Goal: Task Accomplishment & Management: Manage account settings

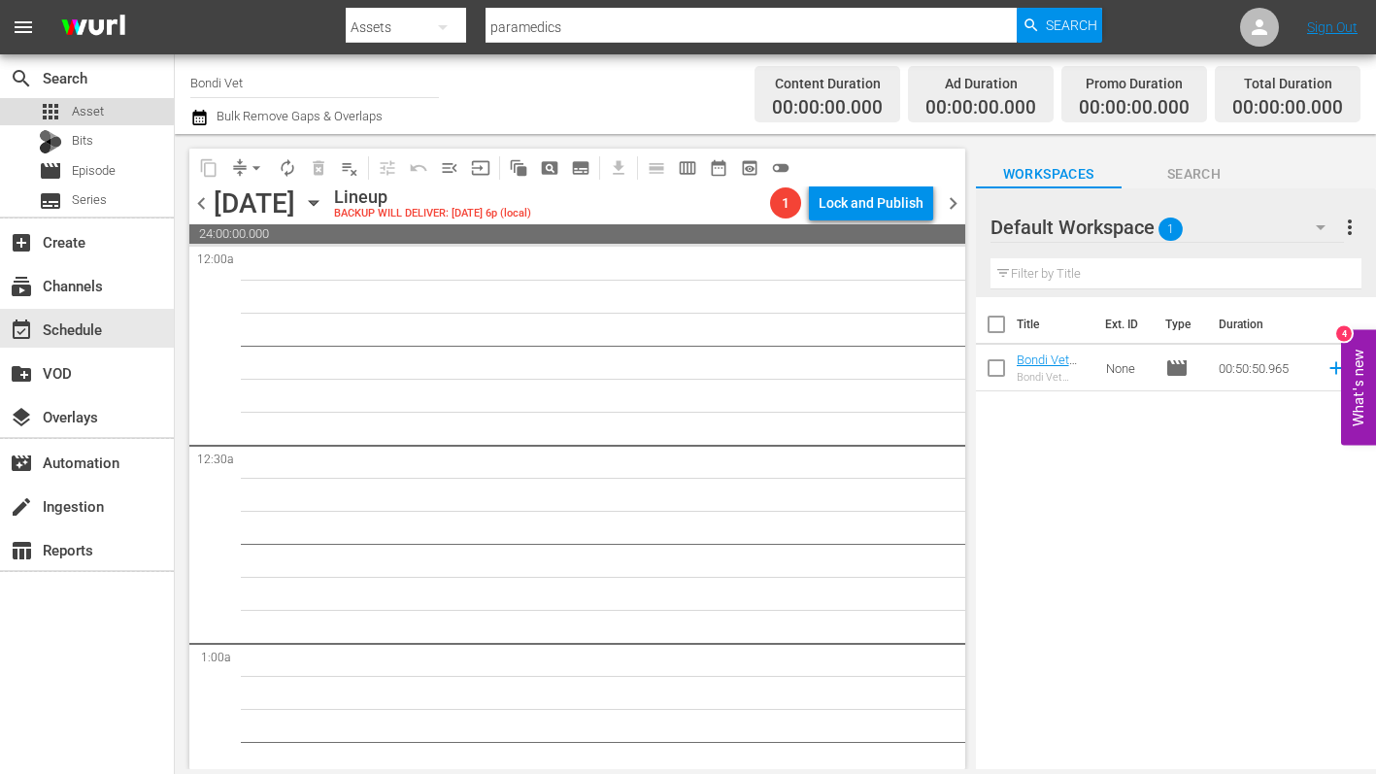
click at [77, 110] on span "Asset" at bounding box center [88, 111] width 32 height 19
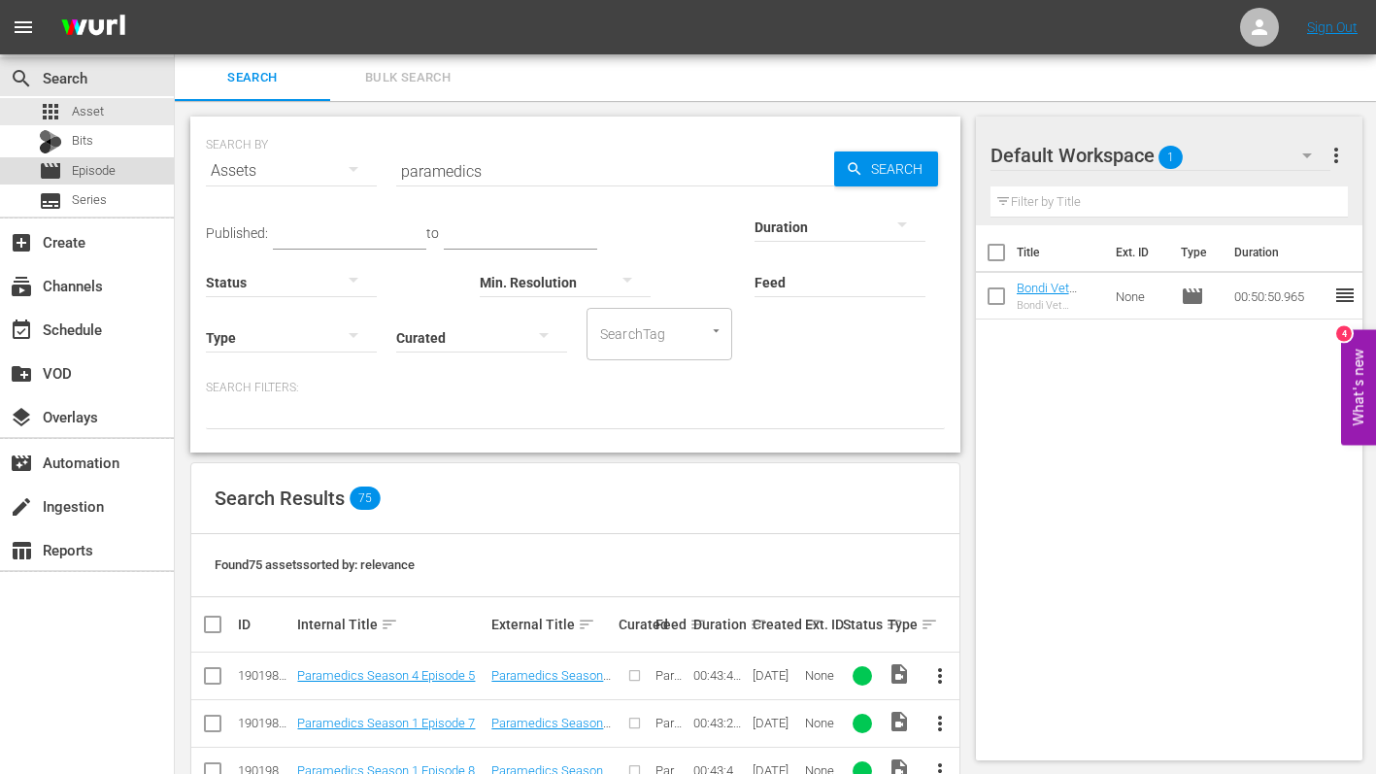
click at [72, 167] on span "Episode" at bounding box center [94, 170] width 44 height 19
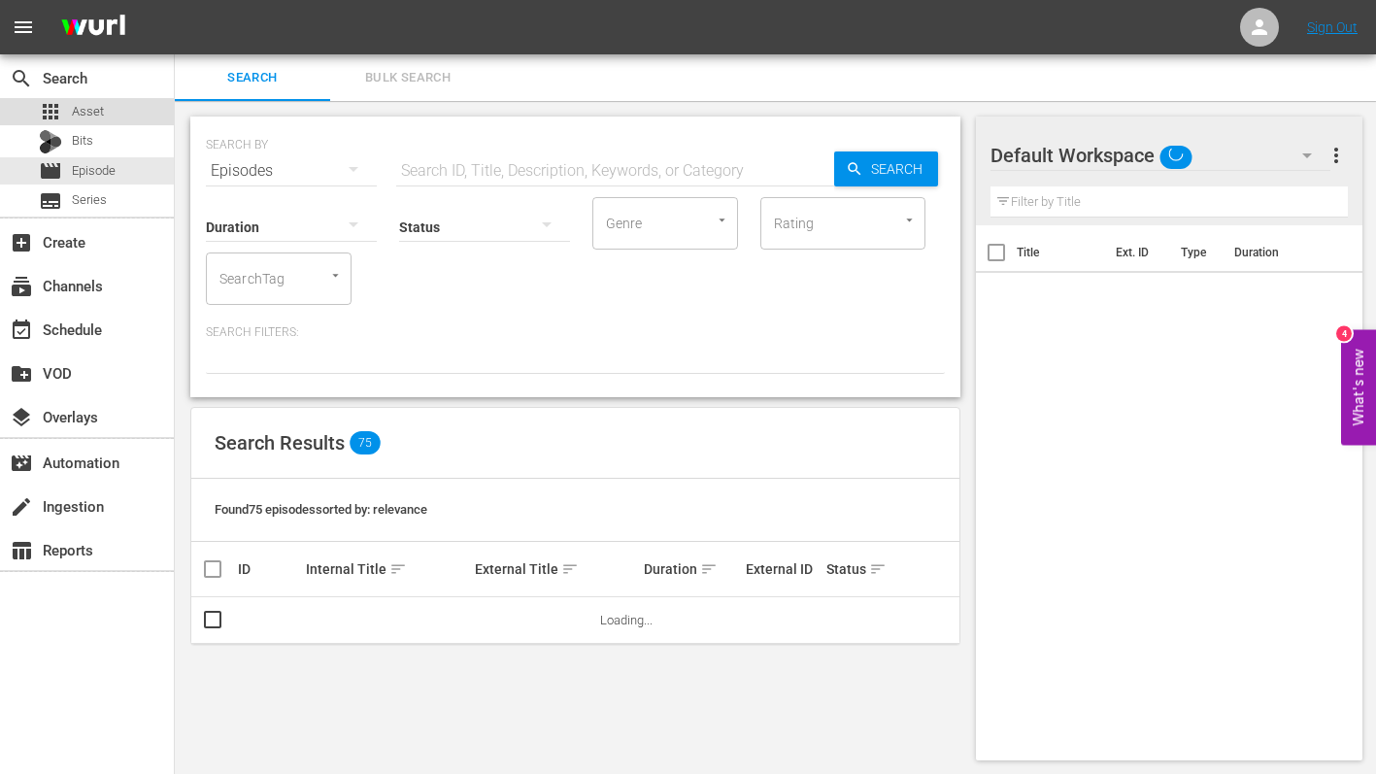
click at [76, 117] on span "Asset" at bounding box center [88, 111] width 32 height 19
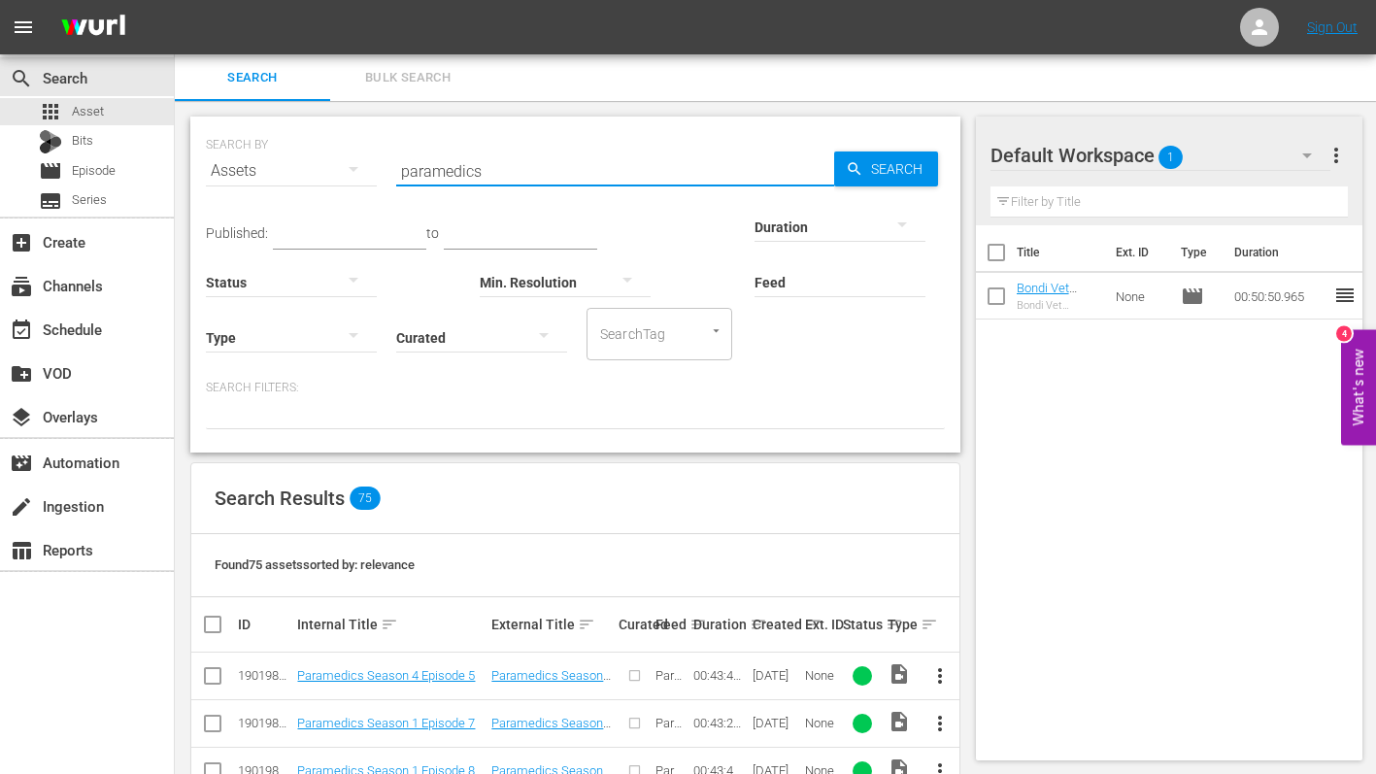
drag, startPoint x: 538, startPoint y: 174, endPoint x: 397, endPoint y: 169, distance: 140.9
click at [397, 169] on input "paramedics" at bounding box center [615, 171] width 438 height 47
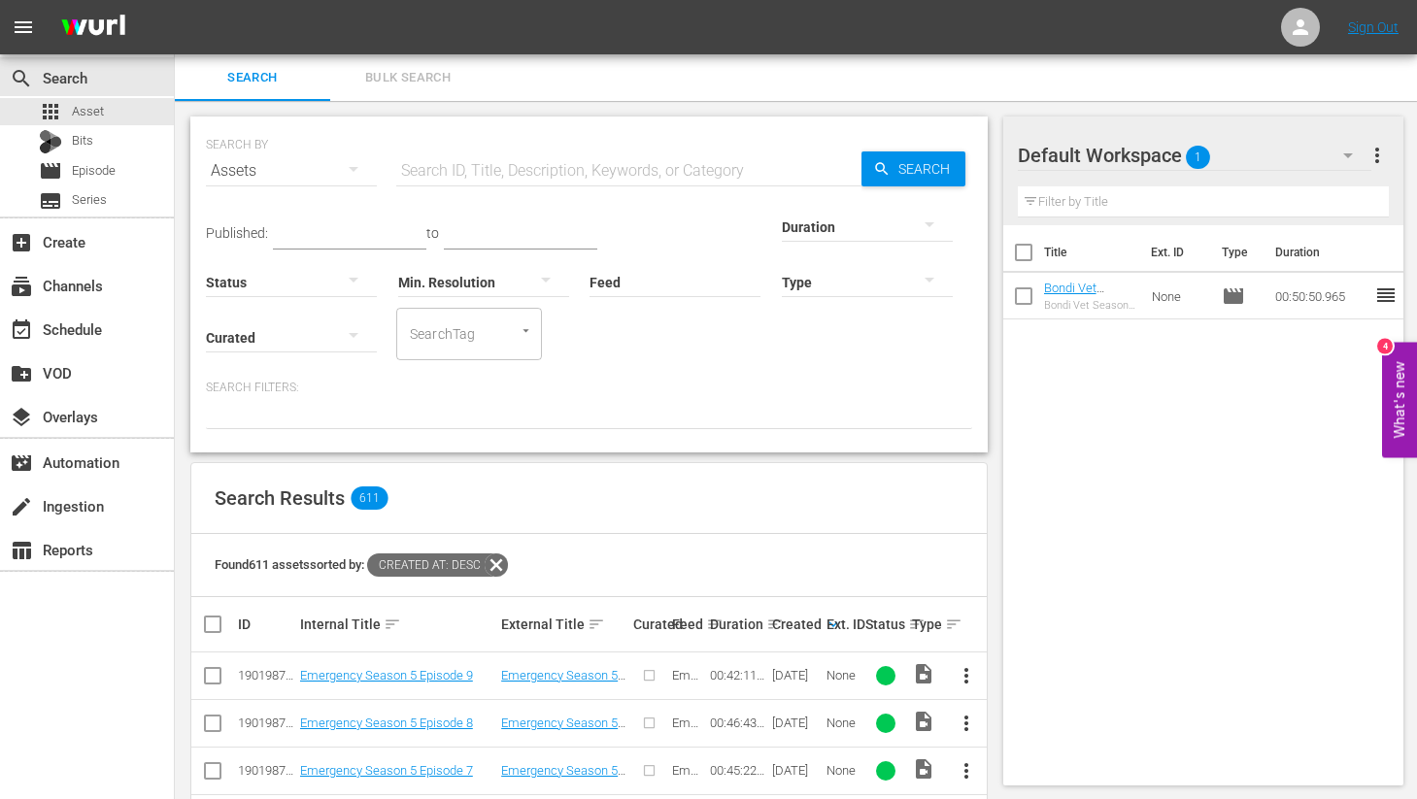
click at [453, 179] on input "text" at bounding box center [628, 171] width 465 height 47
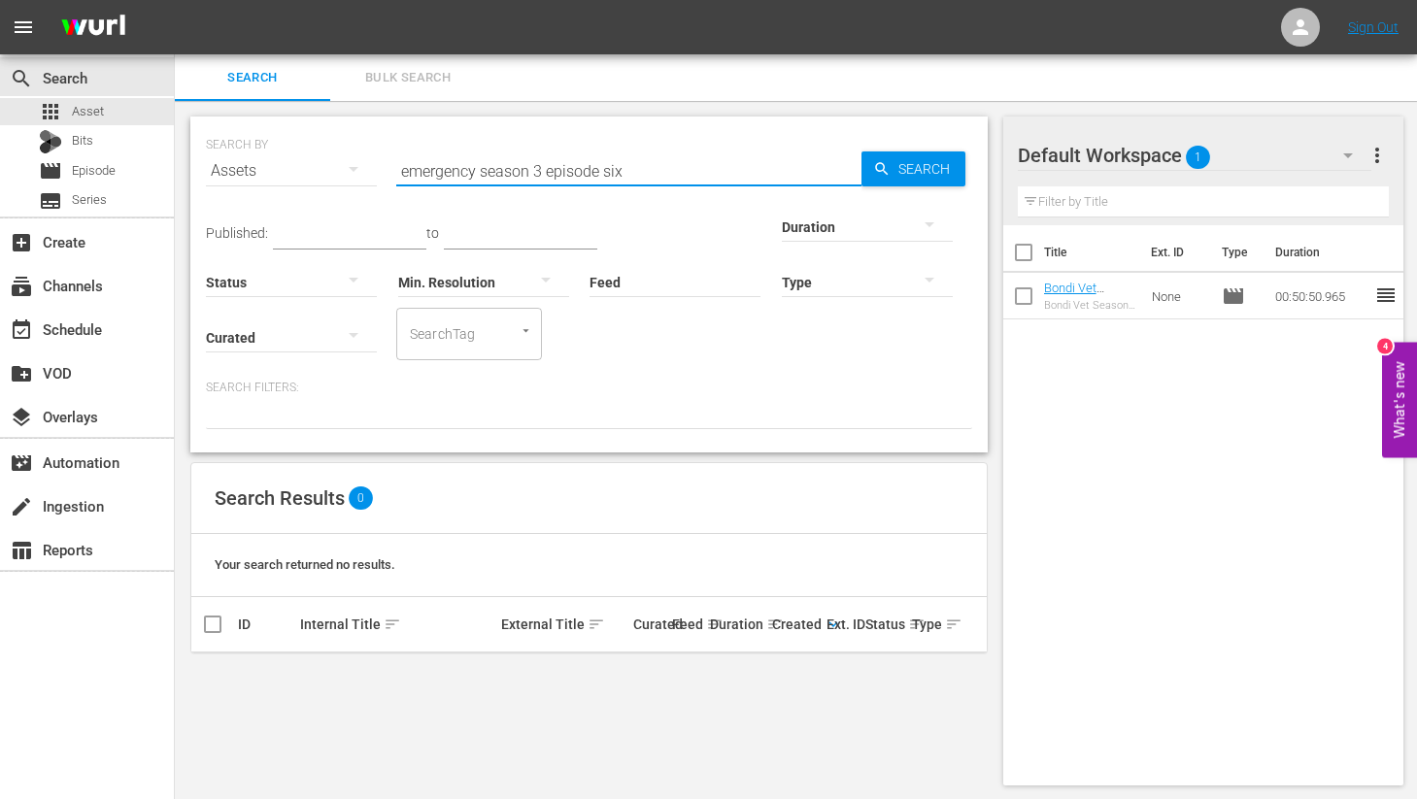
drag, startPoint x: 604, startPoint y: 171, endPoint x: 633, endPoint y: 174, distance: 29.3
click at [632, 173] on input "emergency season 3 episode six" at bounding box center [628, 171] width 465 height 47
type input "emergency season 3 episode 6"
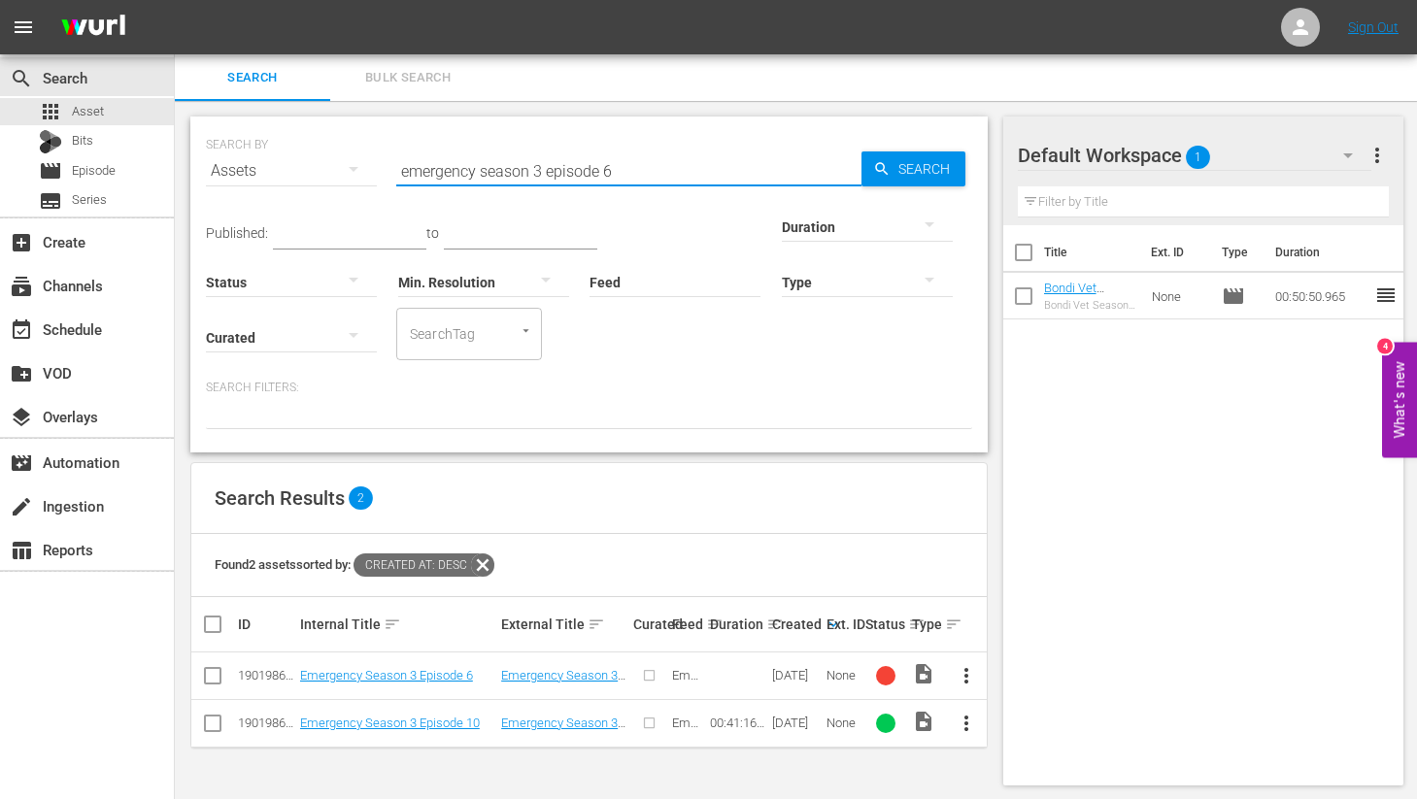
drag, startPoint x: 648, startPoint y: 164, endPoint x: 329, endPoint y: 174, distance: 318.6
click at [329, 174] on div "SEARCH BY Search By Assets Search ID, Title, Description, Keywords, or Category…" at bounding box center [589, 159] width 766 height 70
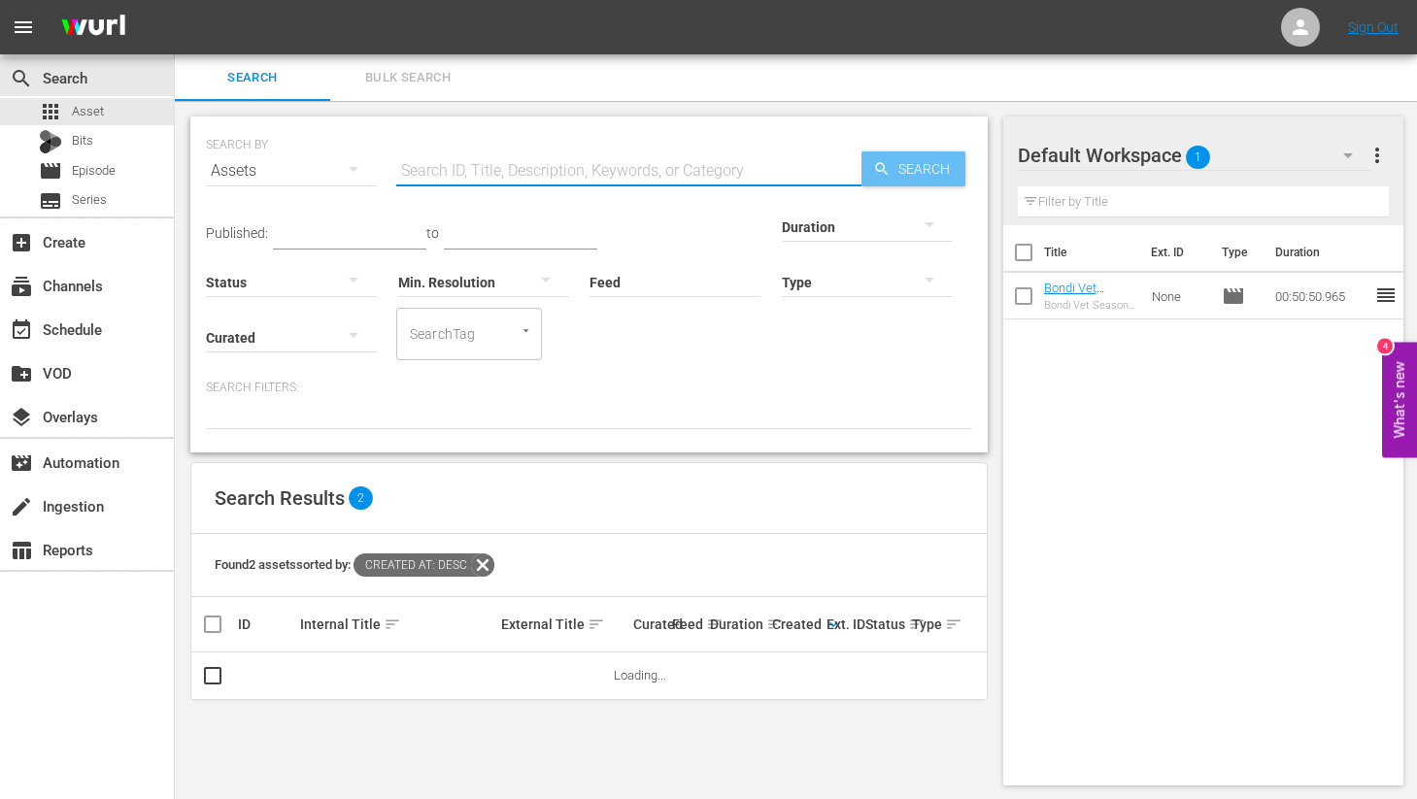
click at [881, 170] on icon "button" at bounding box center [881, 168] width 13 height 13
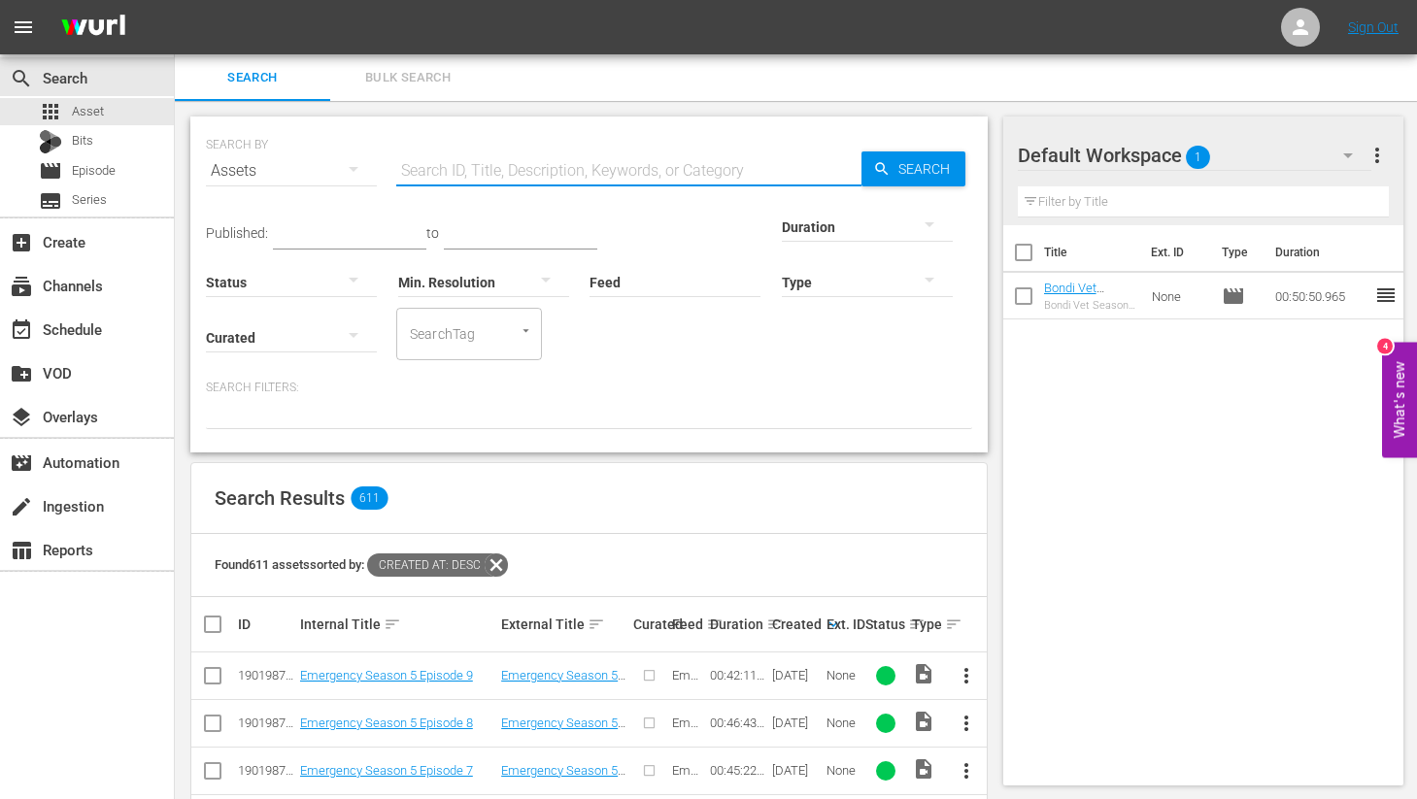
click at [486, 167] on input "text" at bounding box center [628, 171] width 465 height 47
type input "commercial"
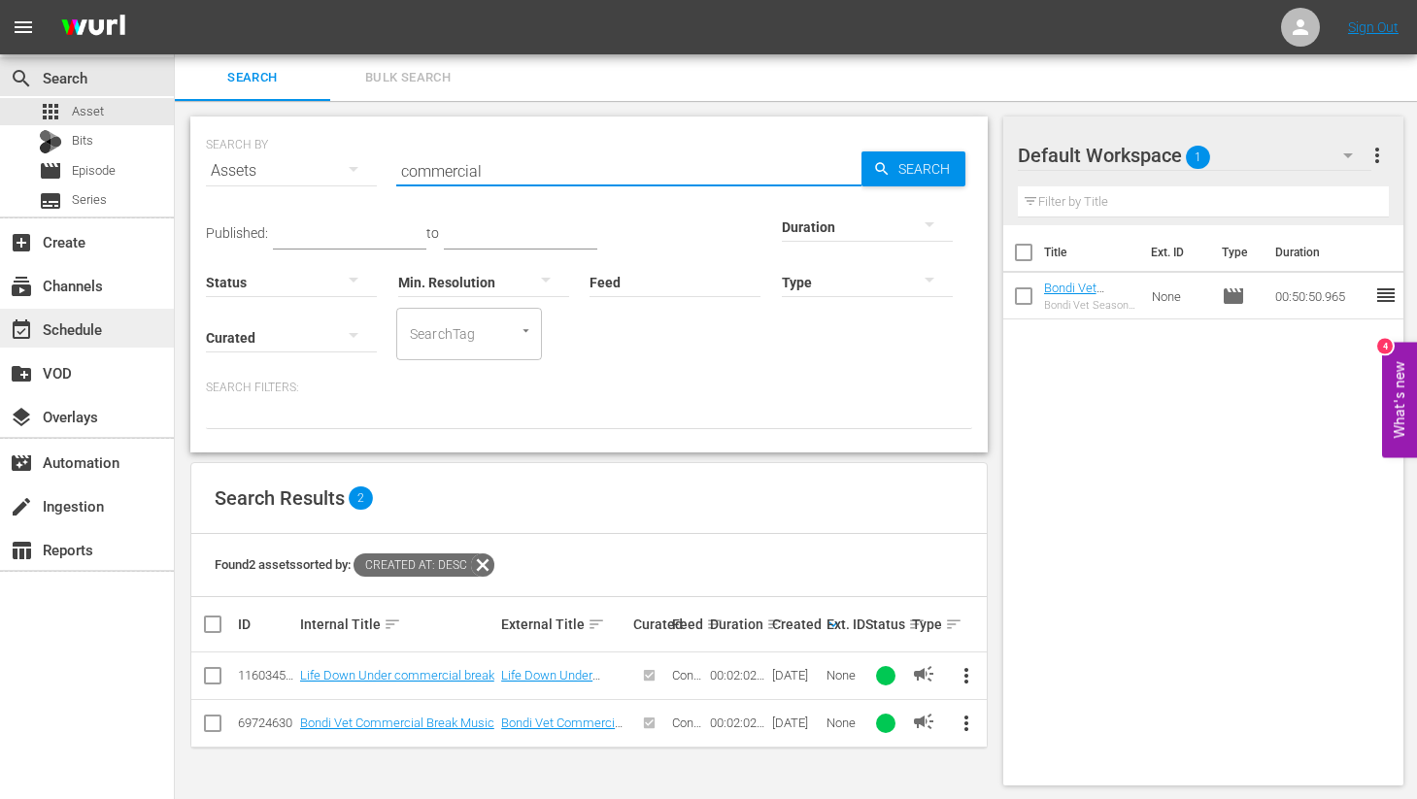
click at [52, 342] on div "event_available Schedule" at bounding box center [87, 328] width 174 height 39
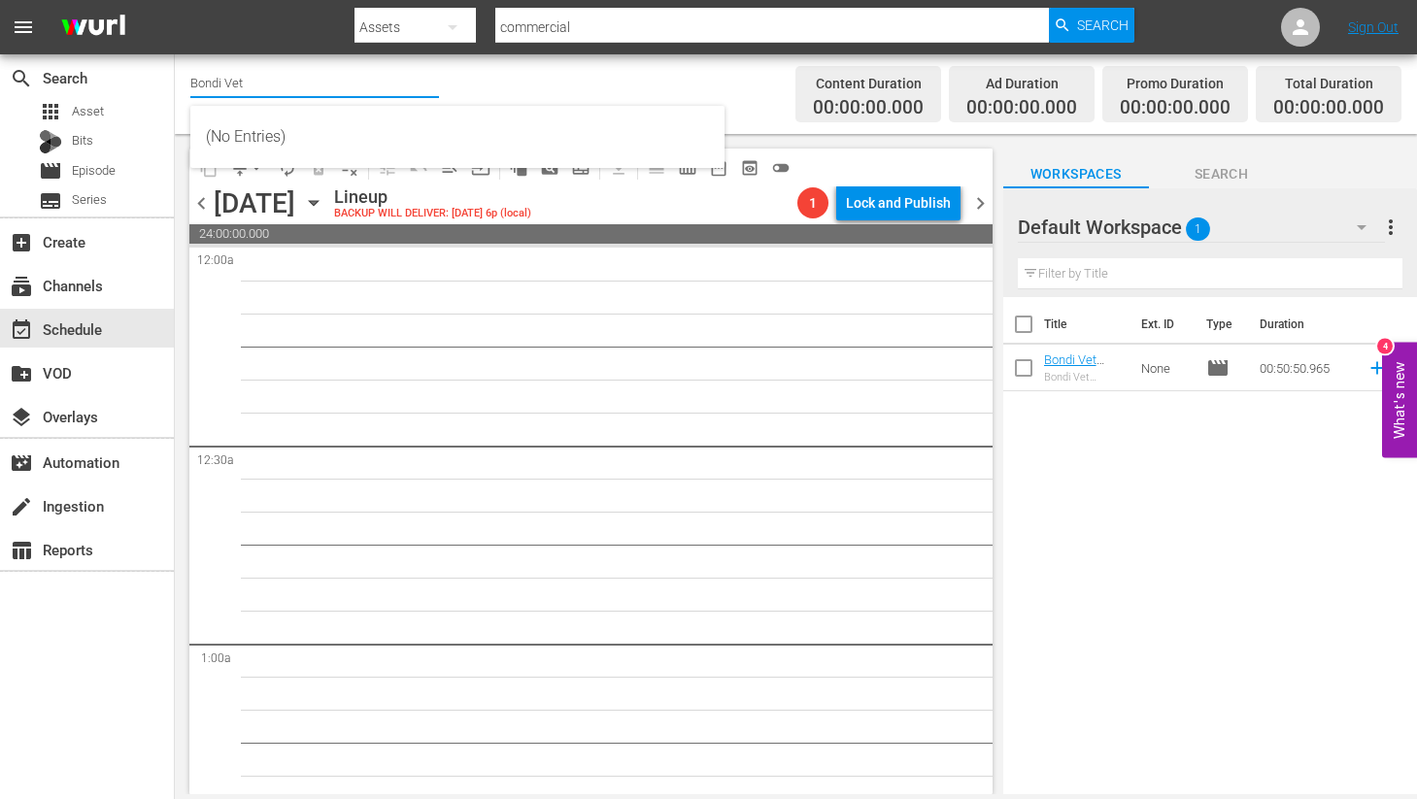
drag, startPoint x: 280, startPoint y: 84, endPoint x: 179, endPoint y: 71, distance: 101.9
click at [179, 71] on div "Channel Title Bondi Vet Bulk Remove Gaps & Overlaps Content Duration 00:00:00.0…" at bounding box center [796, 94] width 1242 height 80
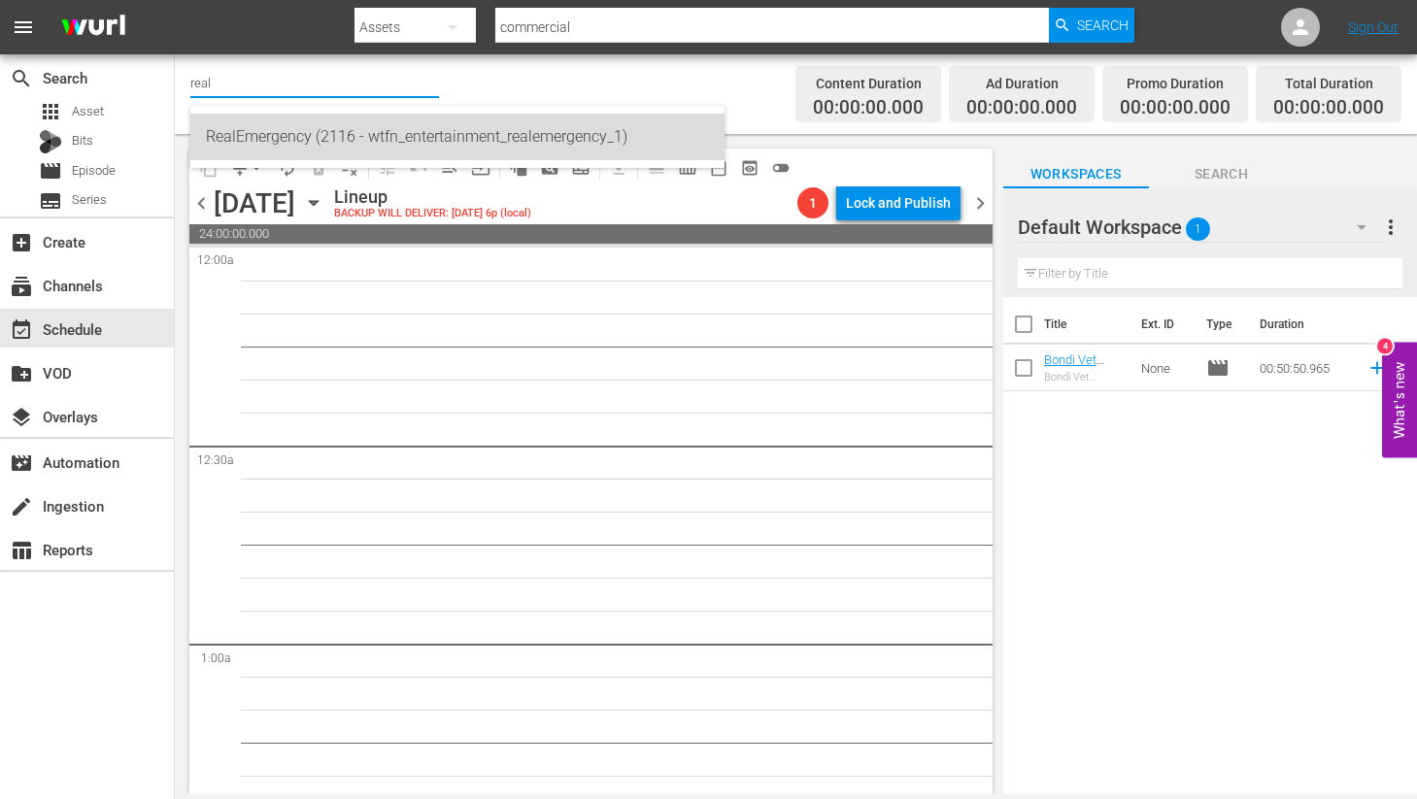
click at [256, 128] on div "RealEmergency (2116 - wtfn_entertainment_realemergency_1)" at bounding box center [457, 137] width 503 height 47
type input "RealEmergency (2116 - wtfn_entertainment_realemergency_1)"
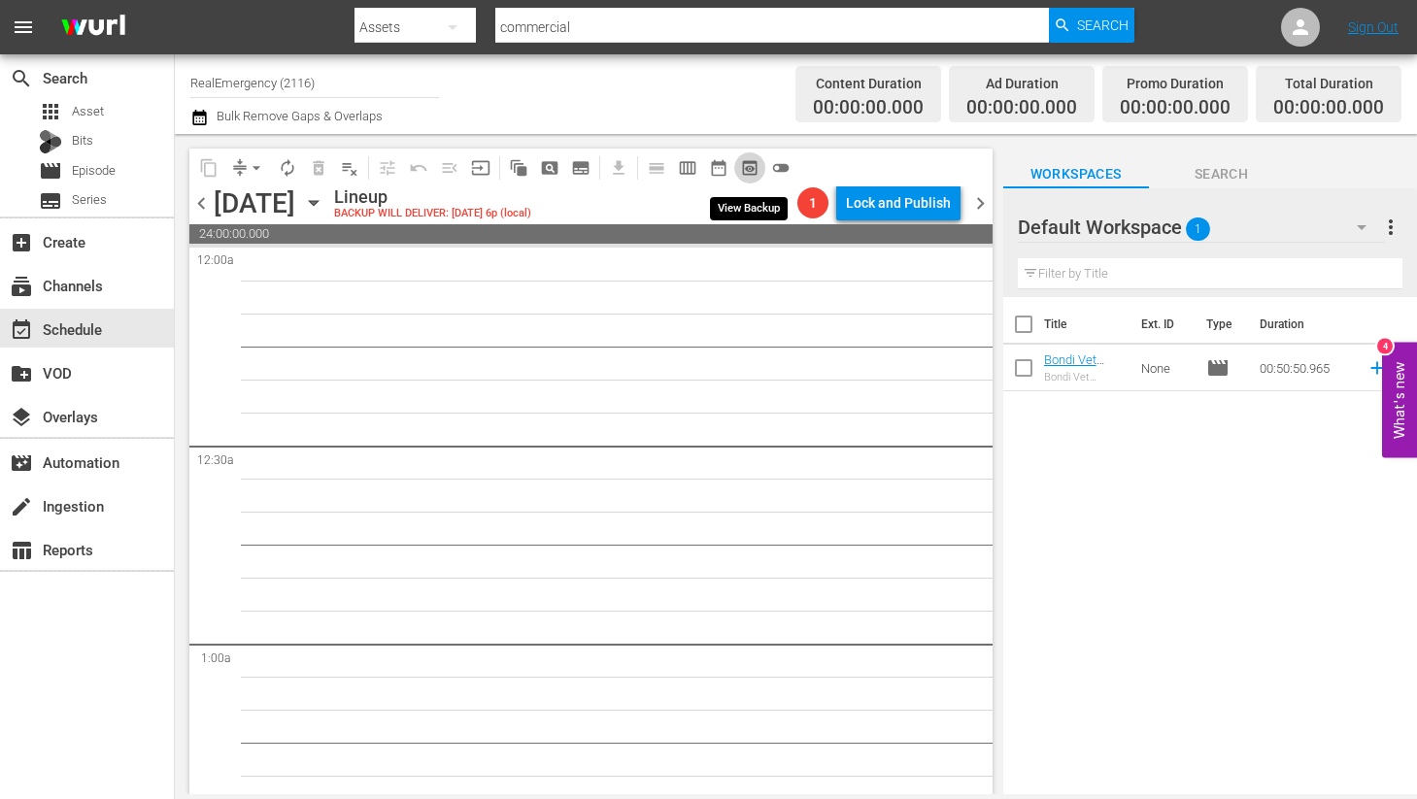
click at [750, 168] on span "preview_outlined" at bounding box center [749, 167] width 19 height 19
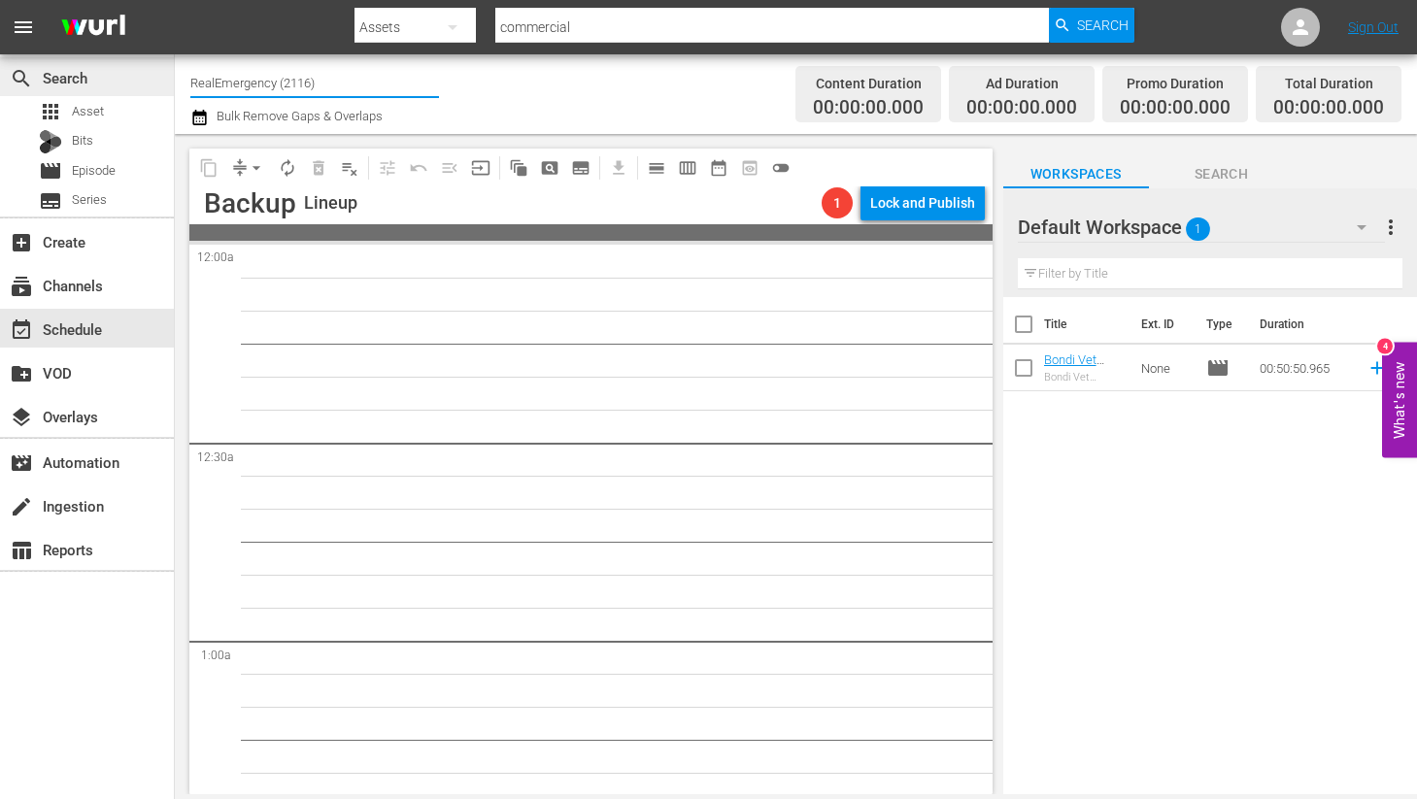
drag, startPoint x: 352, startPoint y: 87, endPoint x: 156, endPoint y: 86, distance: 195.2
click at [175, 0] on div "search Search apps Asset Bits movie Episode subtitles Series add_box Create sub…" at bounding box center [796, 0] width 1242 height 0
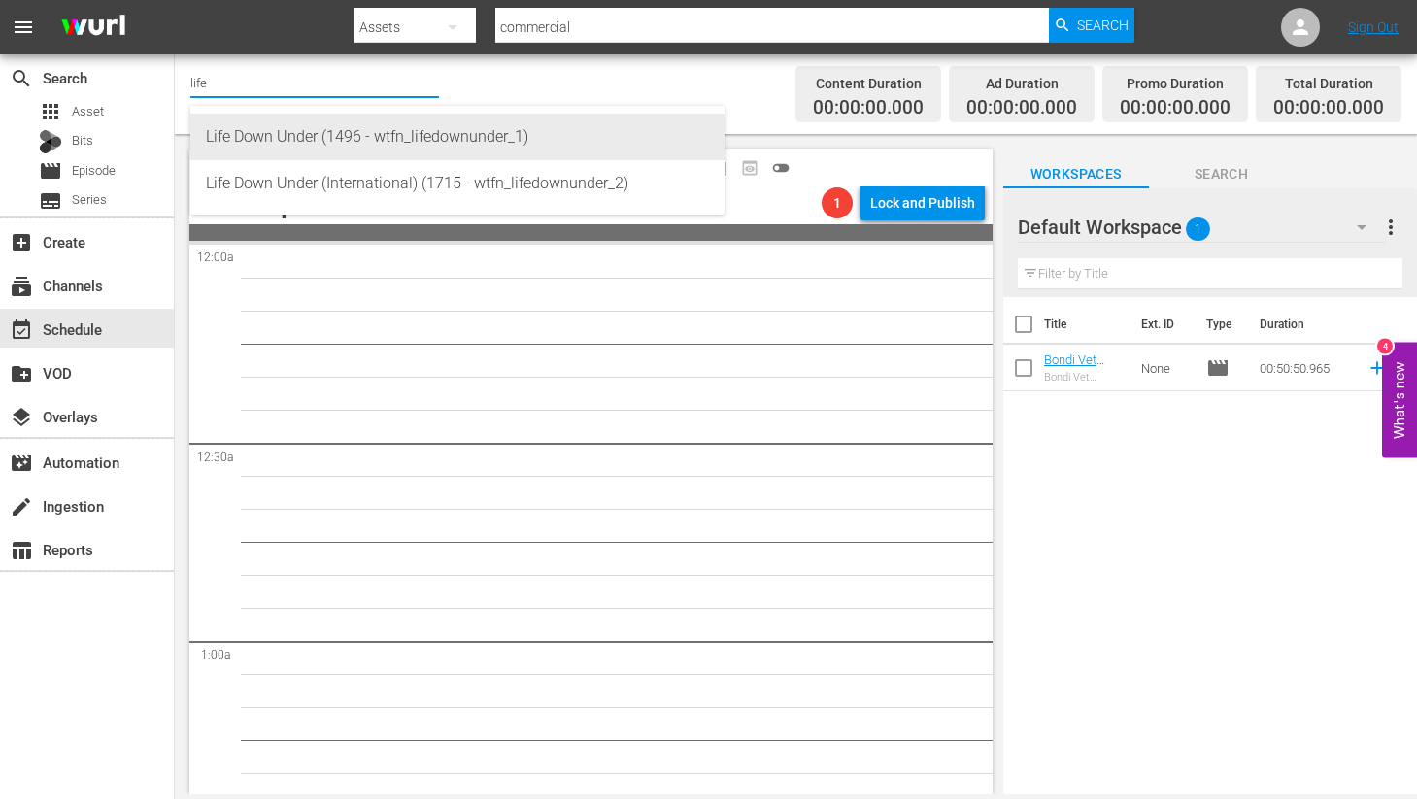
click at [438, 141] on div "Life Down Under (1496 - wtfn_lifedownunder_1)" at bounding box center [457, 137] width 503 height 47
type input "Life Down Under (1496 - wtfn_lifedownunder_1)"
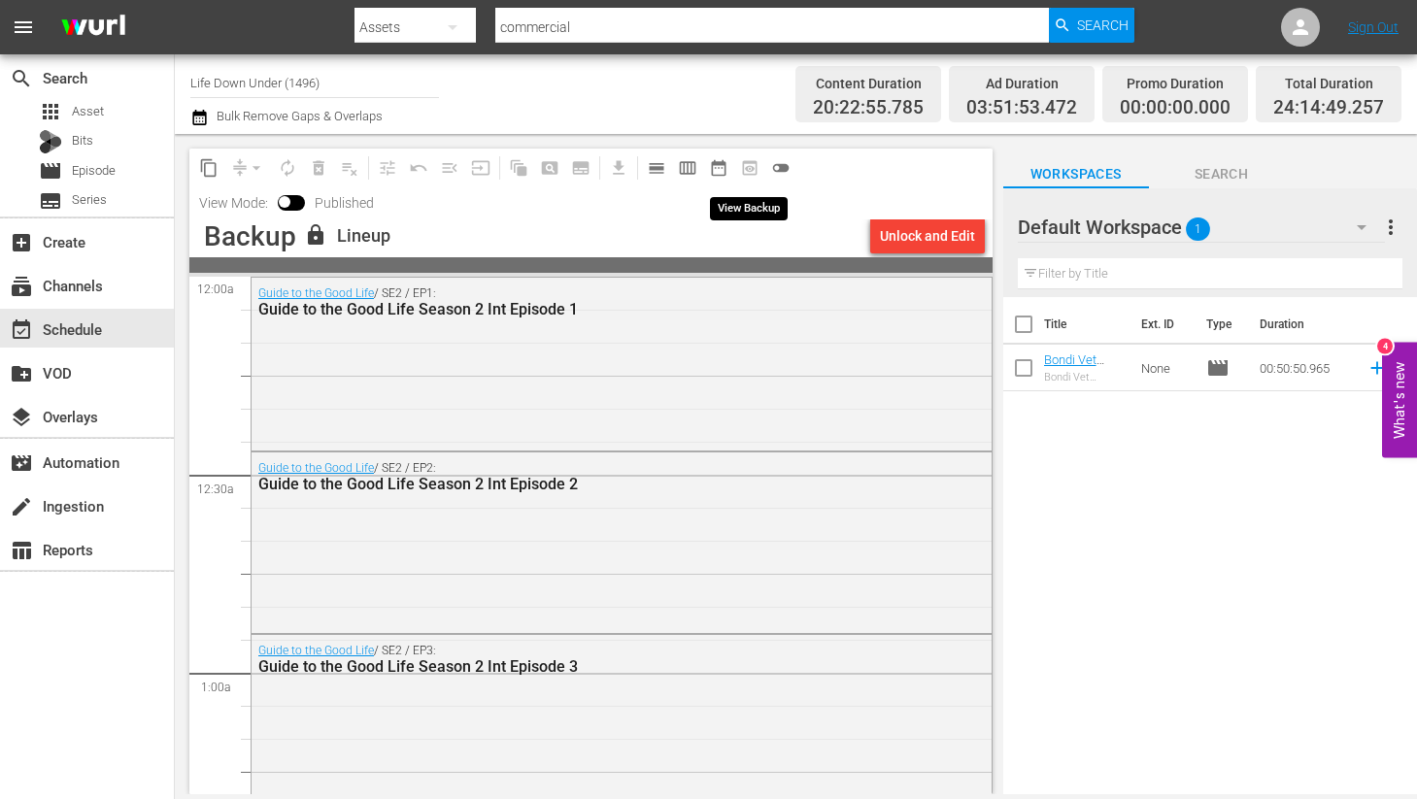
click at [749, 169] on span "preview_outlined" at bounding box center [749, 167] width 31 height 31
click at [659, 168] on span "calendar_view_day_outlined" at bounding box center [656, 167] width 19 height 19
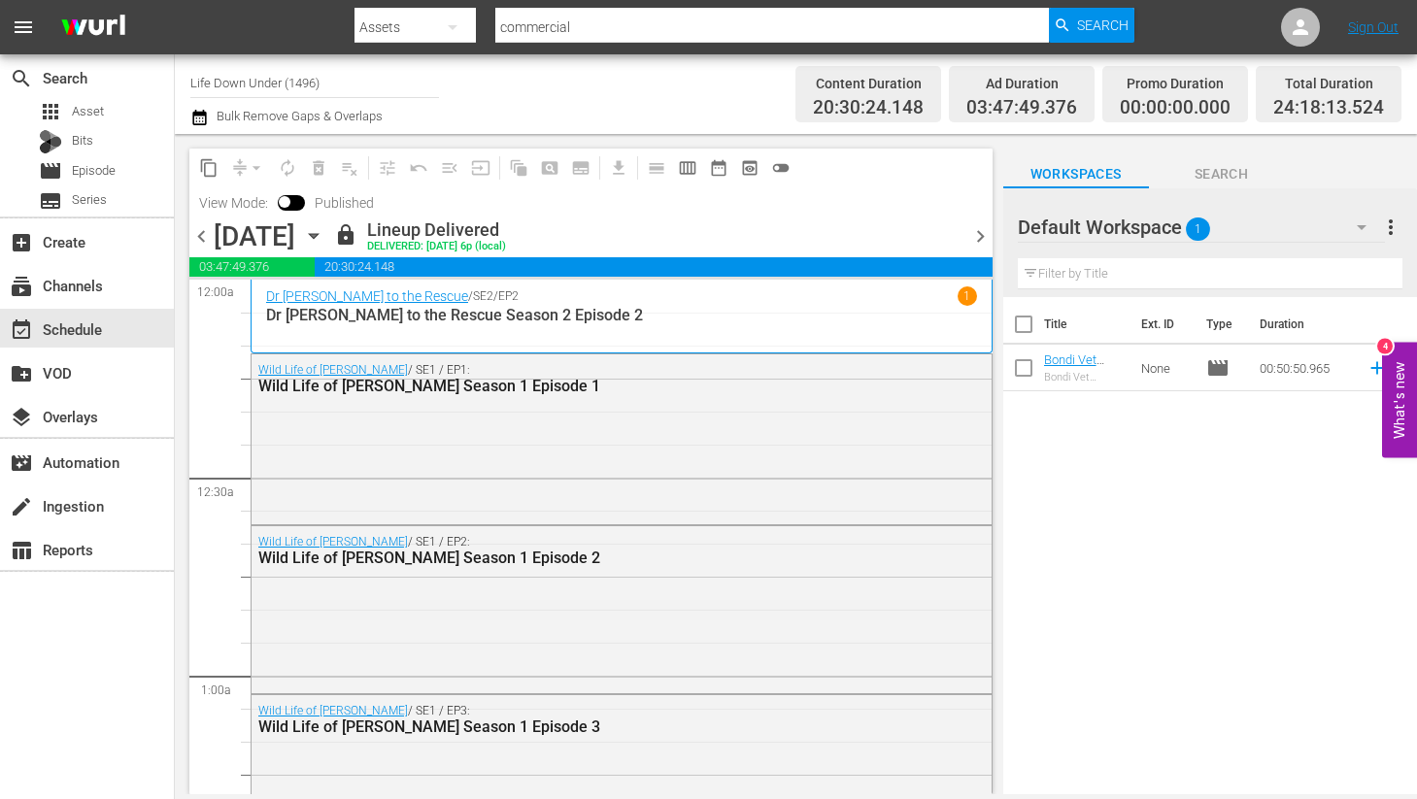
click at [324, 240] on icon "button" at bounding box center [313, 235] width 21 height 21
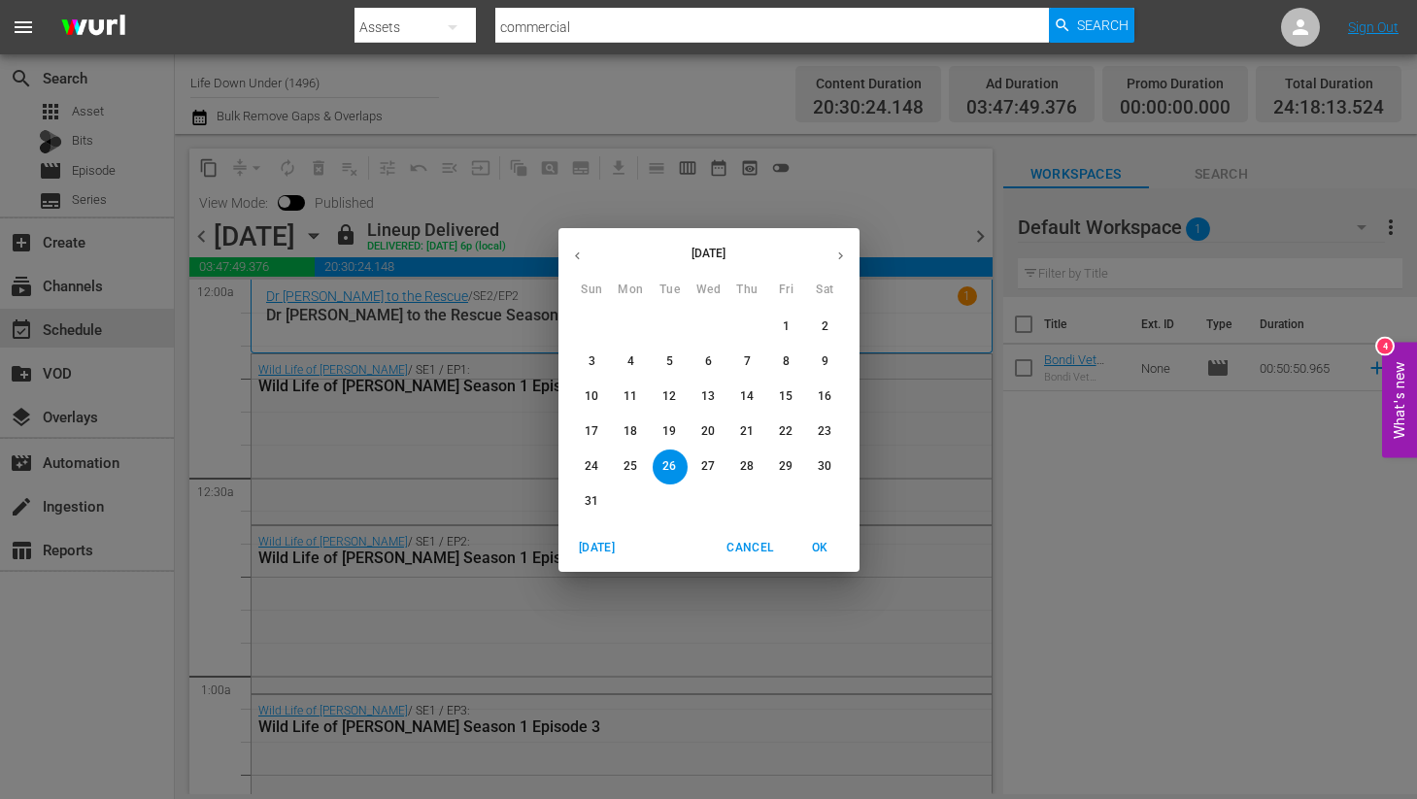
drag, startPoint x: 844, startPoint y: 259, endPoint x: 821, endPoint y: 296, distance: 43.6
click at [844, 260] on icon "button" at bounding box center [840, 256] width 15 height 15
click at [789, 360] on p "12" at bounding box center [786, 361] width 14 height 17
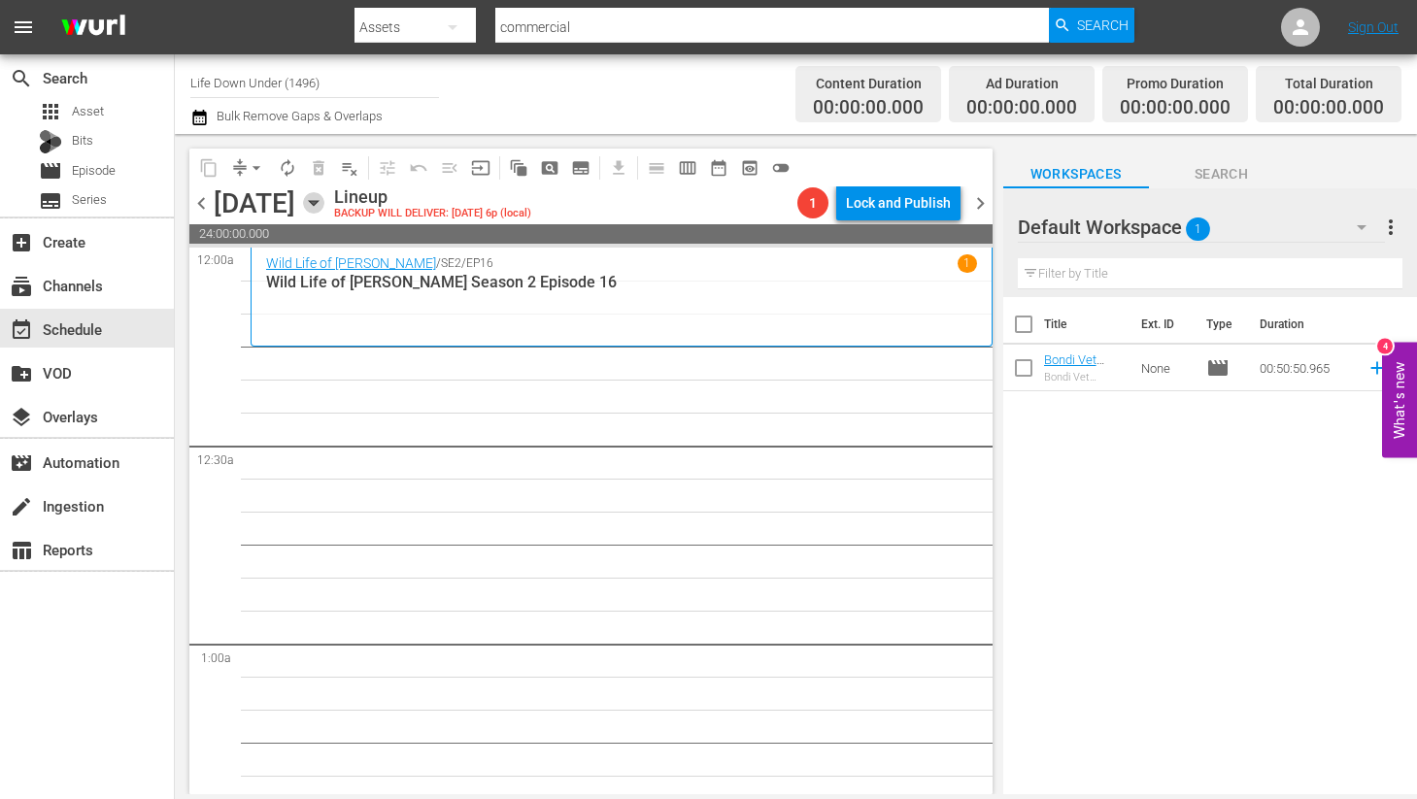
click at [318, 202] on icon "button" at bounding box center [313, 203] width 9 height 5
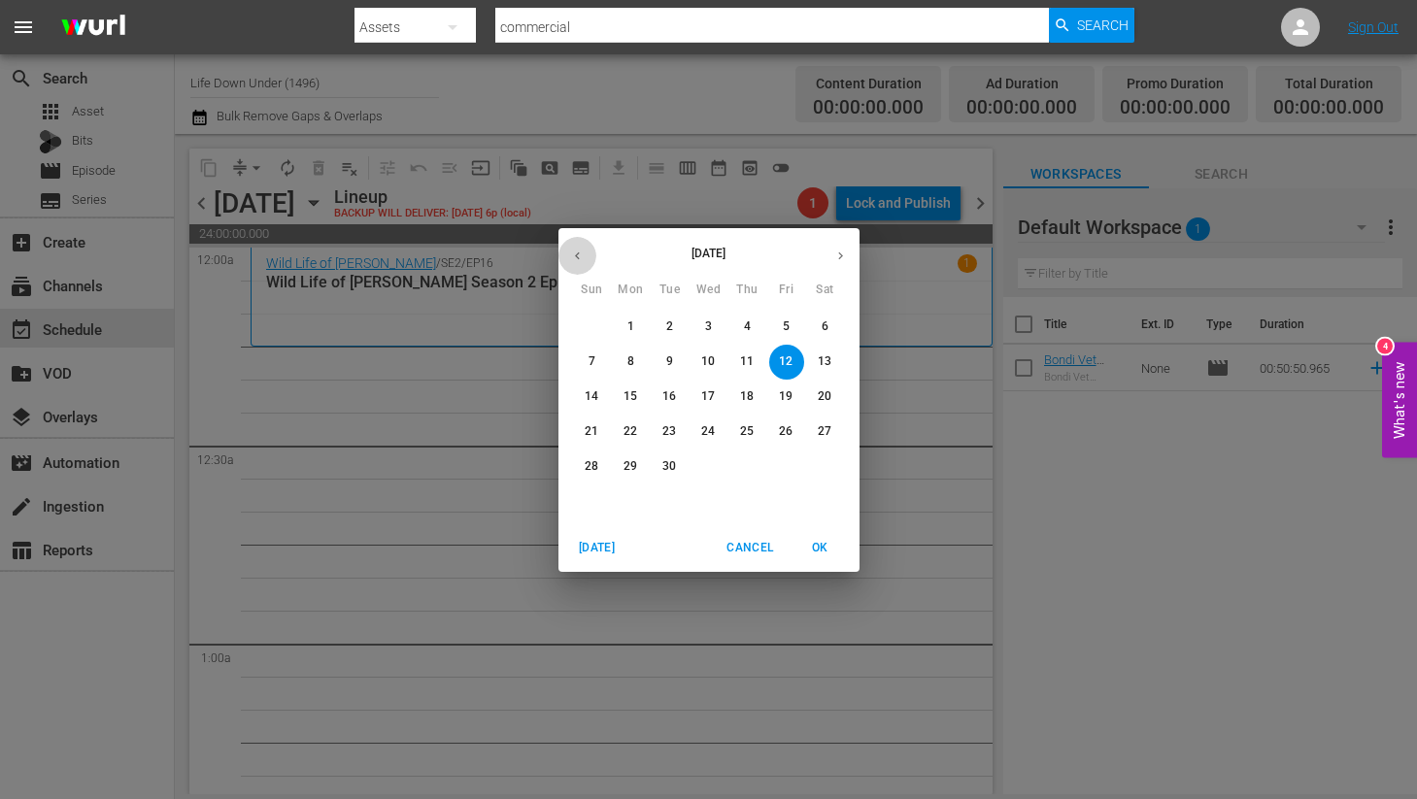
drag, startPoint x: 574, startPoint y: 252, endPoint x: 601, endPoint y: 301, distance: 55.6
click at [575, 252] on icon "button" at bounding box center [577, 256] width 15 height 15
click at [822, 461] on p "30" at bounding box center [825, 466] width 14 height 17
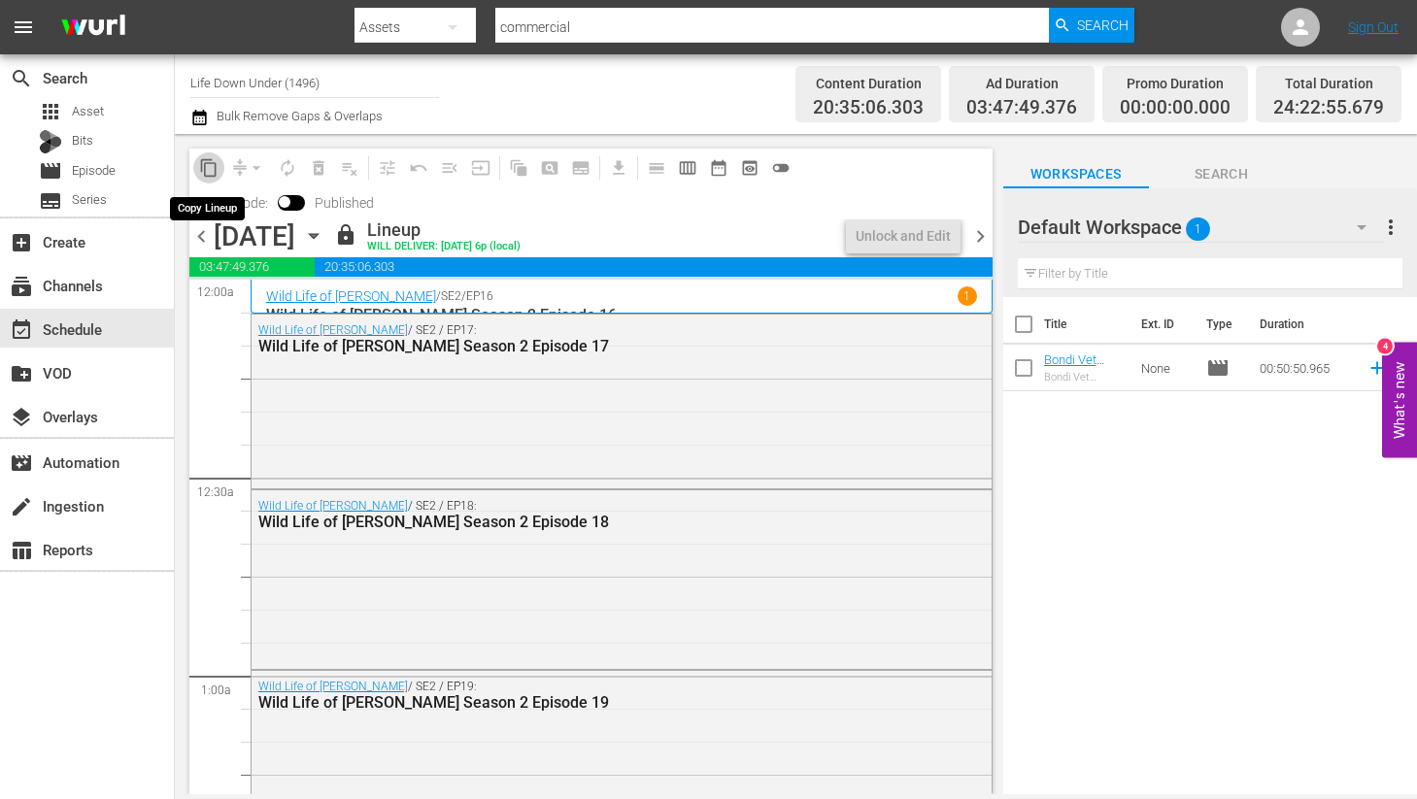
click at [208, 170] on span "content_copy" at bounding box center [208, 167] width 19 height 19
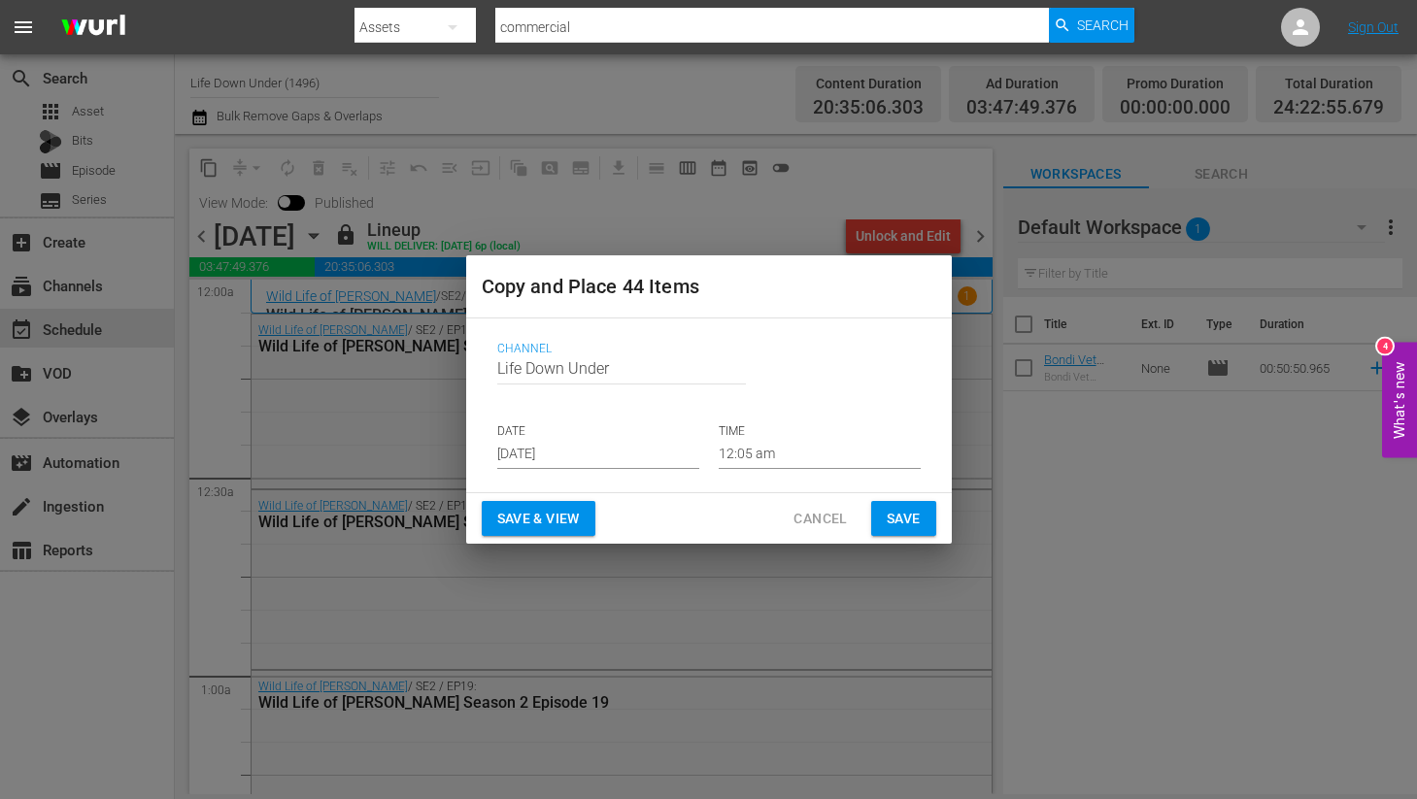
click at [589, 454] on input "[DATE]" at bounding box center [598, 454] width 202 height 29
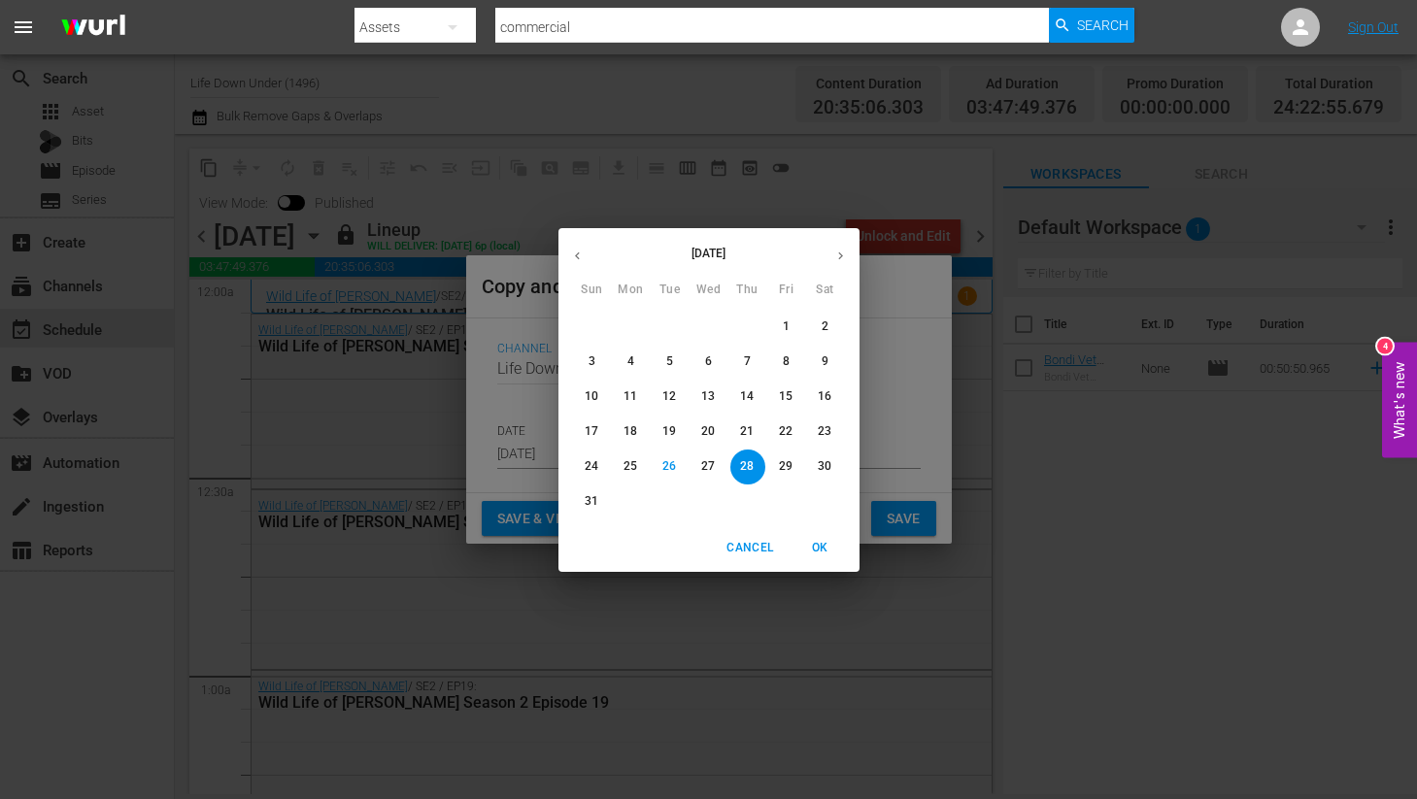
click at [838, 257] on icon "button" at bounding box center [840, 255] width 5 height 8
click at [776, 364] on span "12" at bounding box center [786, 361] width 35 height 17
type input "[DATE]"
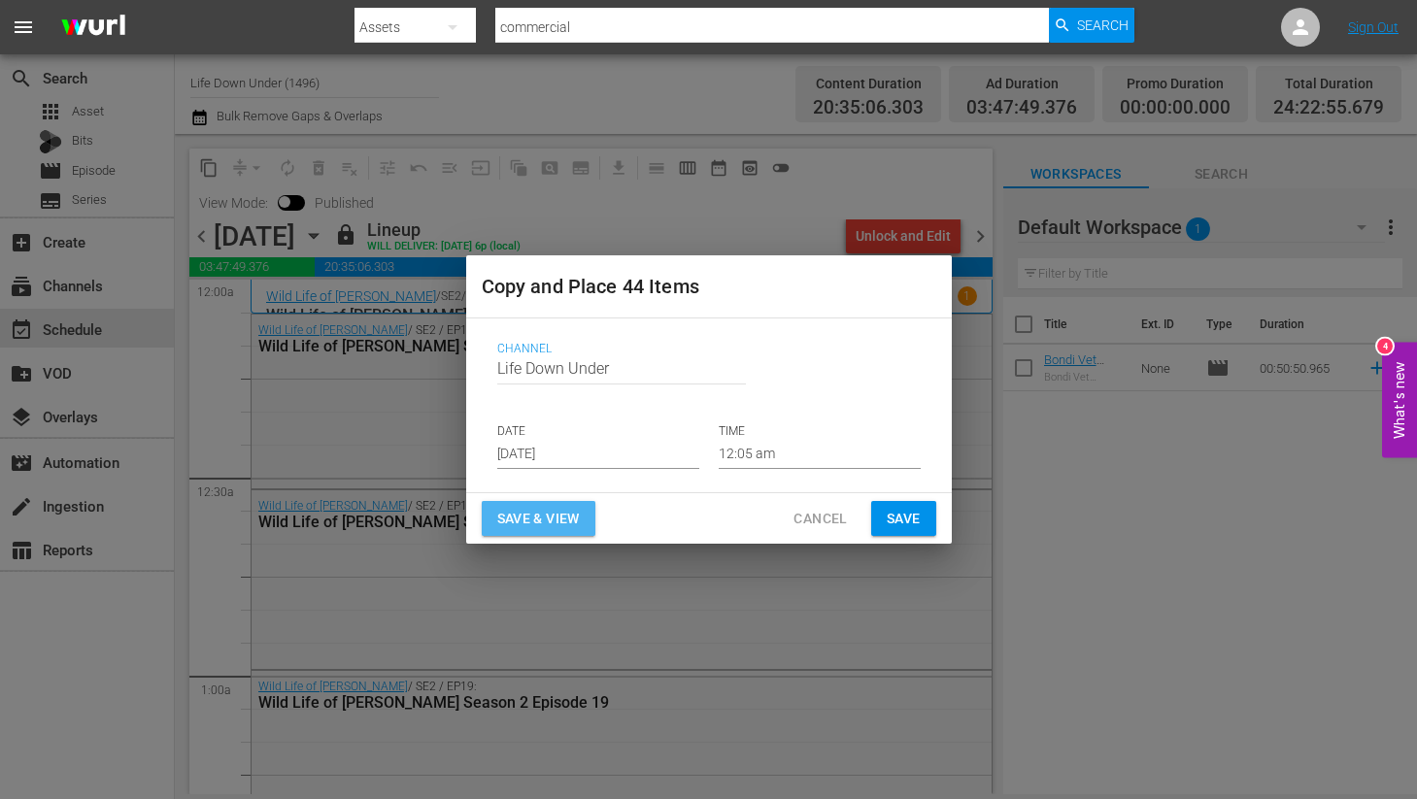
click at [541, 523] on span "Save & View" at bounding box center [538, 519] width 83 height 24
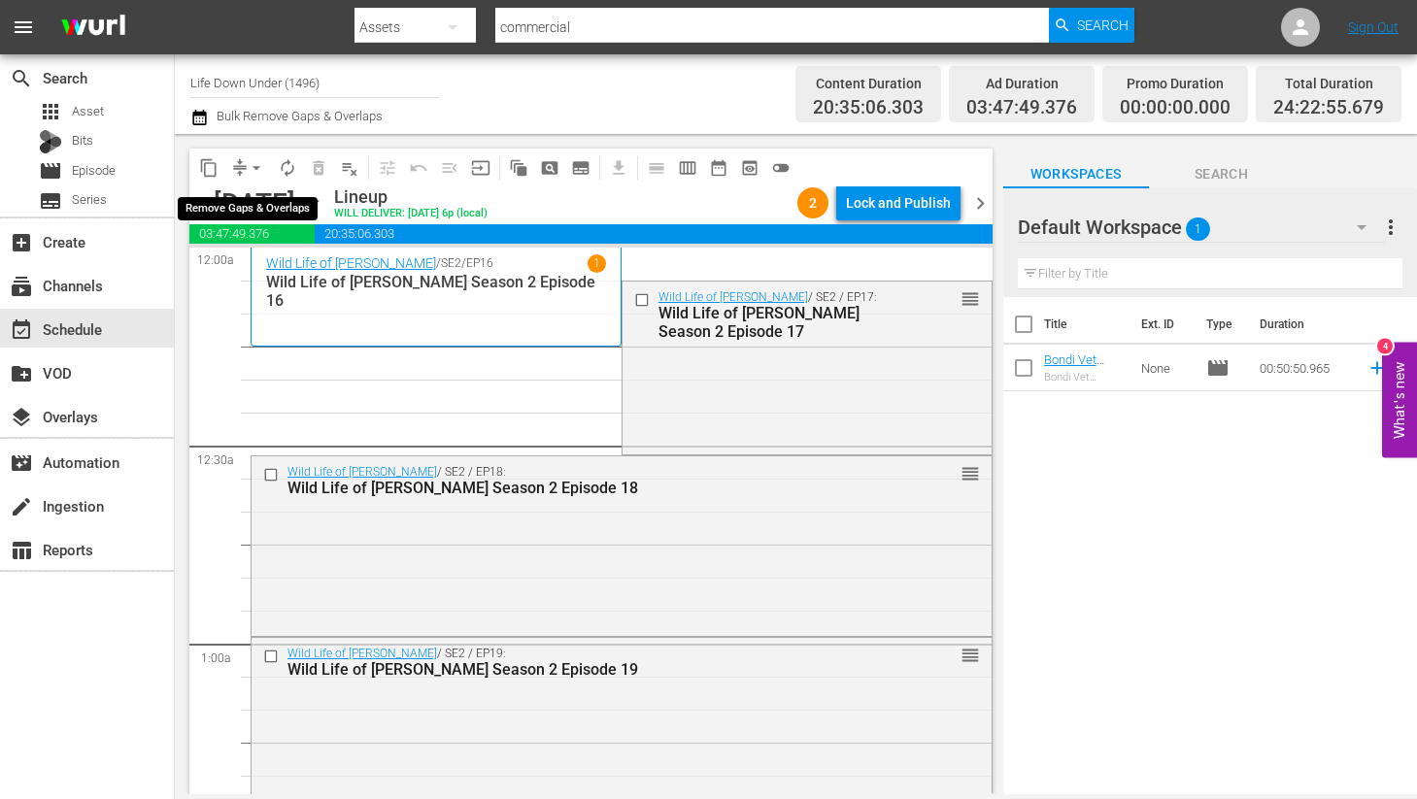
click at [259, 168] on span "arrow_drop_down" at bounding box center [256, 167] width 19 height 19
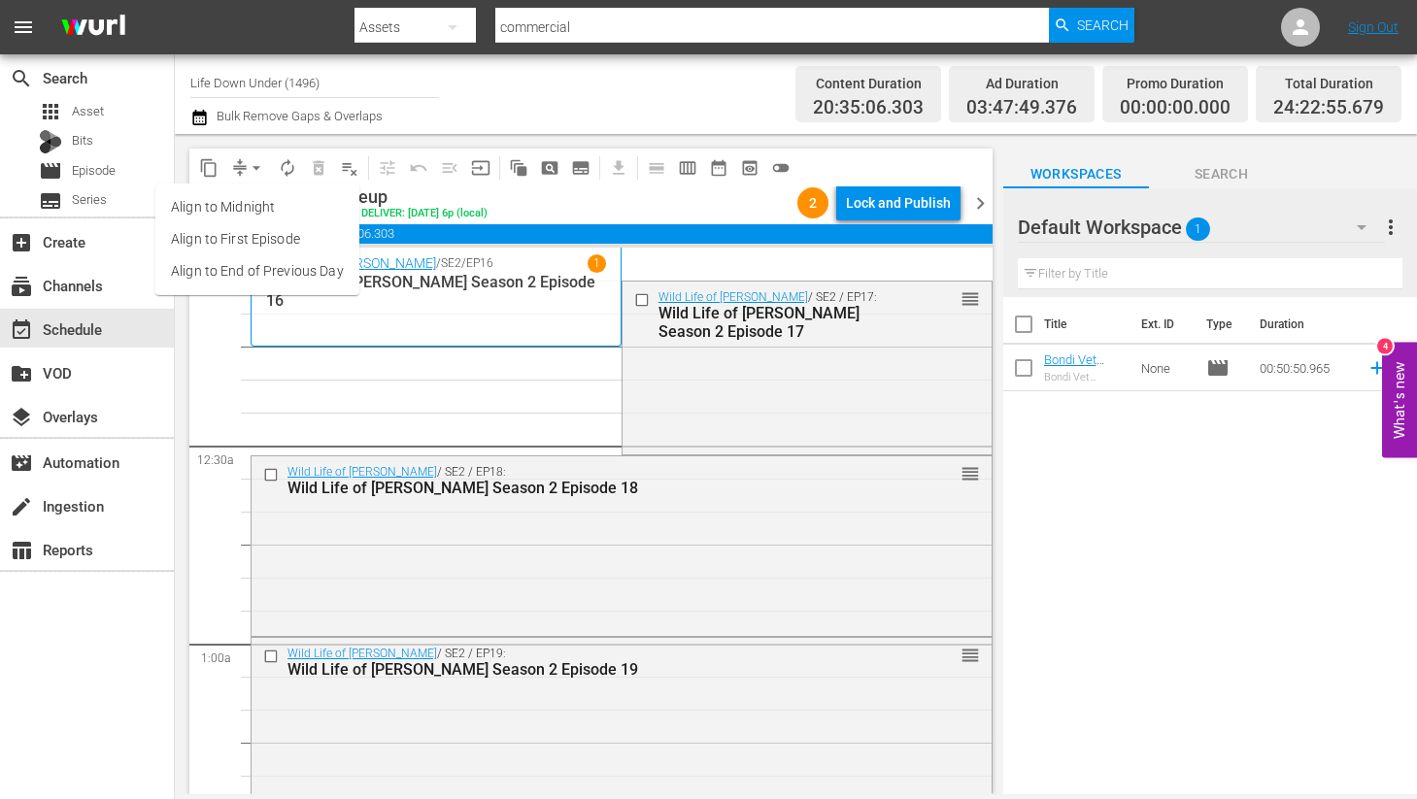
click at [219, 267] on li "Align to End of Previous Day" at bounding box center [257, 271] width 204 height 32
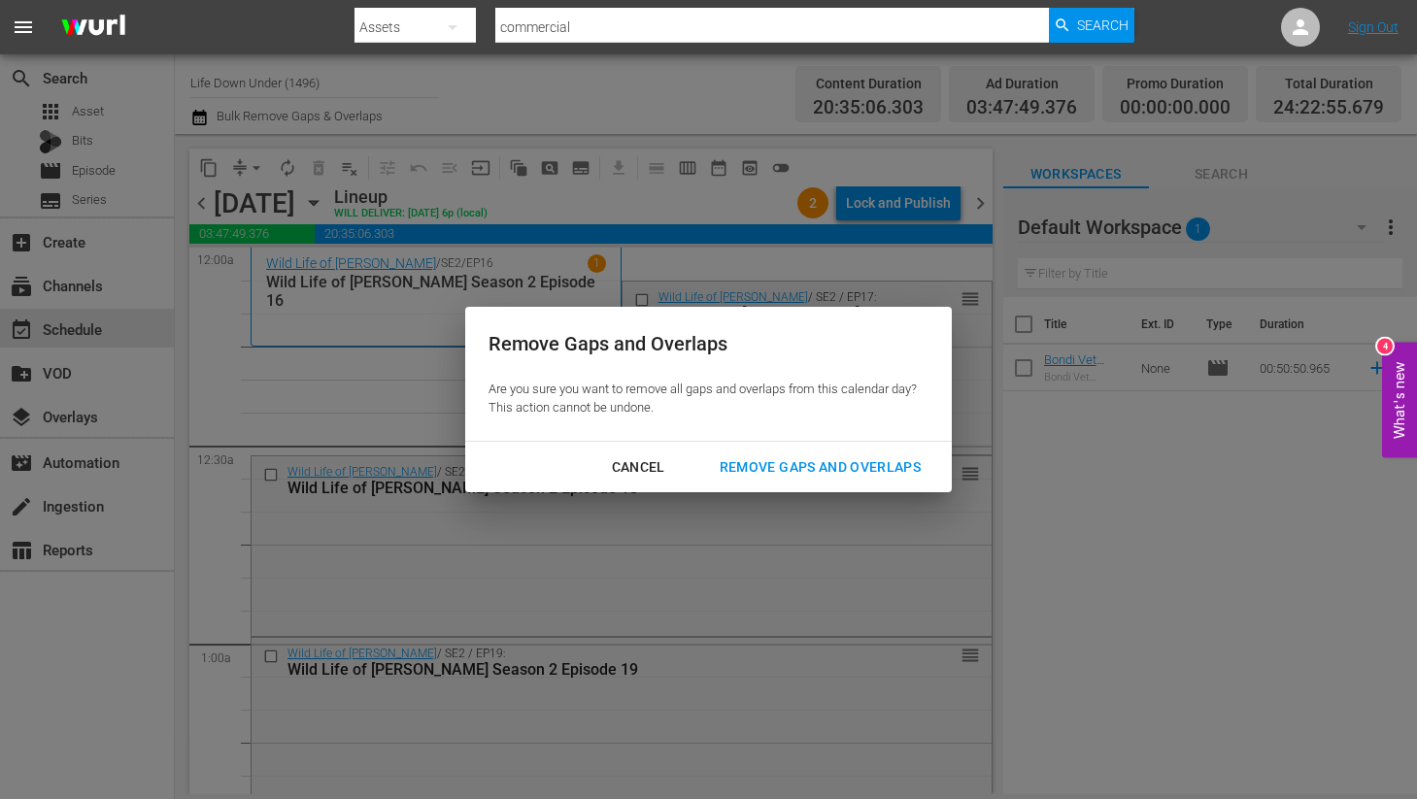
drag, startPoint x: 828, startPoint y: 464, endPoint x: 733, endPoint y: 471, distance: 95.4
click at [828, 464] on div "Remove Gaps and Overlaps" at bounding box center [820, 467] width 232 height 24
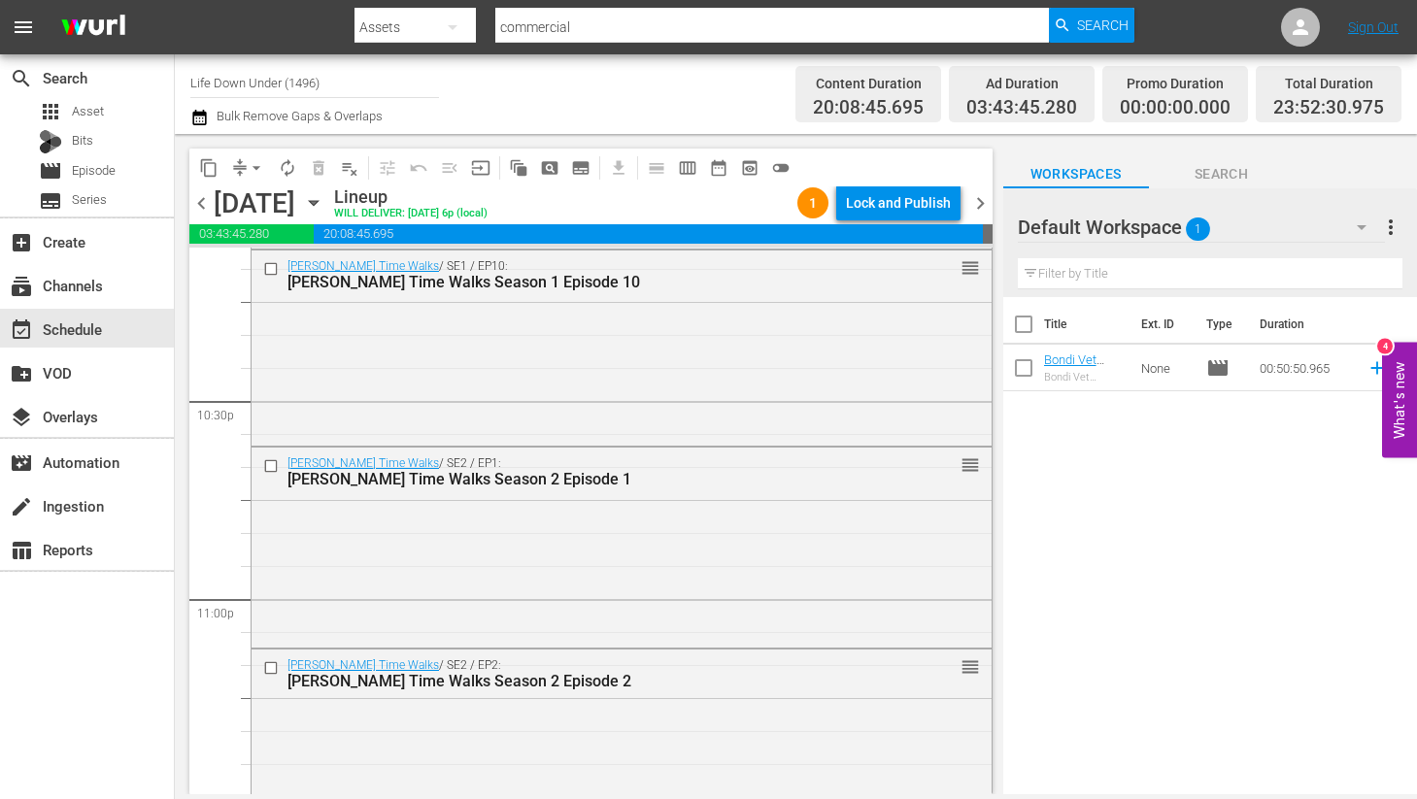
scroll to position [9010, 0]
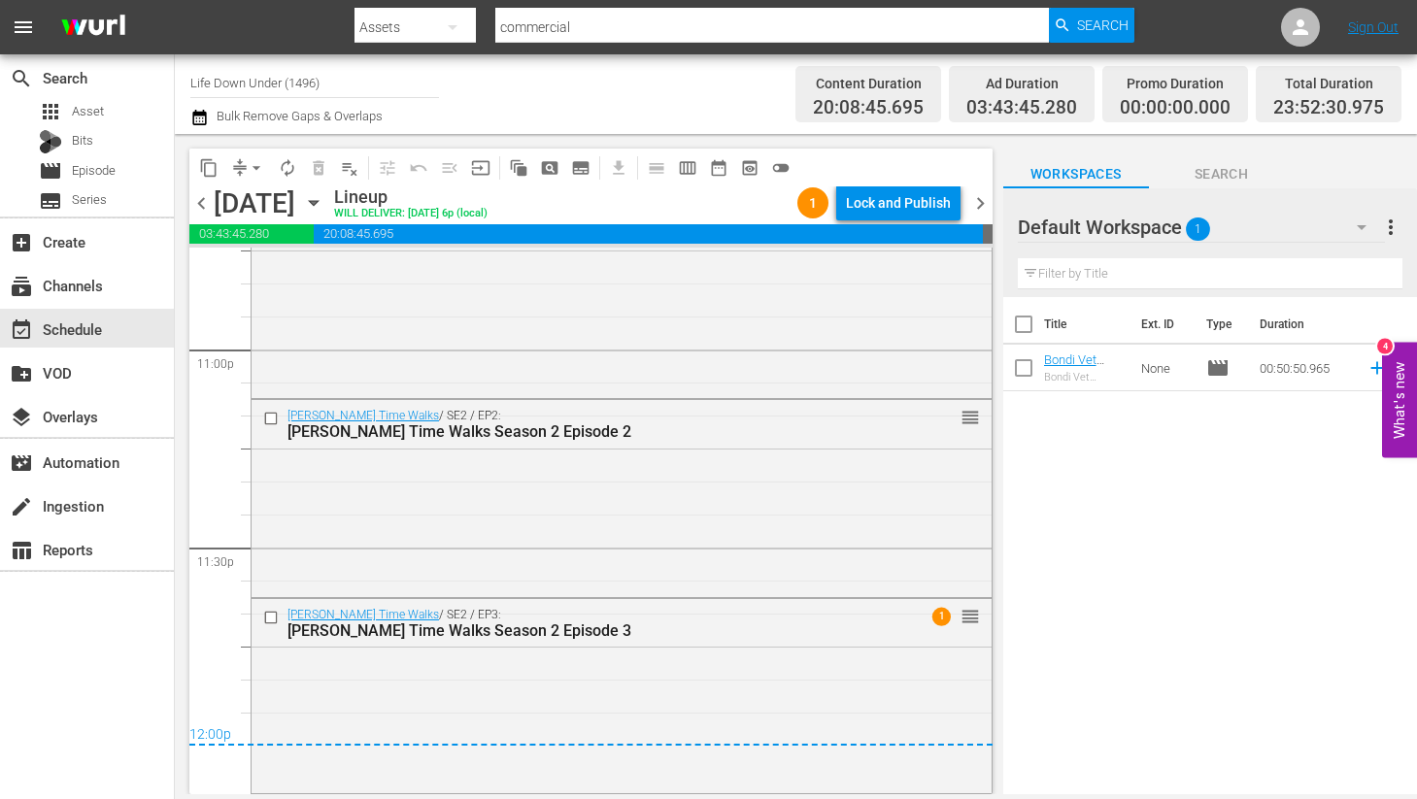
click at [976, 198] on span "chevron_right" at bounding box center [980, 203] width 24 height 24
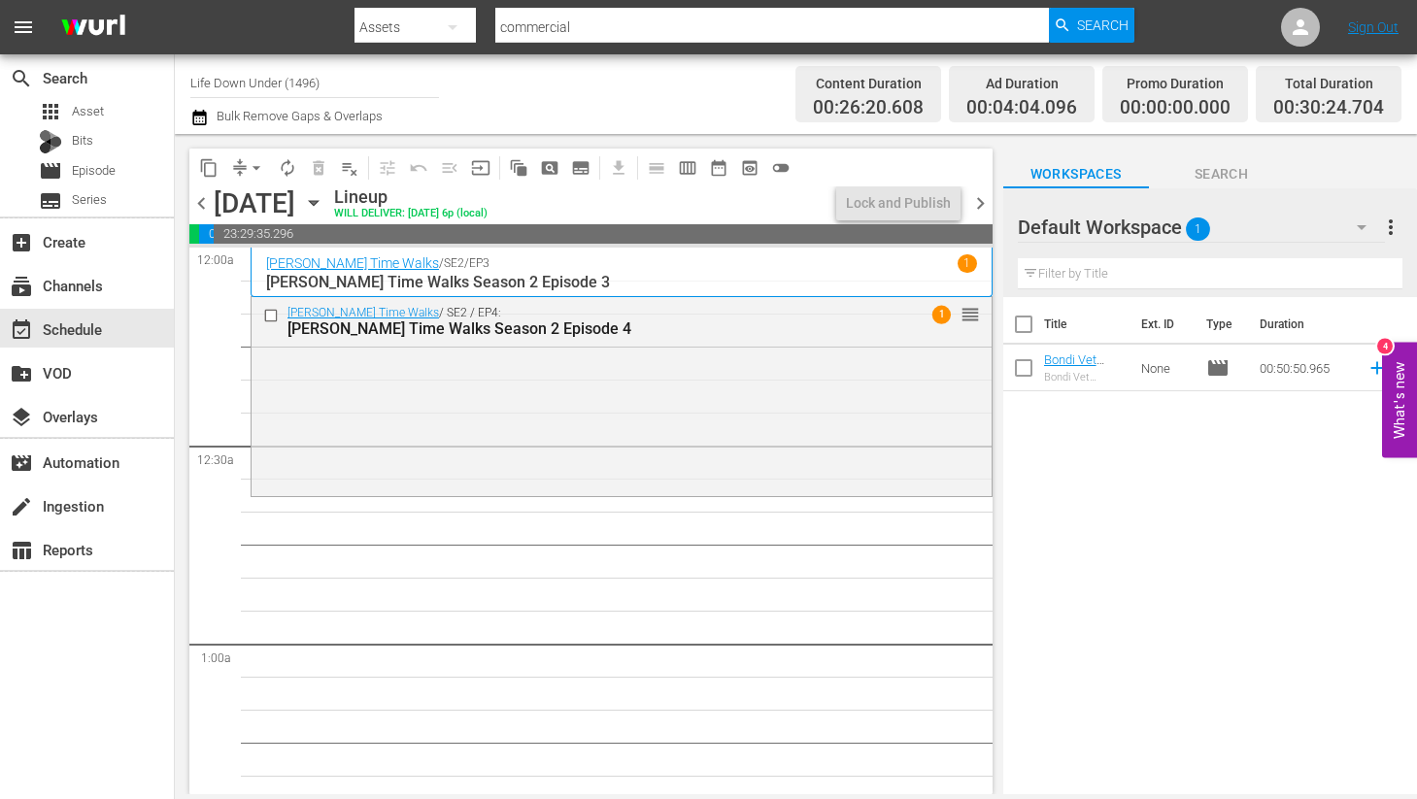
click at [318, 205] on icon "button" at bounding box center [313, 203] width 9 height 5
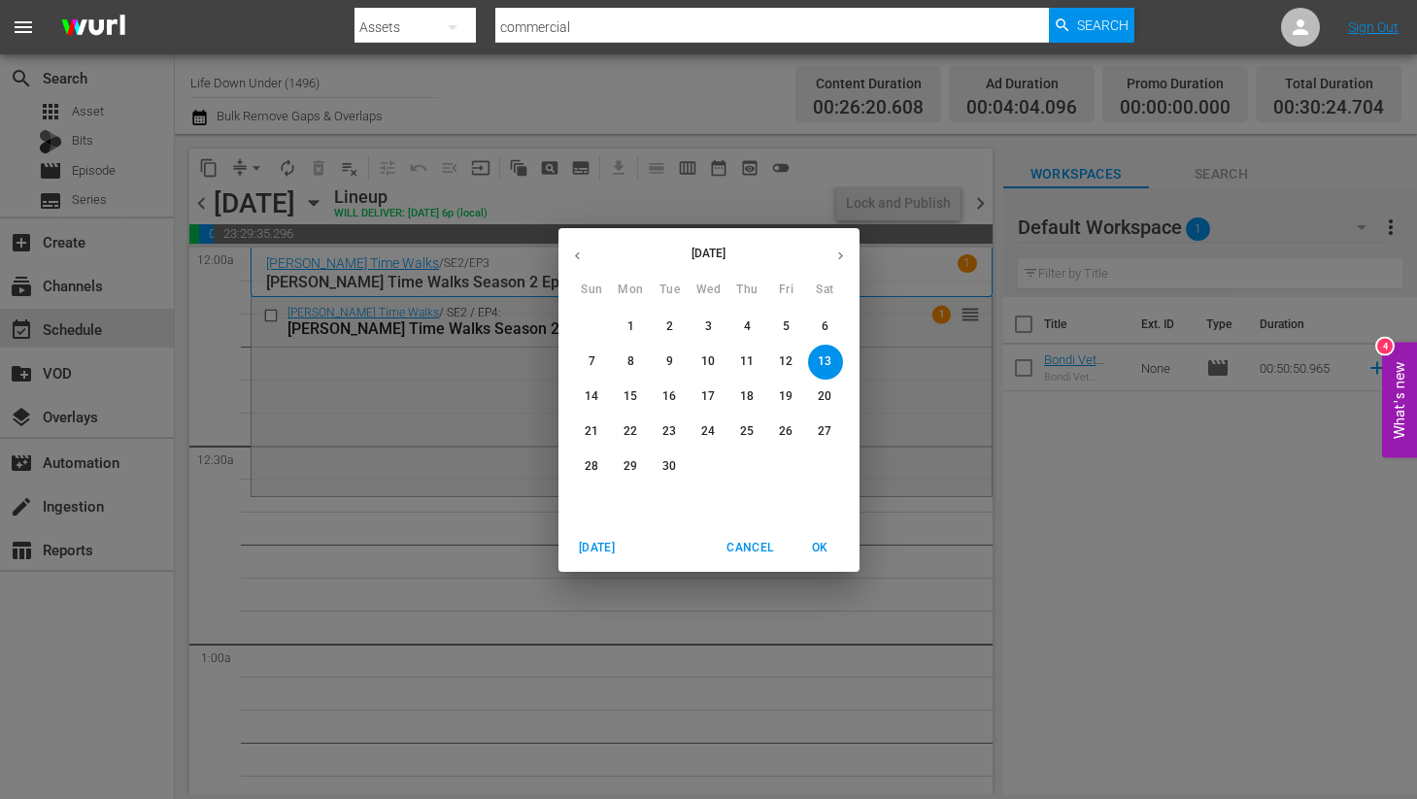
drag, startPoint x: 578, startPoint y: 256, endPoint x: 597, endPoint y: 274, distance: 26.1
click at [579, 257] on icon "button" at bounding box center [577, 256] width 15 height 15
drag, startPoint x: 587, startPoint y: 502, endPoint x: 654, endPoint y: 520, distance: 69.2
click at [588, 505] on p "31" at bounding box center [592, 501] width 14 height 17
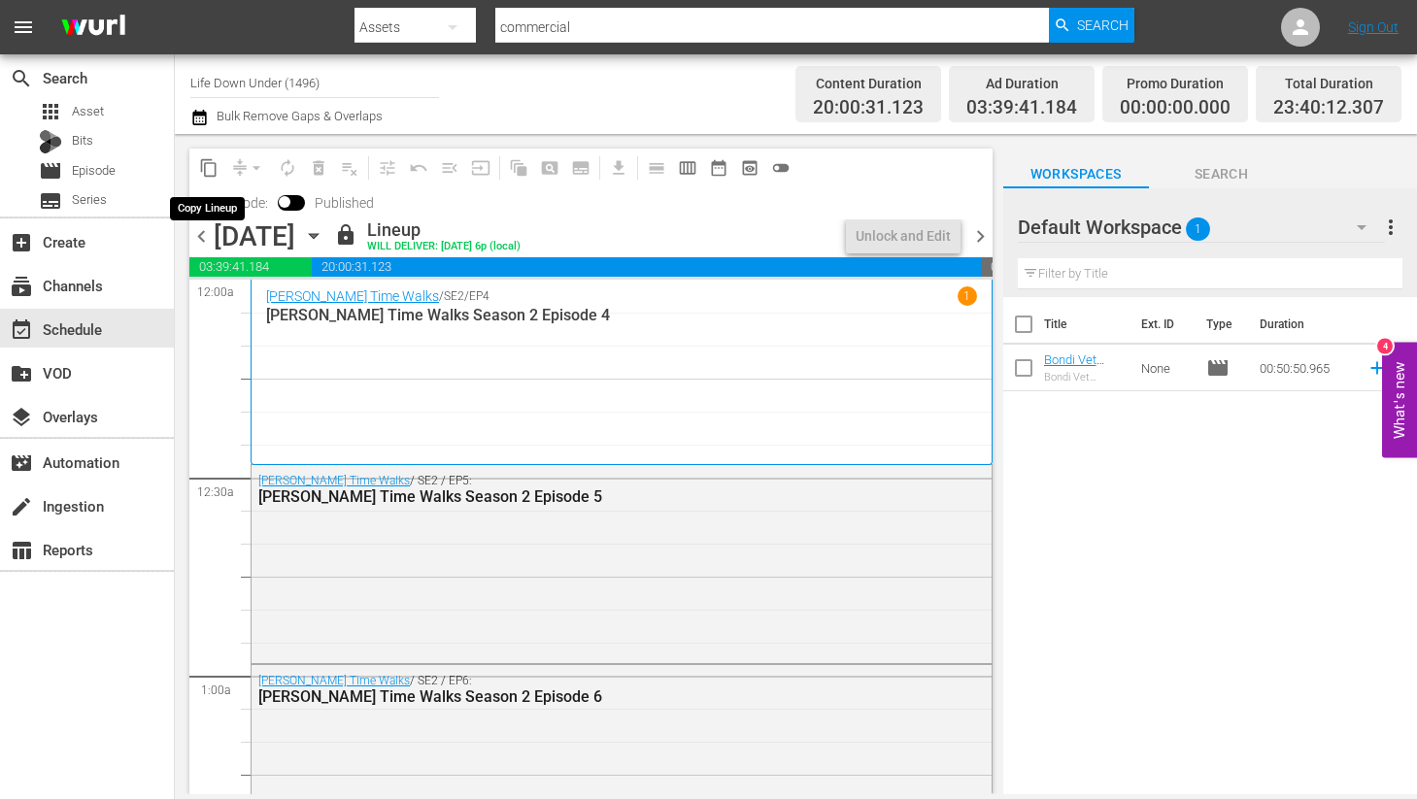
click at [208, 170] on span "content_copy" at bounding box center [208, 167] width 19 height 19
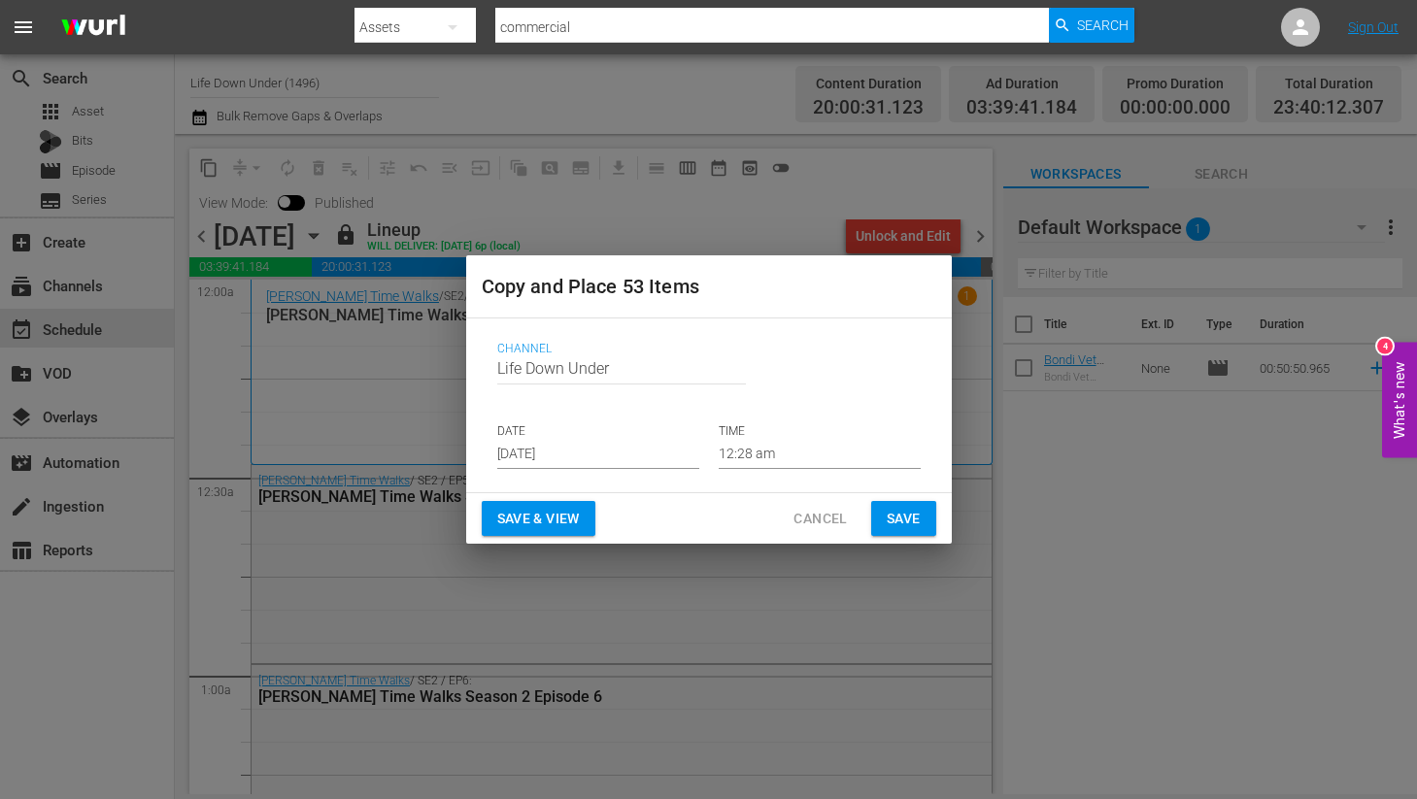
click at [605, 456] on input "[DATE]" at bounding box center [598, 454] width 202 height 29
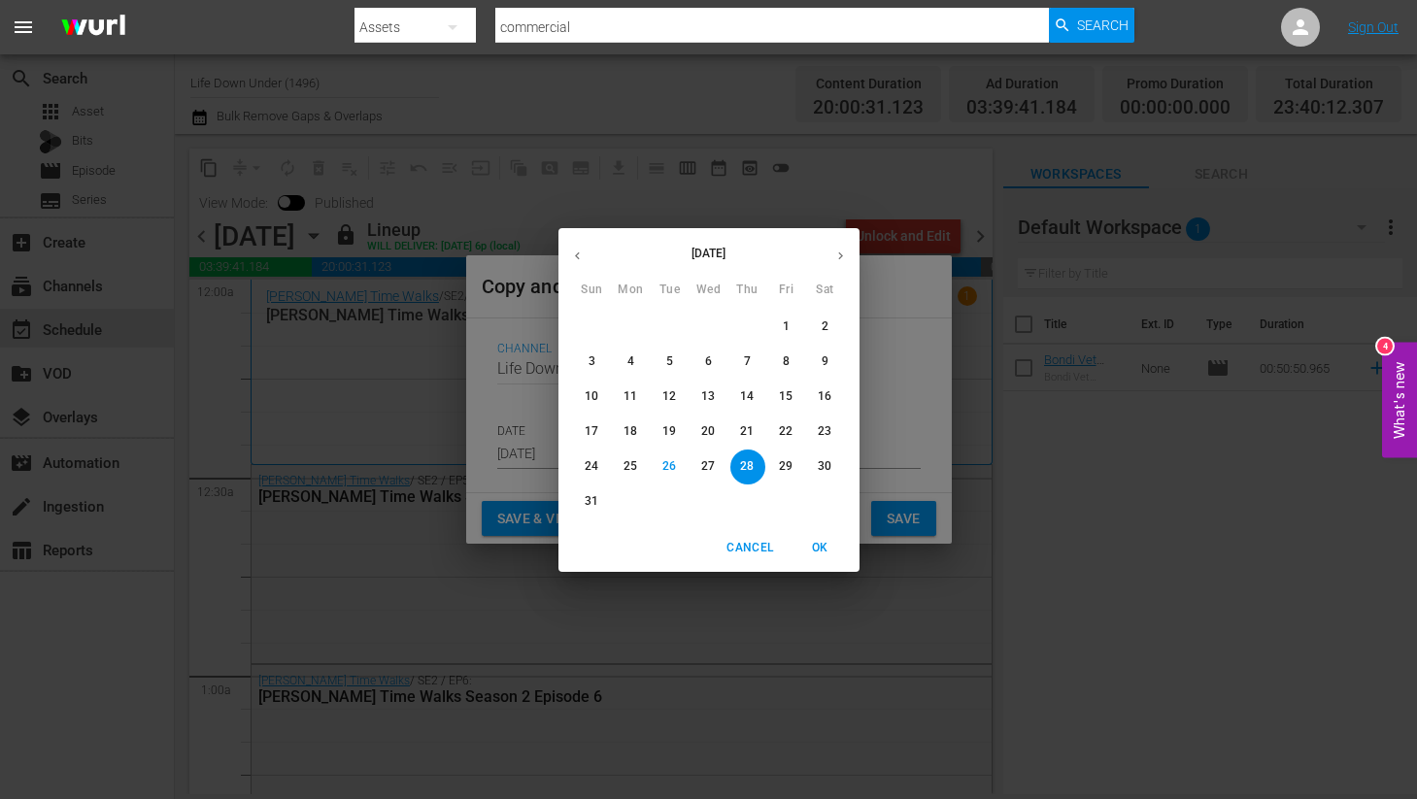
drag, startPoint x: 835, startPoint y: 253, endPoint x: 835, endPoint y: 264, distance: 10.7
click at [835, 256] on icon "button" at bounding box center [840, 256] width 15 height 15
click at [829, 361] on p "13" at bounding box center [825, 361] width 14 height 17
type input "[DATE]"
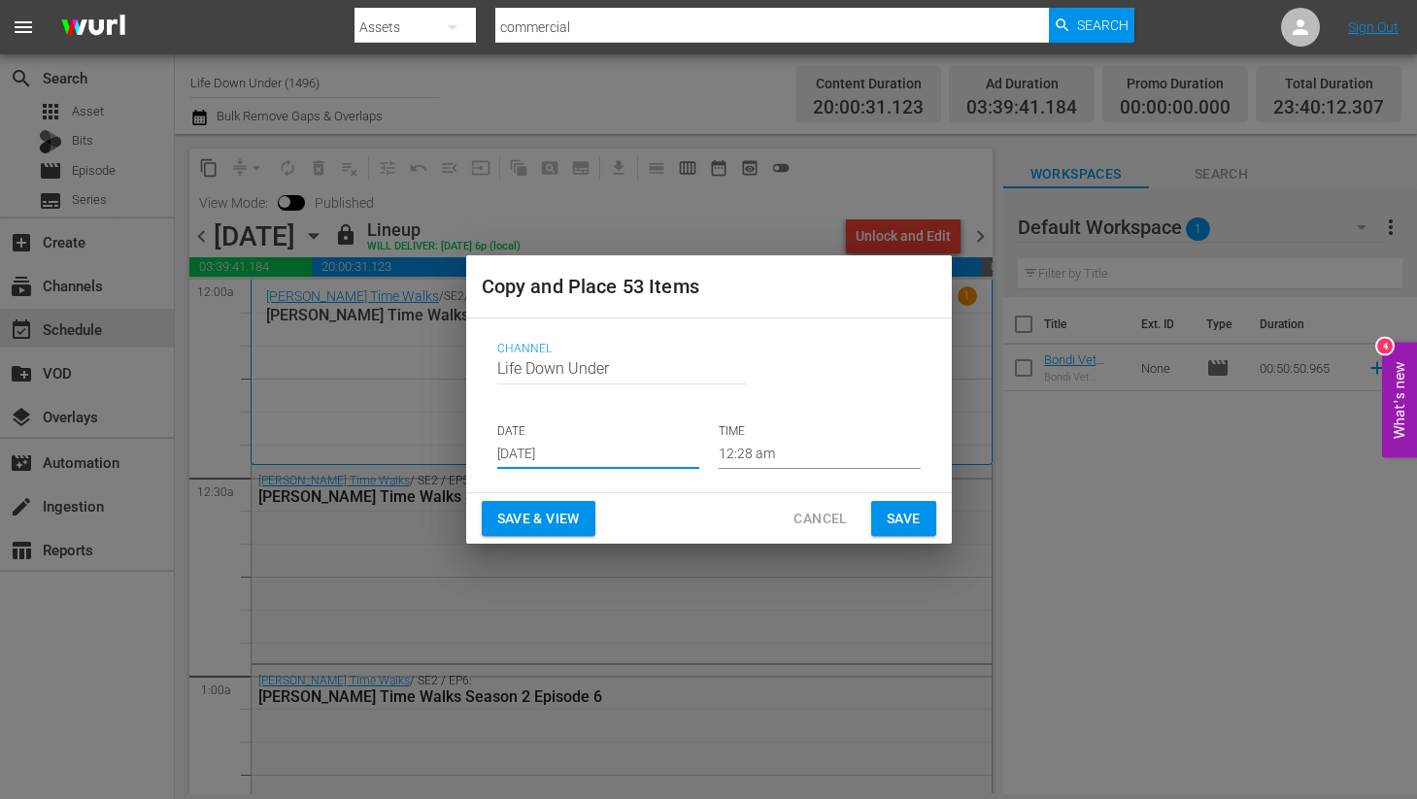
click at [561, 527] on span "Save & View" at bounding box center [538, 519] width 83 height 24
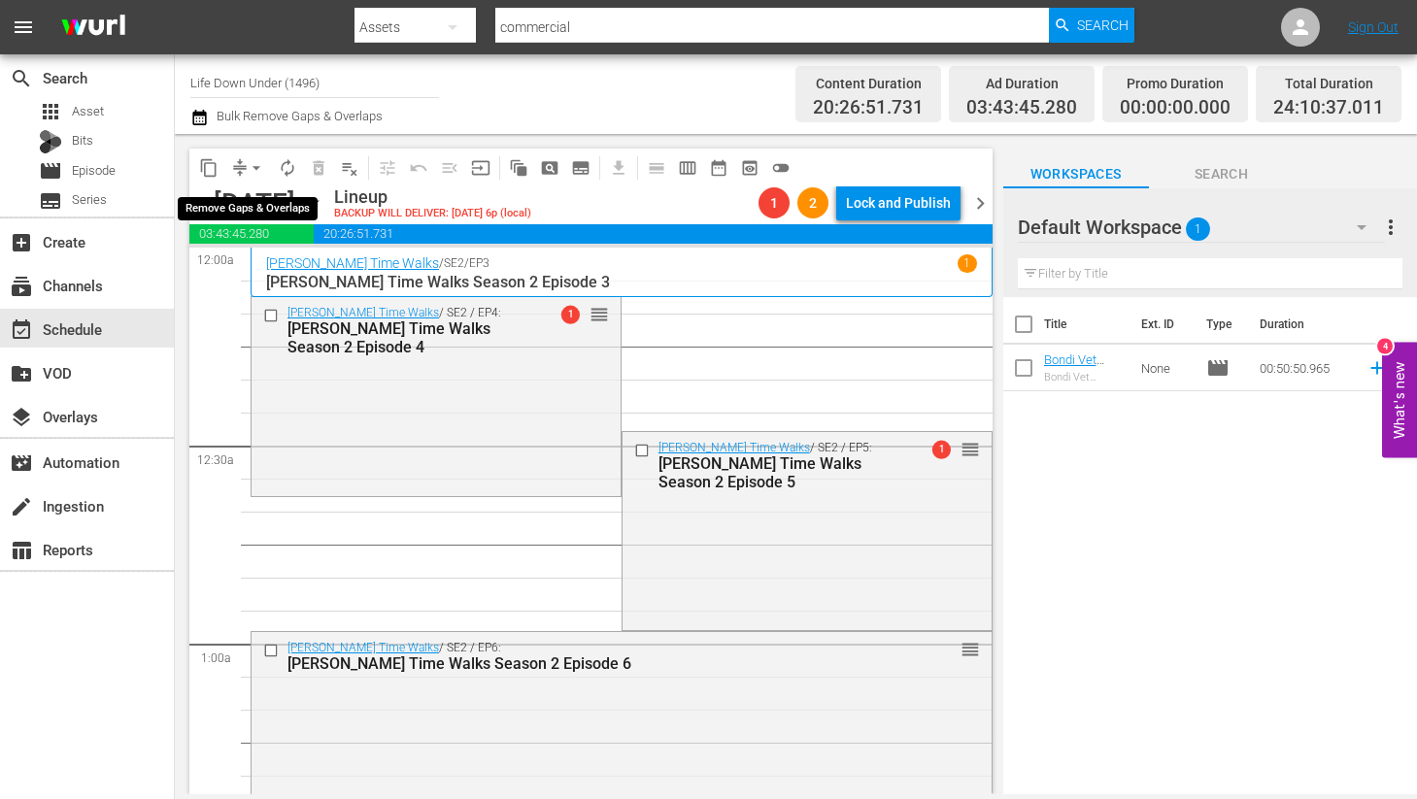
click at [256, 167] on span "arrow_drop_down" at bounding box center [256, 167] width 19 height 19
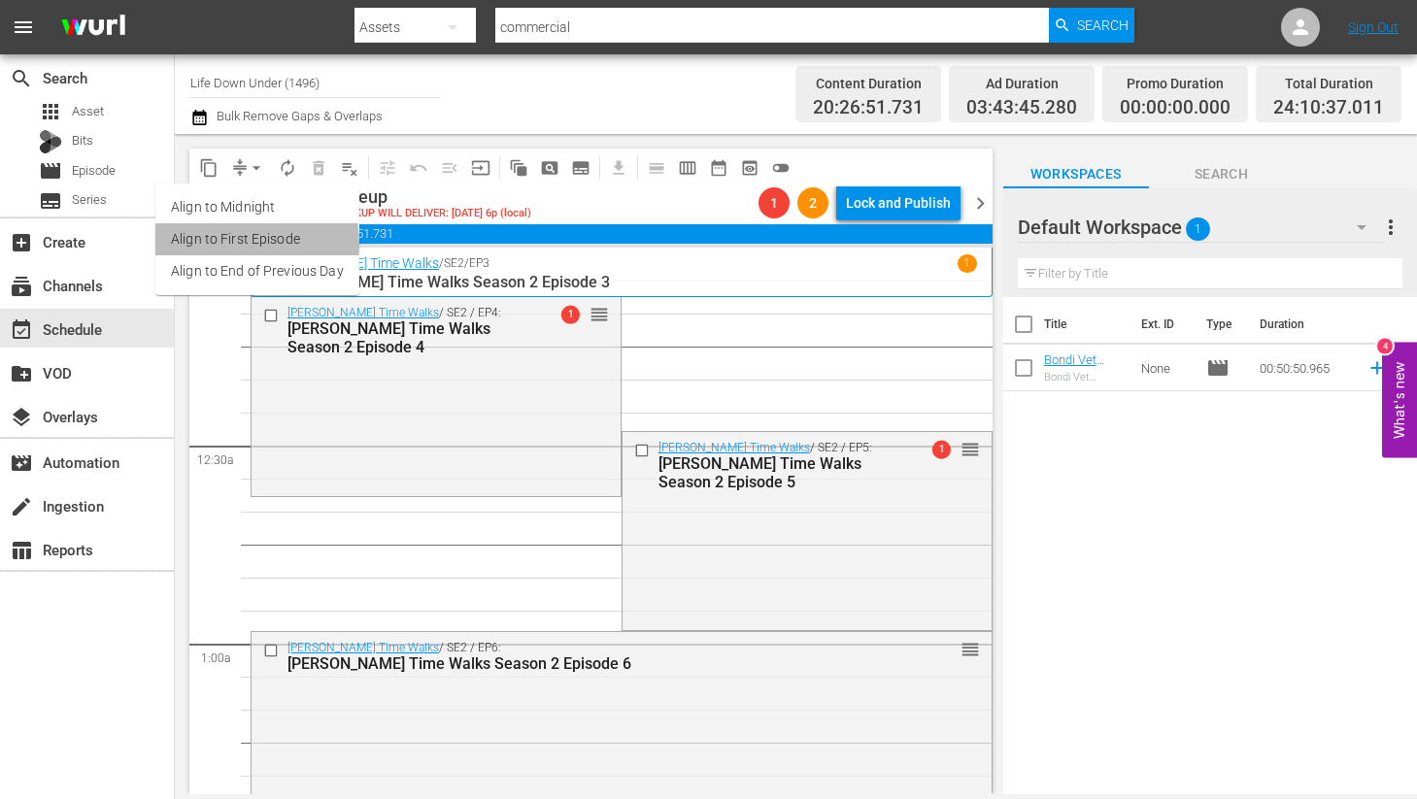
click at [232, 243] on li "Align to First Episode" at bounding box center [257, 239] width 204 height 32
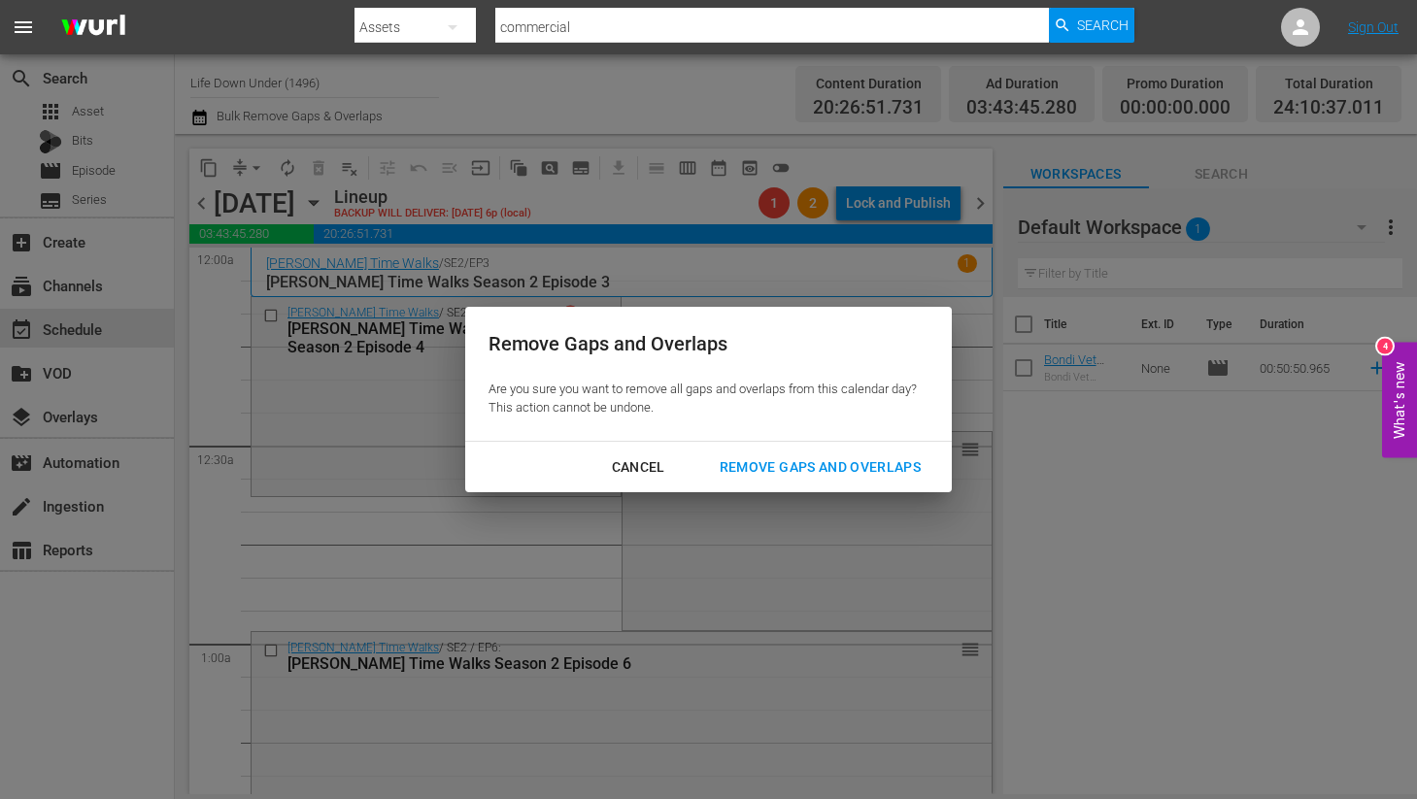
drag, startPoint x: 804, startPoint y: 461, endPoint x: 642, endPoint y: 494, distance: 165.5
click at [802, 461] on div "Remove Gaps and Overlaps" at bounding box center [820, 467] width 232 height 24
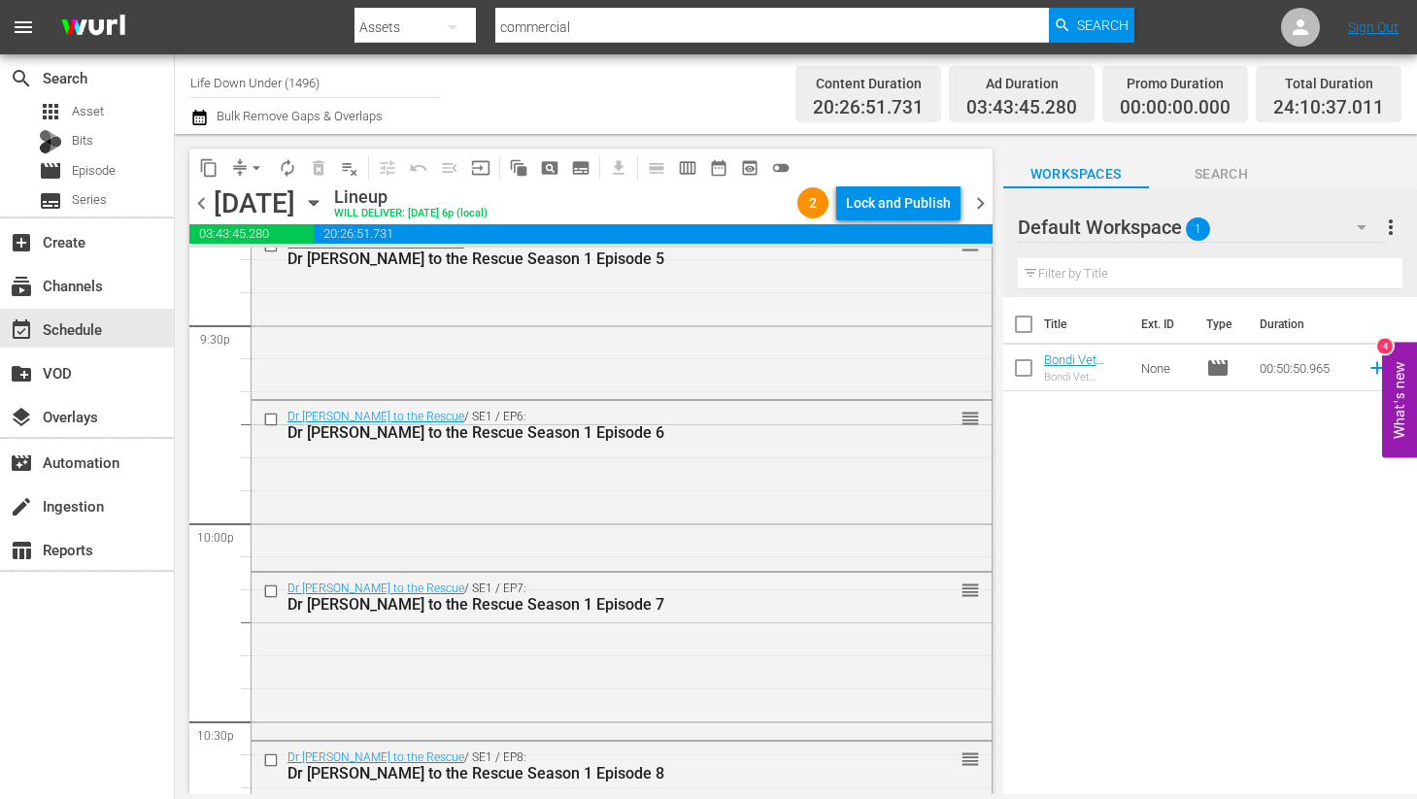
scroll to position [9081, 0]
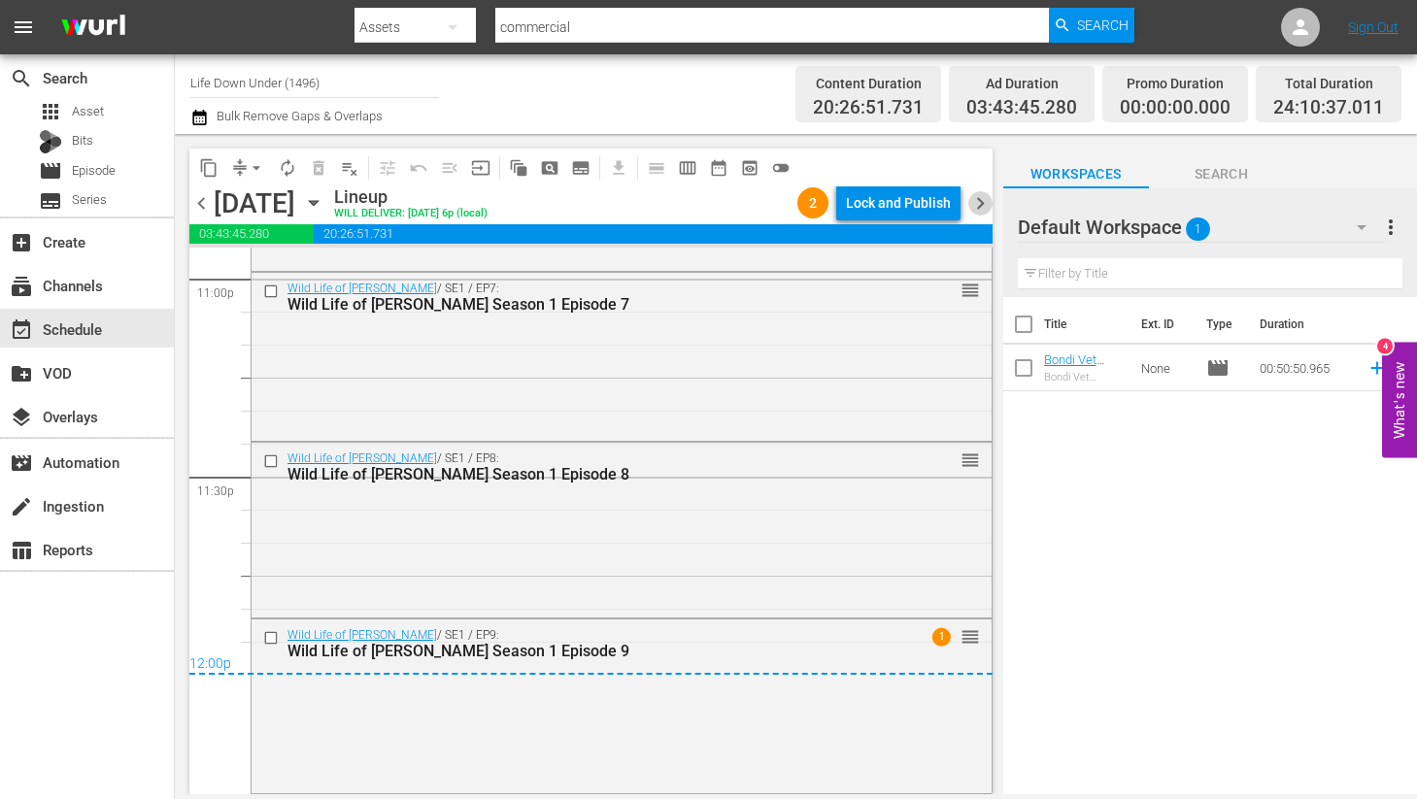
click at [985, 207] on span "chevron_right" at bounding box center [980, 203] width 24 height 24
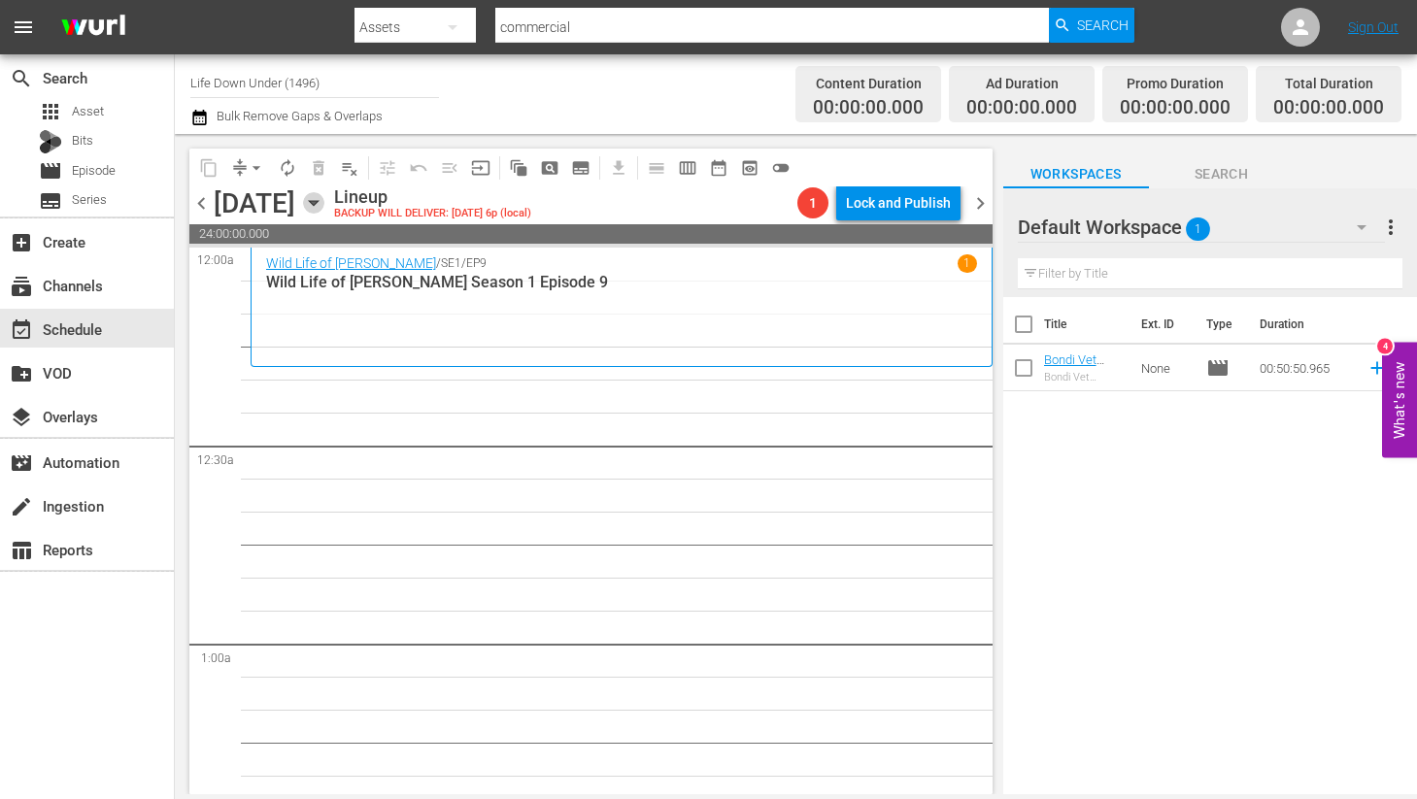
click at [324, 206] on icon "button" at bounding box center [313, 202] width 21 height 21
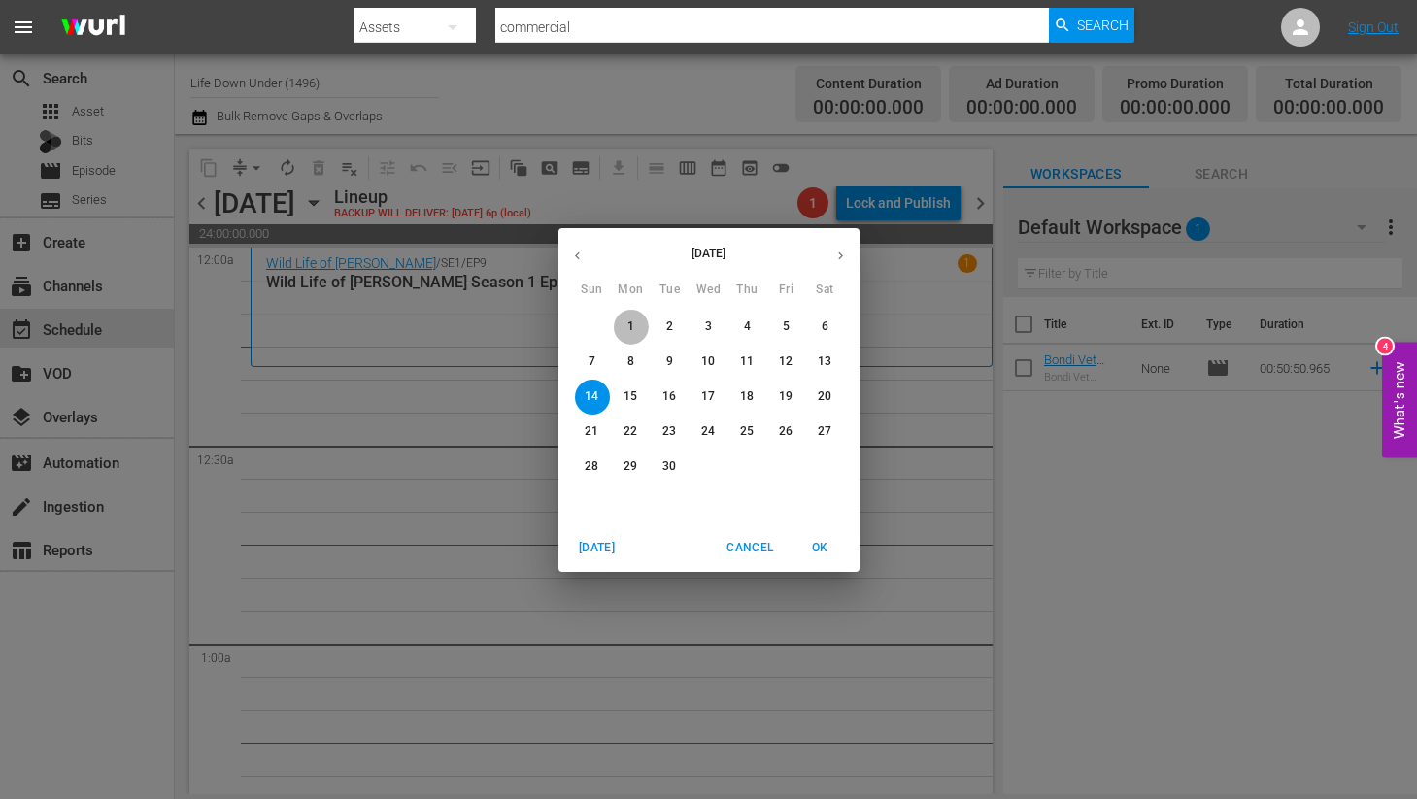
click at [627, 323] on span "1" at bounding box center [631, 326] width 35 height 17
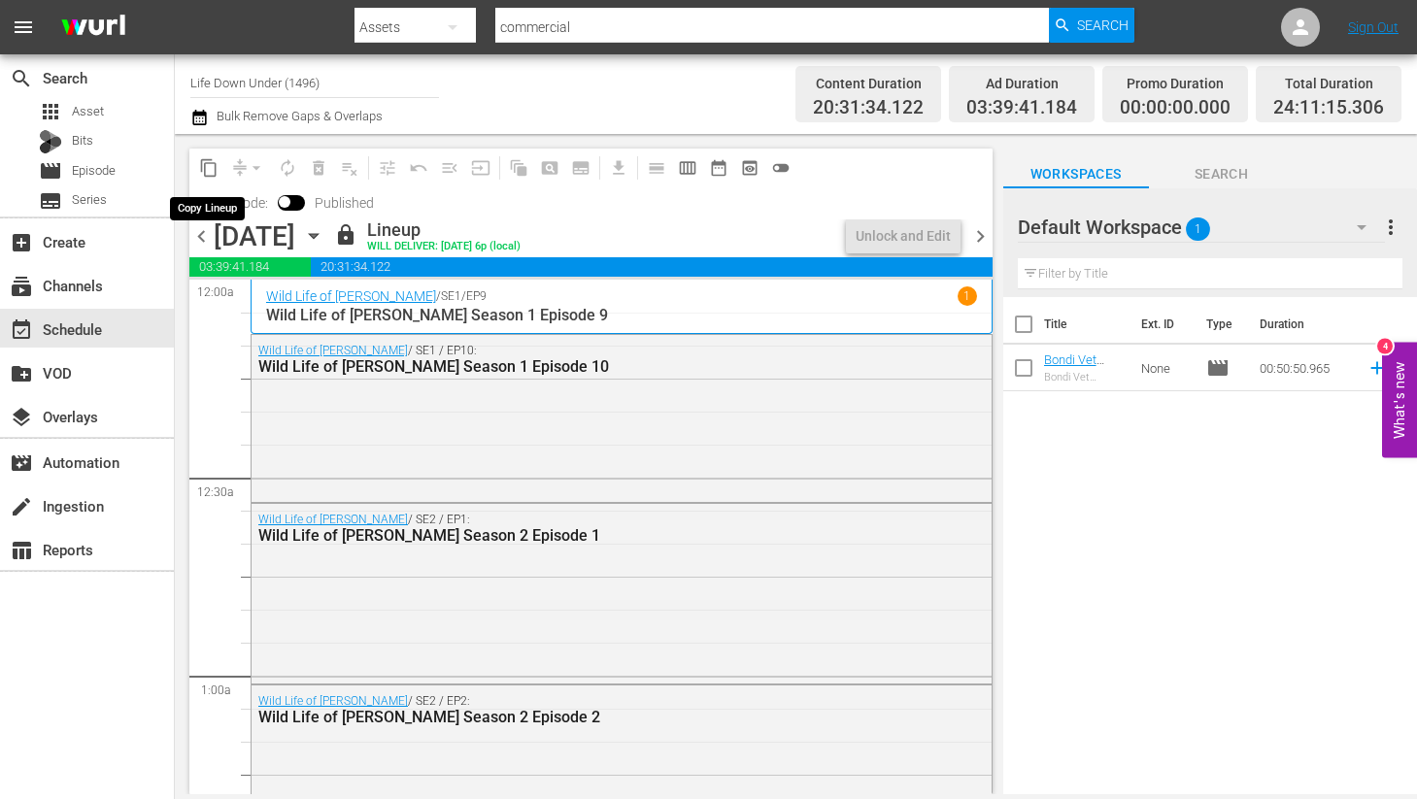
click at [212, 173] on span "content_copy" at bounding box center [208, 167] width 19 height 19
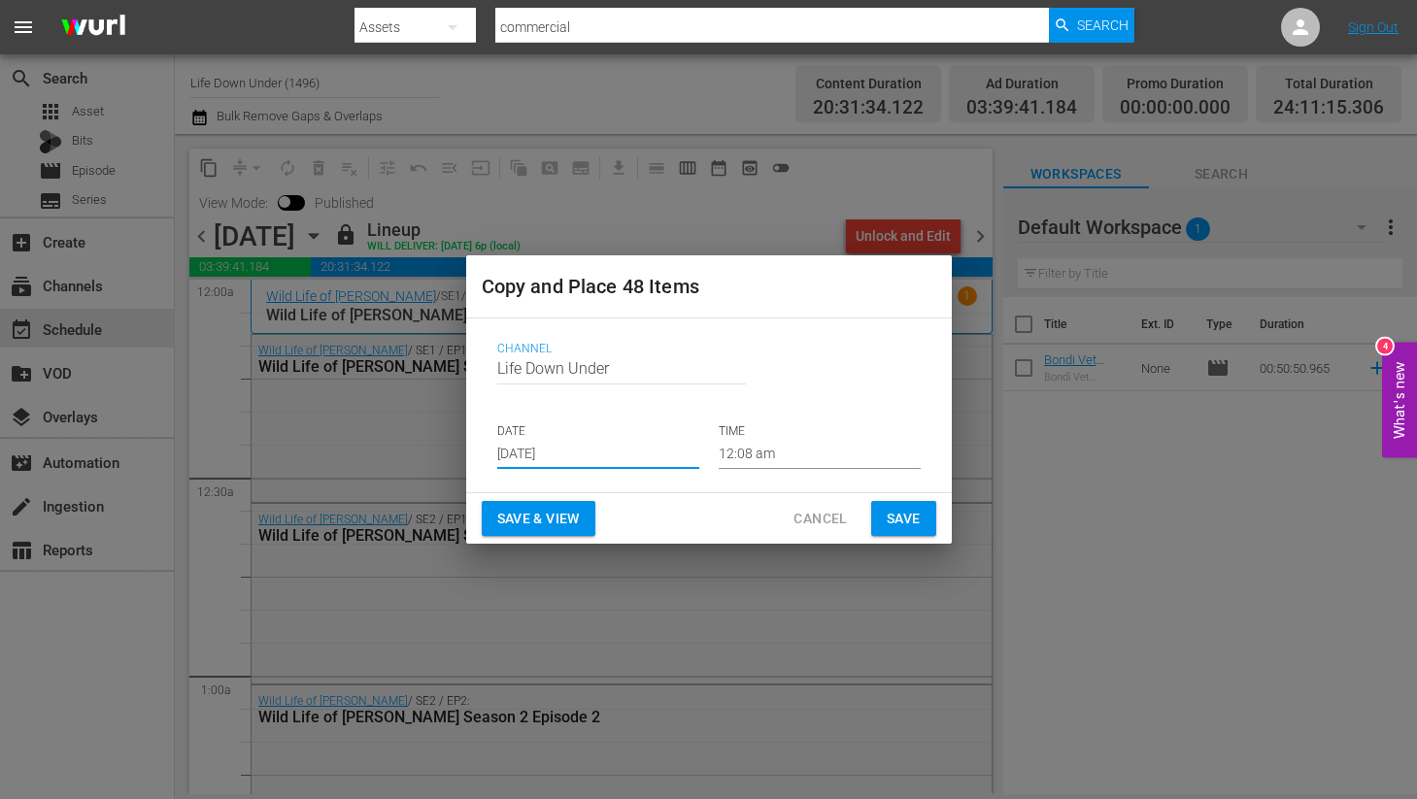
click at [596, 458] on input "[DATE]" at bounding box center [598, 454] width 202 height 29
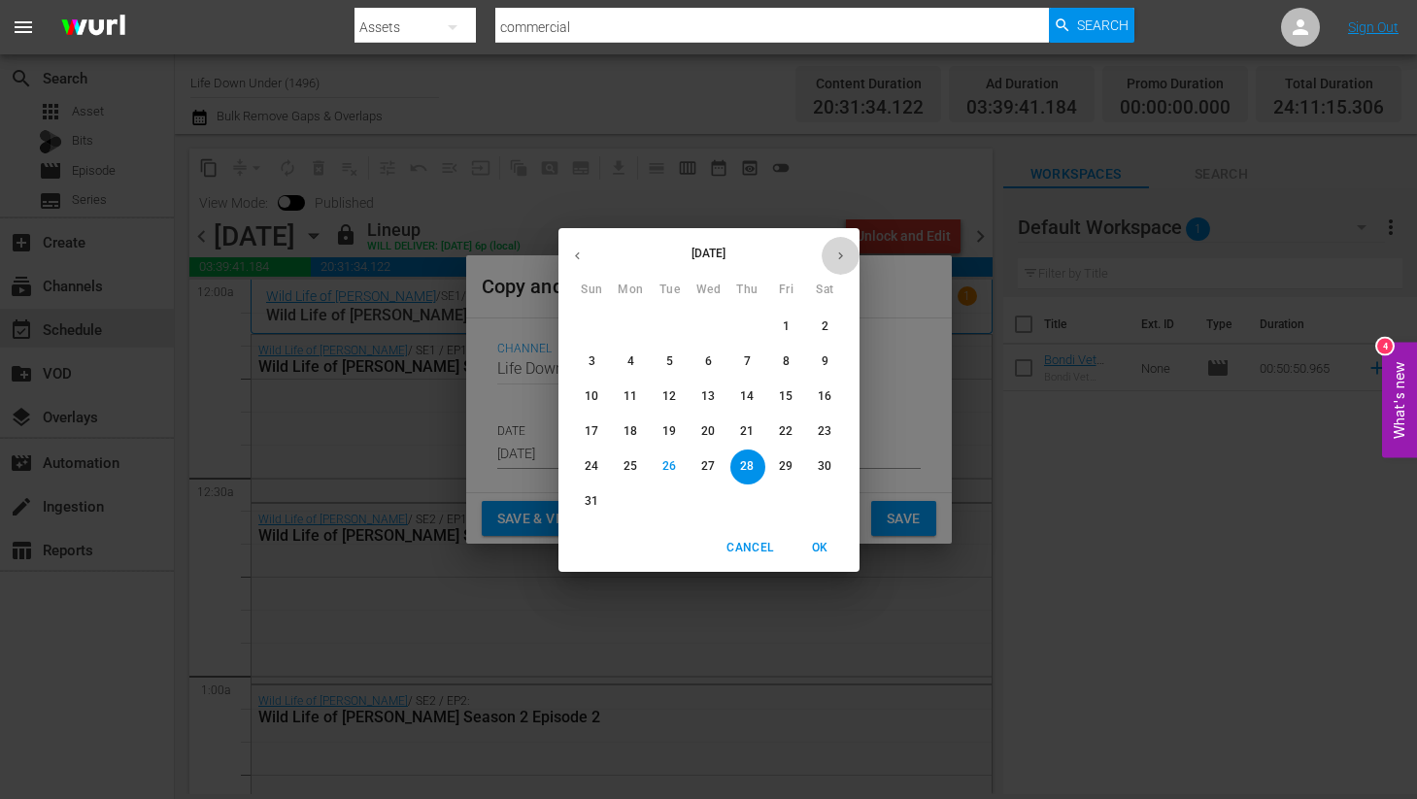
drag, startPoint x: 841, startPoint y: 255, endPoint x: 826, endPoint y: 302, distance: 48.8
click at [840, 255] on icon "button" at bounding box center [840, 255] width 5 height 8
click at [579, 392] on span "14" at bounding box center [592, 396] width 35 height 17
type input "[DATE]"
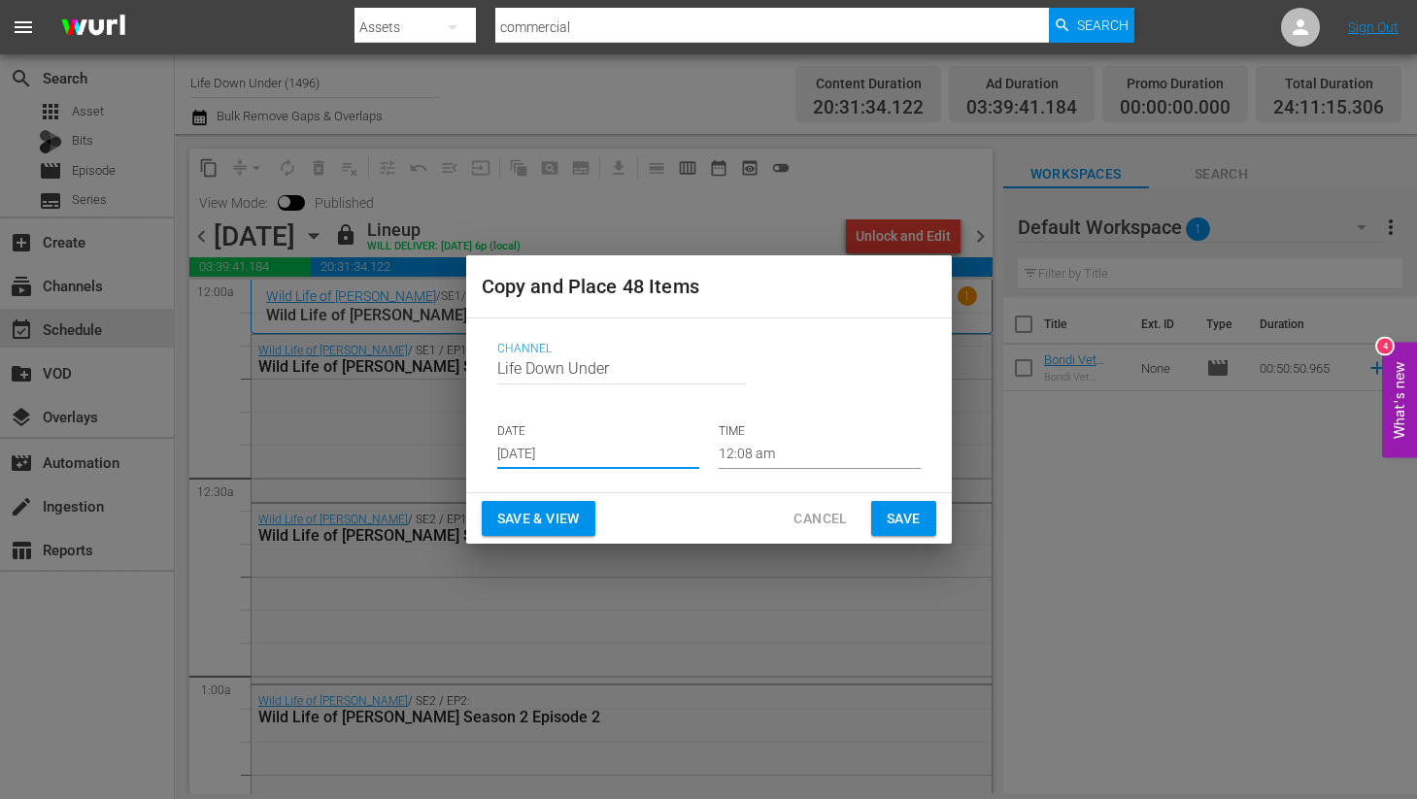
click at [541, 511] on span "Save & View" at bounding box center [538, 519] width 83 height 24
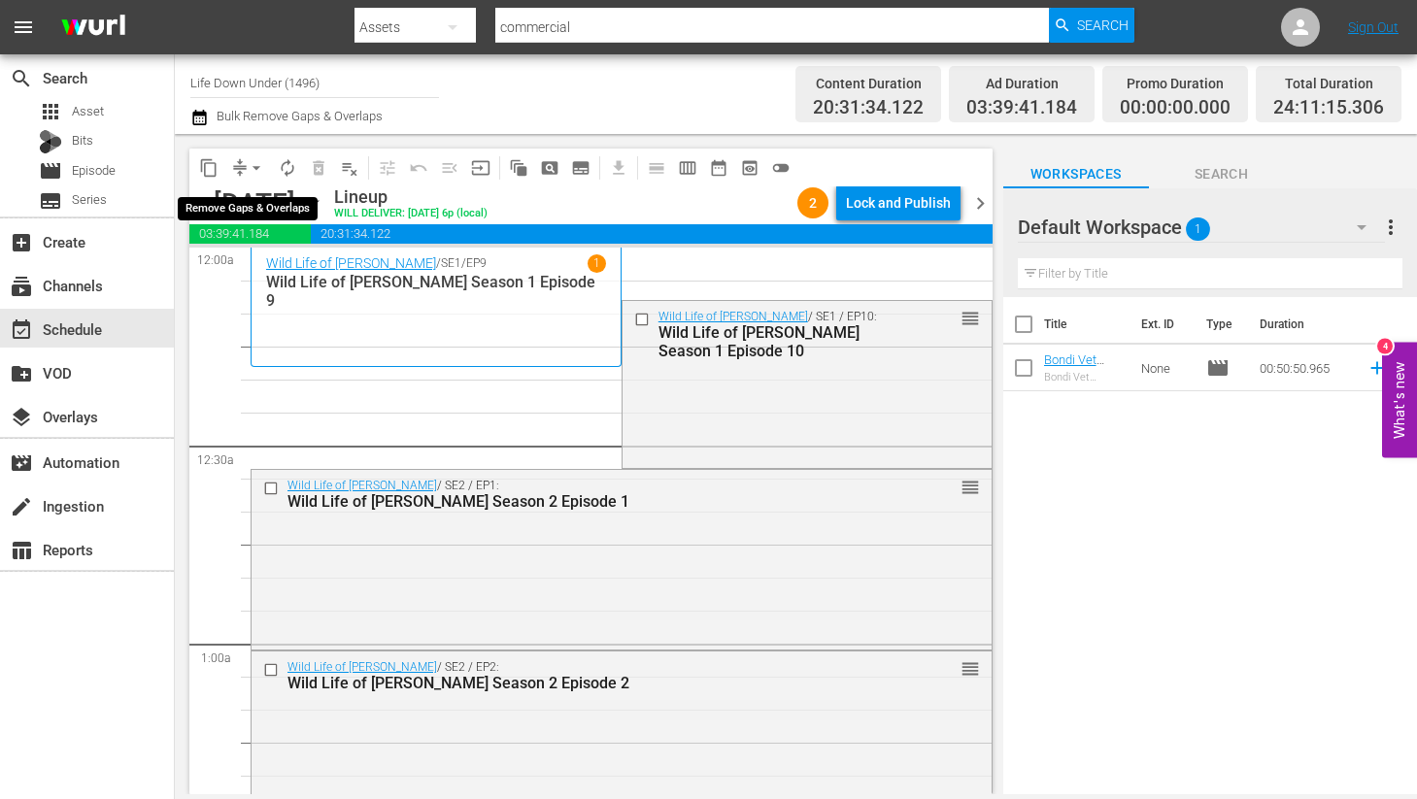
click at [243, 164] on button "arrow_drop_down" at bounding box center [256, 167] width 31 height 31
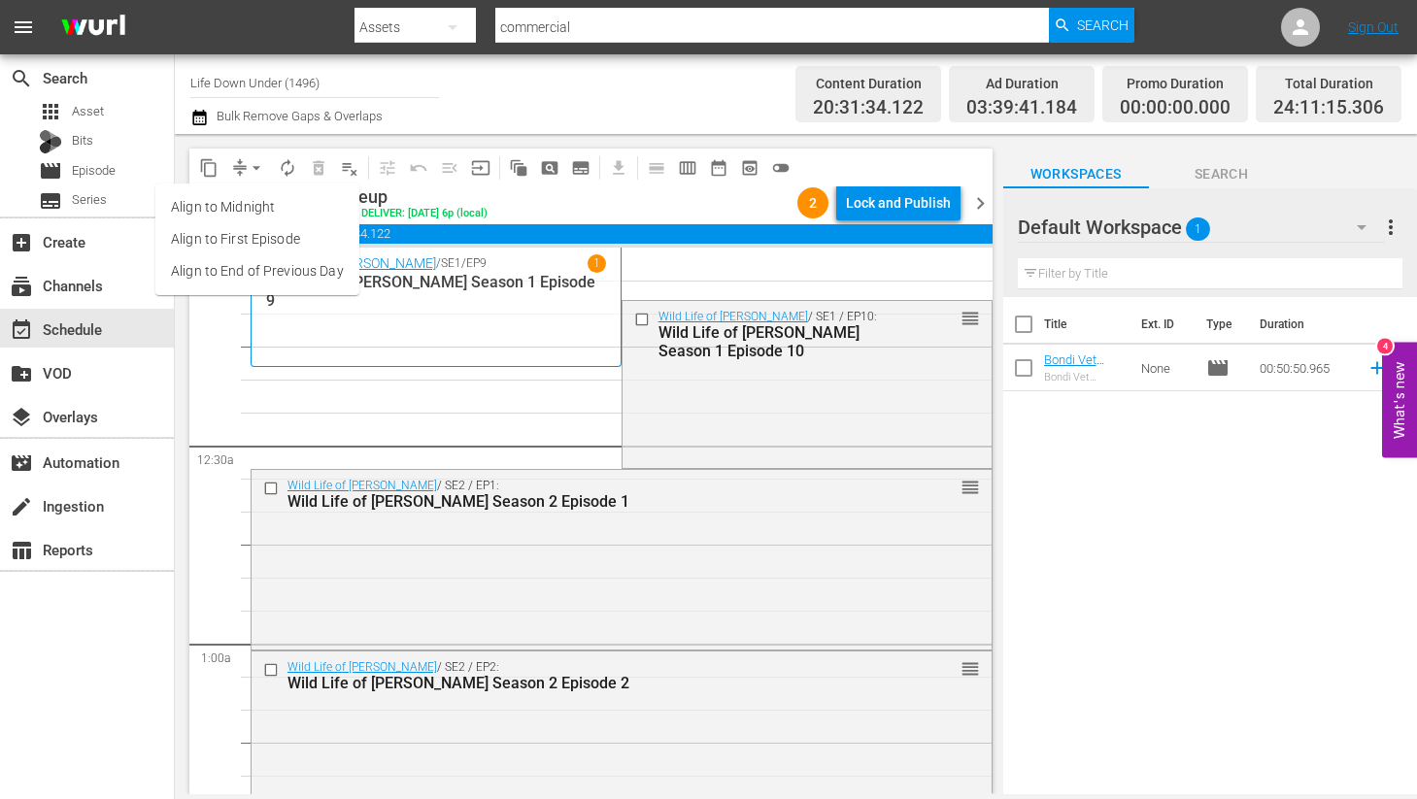
click at [195, 265] on li "Align to End of Previous Day" at bounding box center [257, 271] width 204 height 32
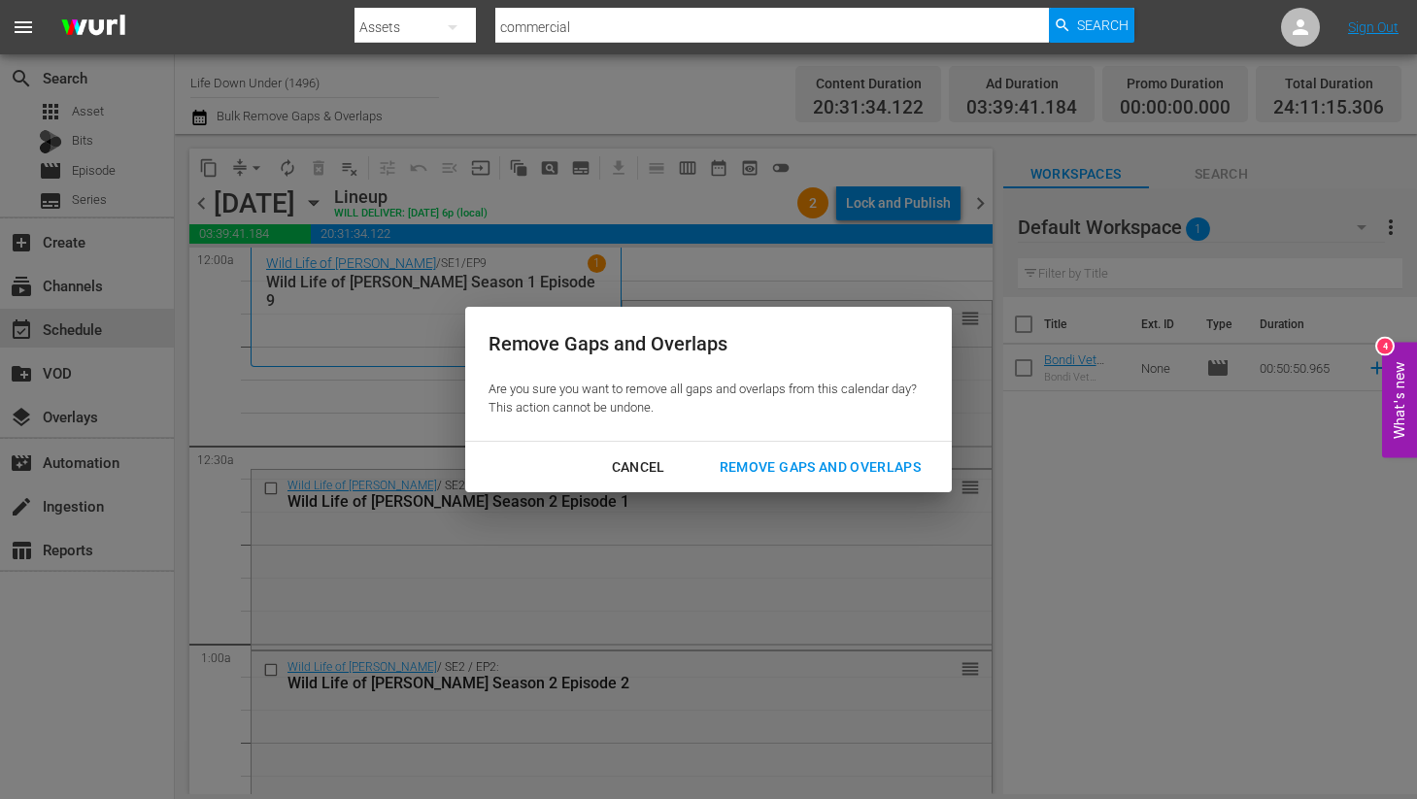
drag, startPoint x: 774, startPoint y: 467, endPoint x: 710, endPoint y: 473, distance: 64.4
click at [774, 467] on div "Remove Gaps and Overlaps" at bounding box center [820, 467] width 232 height 24
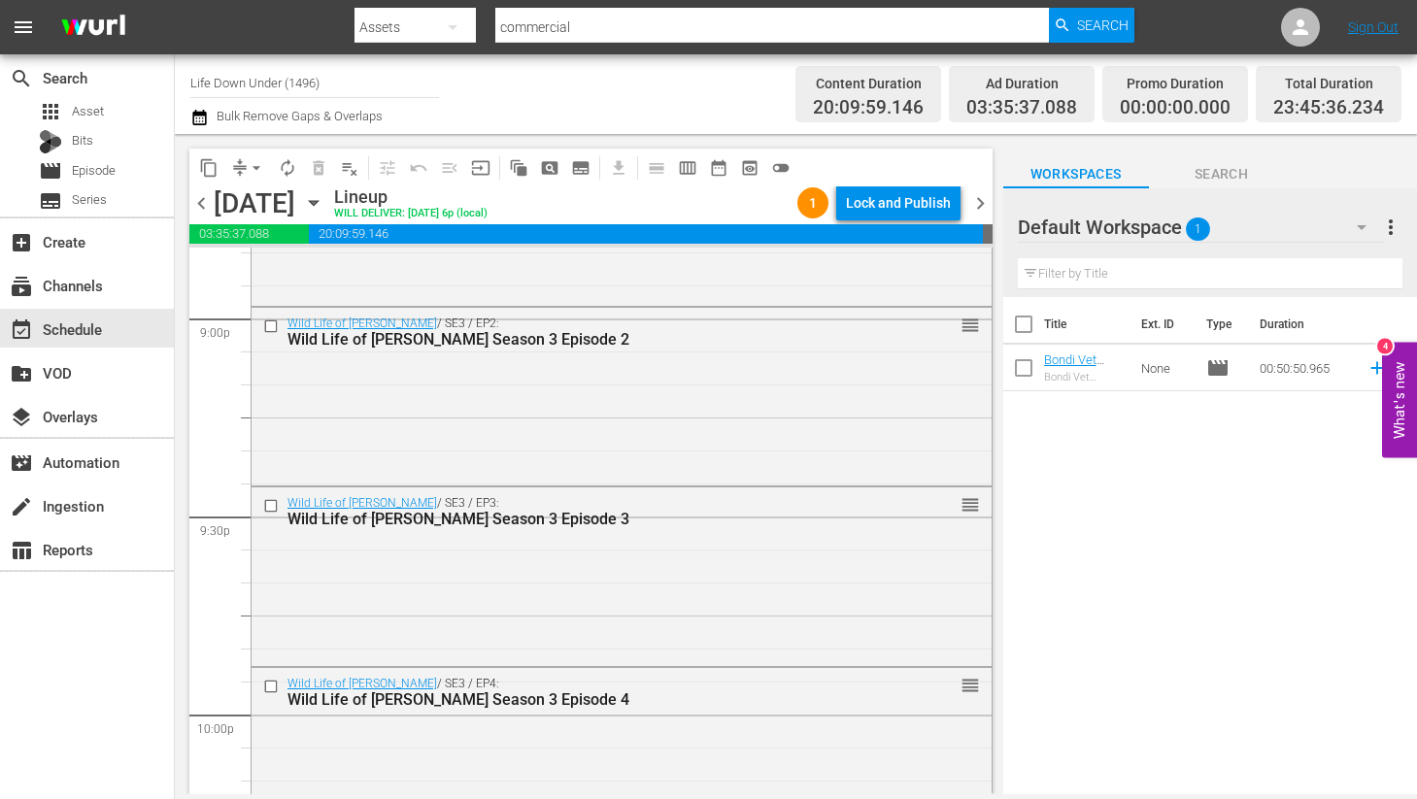
scroll to position [8986, 0]
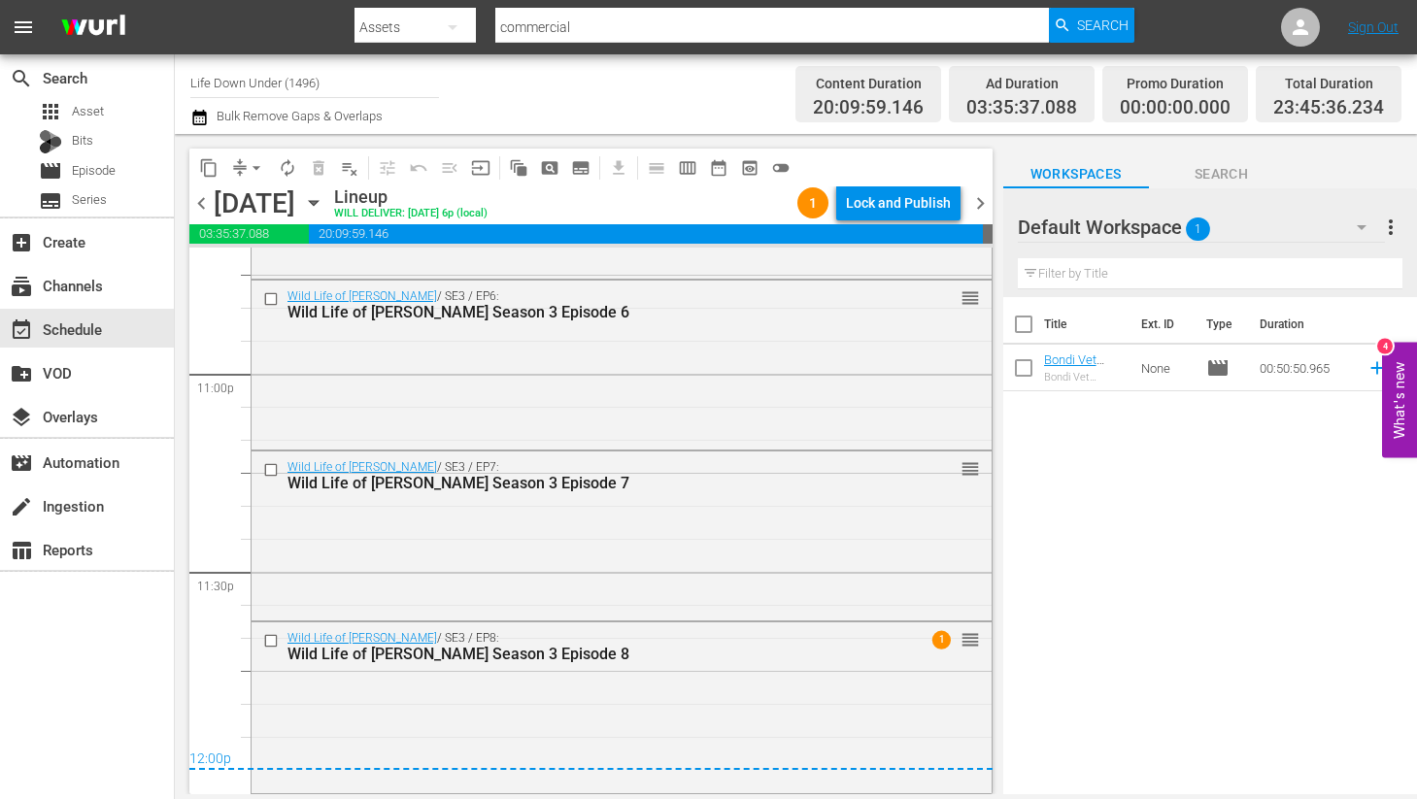
click at [985, 193] on span "chevron_right" at bounding box center [980, 203] width 24 height 24
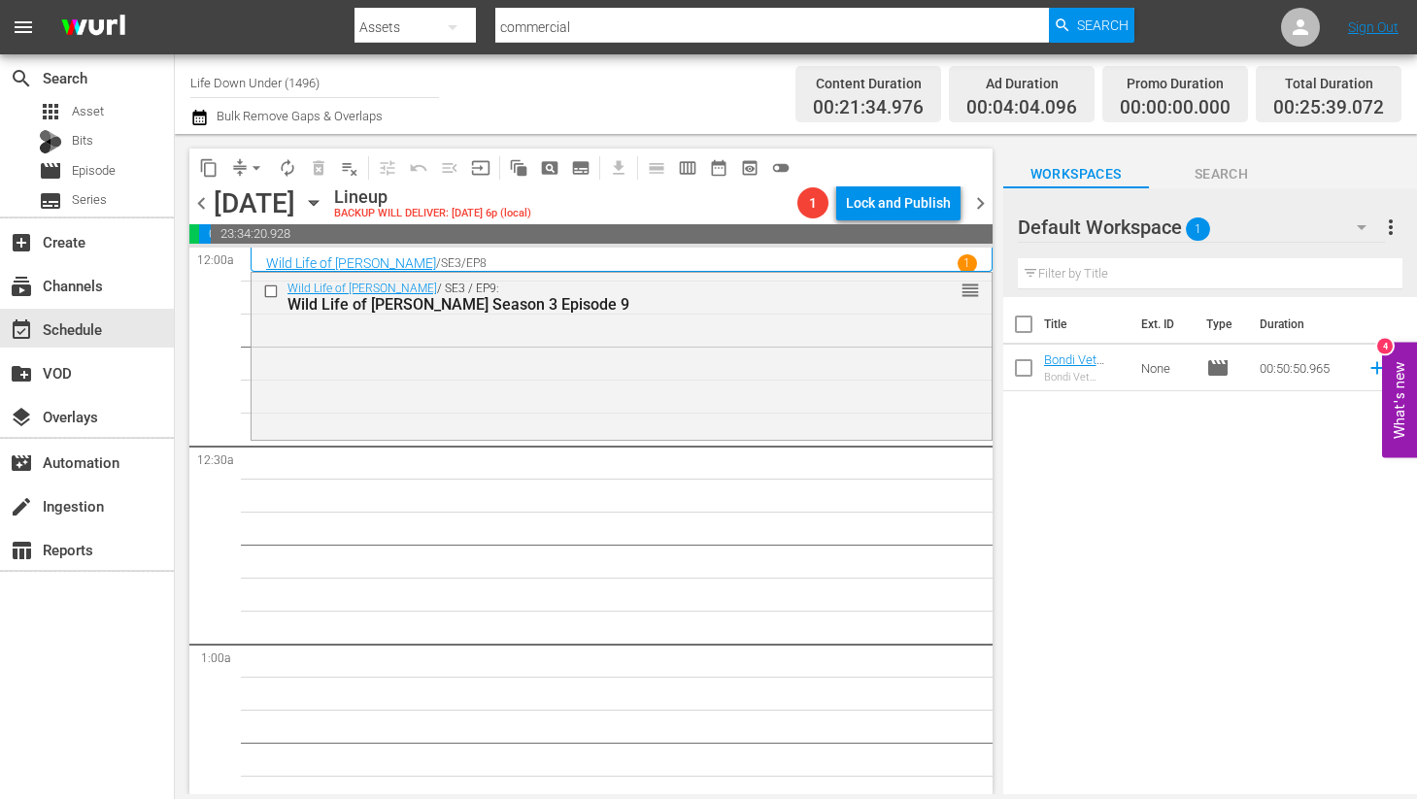
click at [318, 201] on icon "button" at bounding box center [313, 203] width 9 height 5
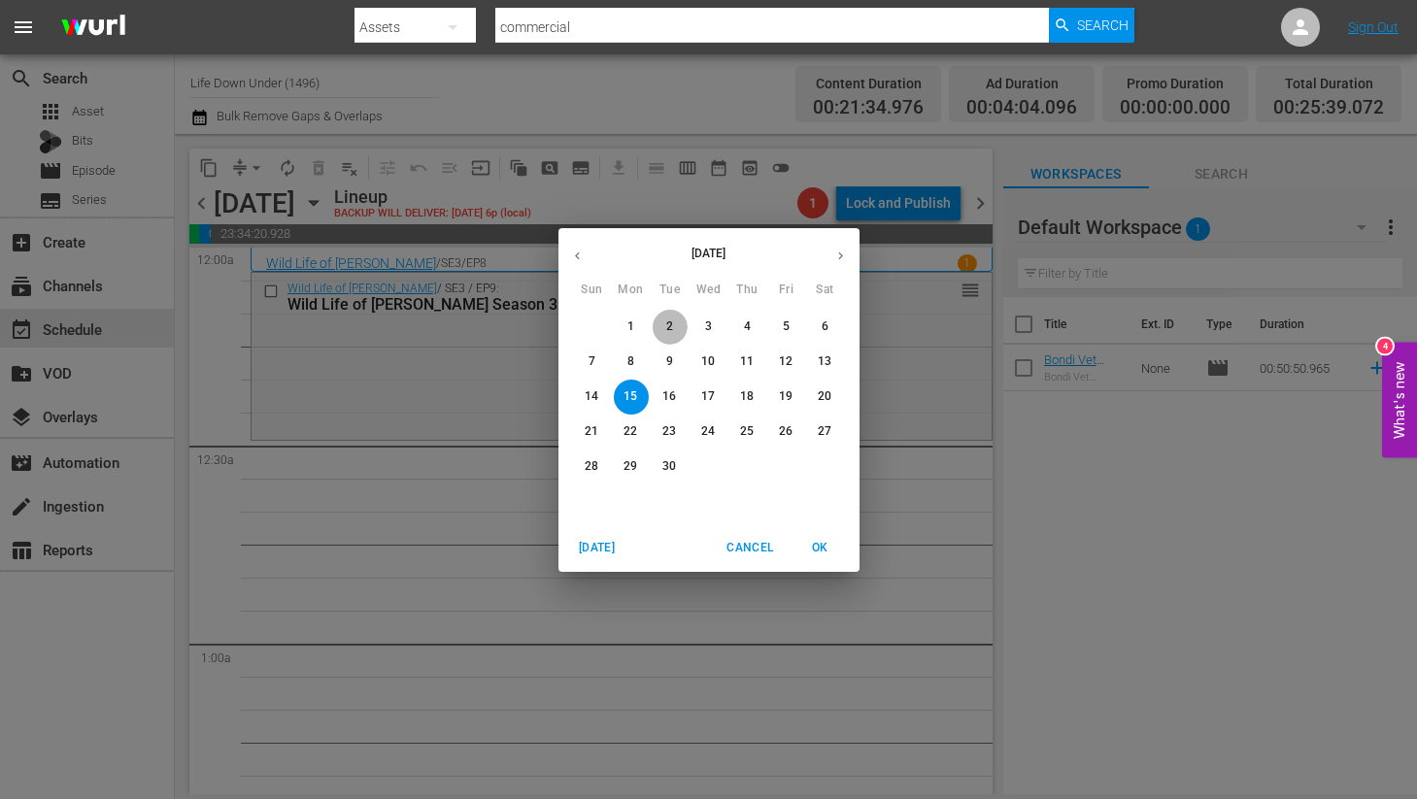
click at [666, 331] on p "2" at bounding box center [669, 326] width 7 height 17
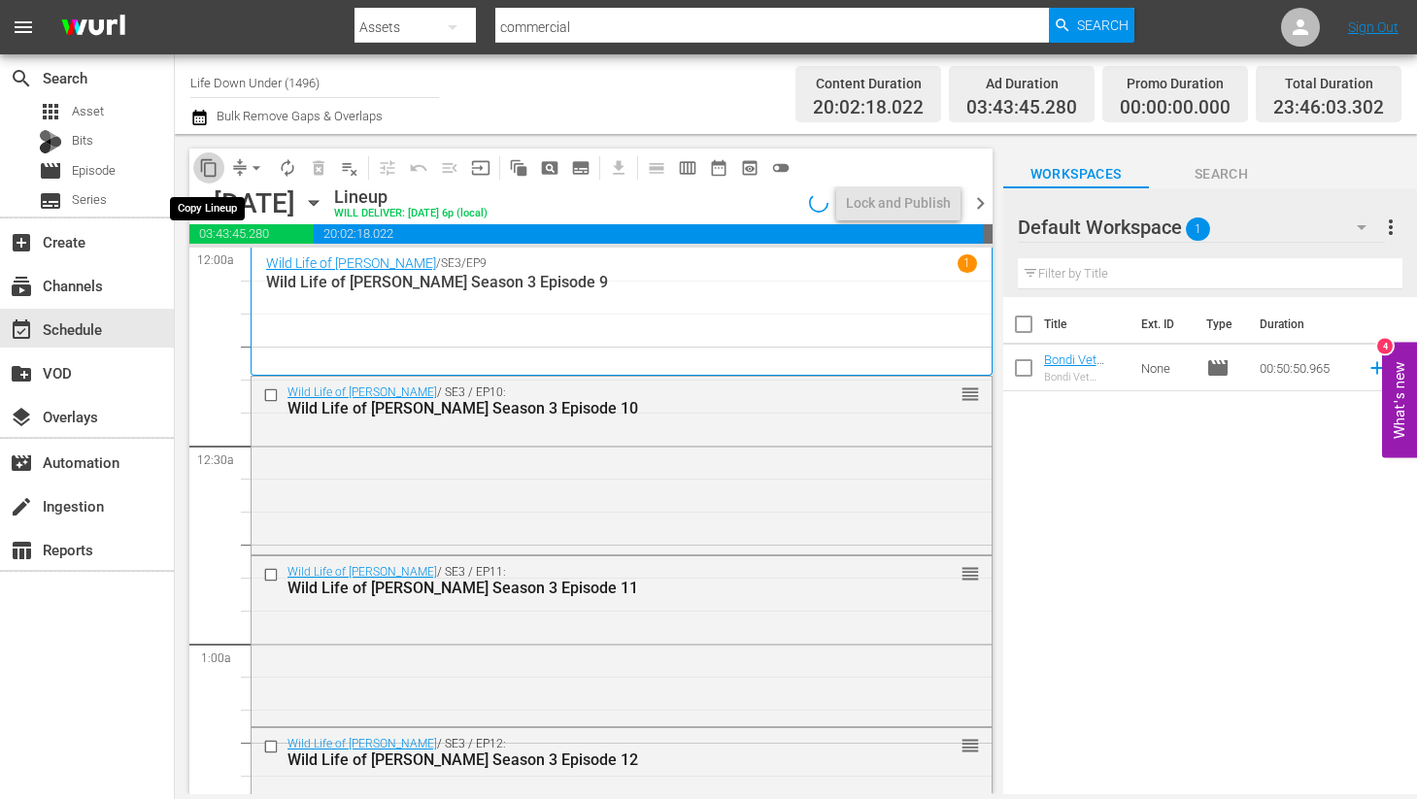
click at [209, 169] on span "content_copy" at bounding box center [208, 167] width 19 height 19
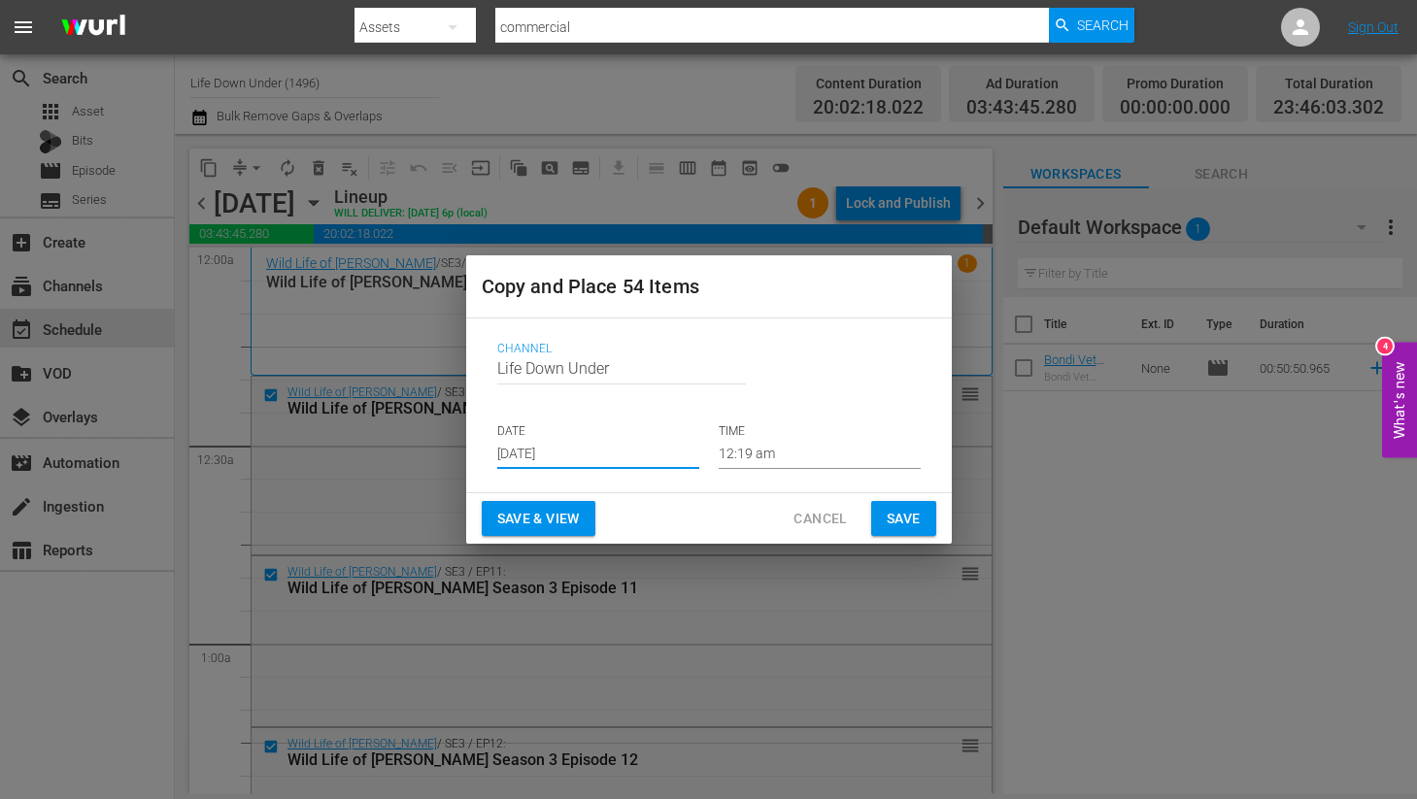
click at [602, 459] on input "[DATE]" at bounding box center [598, 454] width 202 height 29
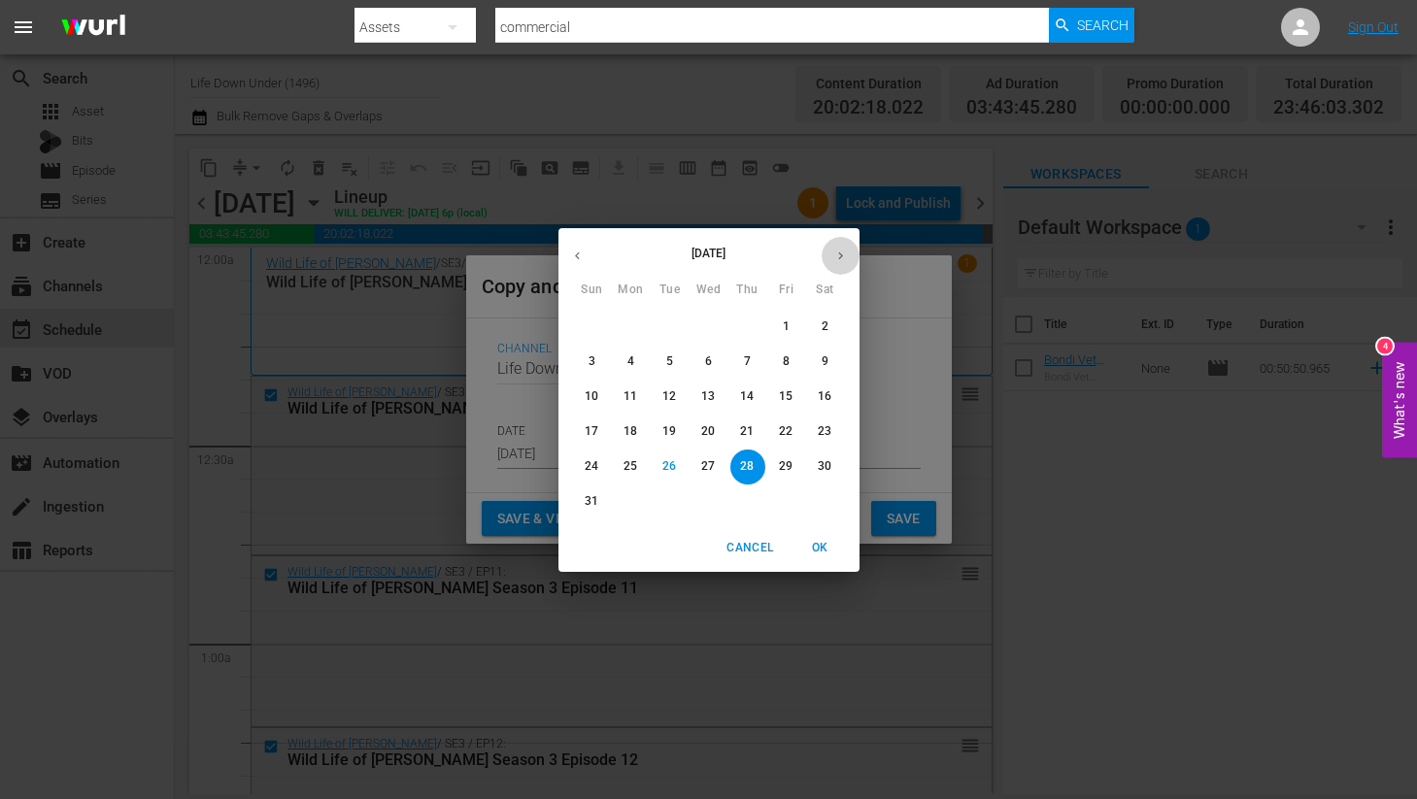
drag, startPoint x: 844, startPoint y: 248, endPoint x: 846, endPoint y: 277, distance: 29.2
click at [844, 249] on icon "button" at bounding box center [840, 256] width 15 height 15
click at [630, 400] on p "15" at bounding box center [630, 396] width 14 height 17
type input "[DATE]"
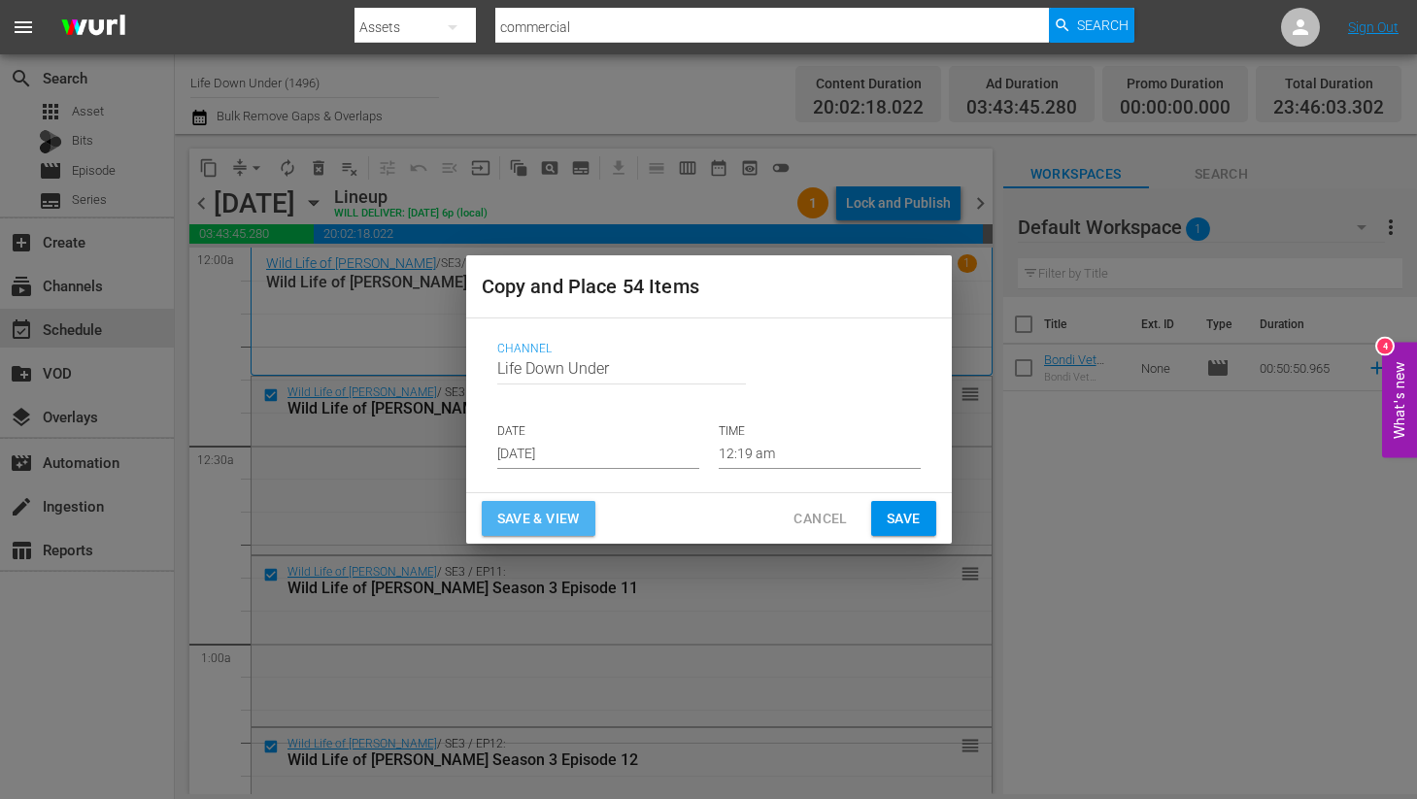
click at [551, 514] on span "Save & View" at bounding box center [538, 519] width 83 height 24
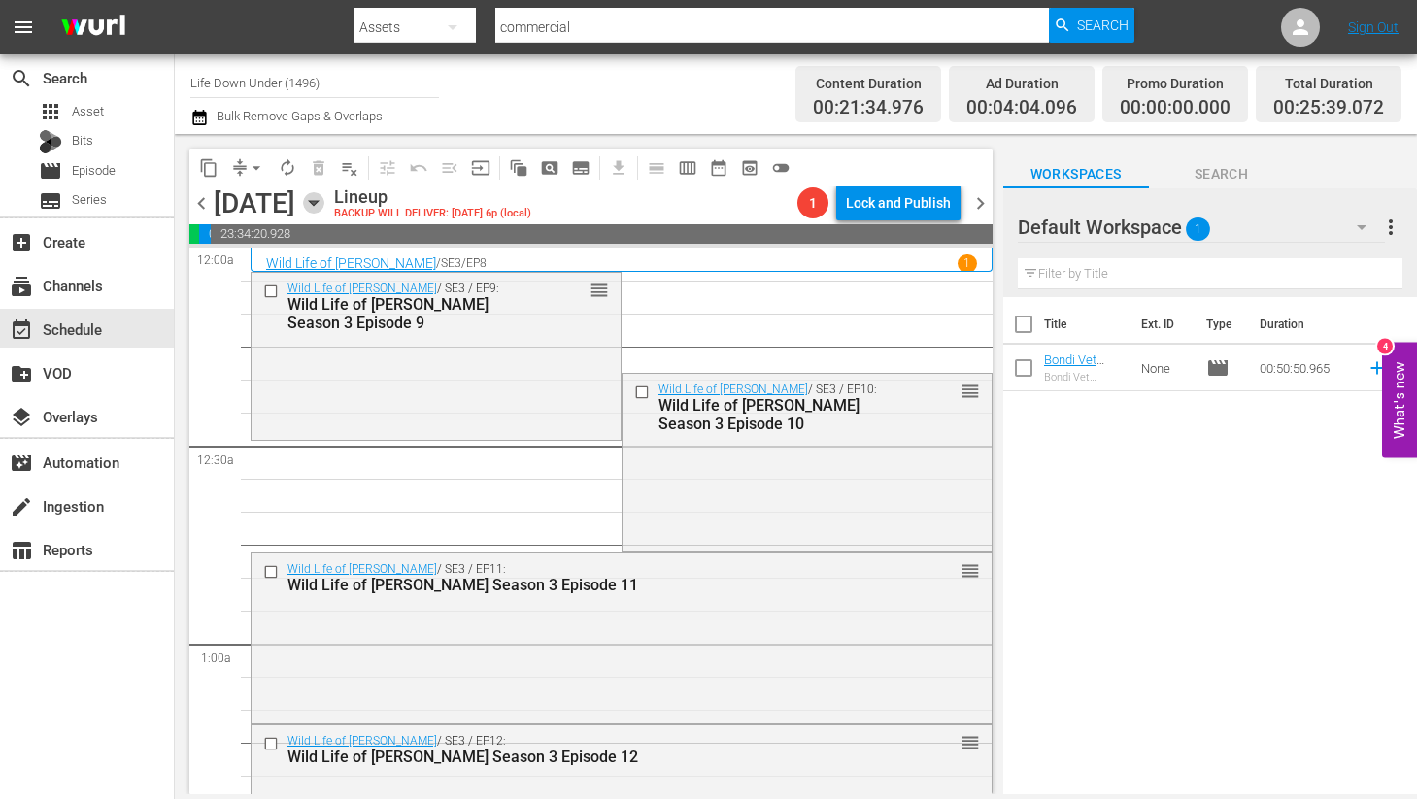
click at [324, 200] on icon "button" at bounding box center [313, 202] width 21 height 21
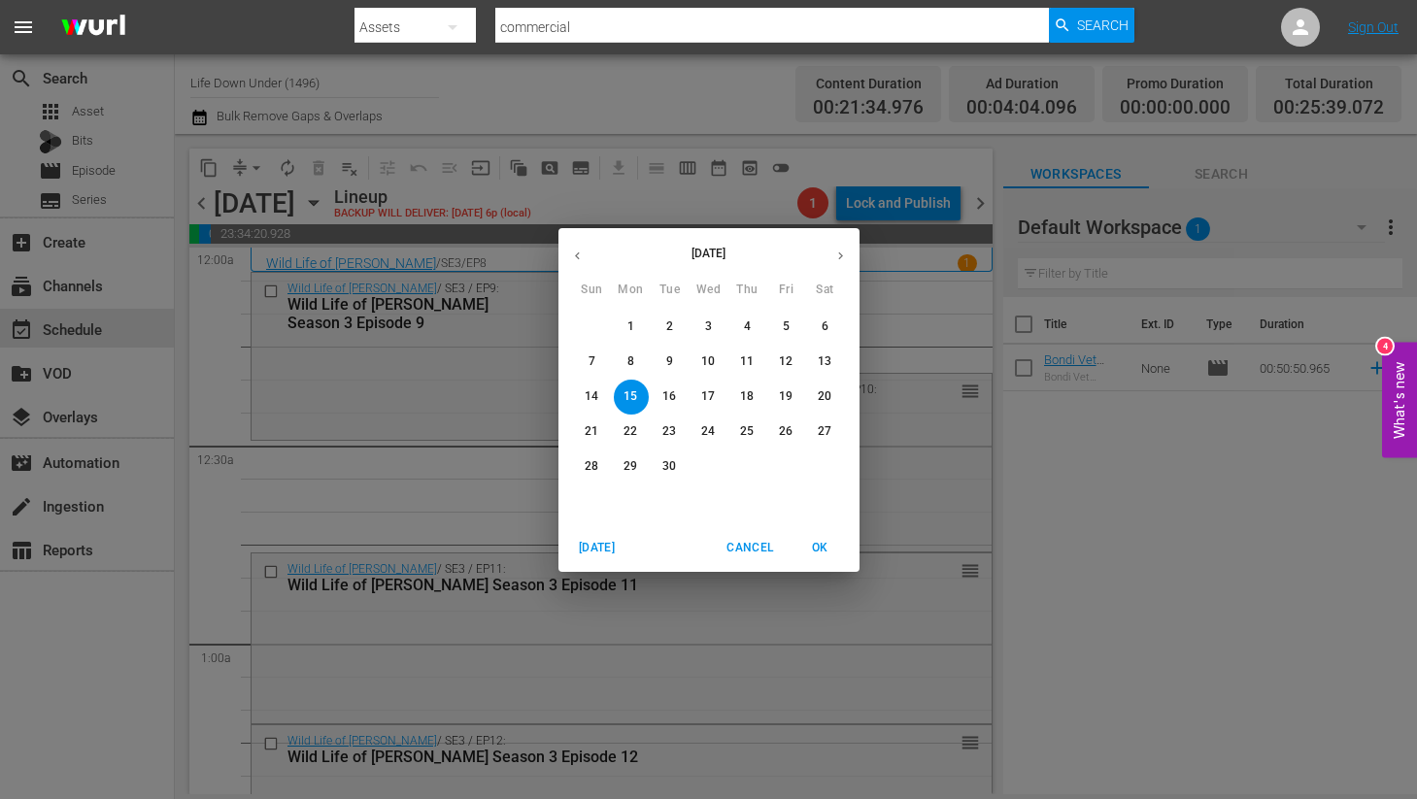
drag, startPoint x: 420, startPoint y: 490, endPoint x: 320, endPoint y: 376, distance: 152.1
click at [420, 488] on div "[DATE] Sun Mon Tue Wed Thu Fri Sat 31 1 2 3 4 5 6 7 8 9 10 11 12 13 14 15 16 17…" at bounding box center [708, 399] width 1417 height 799
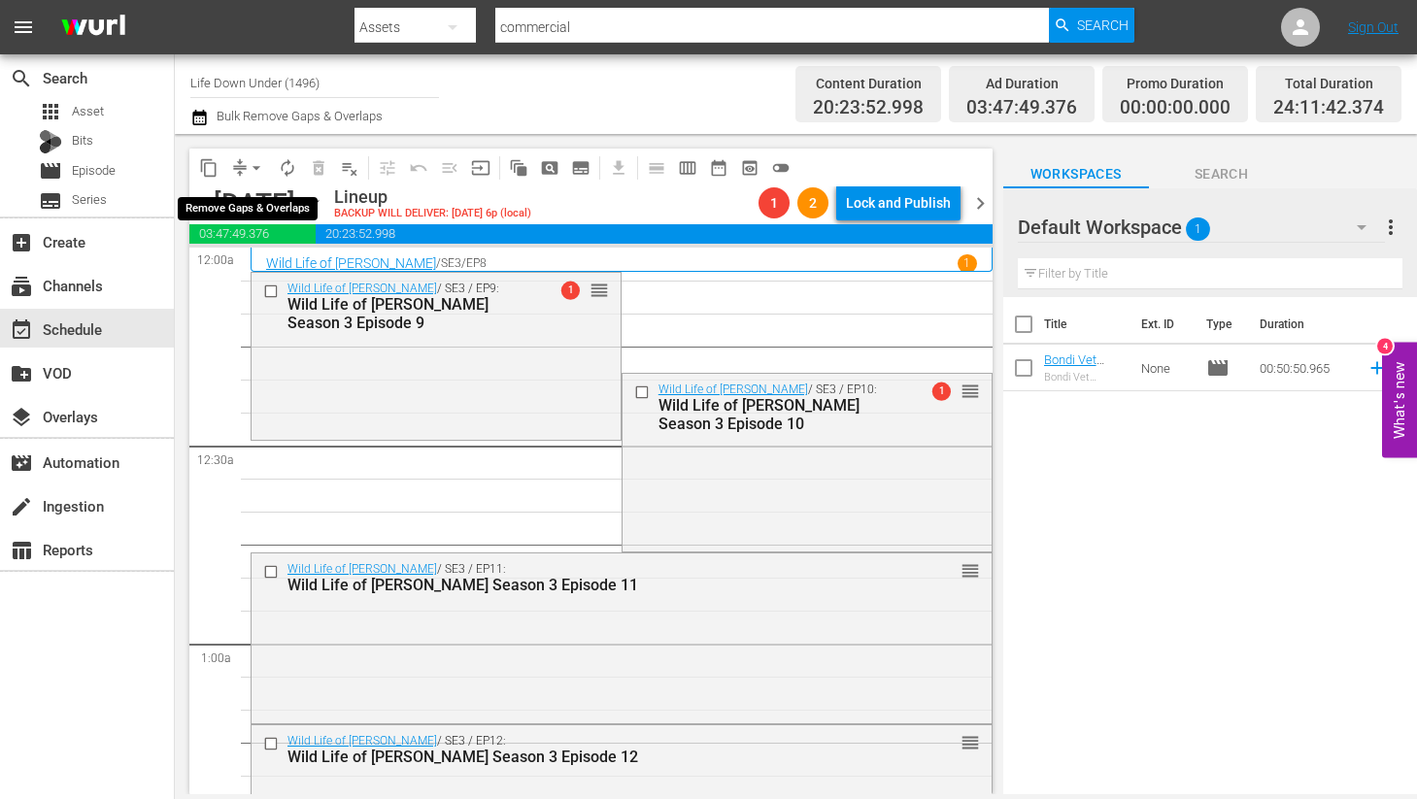
click at [260, 167] on span "arrow_drop_down" at bounding box center [256, 167] width 19 height 19
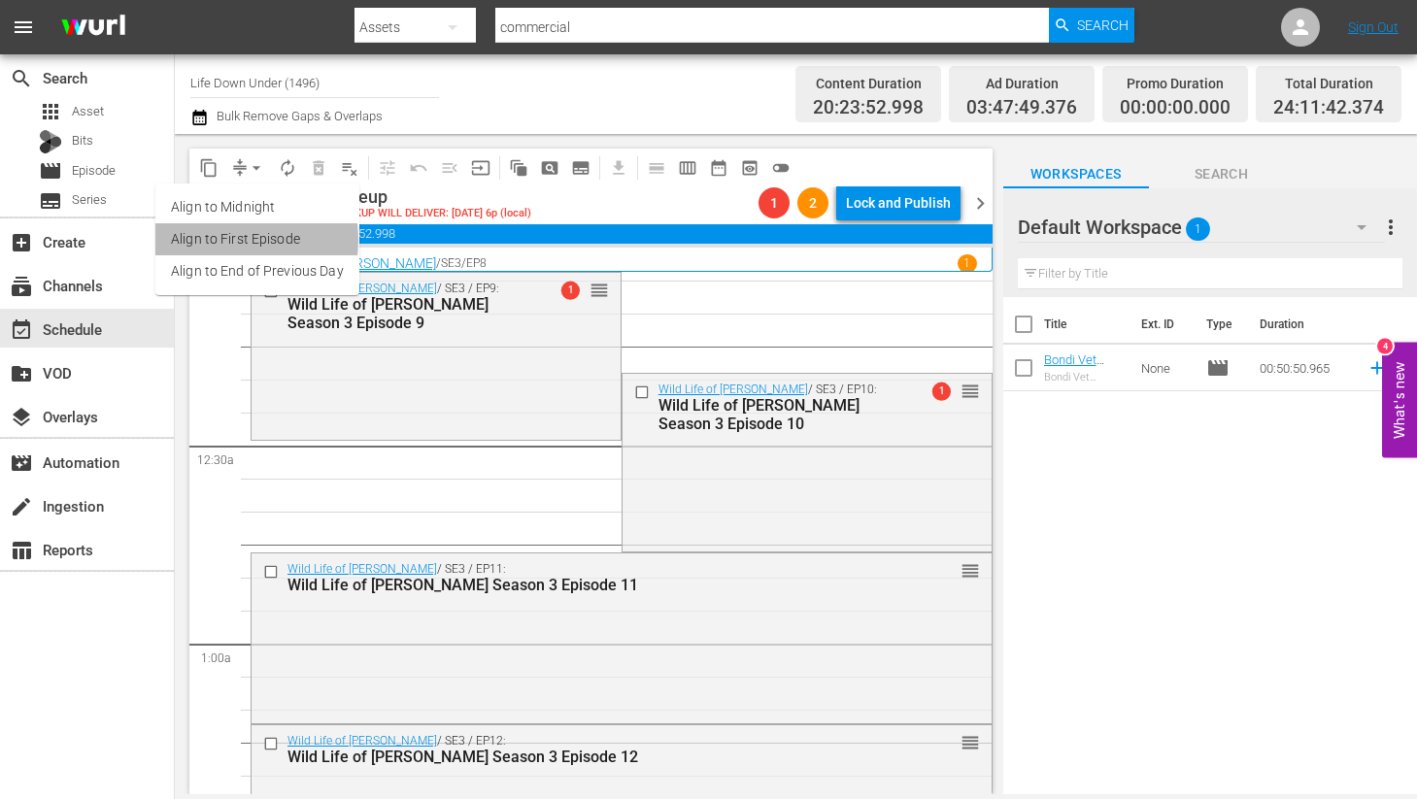
click at [219, 240] on li "Align to First Episode" at bounding box center [257, 239] width 204 height 32
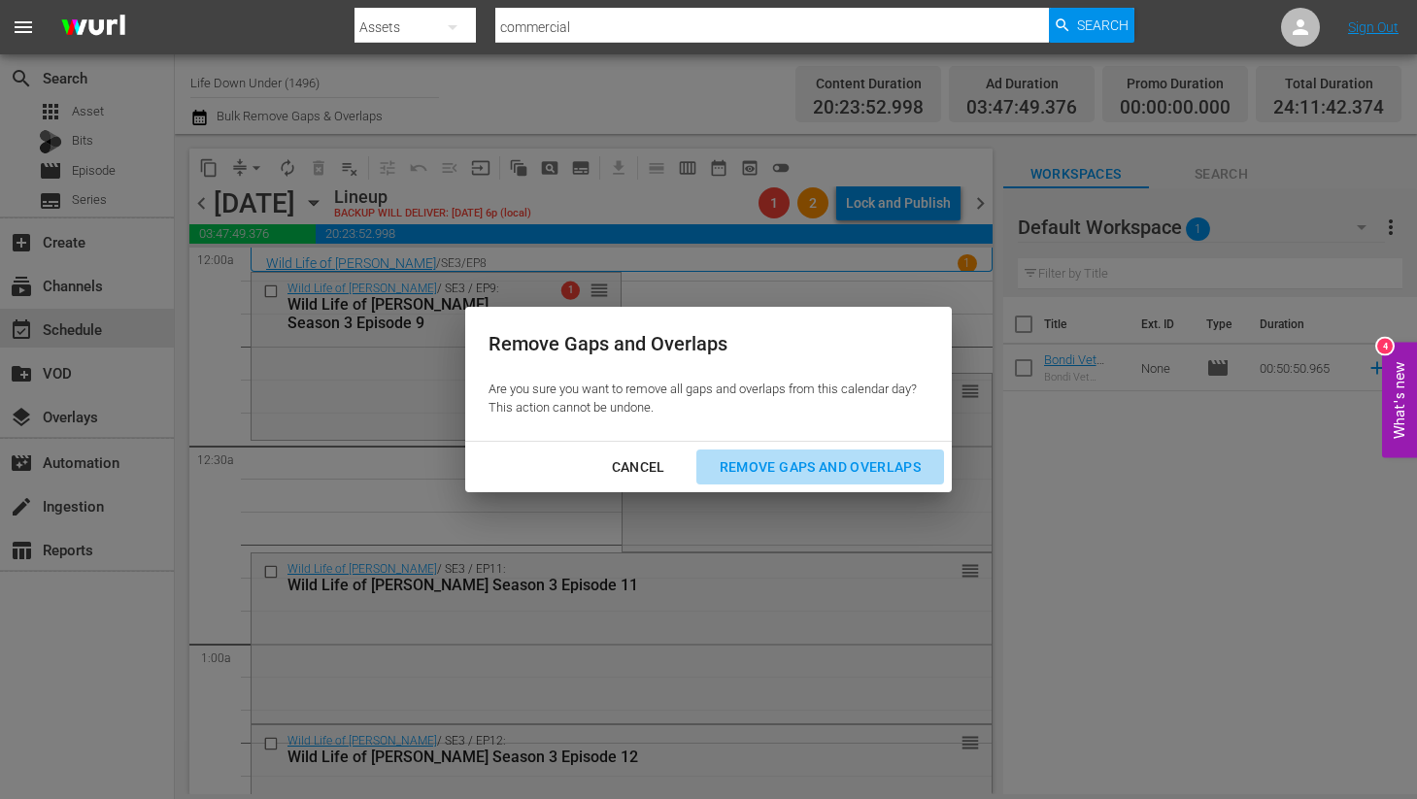
drag, startPoint x: 793, startPoint y: 465, endPoint x: 522, endPoint y: 480, distance: 271.3
click at [791, 465] on div "Remove Gaps and Overlaps" at bounding box center [820, 467] width 232 height 24
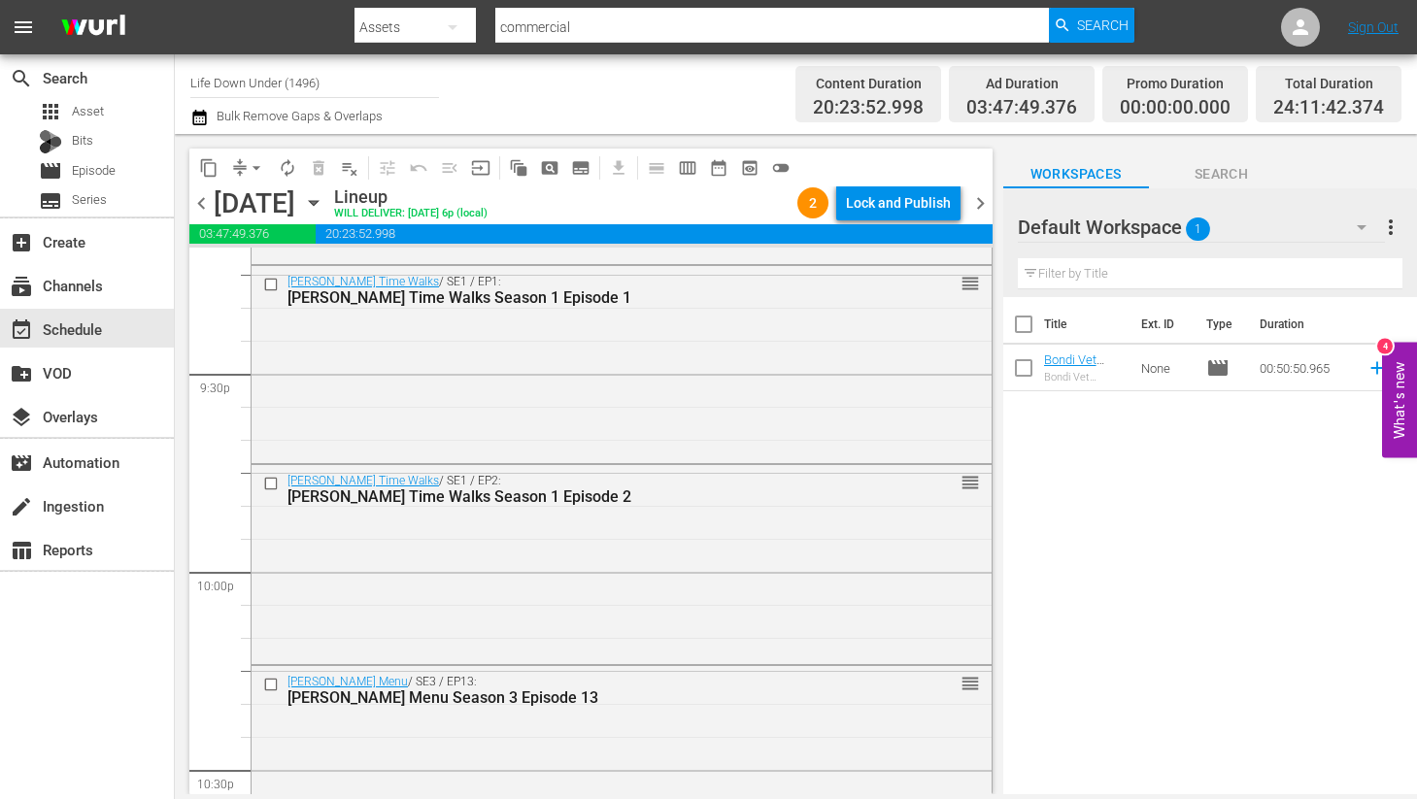
scroll to position [9063, 0]
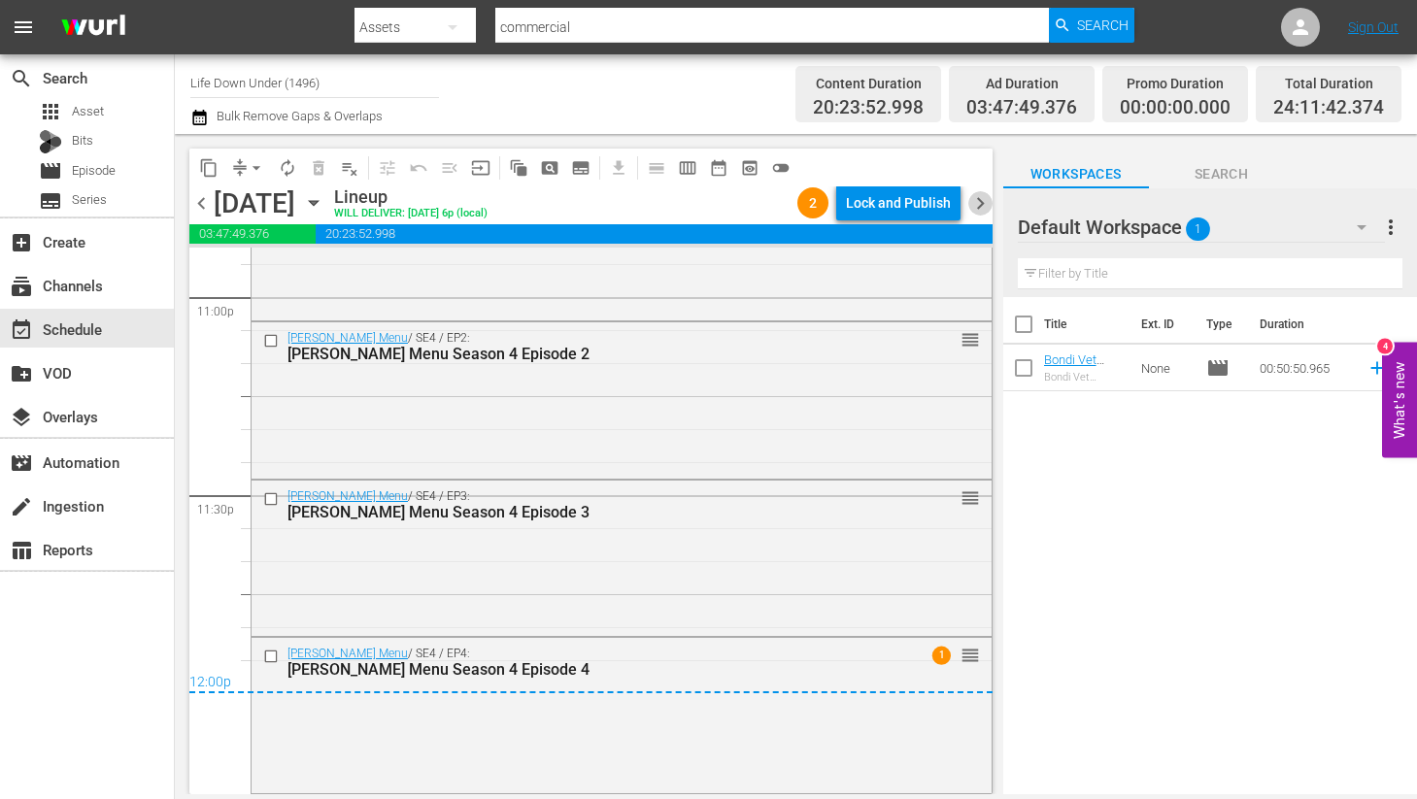
click at [984, 208] on span "chevron_right" at bounding box center [980, 203] width 24 height 24
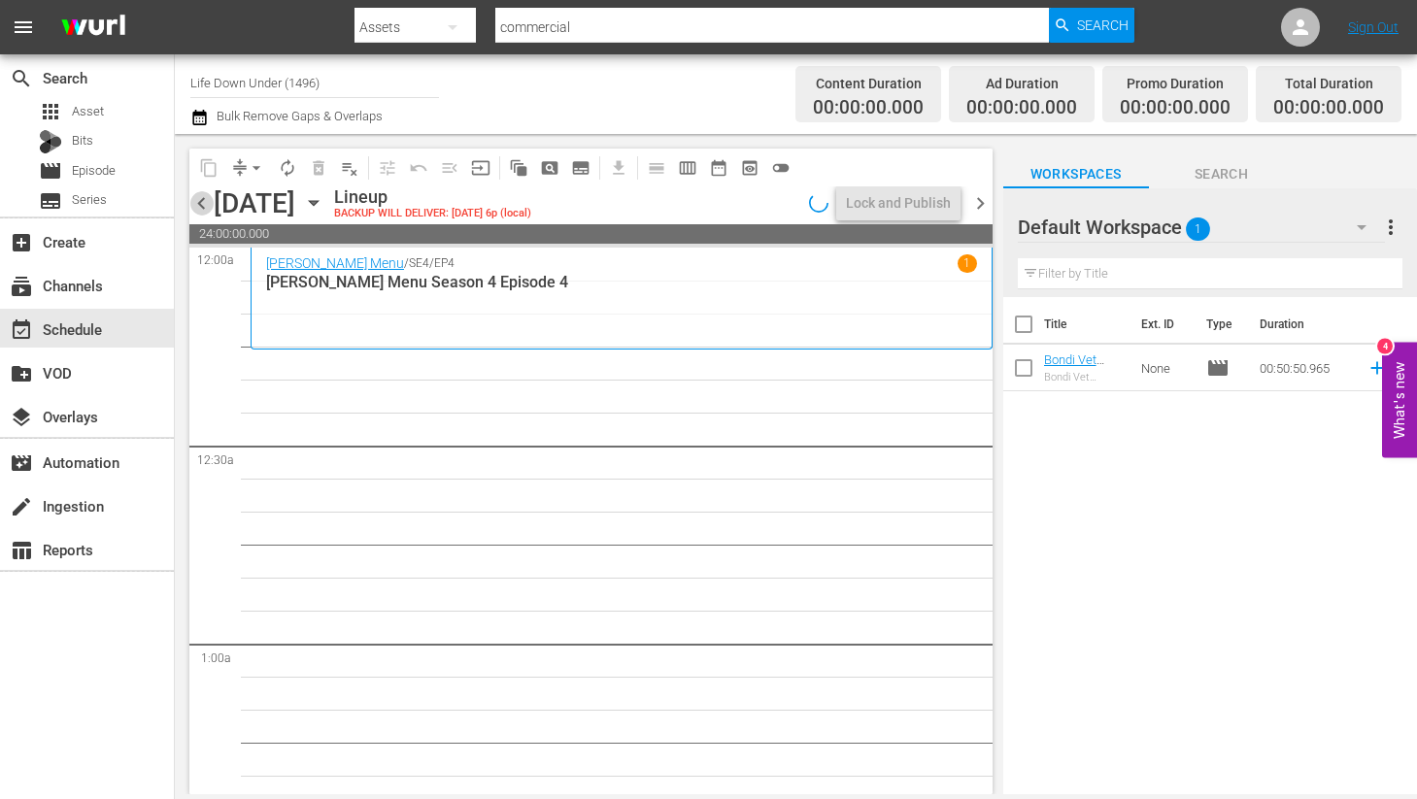
click at [205, 199] on span "chevron_left" at bounding box center [201, 203] width 24 height 24
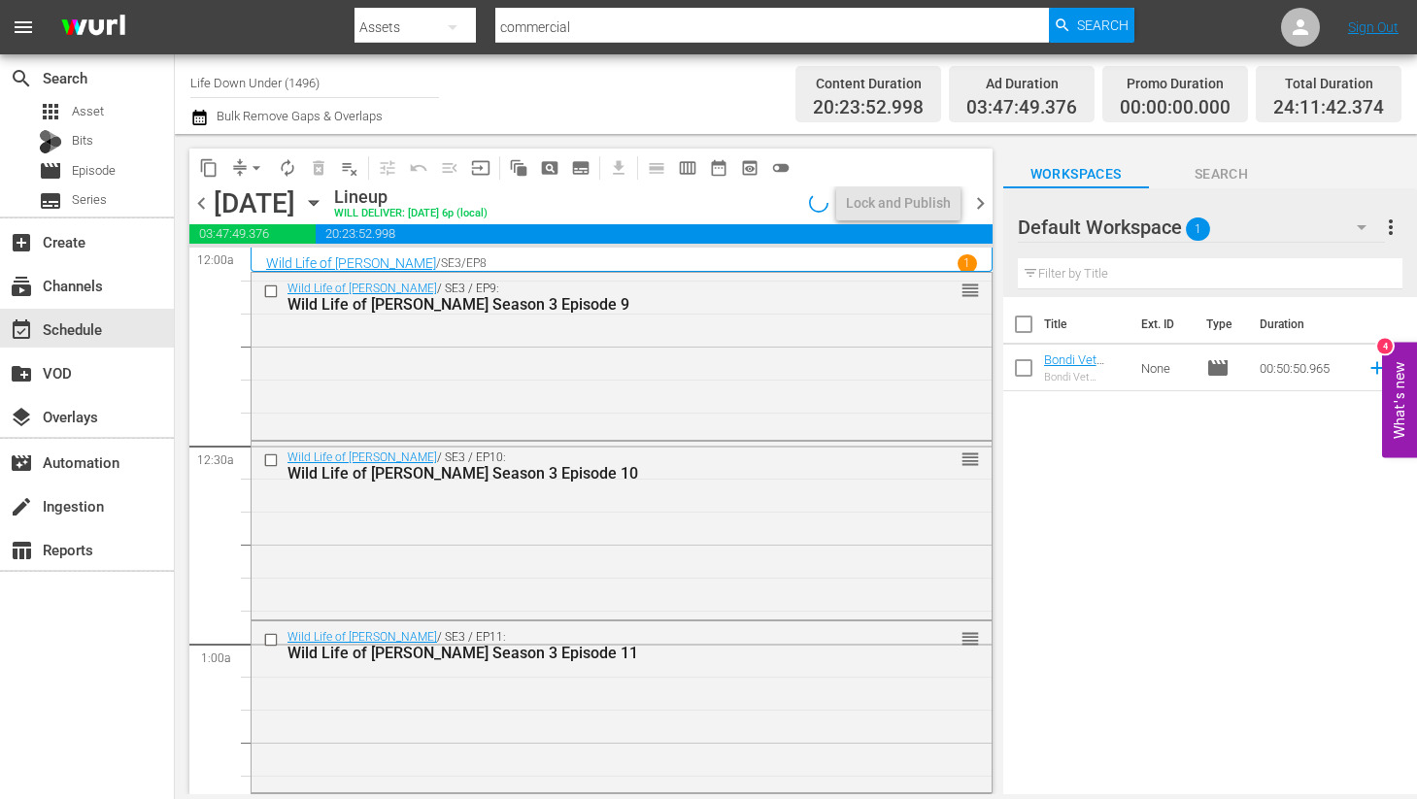
click at [201, 199] on span "chevron_left" at bounding box center [201, 203] width 24 height 24
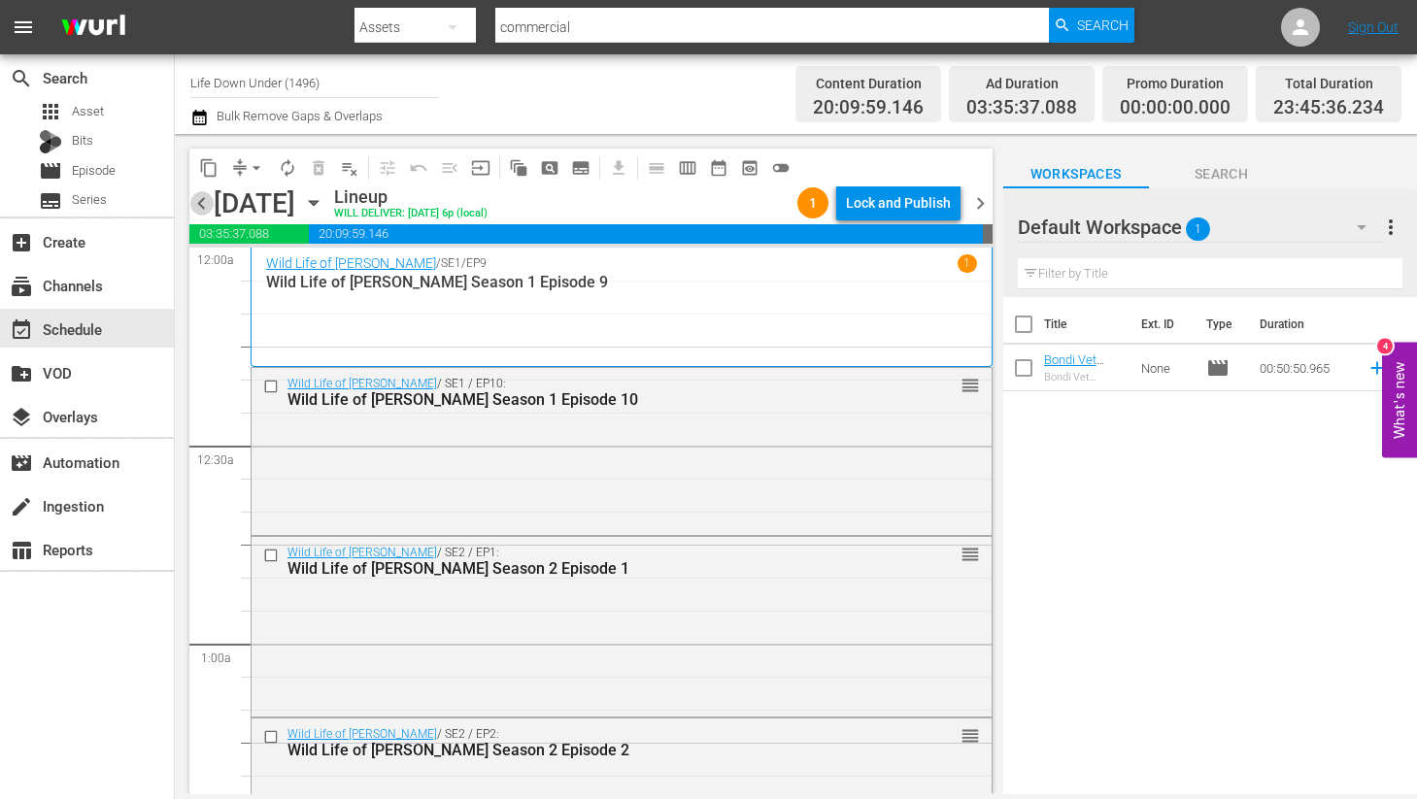
click at [200, 201] on span "chevron_left" at bounding box center [201, 203] width 24 height 24
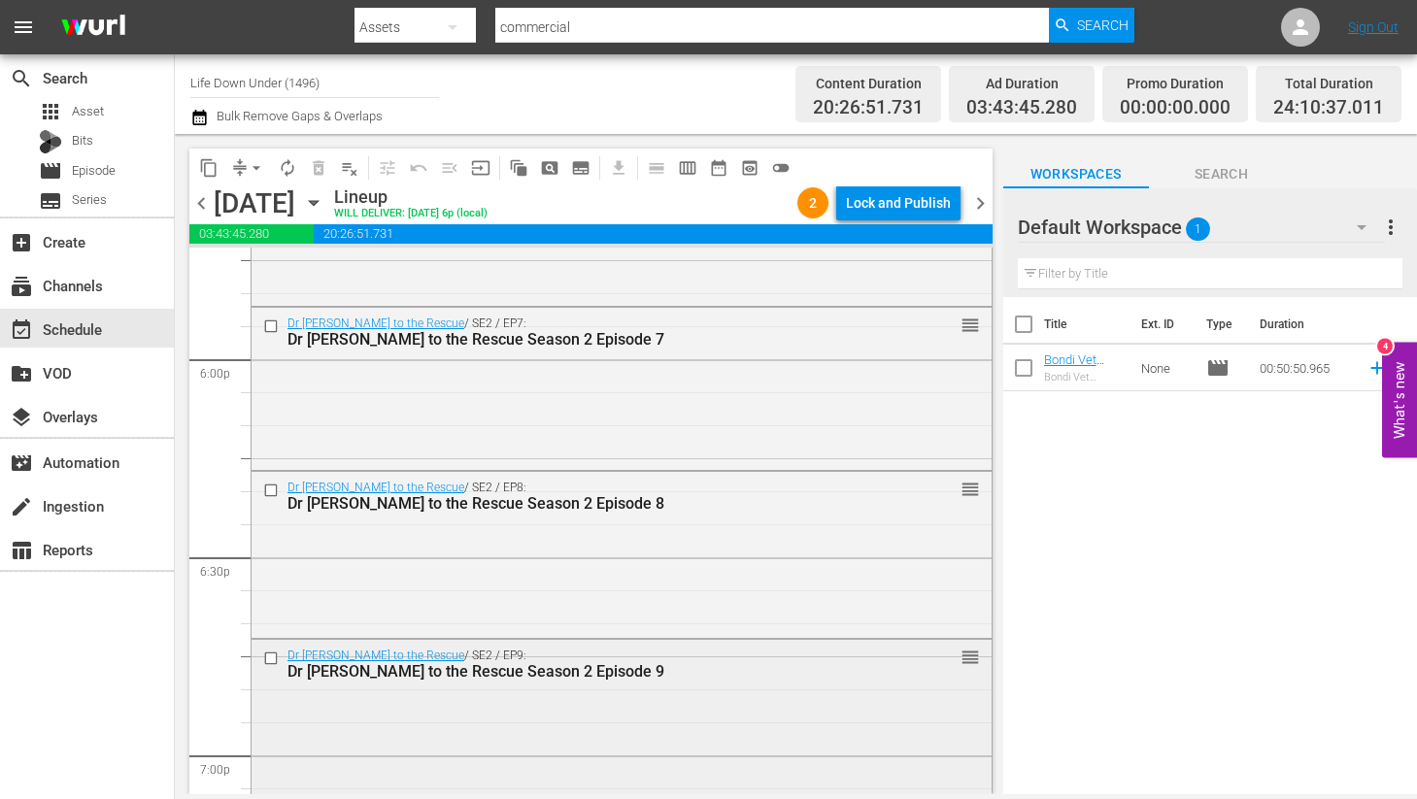
scroll to position [7386, 0]
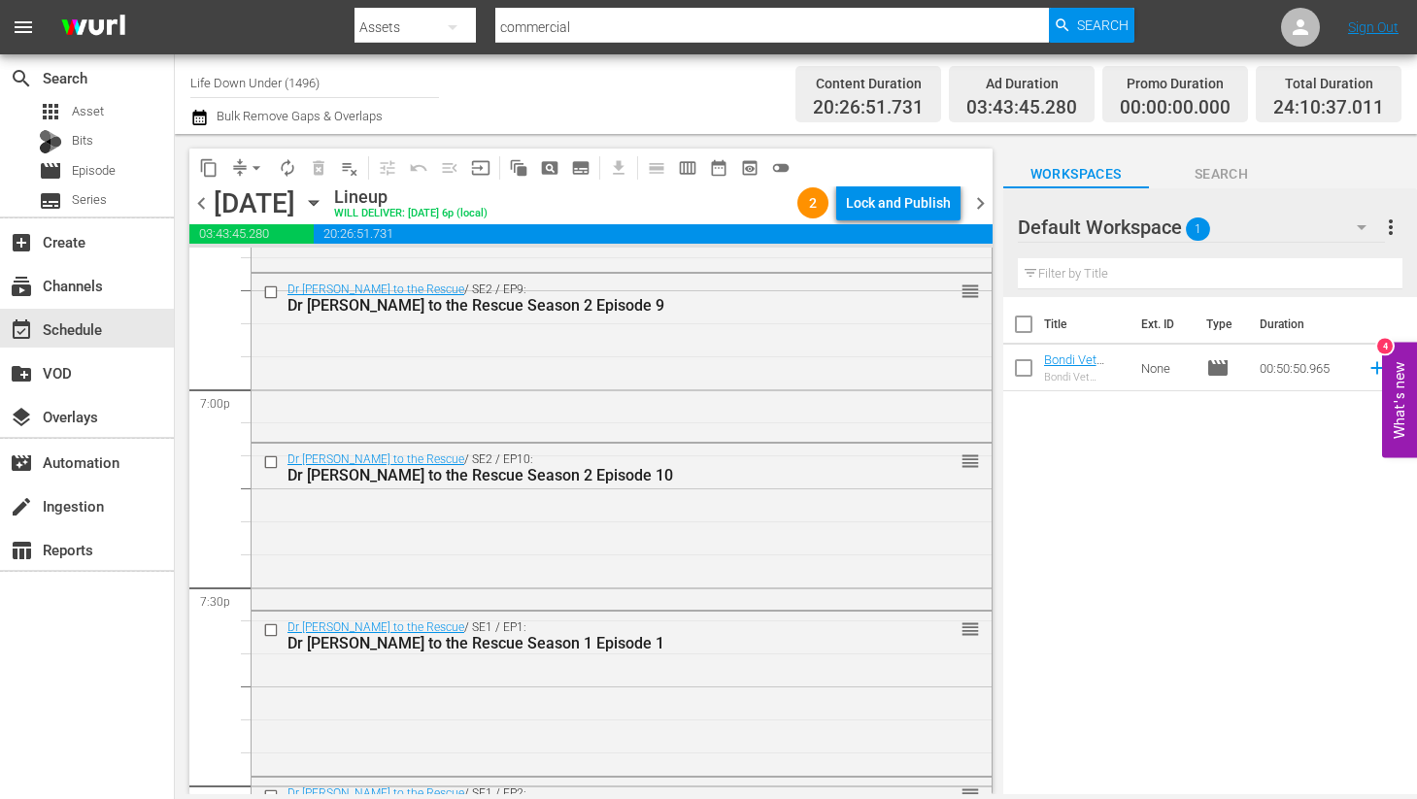
drag, startPoint x: 976, startPoint y: 203, endPoint x: 976, endPoint y: 281, distance: 77.7
click at [976, 203] on span "chevron_right" at bounding box center [980, 203] width 24 height 24
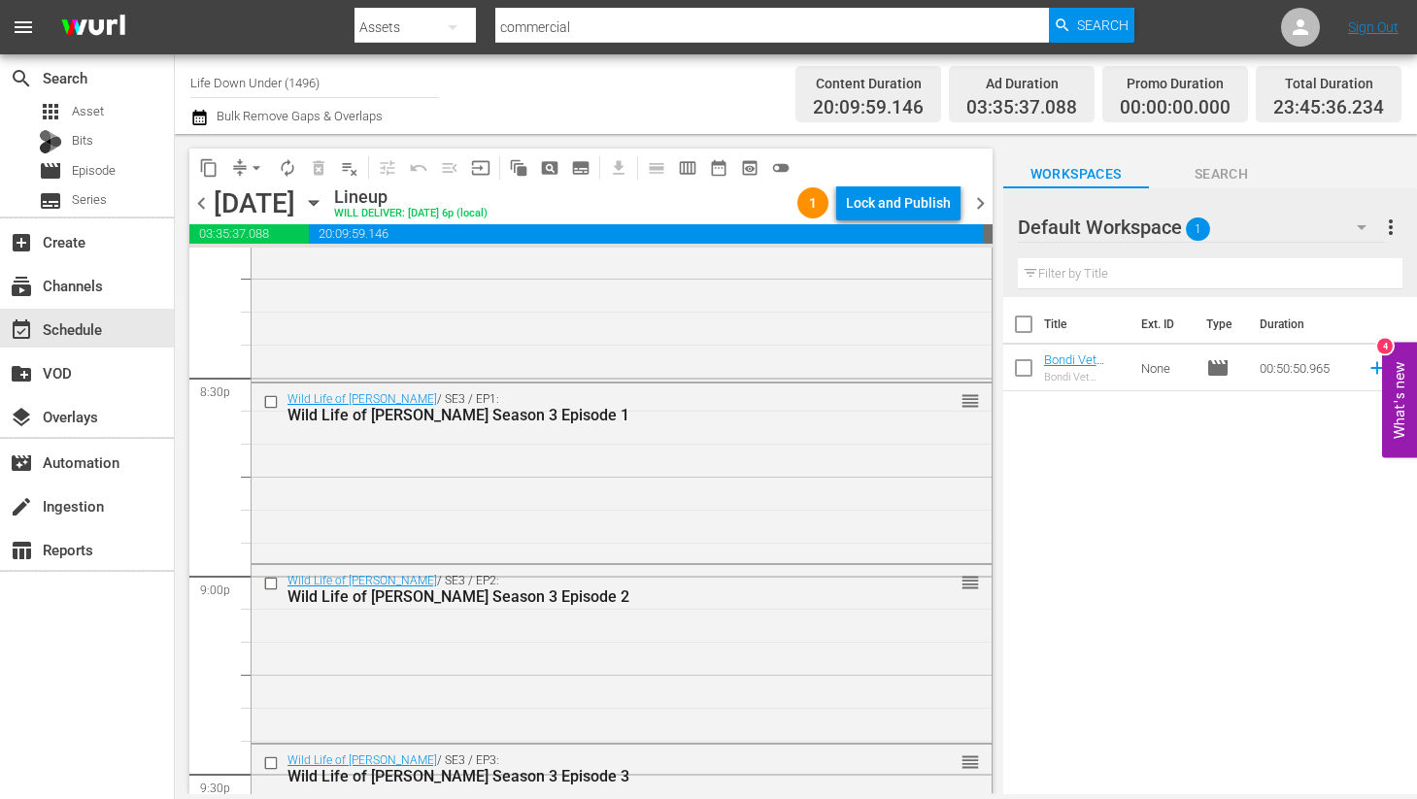
scroll to position [8986, 0]
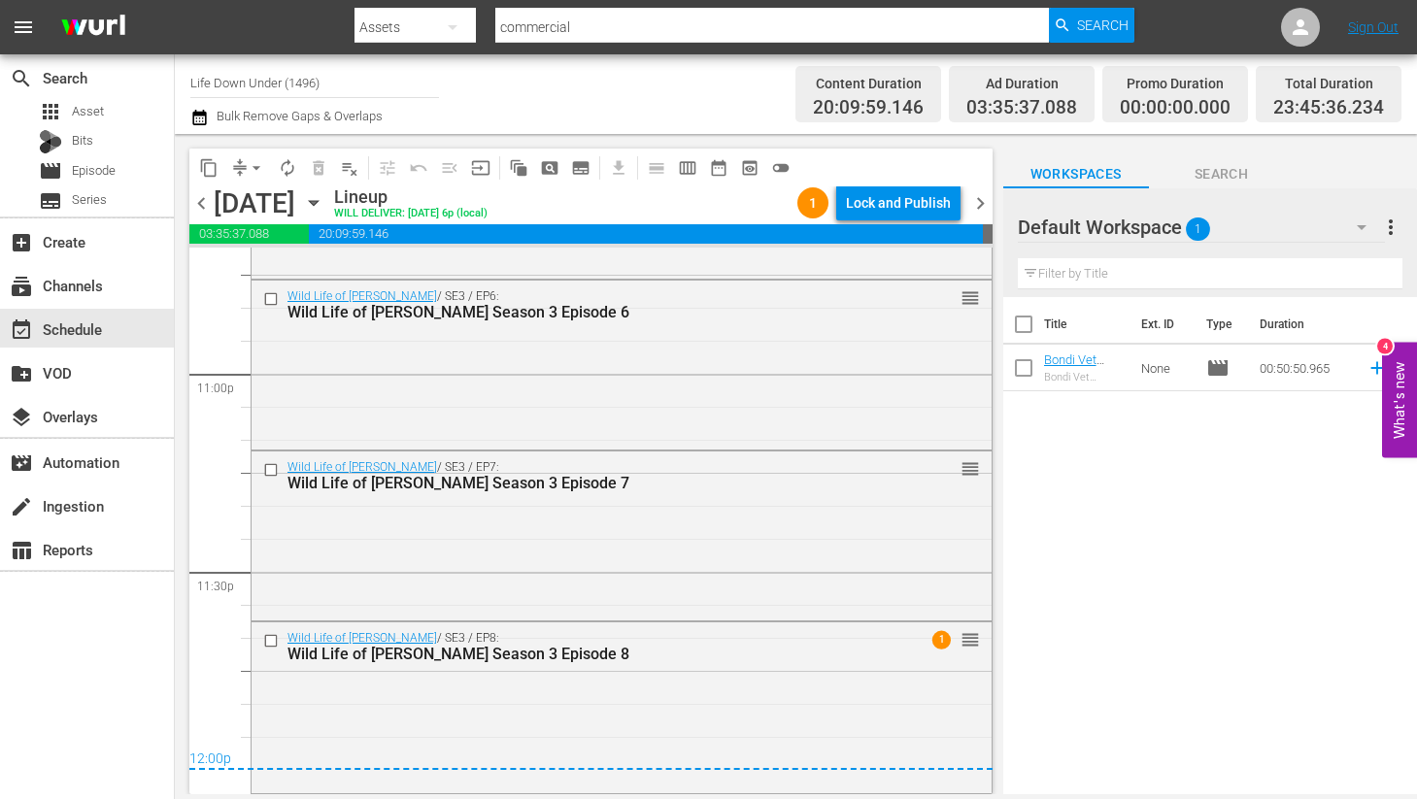
click at [976, 201] on span "chevron_right" at bounding box center [980, 203] width 24 height 24
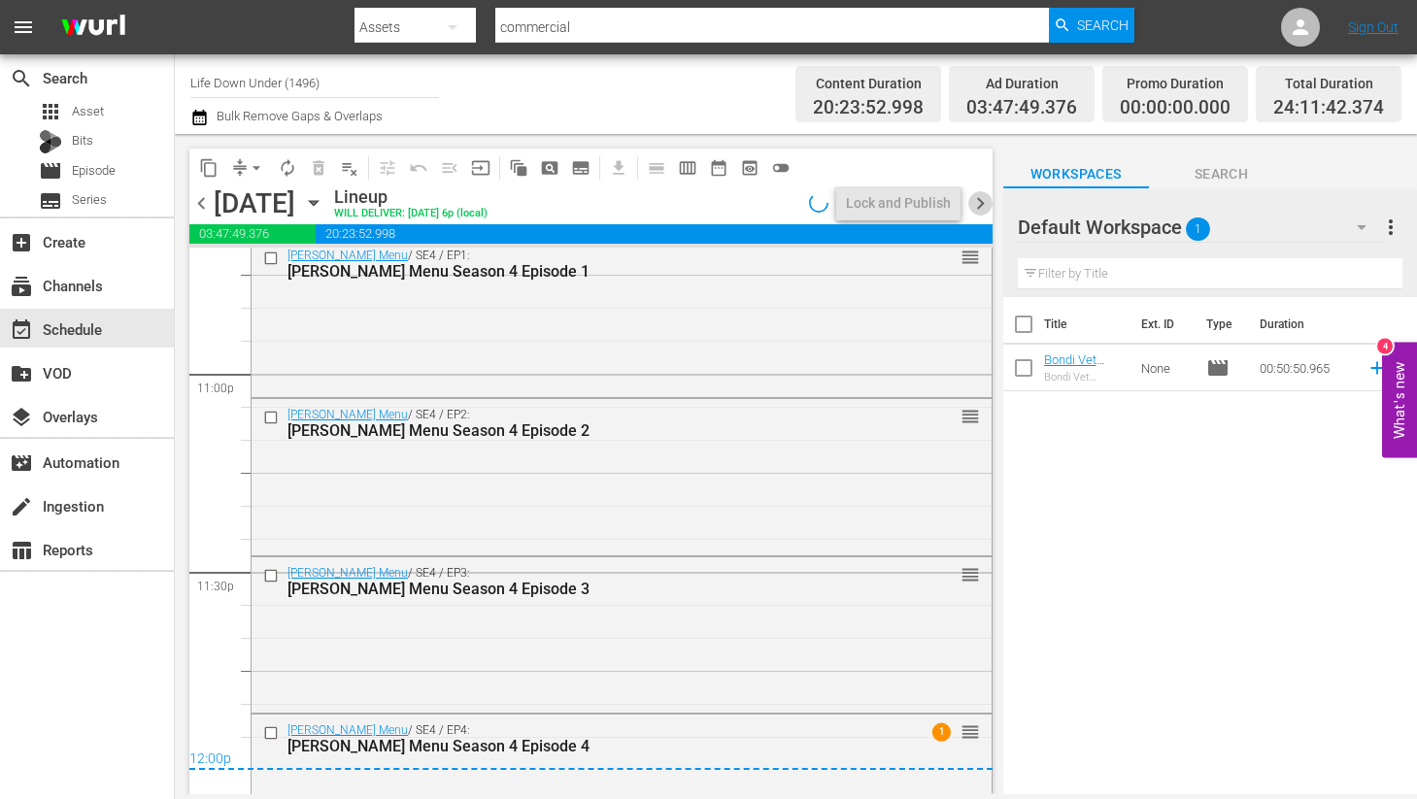
click at [977, 201] on span "chevron_right" at bounding box center [980, 203] width 24 height 24
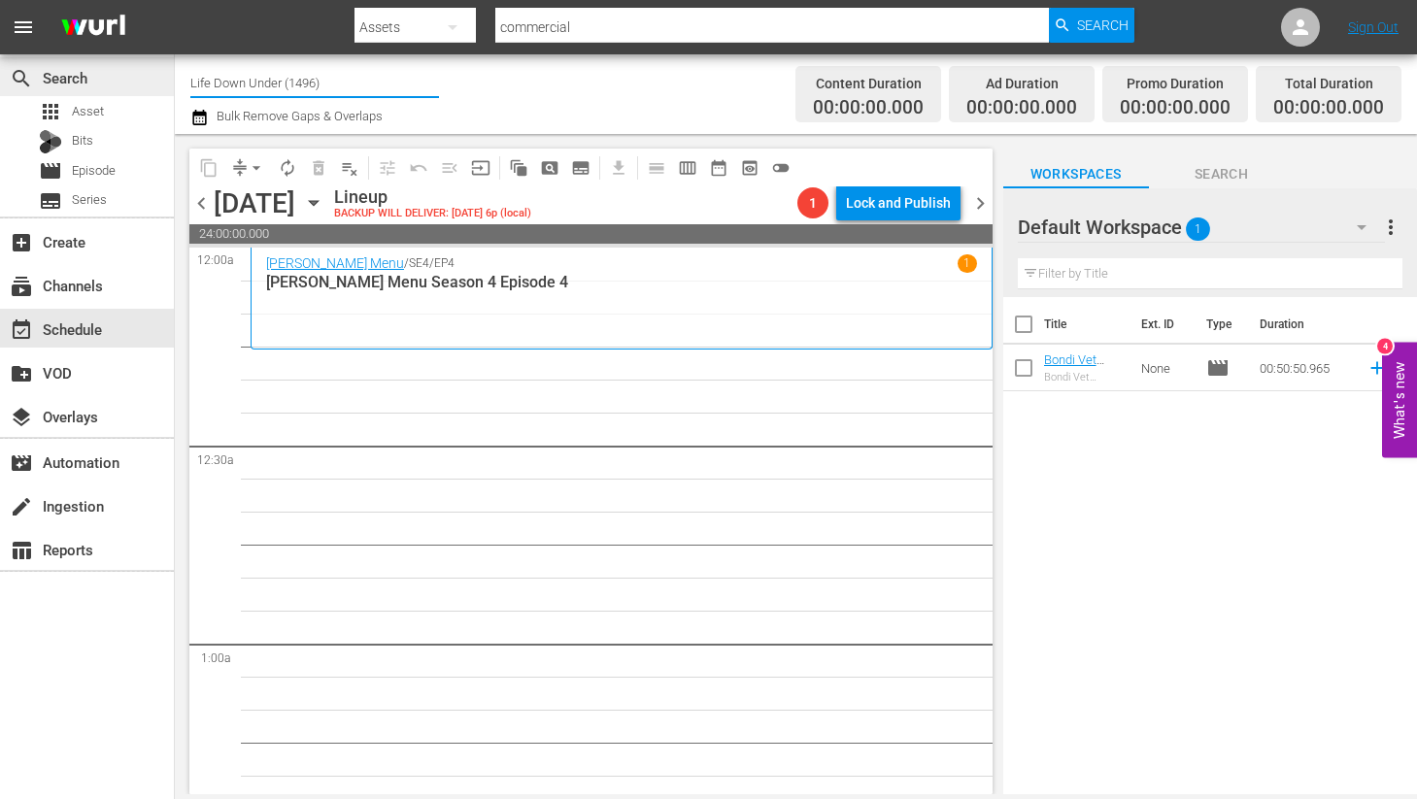
drag, startPoint x: 354, startPoint y: 84, endPoint x: 150, endPoint y: 70, distance: 205.4
click at [175, 0] on div "search Search apps Asset Bits movie Episode subtitles Series add_box Create sub…" at bounding box center [796, 0] width 1242 height 0
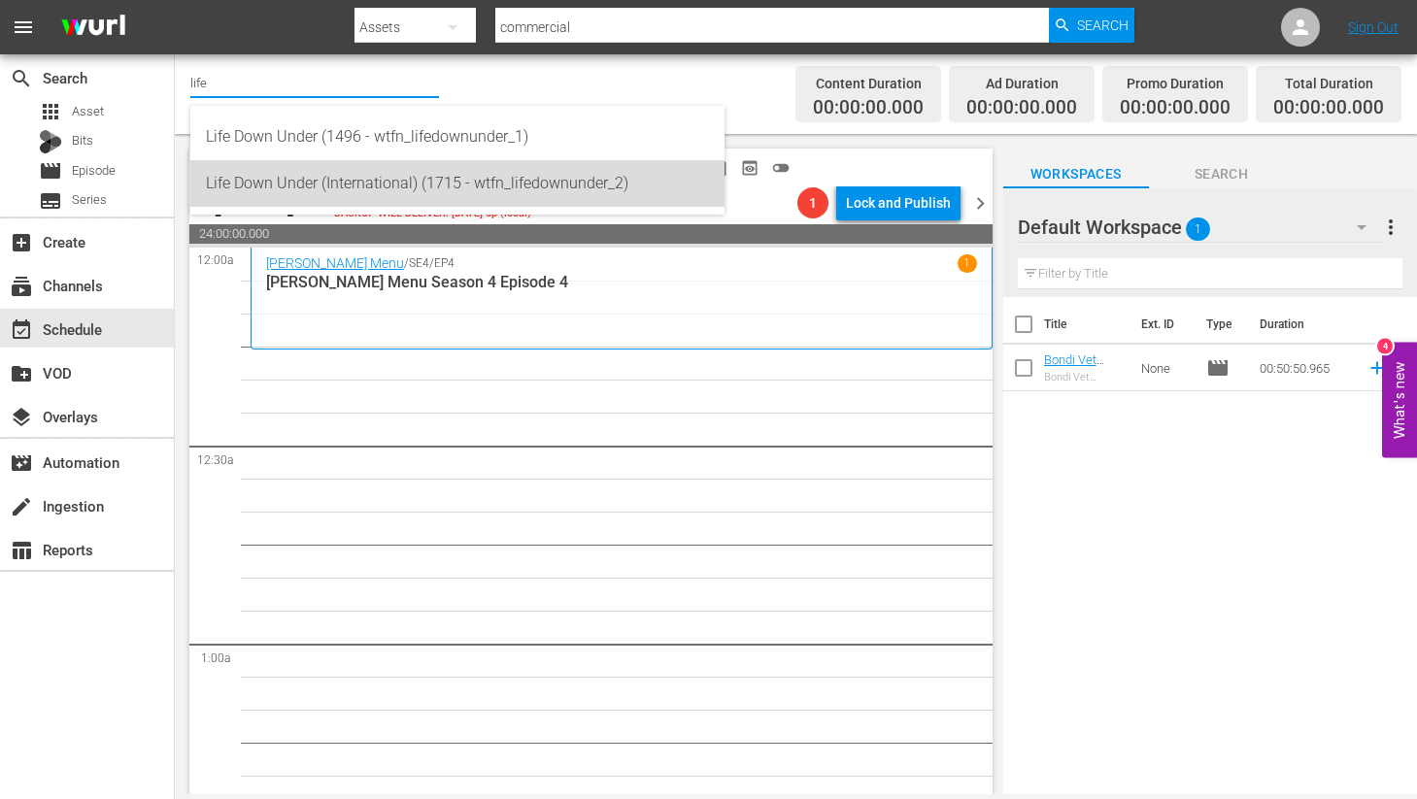
click at [345, 181] on div "Life Down Under (International) (1715 - wtfn_lifedownunder_2)" at bounding box center [457, 183] width 503 height 47
type input "Life Down Under (International) (1715 - wtfn_lifedownunder_2)"
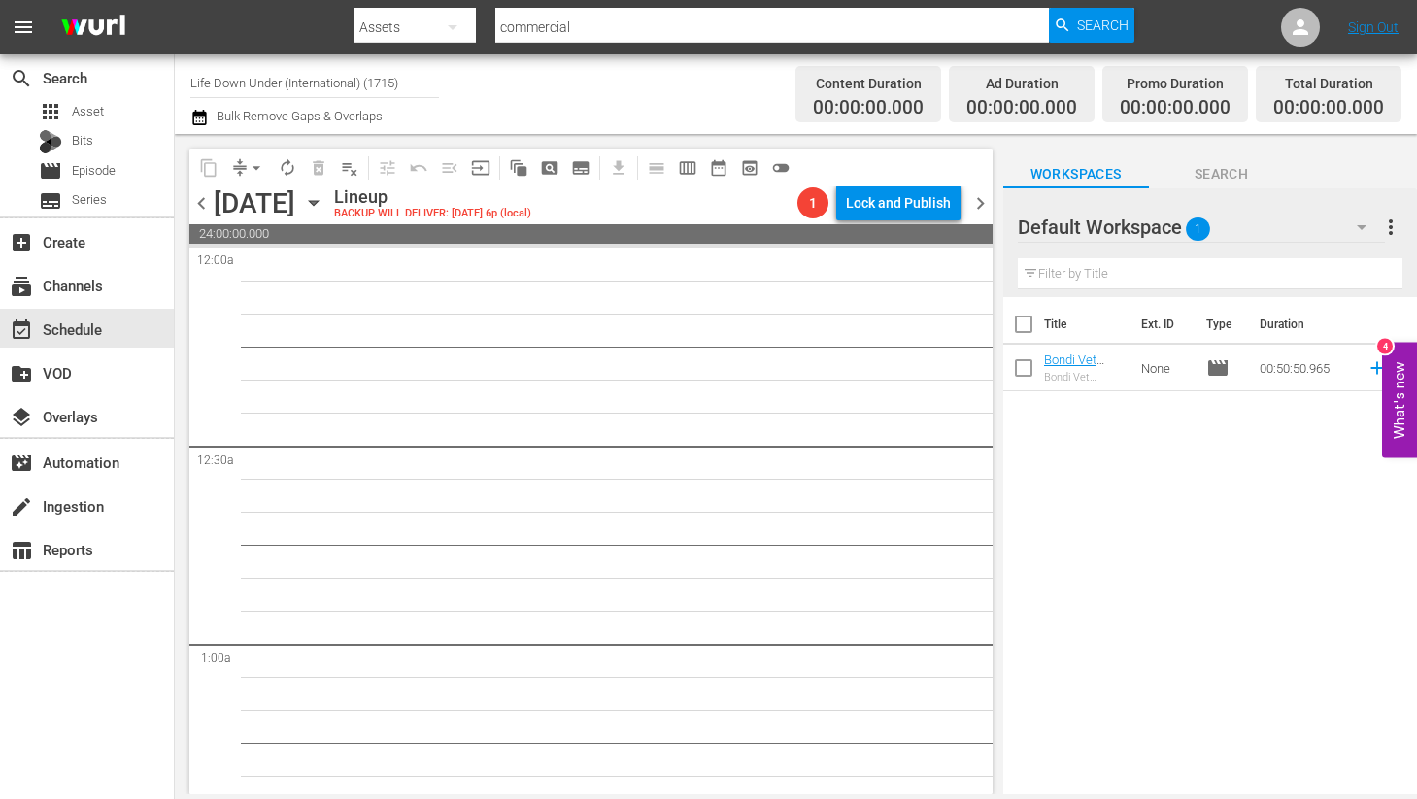
click at [204, 203] on span "chevron_left" at bounding box center [201, 203] width 24 height 24
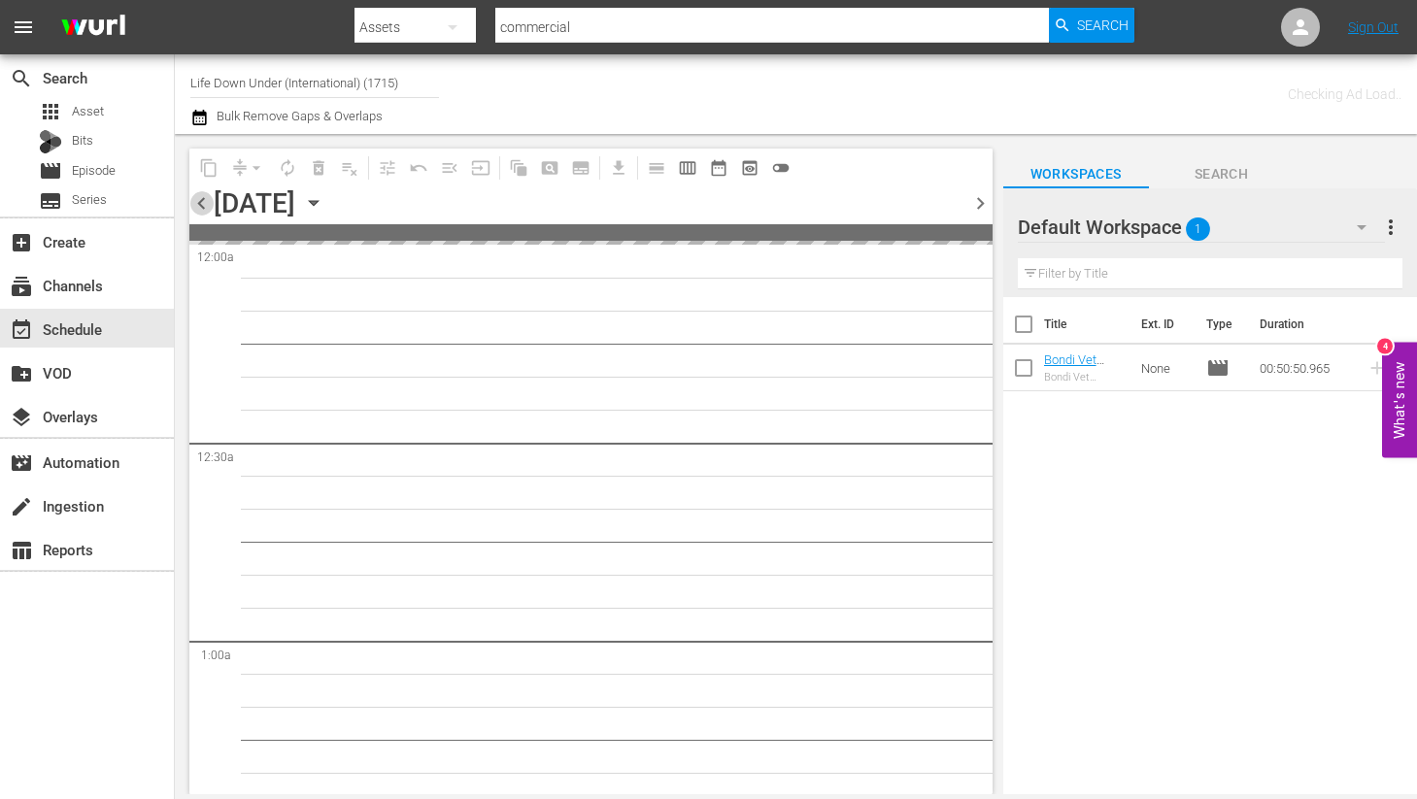
click at [204, 203] on span "chevron_left" at bounding box center [201, 203] width 24 height 24
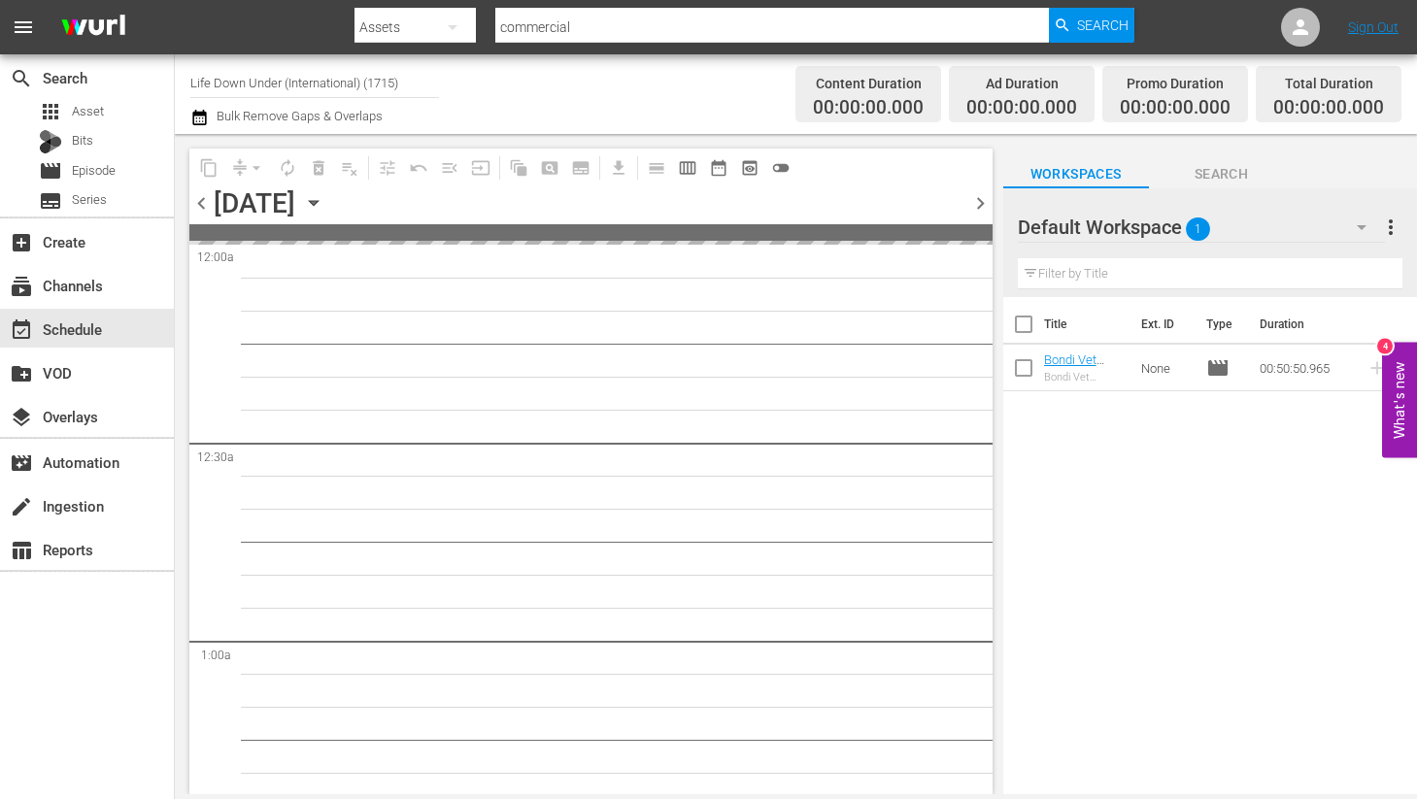
click at [204, 203] on span "chevron_left" at bounding box center [201, 203] width 24 height 24
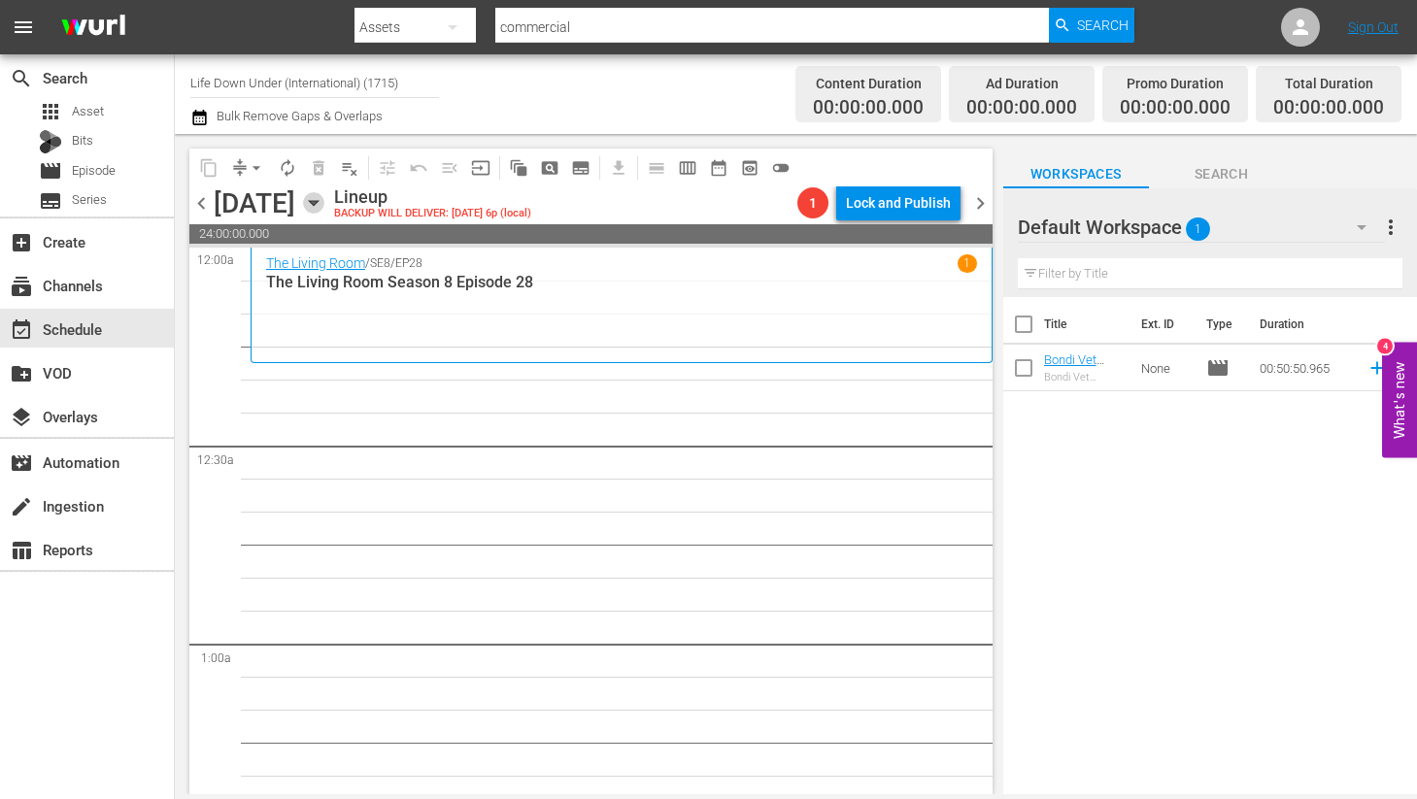
click at [318, 201] on icon "button" at bounding box center [313, 203] width 9 height 5
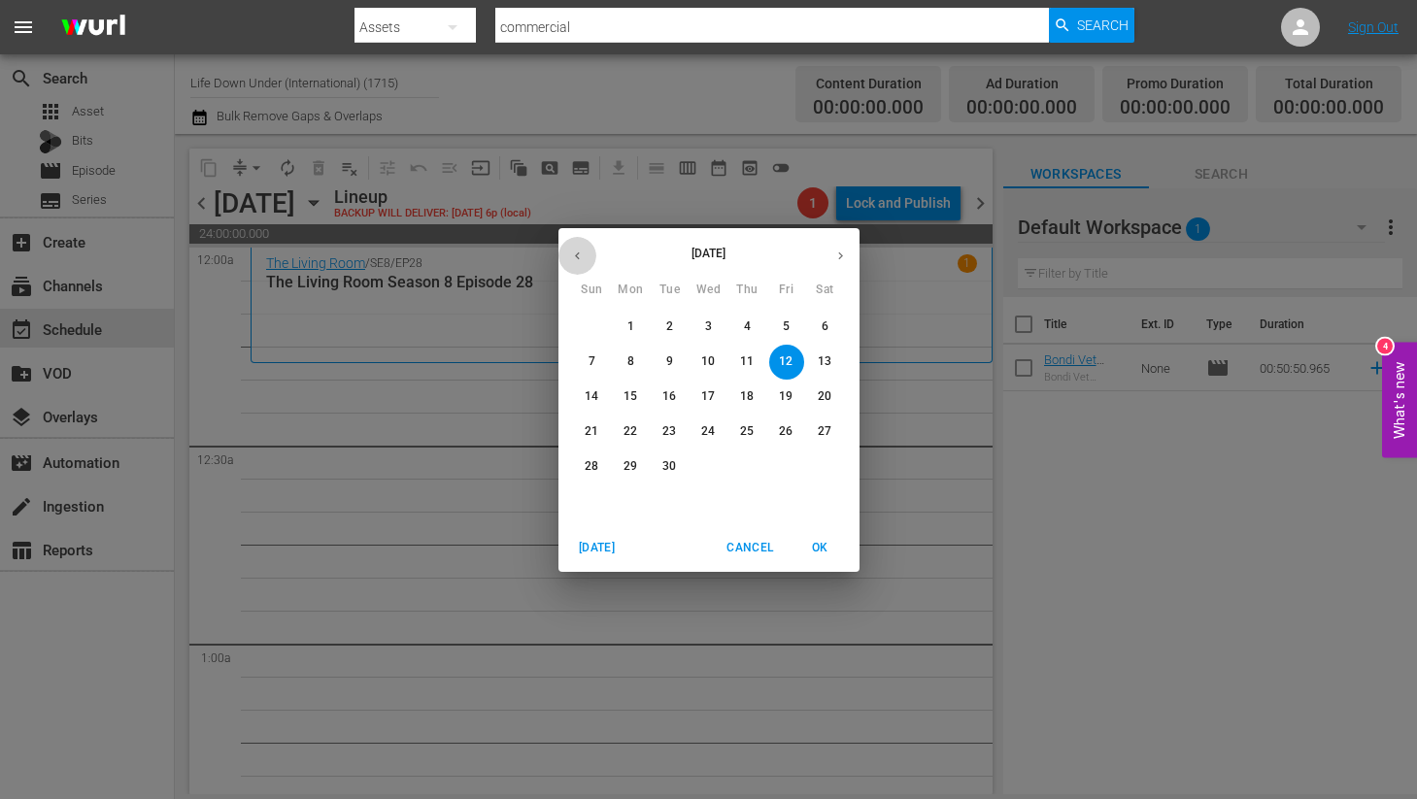
drag, startPoint x: 572, startPoint y: 250, endPoint x: 647, endPoint y: 304, distance: 92.5
click at [572, 251] on icon "button" at bounding box center [577, 256] width 15 height 15
drag, startPoint x: 821, startPoint y: 469, endPoint x: 793, endPoint y: 509, distance: 48.2
click at [821, 471] on p "30" at bounding box center [825, 466] width 14 height 17
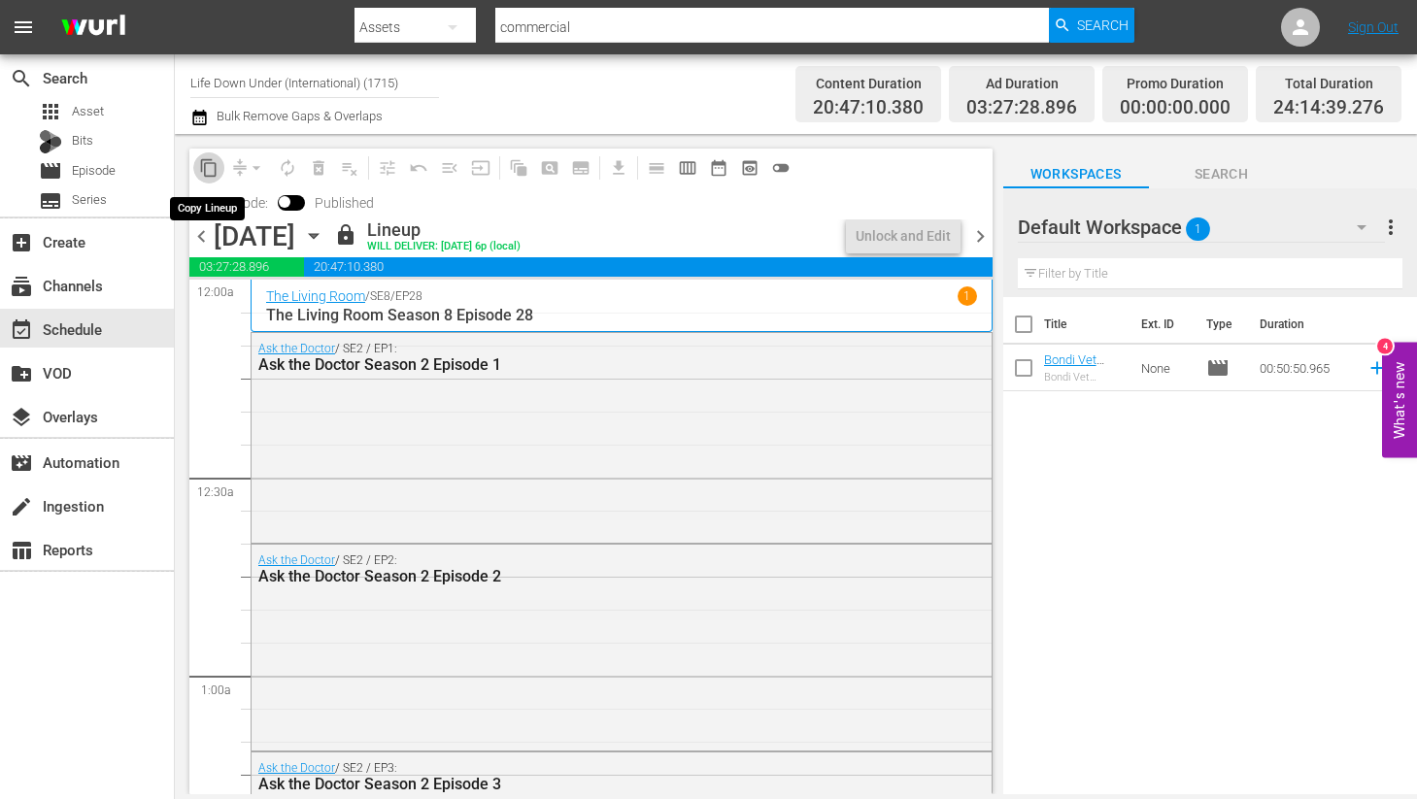
click at [212, 170] on span "content_copy" at bounding box center [208, 167] width 19 height 19
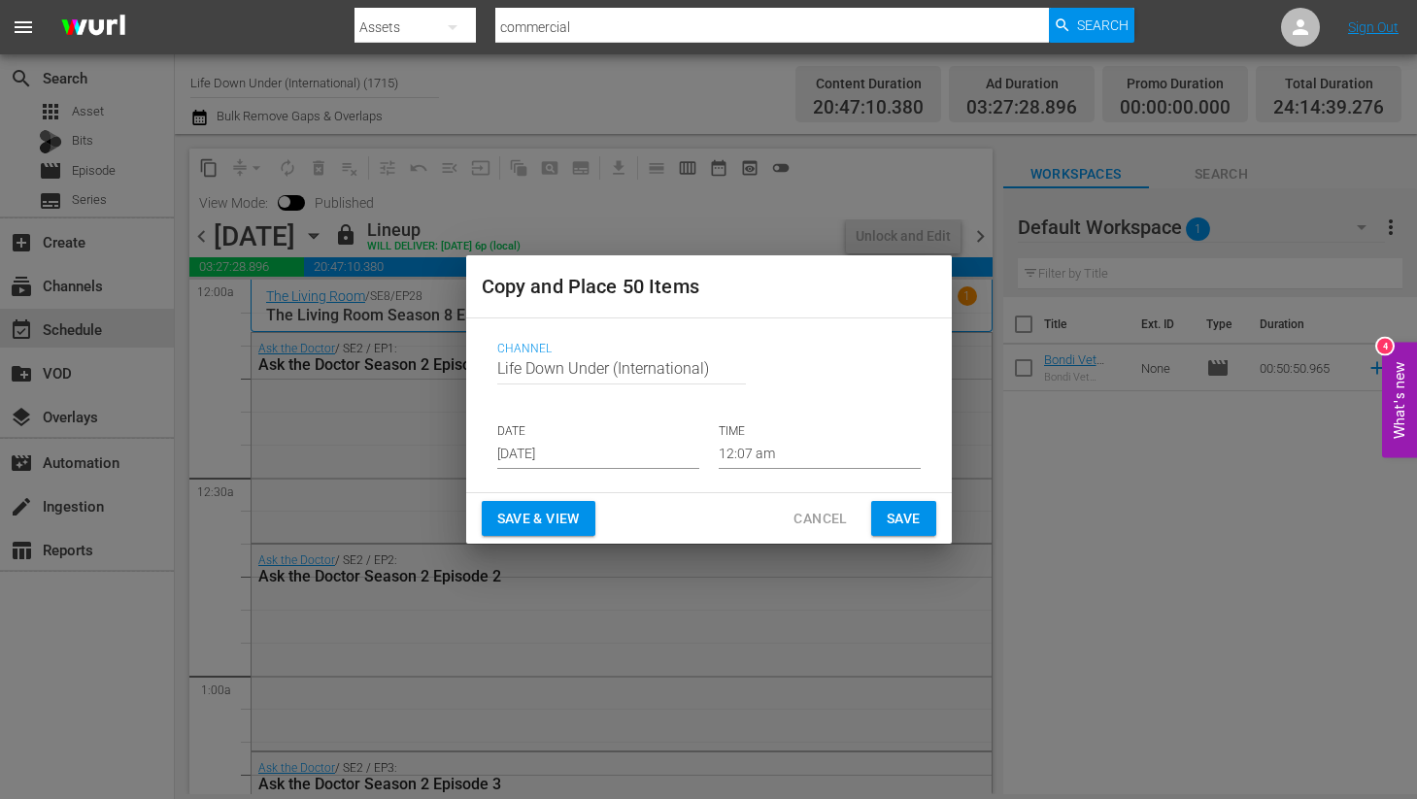
click at [612, 452] on input "[DATE]" at bounding box center [598, 454] width 202 height 29
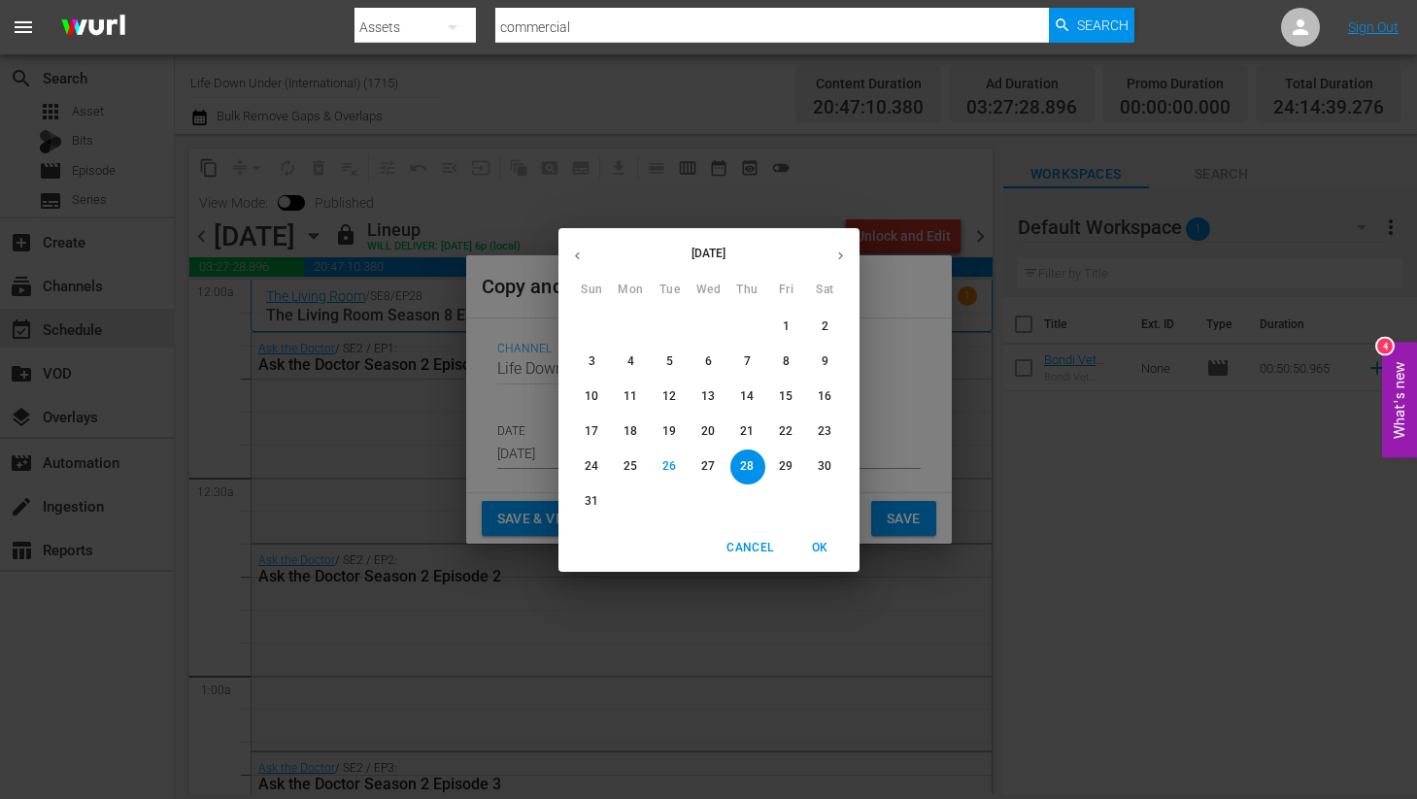
click at [839, 264] on button "button" at bounding box center [840, 256] width 38 height 38
click at [788, 358] on p "12" at bounding box center [786, 361] width 14 height 17
type input "[DATE]"
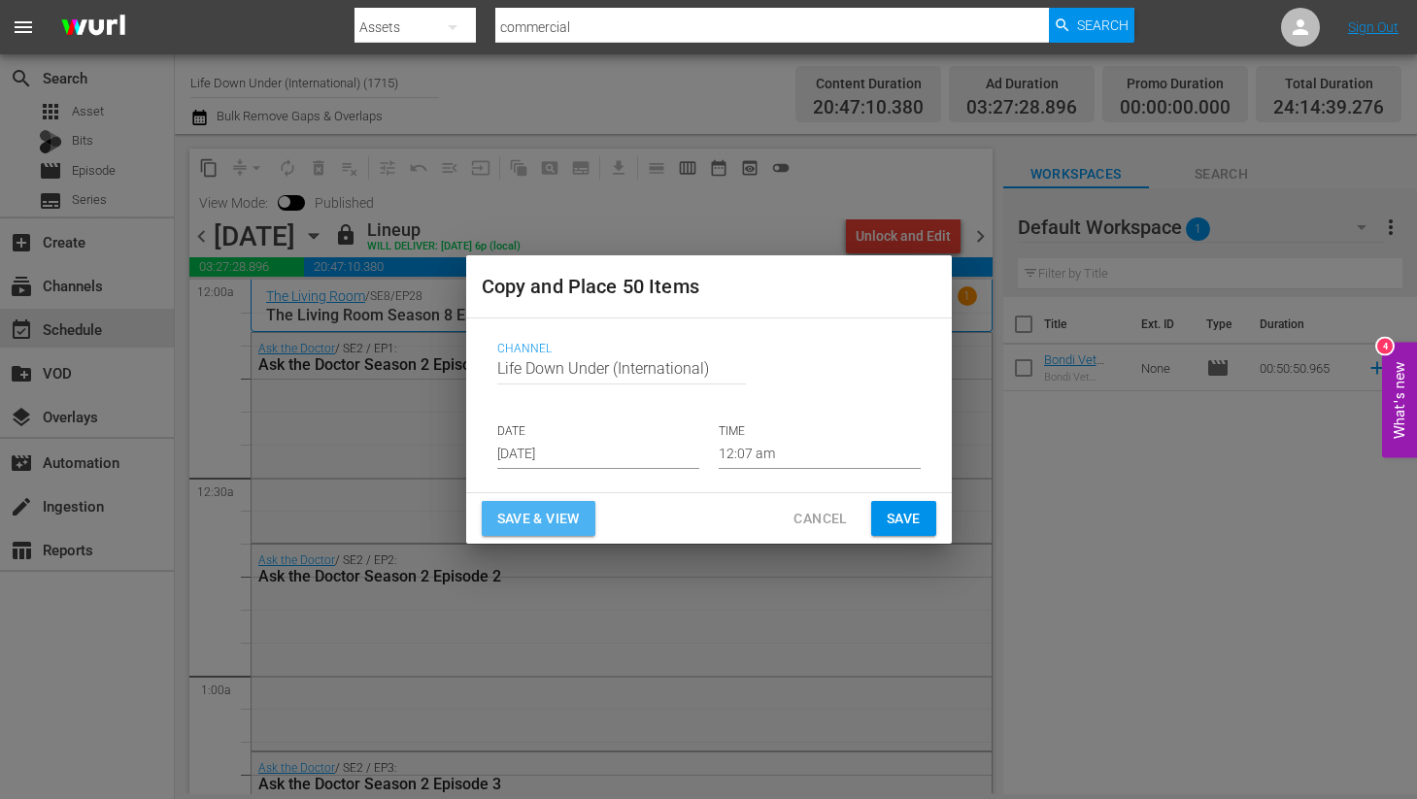
click at [521, 525] on span "Save & View" at bounding box center [538, 519] width 83 height 24
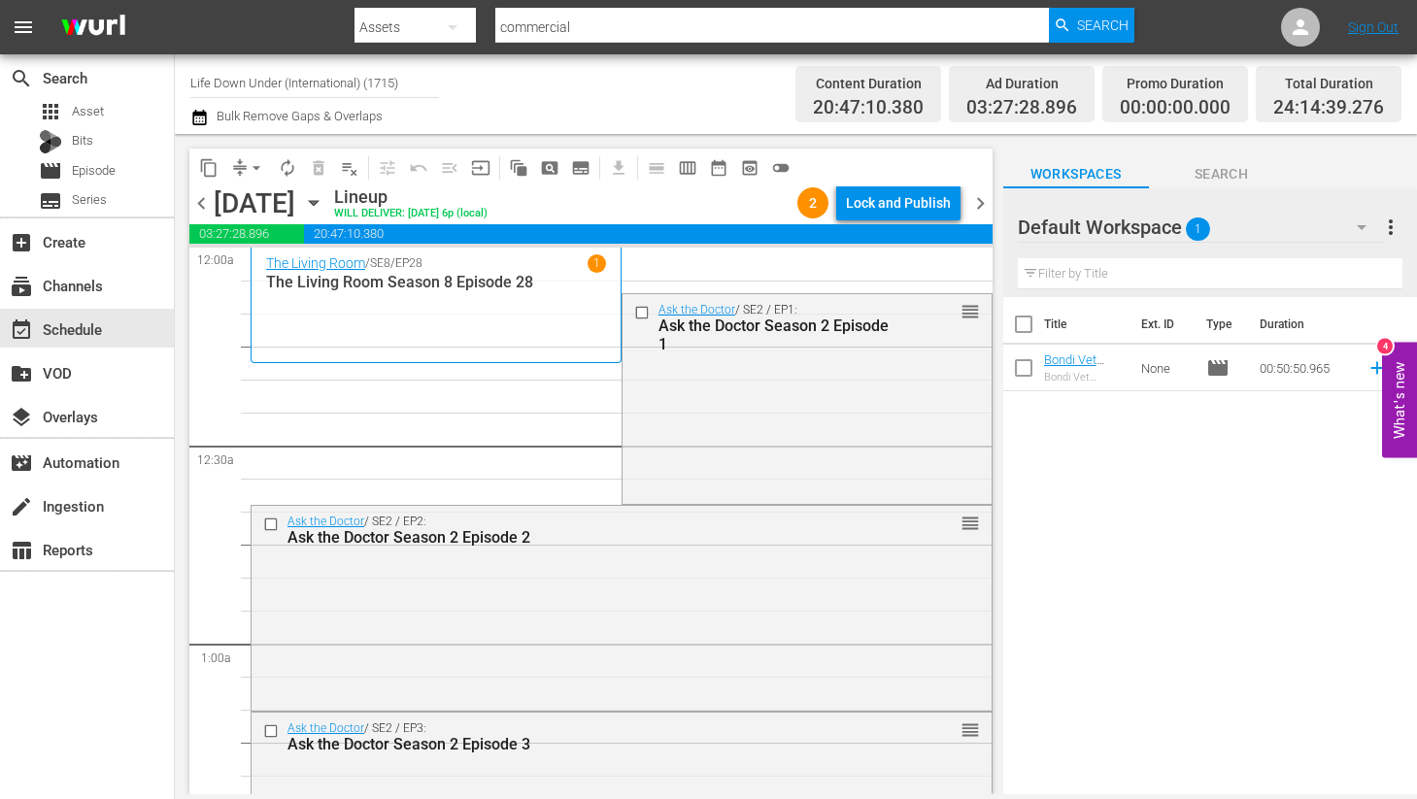
click at [324, 198] on icon "button" at bounding box center [313, 202] width 21 height 21
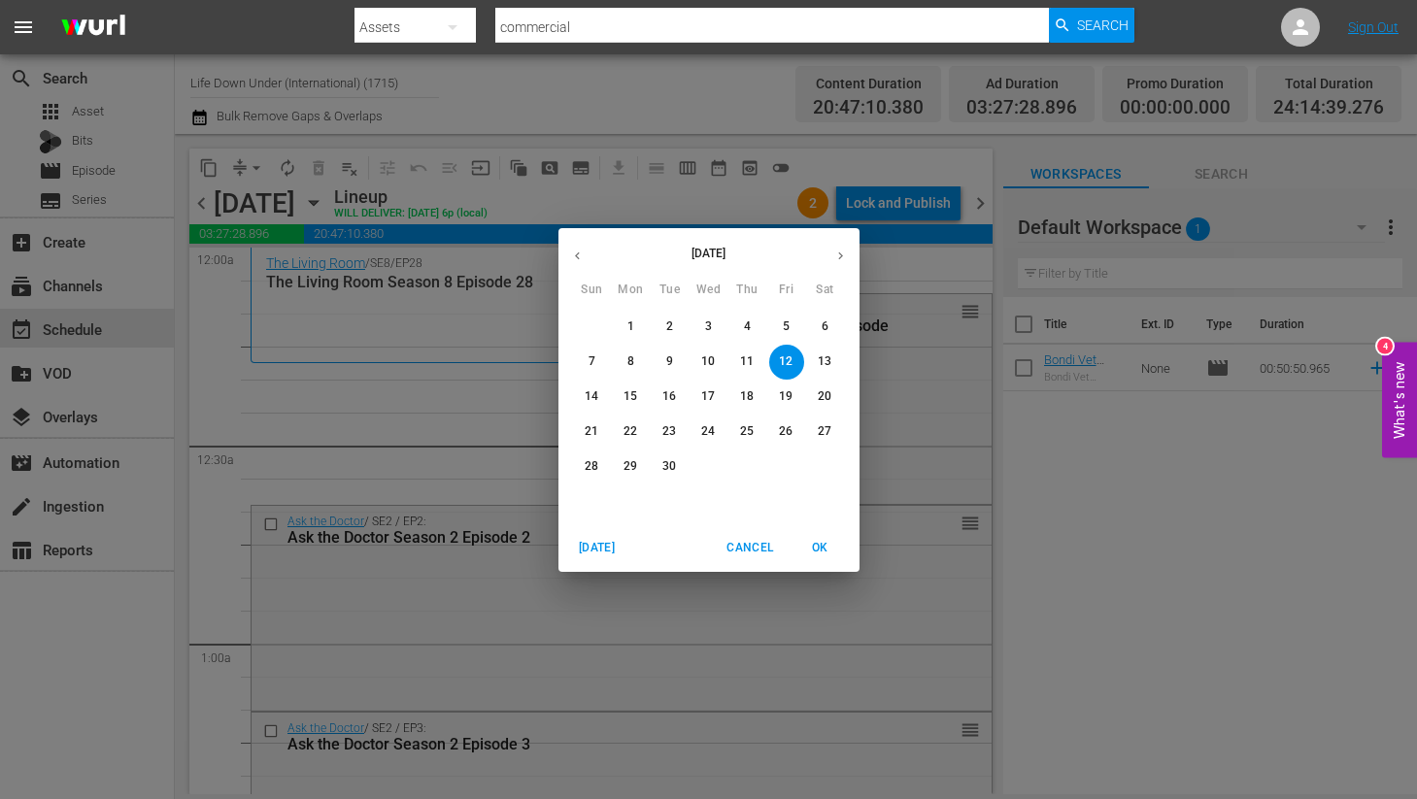
click at [426, 431] on div "[DATE] Sun Mon Tue Wed Thu Fri Sat 31 1 2 3 4 5 6 7 8 9 10 11 12 13 14 15 16 17…" at bounding box center [708, 399] width 1417 height 799
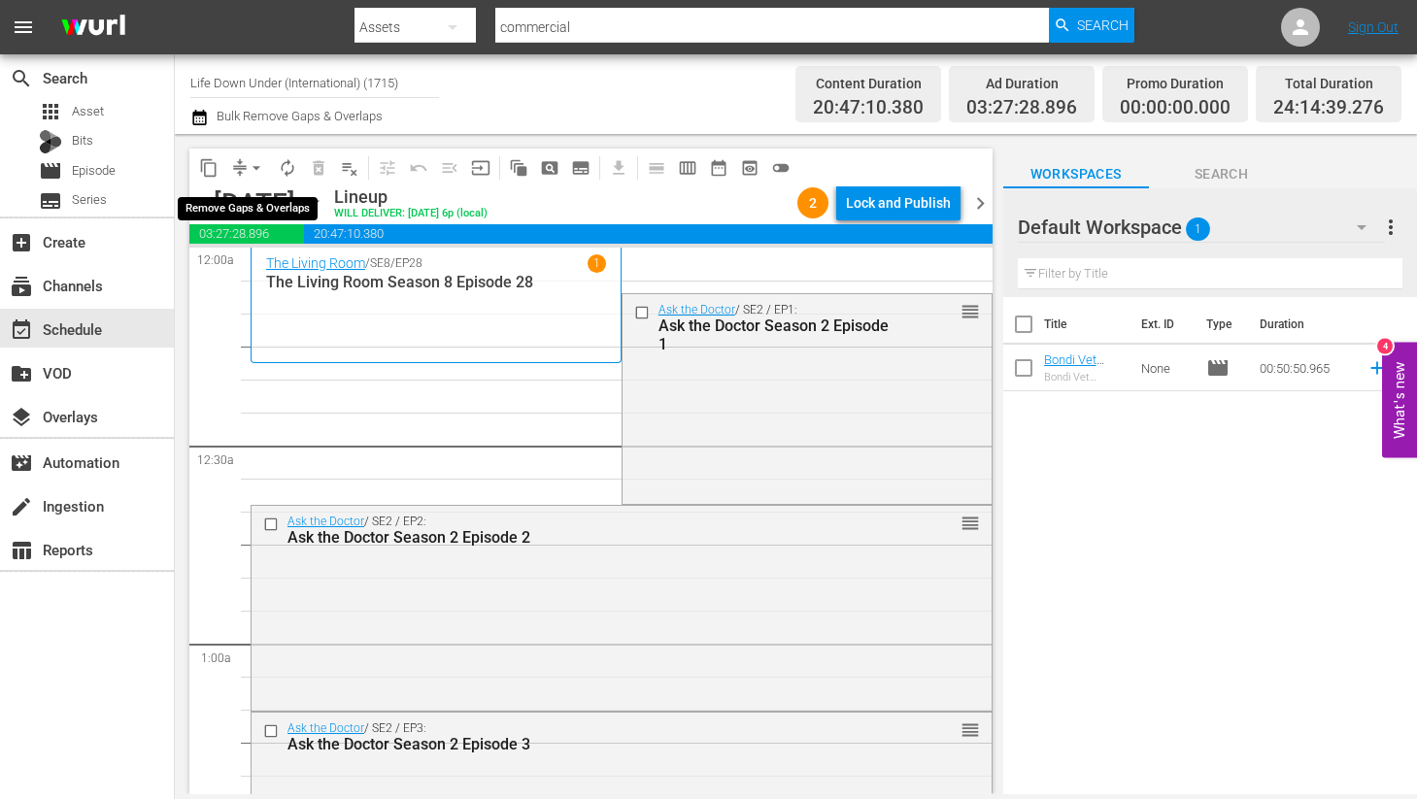
click at [251, 162] on span "arrow_drop_down" at bounding box center [256, 167] width 19 height 19
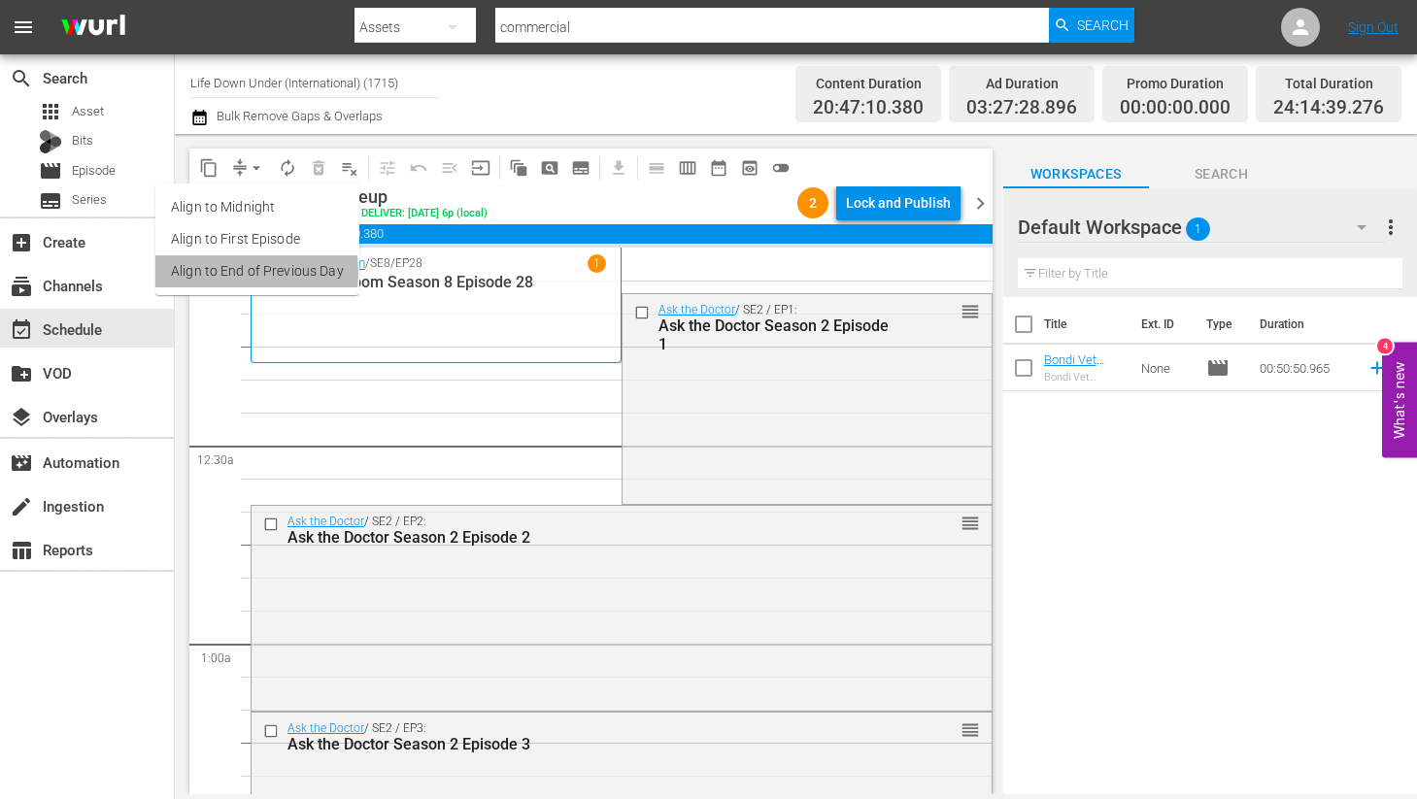
click at [226, 273] on li "Align to End of Previous Day" at bounding box center [257, 271] width 204 height 32
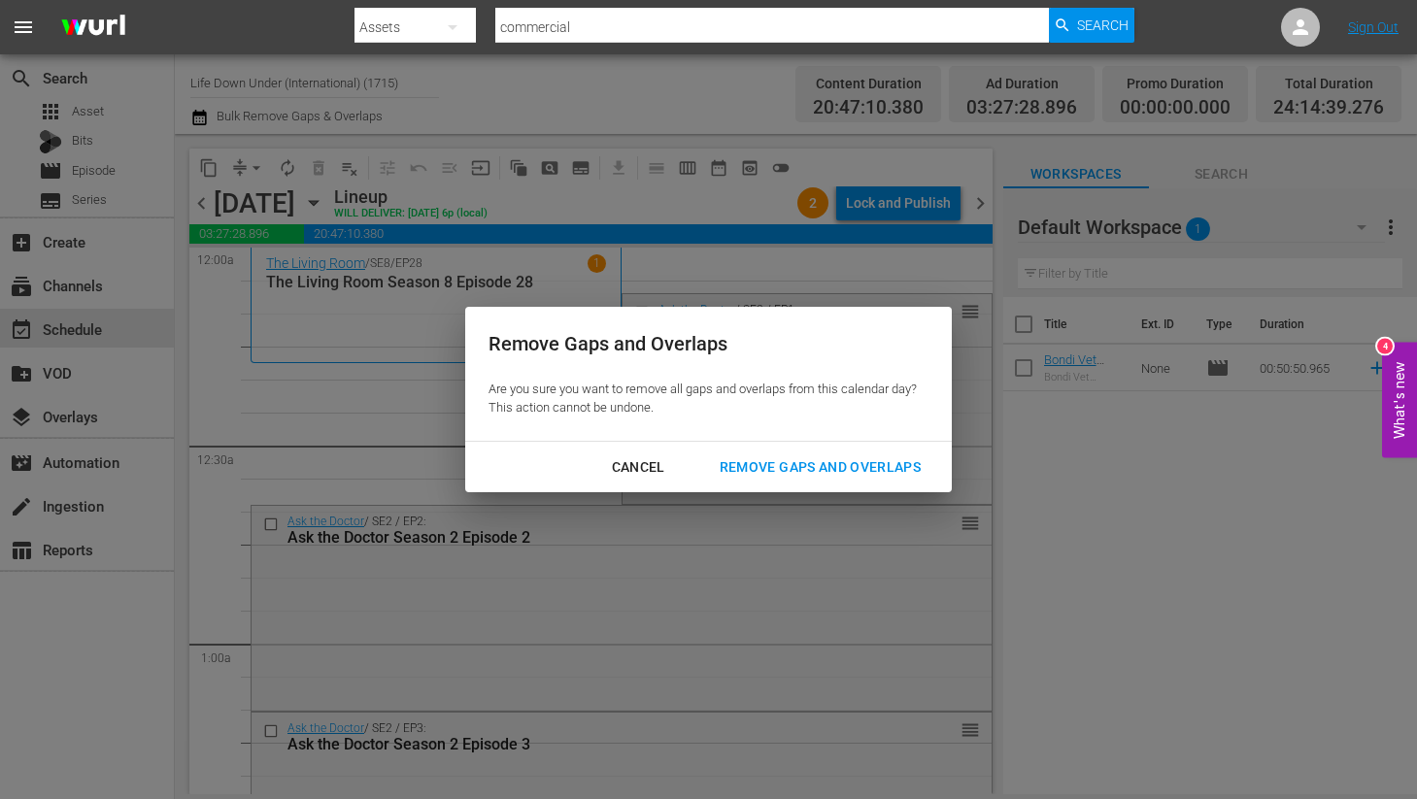
drag, startPoint x: 804, startPoint y: 462, endPoint x: 755, endPoint y: 463, distance: 48.6
click at [804, 462] on div "Remove Gaps and Overlaps" at bounding box center [820, 467] width 232 height 24
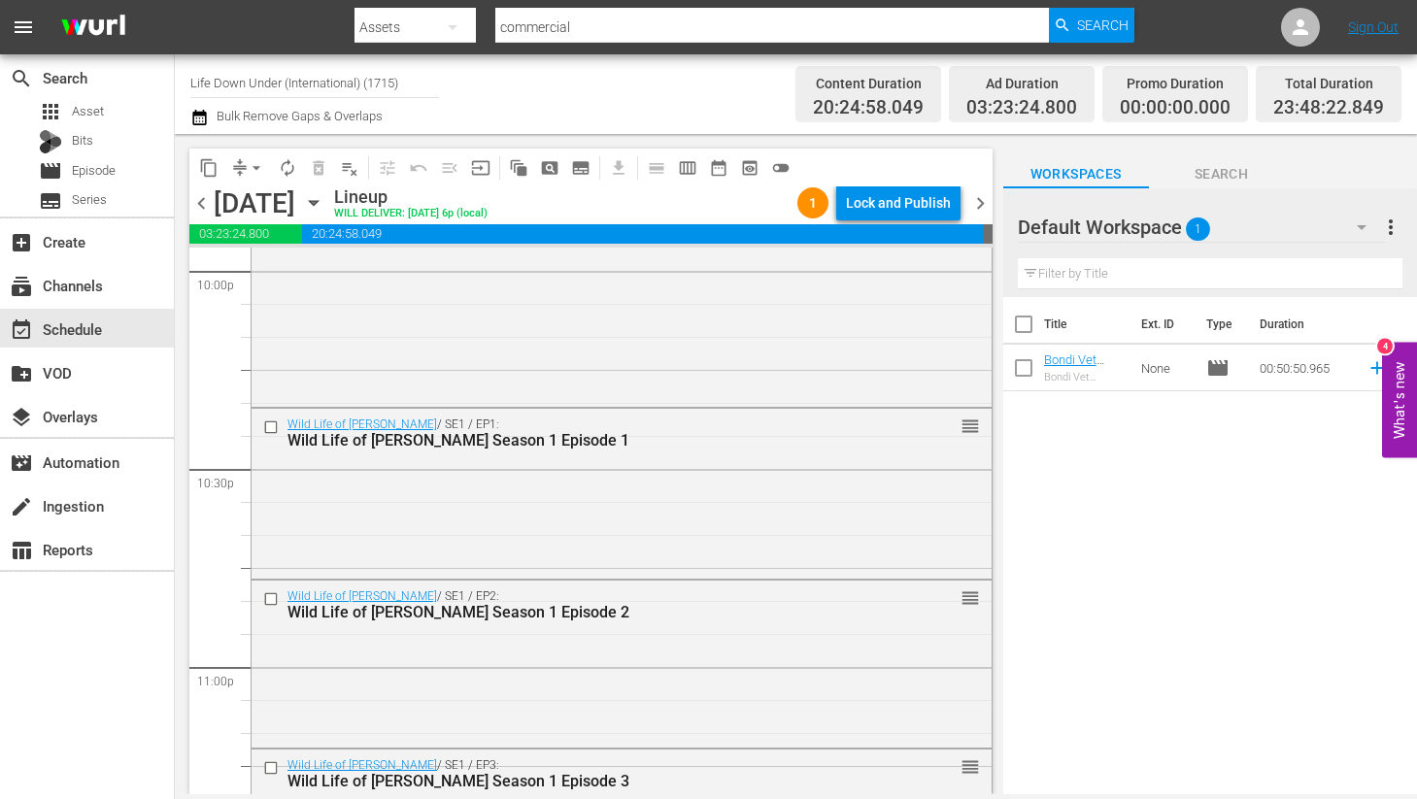
scroll to position [9001, 0]
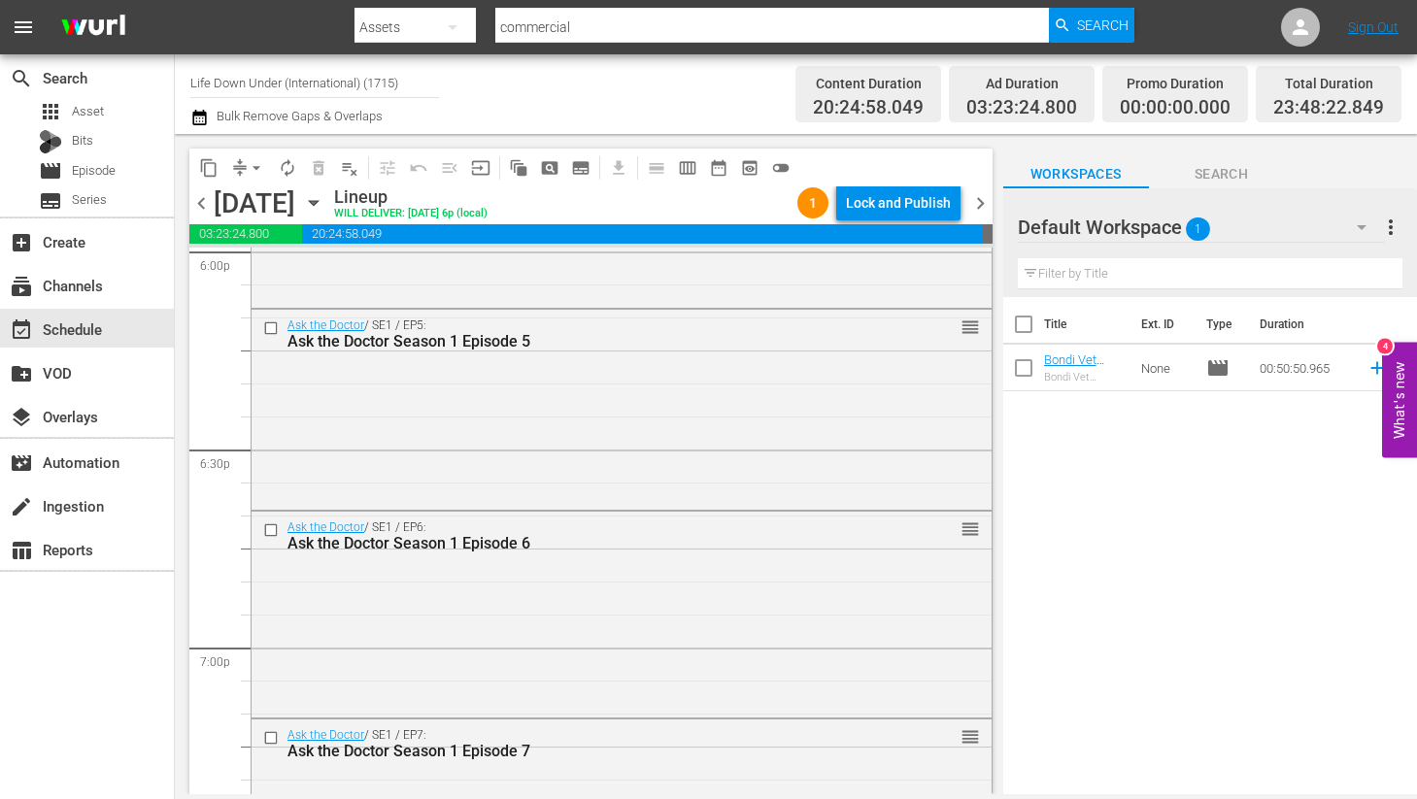
click at [979, 205] on span "chevron_right" at bounding box center [980, 203] width 24 height 24
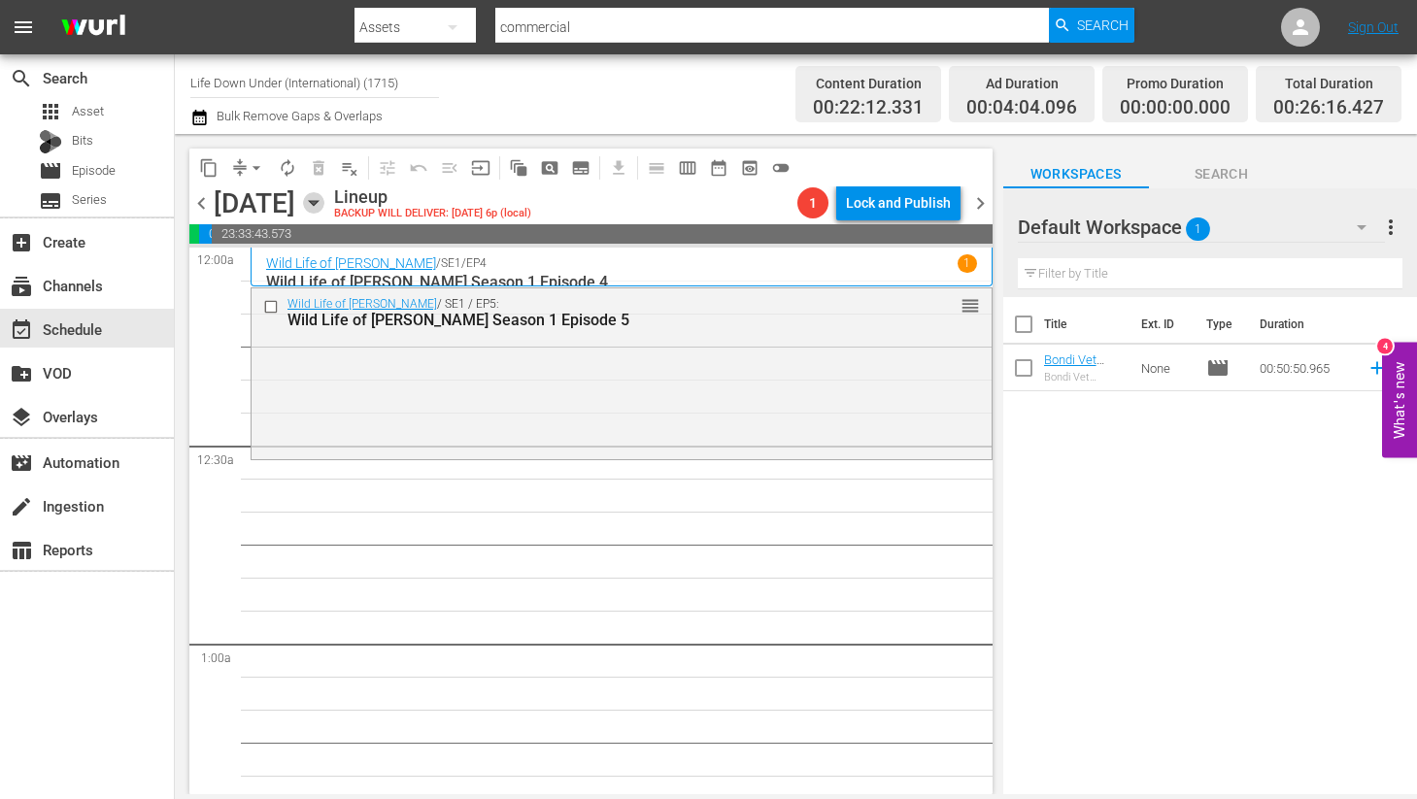
click at [324, 204] on icon "button" at bounding box center [313, 202] width 21 height 21
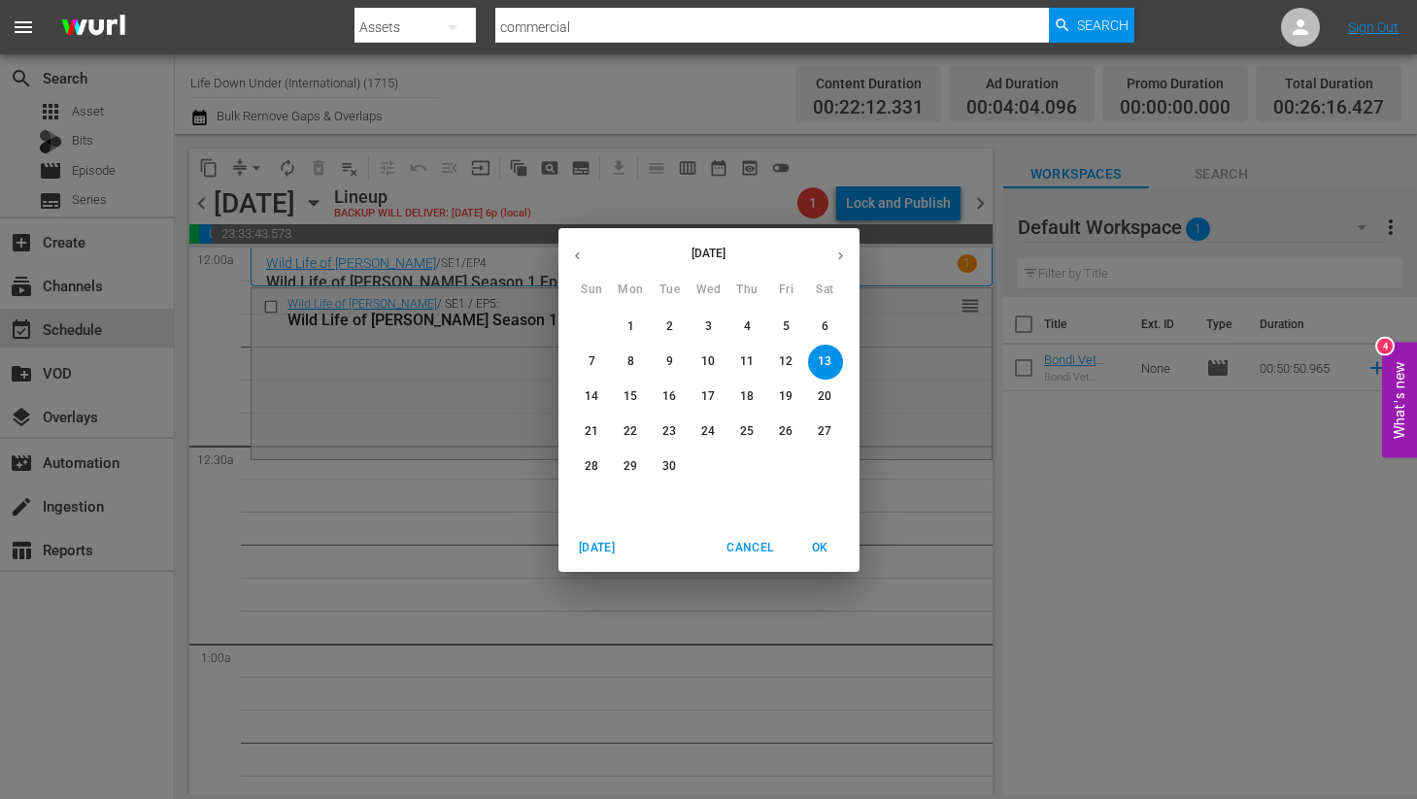
click at [581, 250] on icon "button" at bounding box center [577, 256] width 15 height 15
drag, startPoint x: 579, startPoint y: 502, endPoint x: 534, endPoint y: 486, distance: 47.3
click at [579, 502] on span "31" at bounding box center [592, 501] width 35 height 17
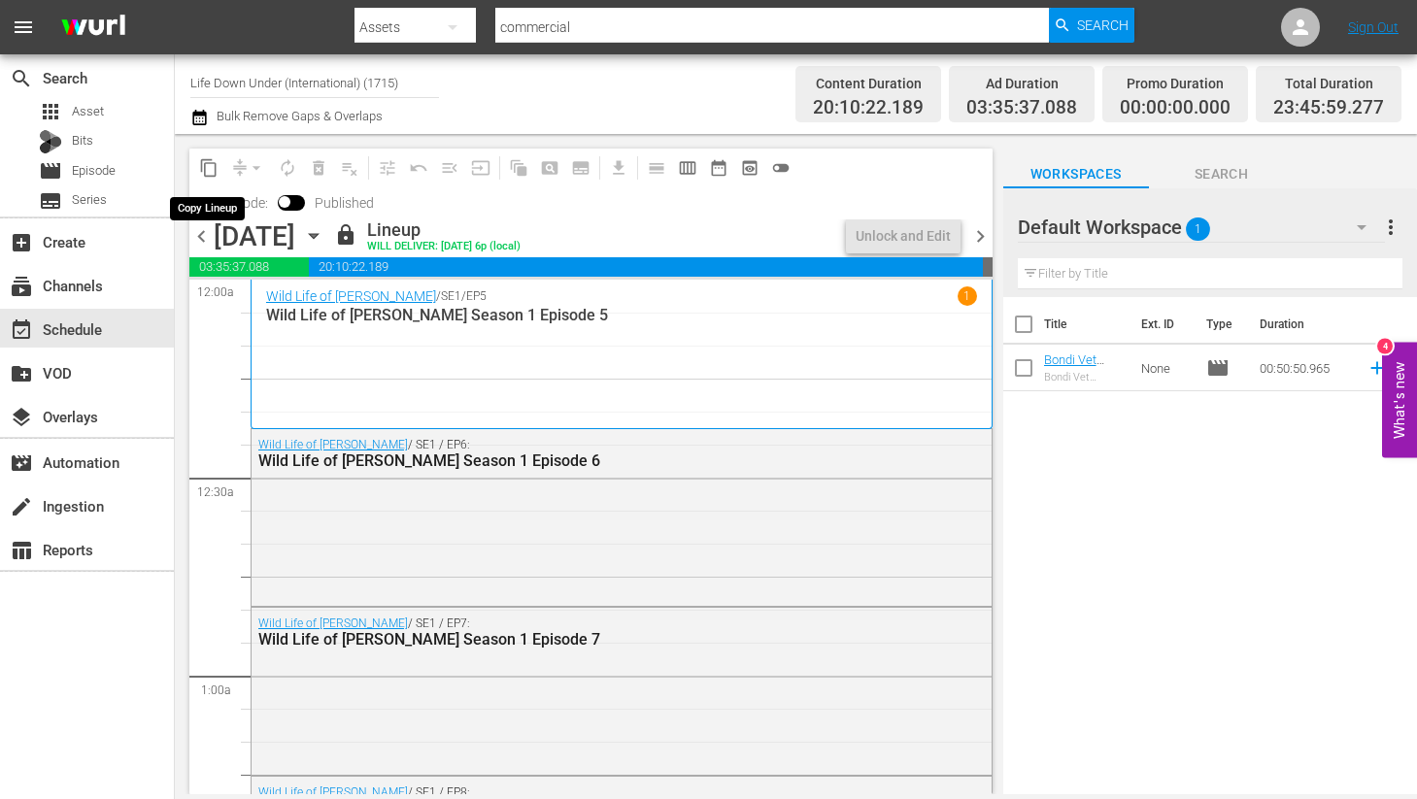
click at [205, 168] on span "content_copy" at bounding box center [208, 167] width 19 height 19
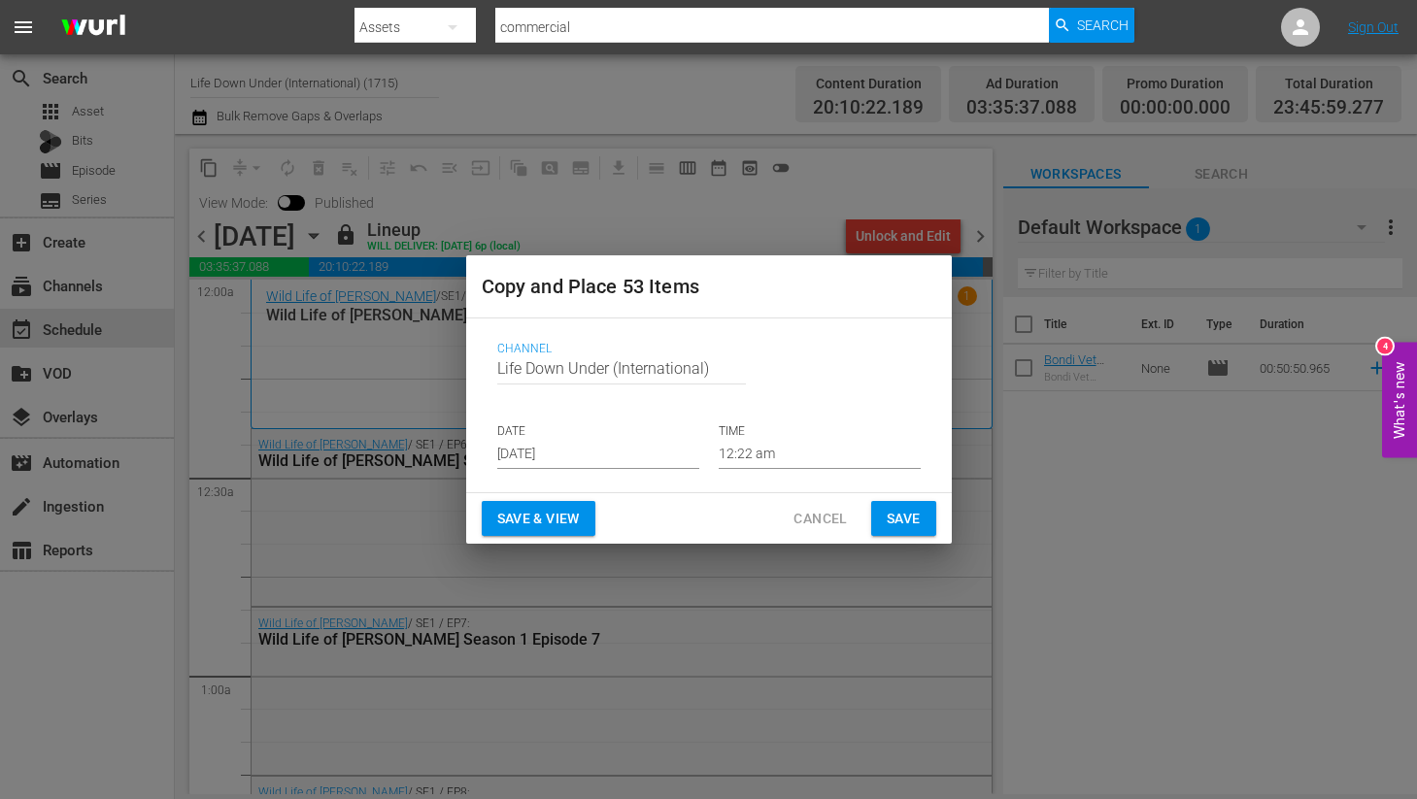
click at [607, 454] on input "[DATE]" at bounding box center [598, 454] width 202 height 29
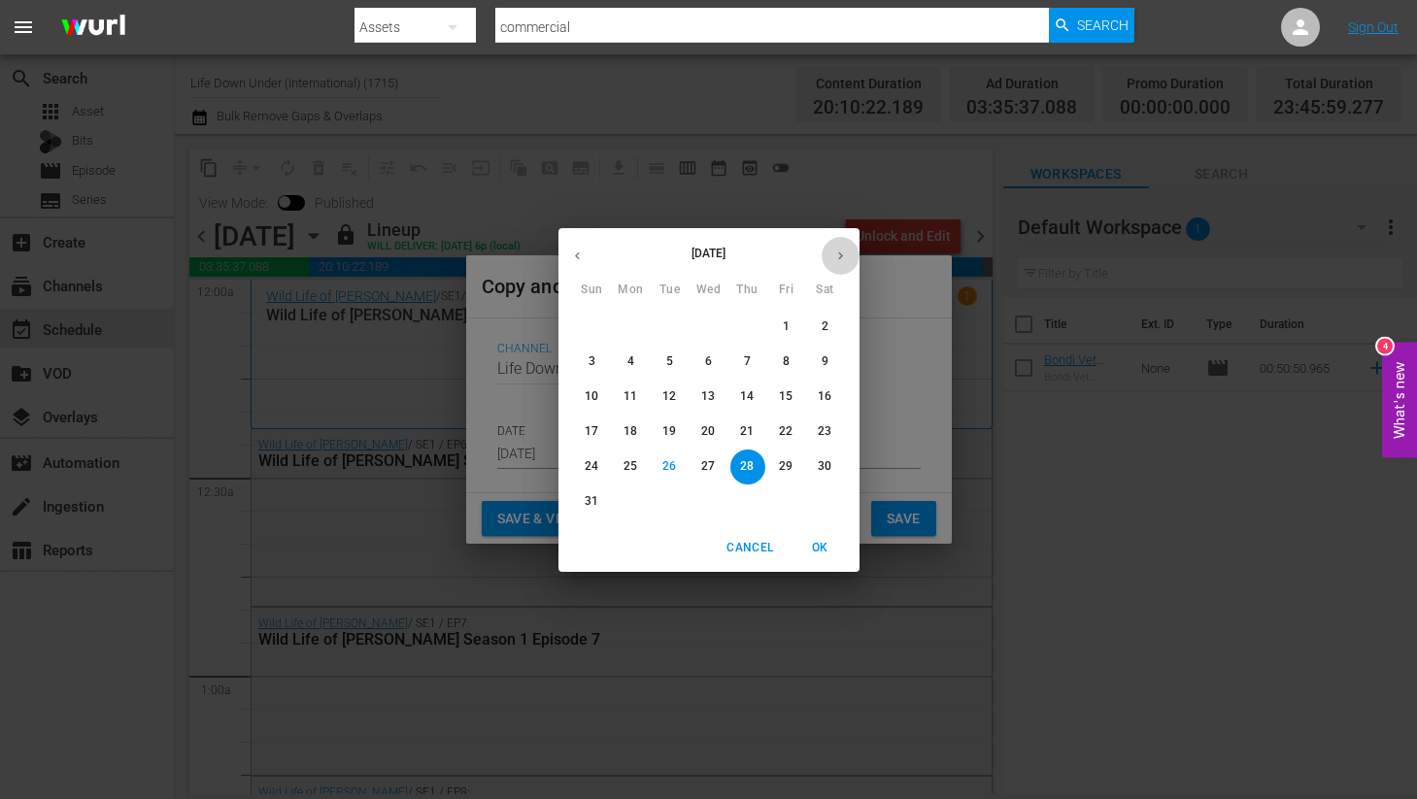
drag, startPoint x: 839, startPoint y: 262, endPoint x: 849, endPoint y: 300, distance: 39.1
click at [838, 263] on button "button" at bounding box center [840, 256] width 38 height 38
drag, startPoint x: 831, startPoint y: 360, endPoint x: 788, endPoint y: 407, distance: 63.2
click at [830, 361] on p "13" at bounding box center [825, 361] width 14 height 17
type input "[DATE]"
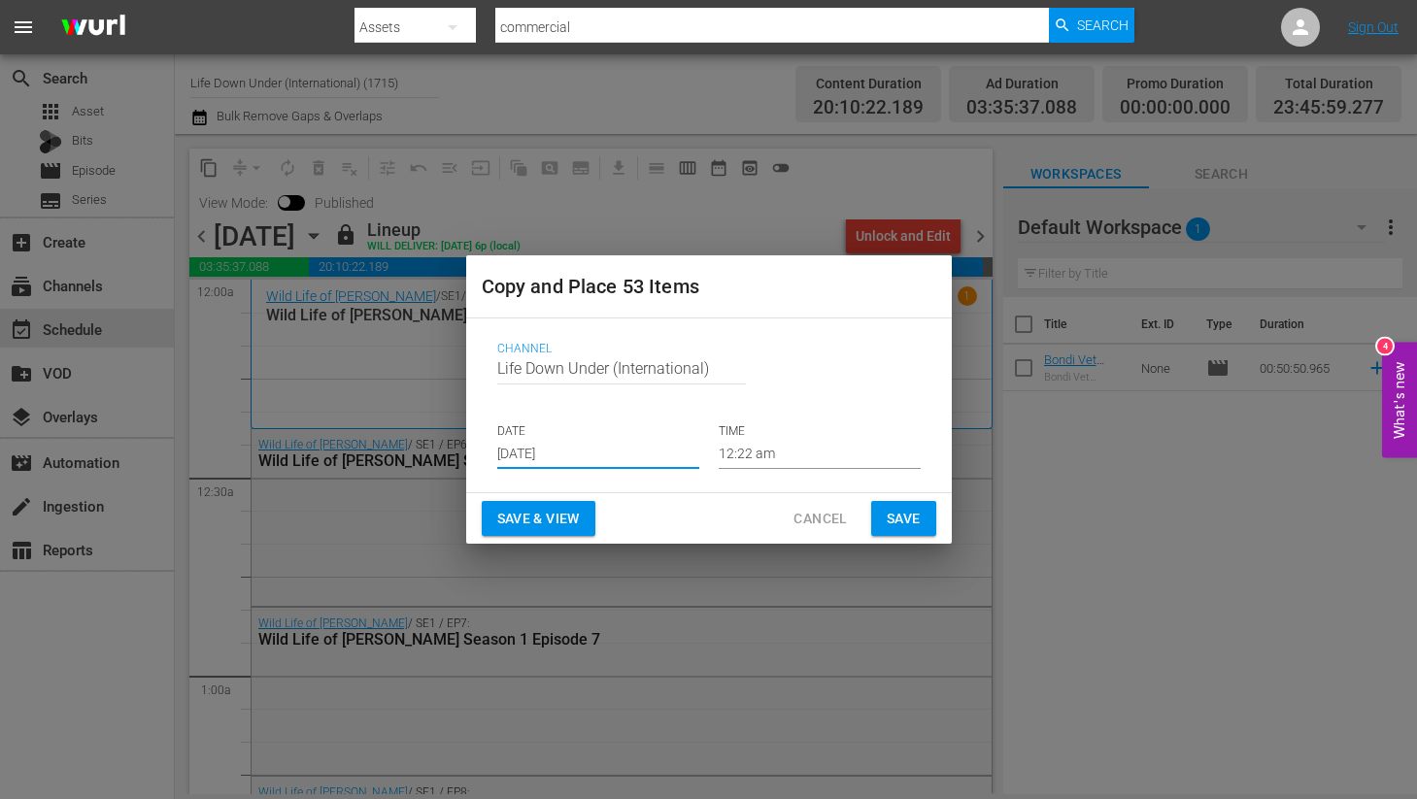
click at [548, 523] on span "Save & View" at bounding box center [538, 519] width 83 height 24
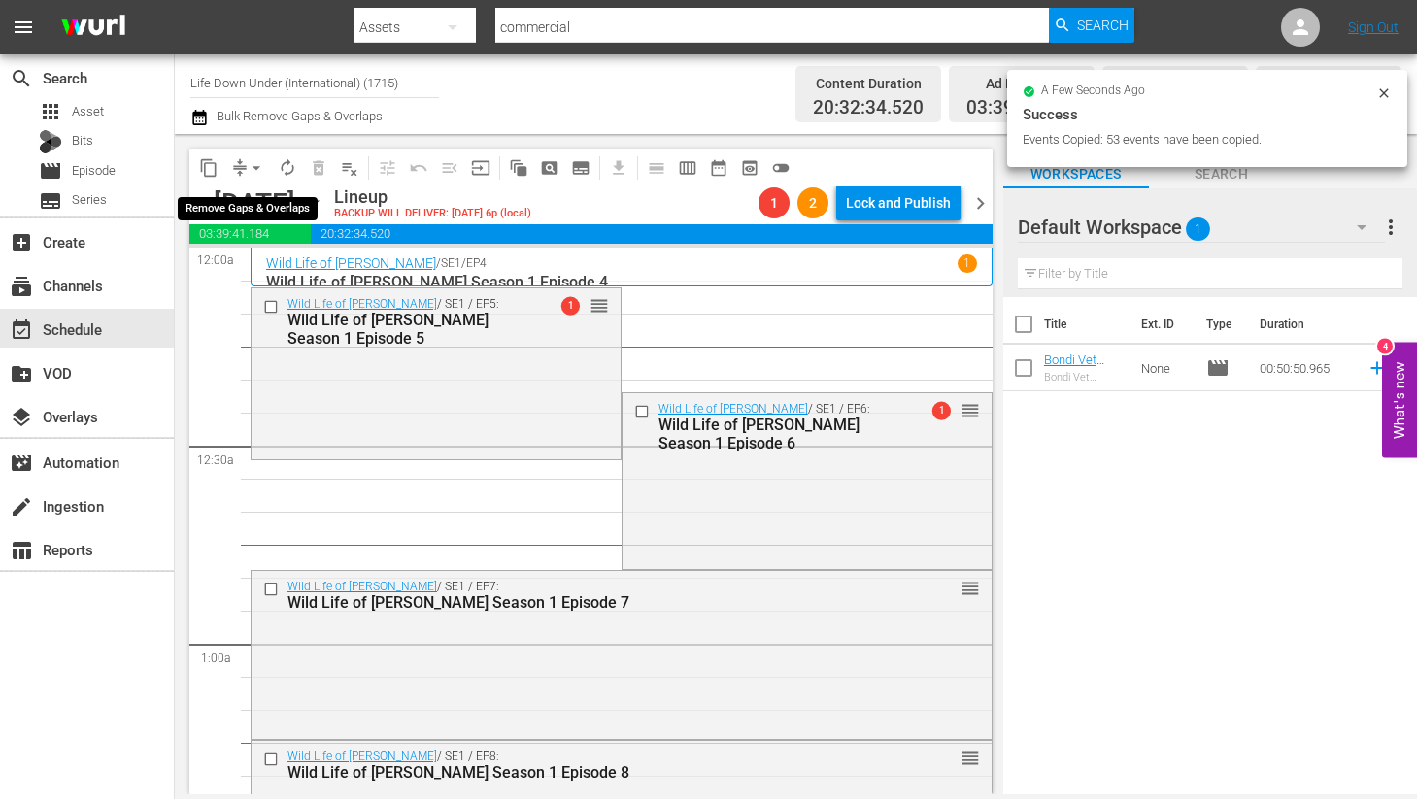
click at [251, 165] on span "arrow_drop_down" at bounding box center [256, 167] width 19 height 19
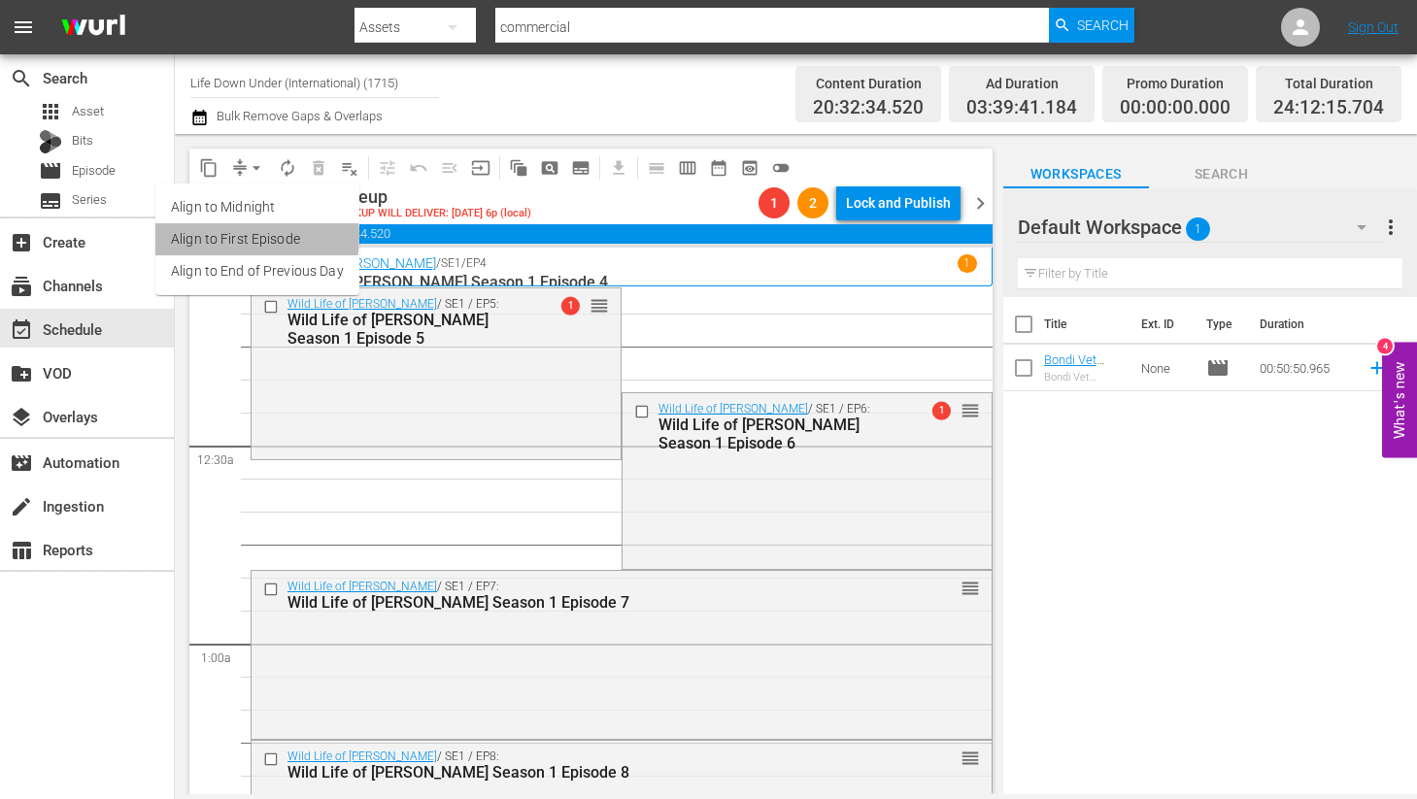
click at [220, 236] on li "Align to First Episode" at bounding box center [257, 239] width 204 height 32
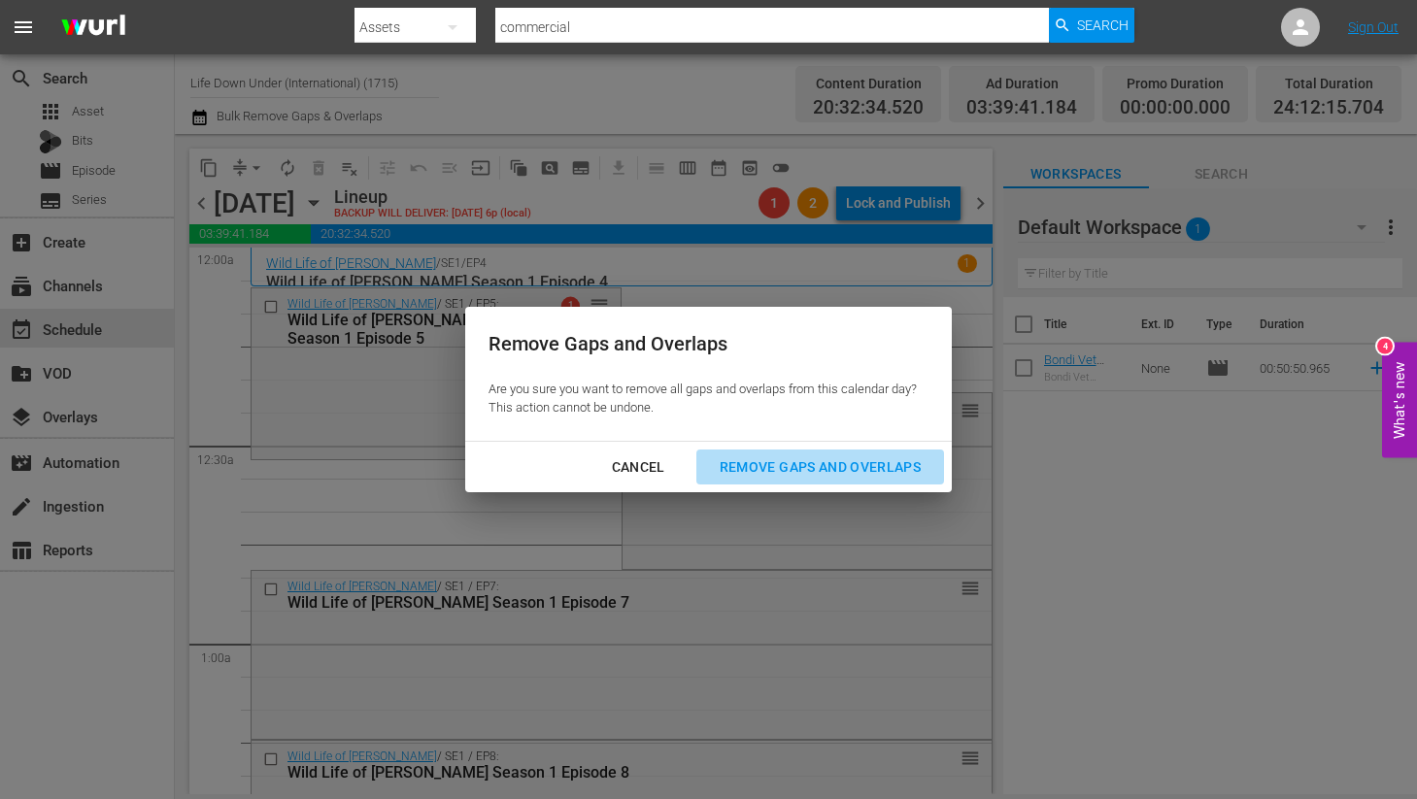
drag, startPoint x: 768, startPoint y: 460, endPoint x: 679, endPoint y: 483, distance: 92.1
click at [769, 460] on div "Remove Gaps and Overlaps" at bounding box center [820, 467] width 232 height 24
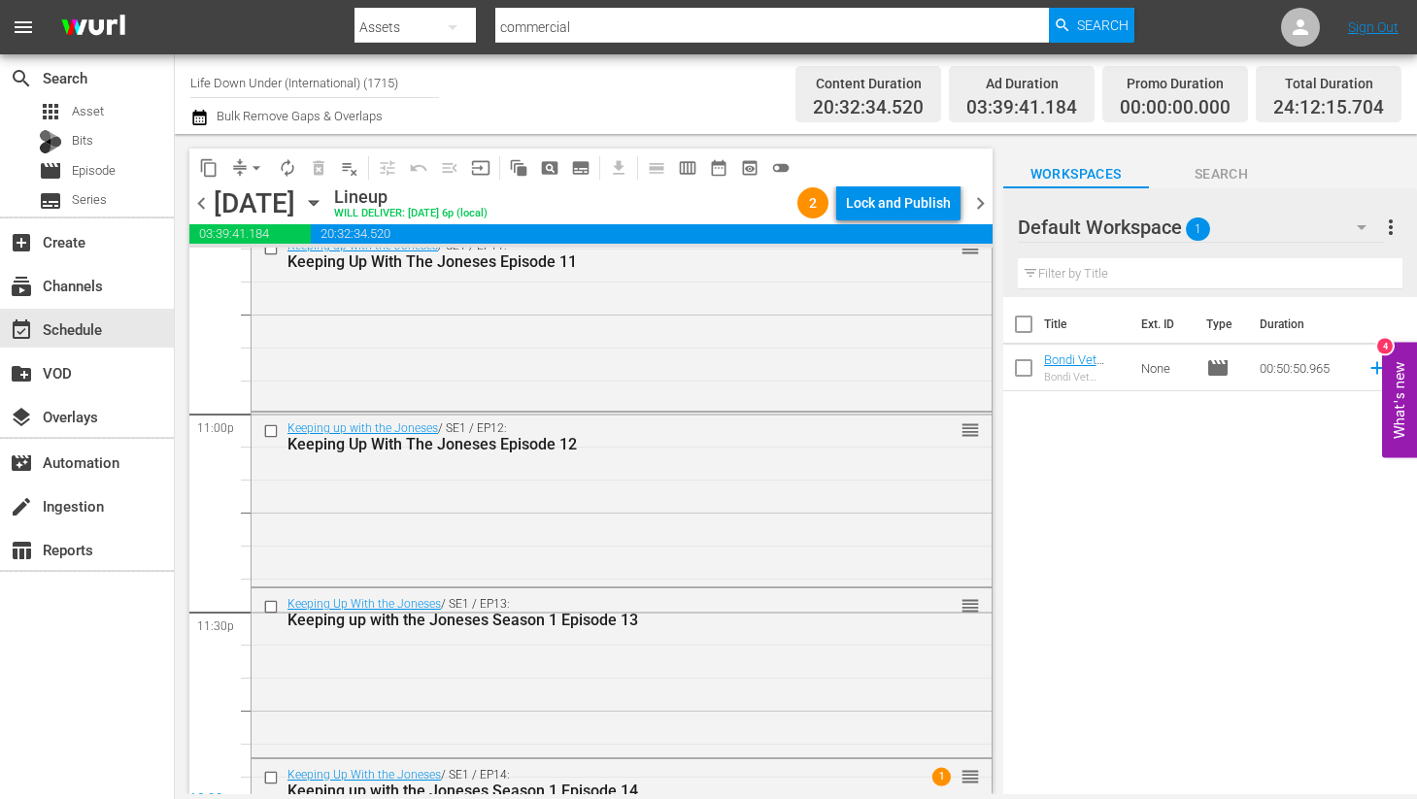
scroll to position [9082, 0]
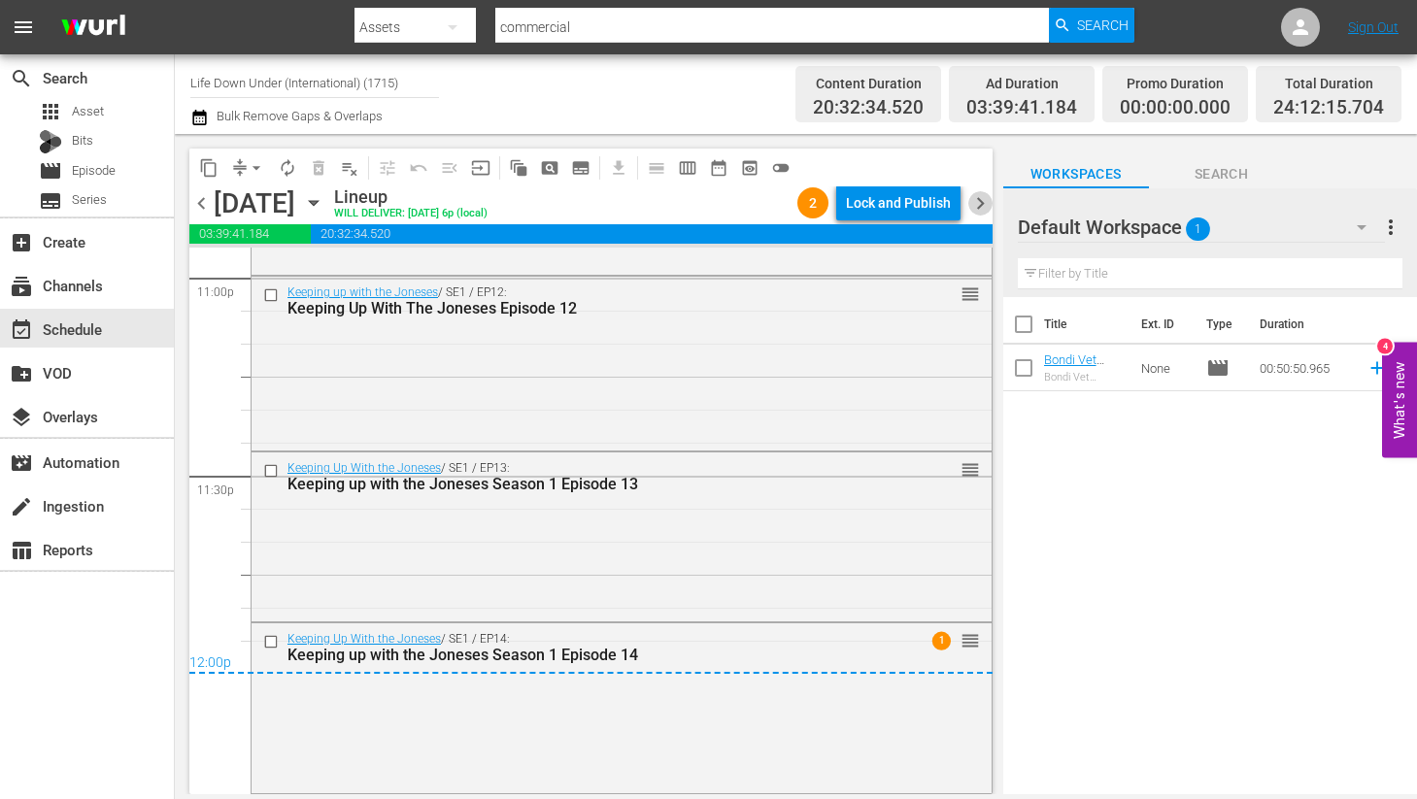
click at [981, 199] on span "chevron_right" at bounding box center [980, 203] width 24 height 24
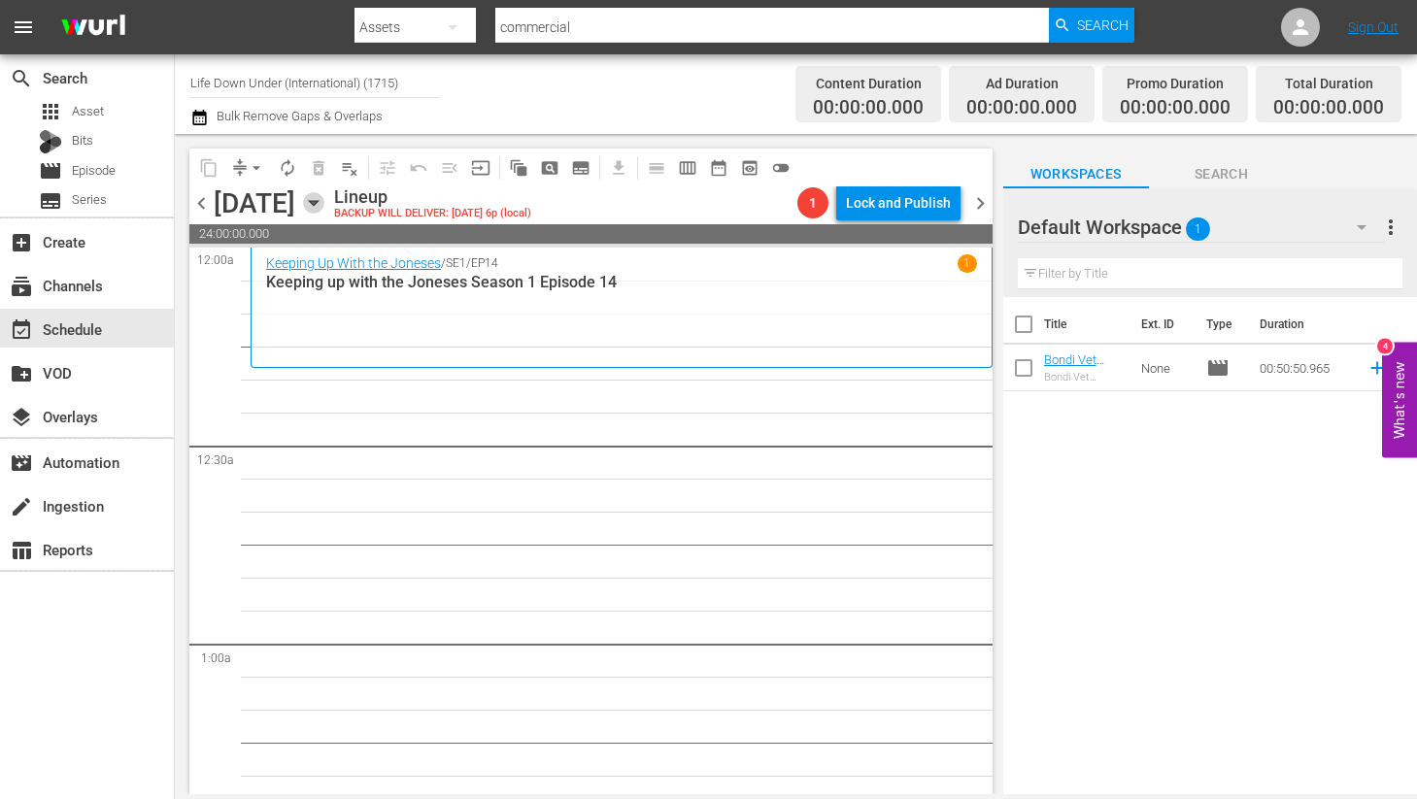
click at [318, 201] on icon "button" at bounding box center [313, 203] width 9 height 5
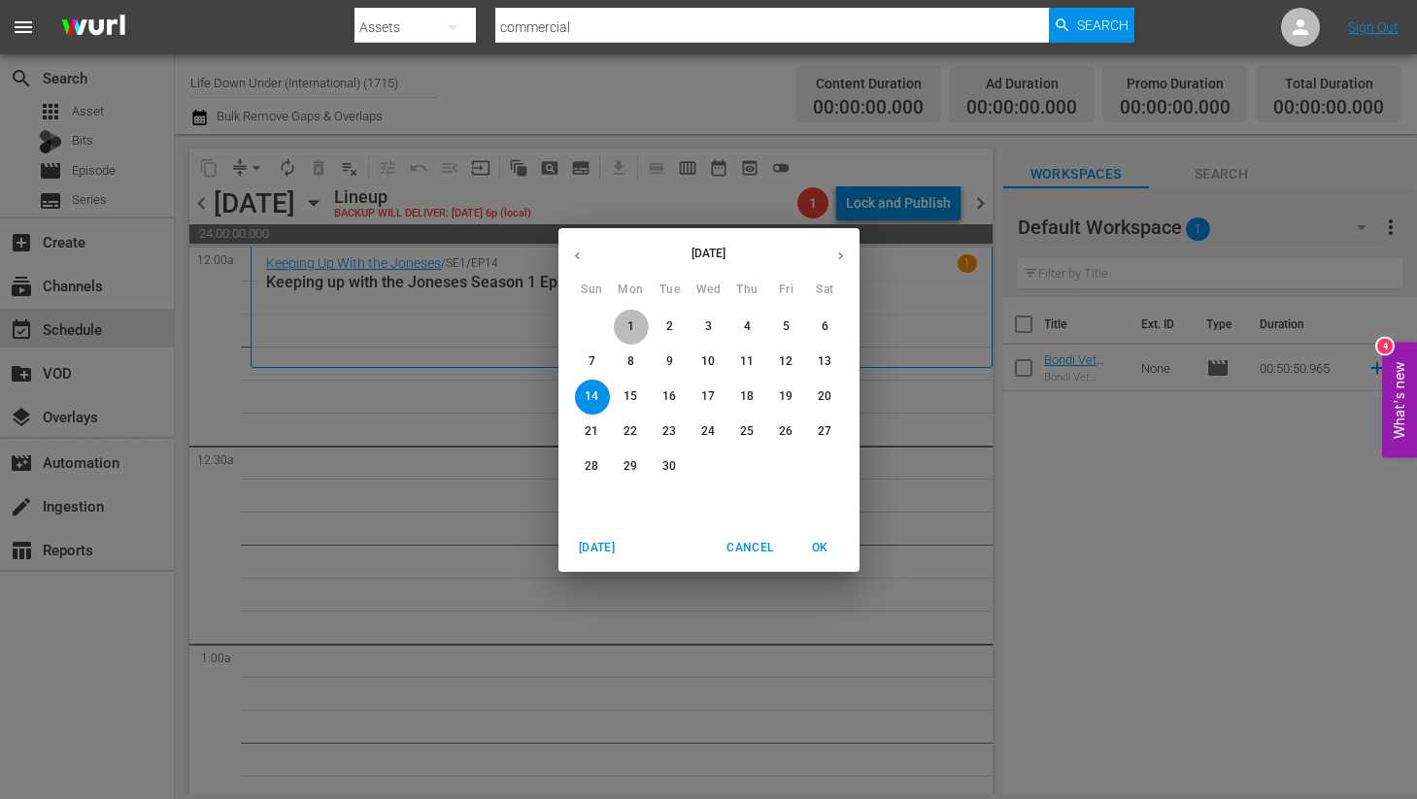
drag, startPoint x: 621, startPoint y: 318, endPoint x: 608, endPoint y: 319, distance: 13.7
click at [621, 318] on button "1" at bounding box center [631, 327] width 35 height 35
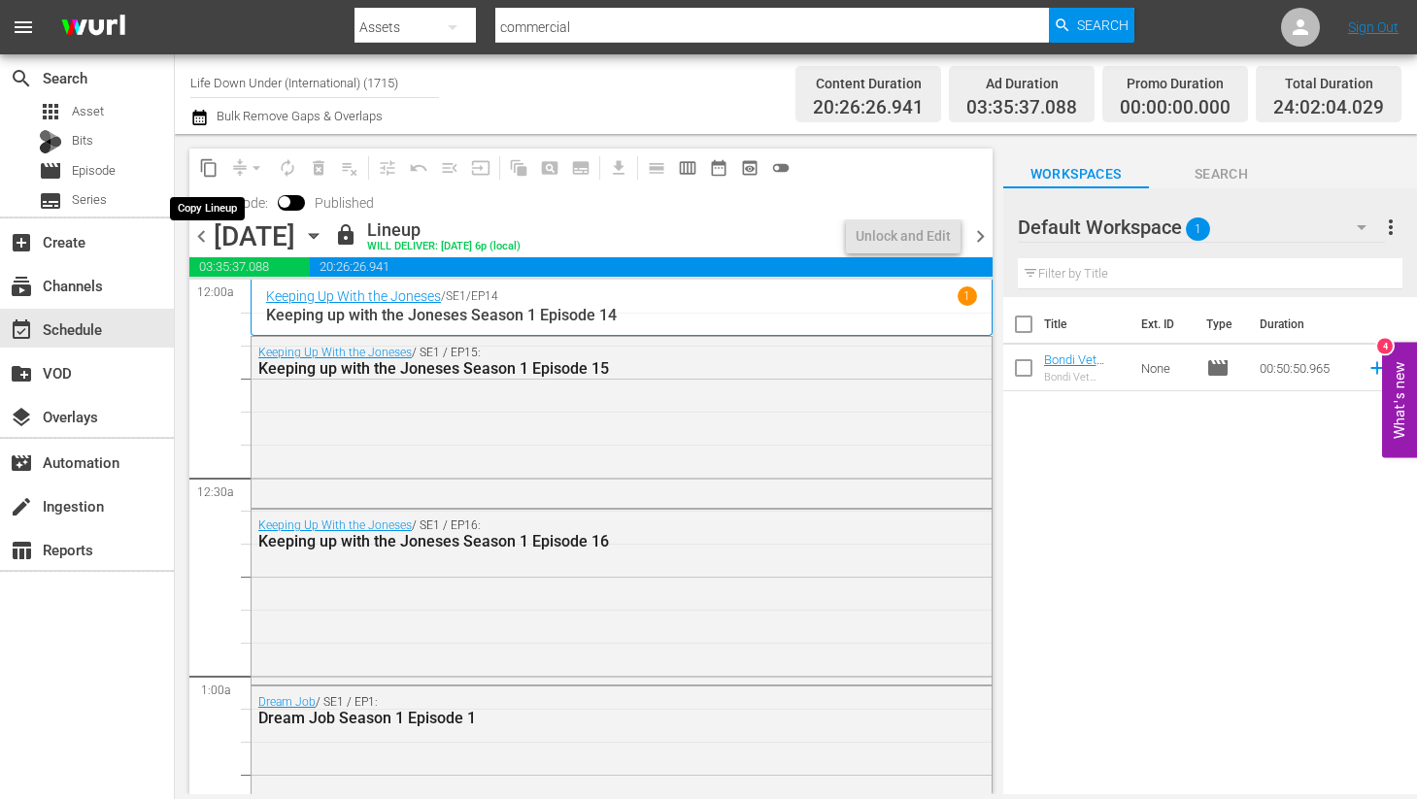
click at [209, 170] on span "content_copy" at bounding box center [208, 167] width 19 height 19
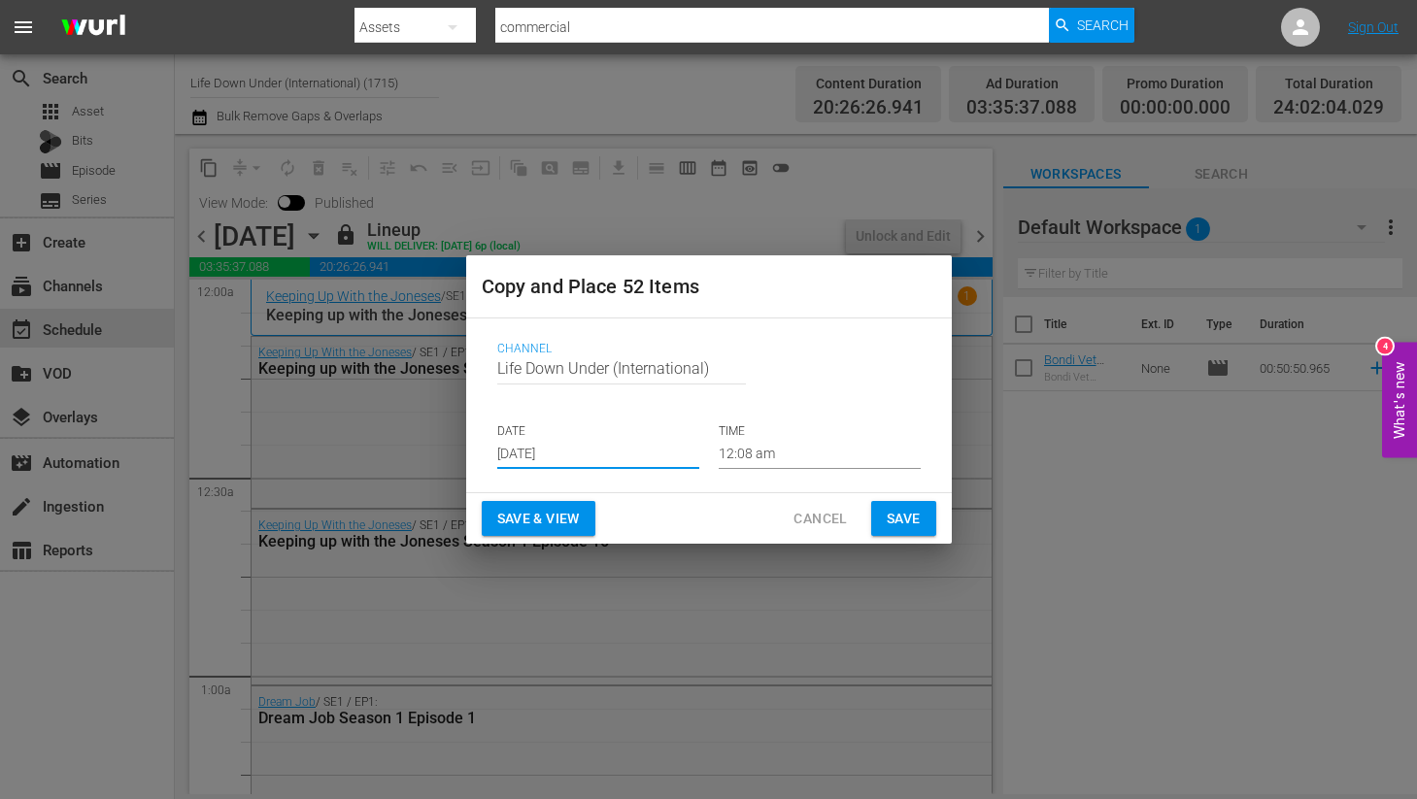
click at [601, 450] on input "[DATE]" at bounding box center [598, 454] width 202 height 29
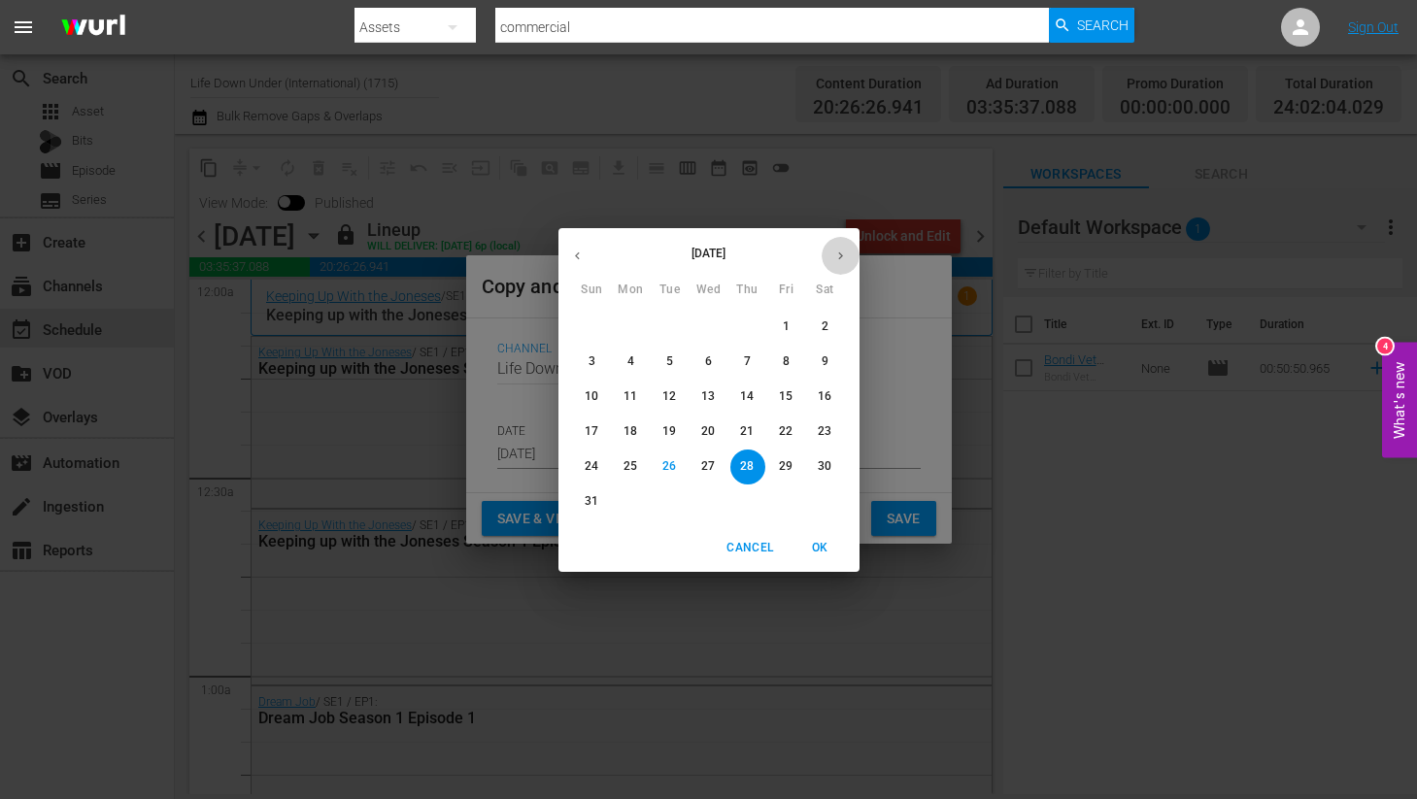
drag, startPoint x: 845, startPoint y: 258, endPoint x: 840, endPoint y: 307, distance: 48.8
click at [845, 258] on icon "button" at bounding box center [840, 256] width 15 height 15
click at [589, 392] on p "14" at bounding box center [592, 396] width 14 height 17
type input "[DATE]"
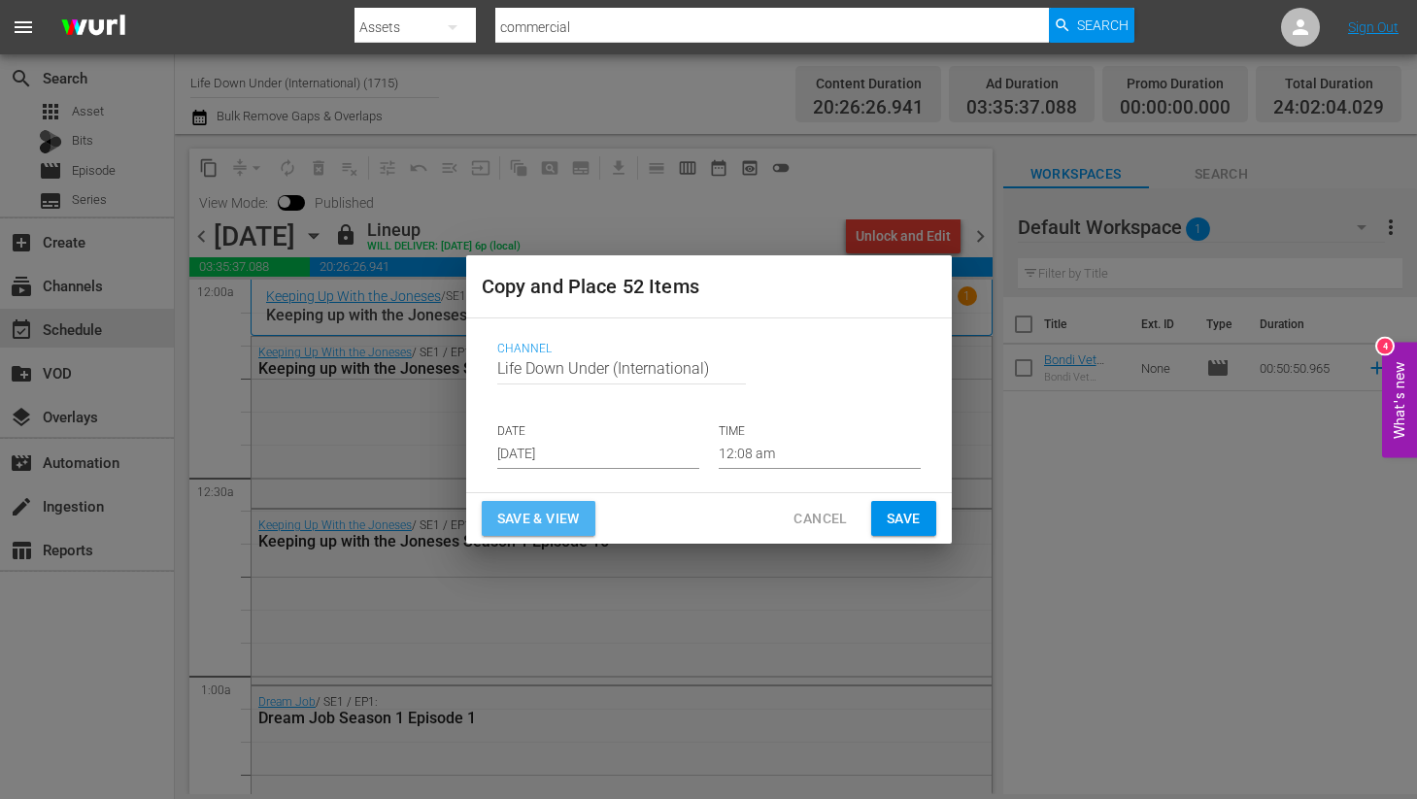
click at [547, 523] on span "Save & View" at bounding box center [538, 519] width 83 height 24
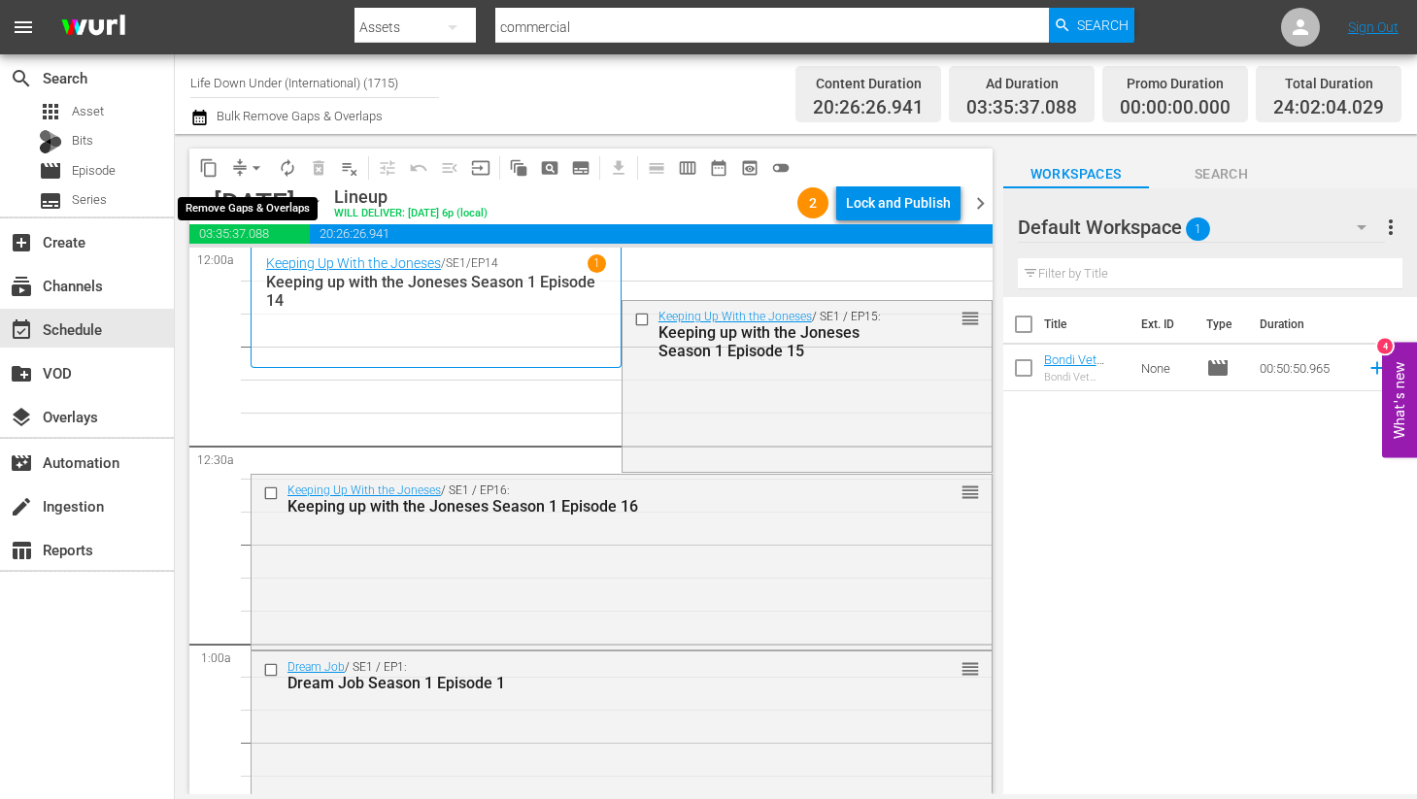
click at [255, 163] on span "arrow_drop_down" at bounding box center [256, 167] width 19 height 19
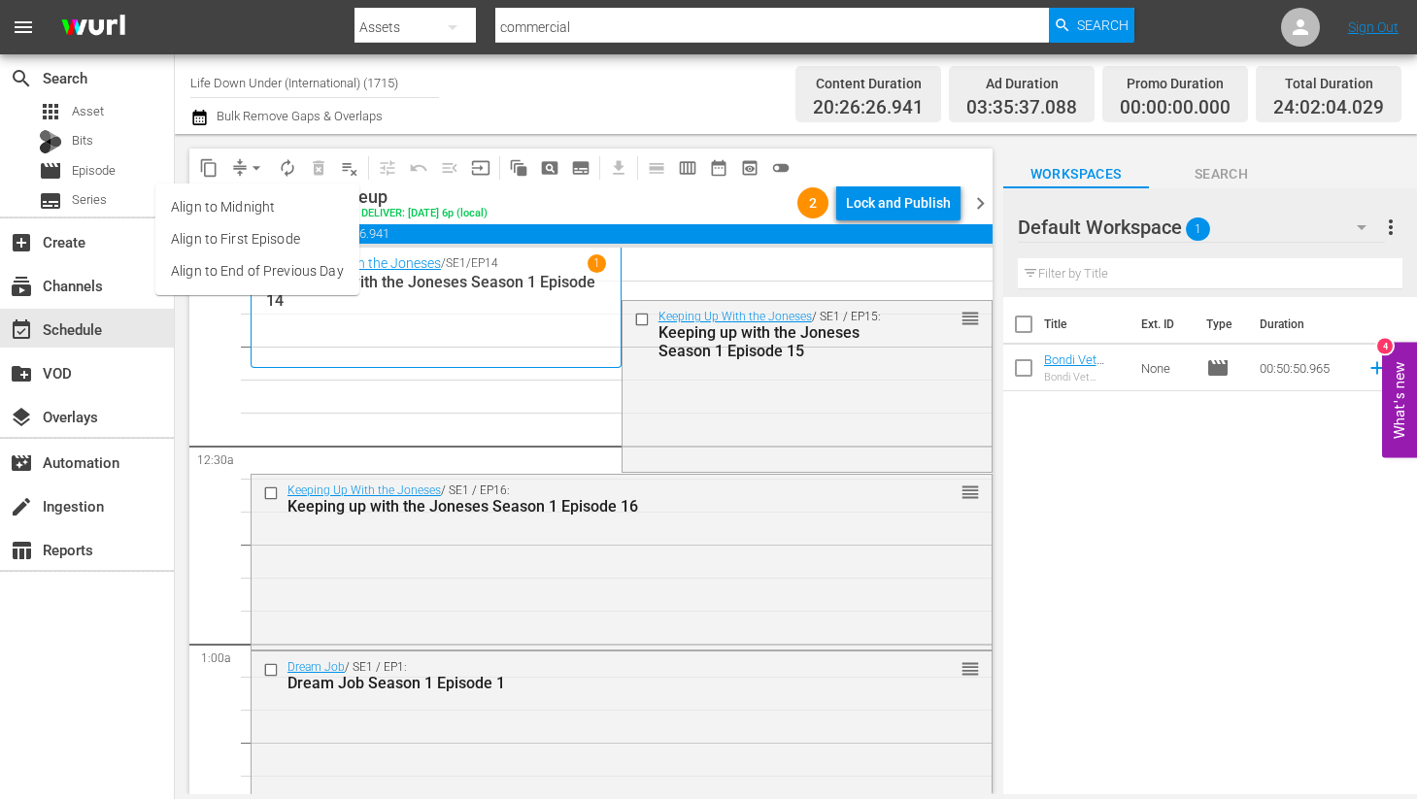
click at [218, 266] on li "Align to End of Previous Day" at bounding box center [257, 271] width 204 height 32
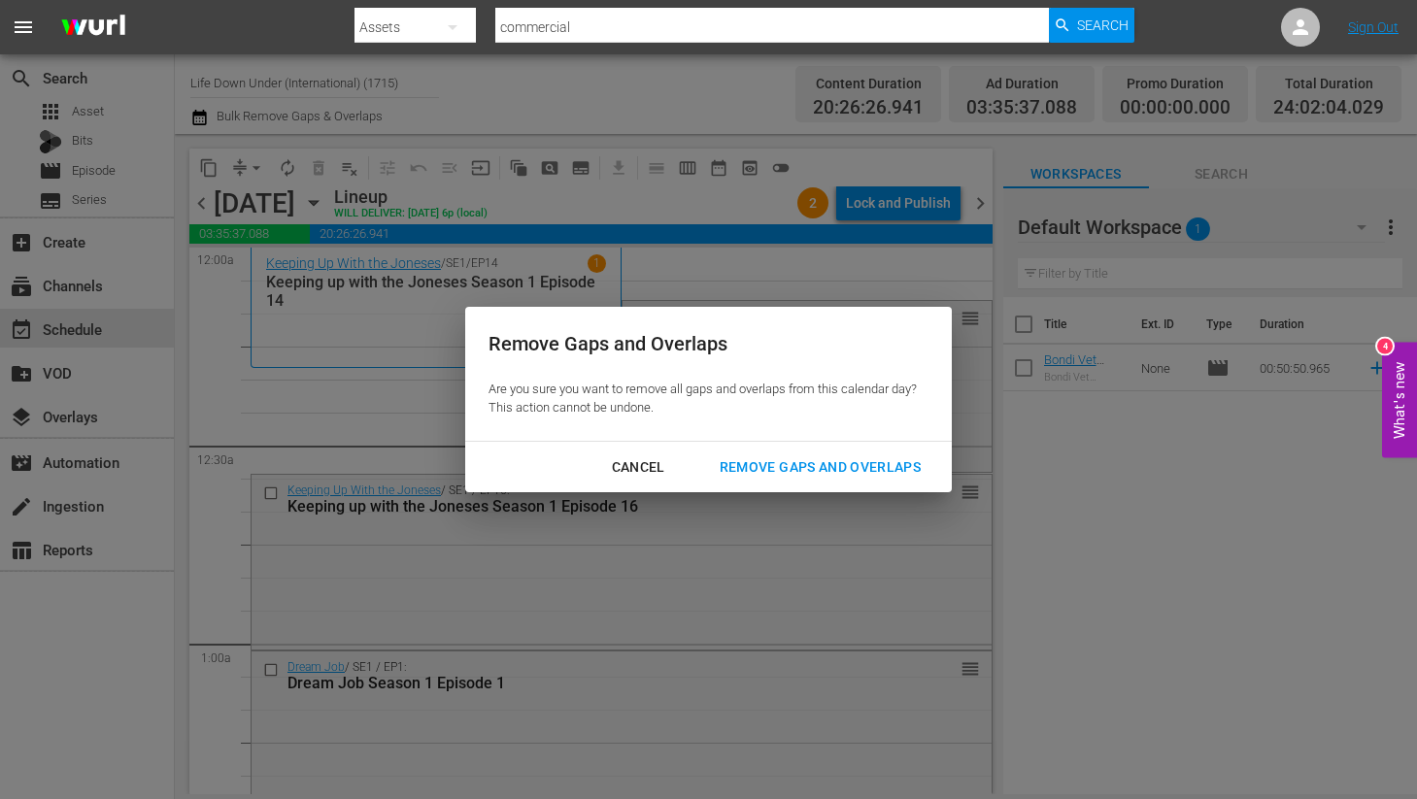
drag, startPoint x: 815, startPoint y: 472, endPoint x: 586, endPoint y: 498, distance: 230.7
click at [811, 473] on div "Remove Gaps and Overlaps" at bounding box center [820, 467] width 232 height 24
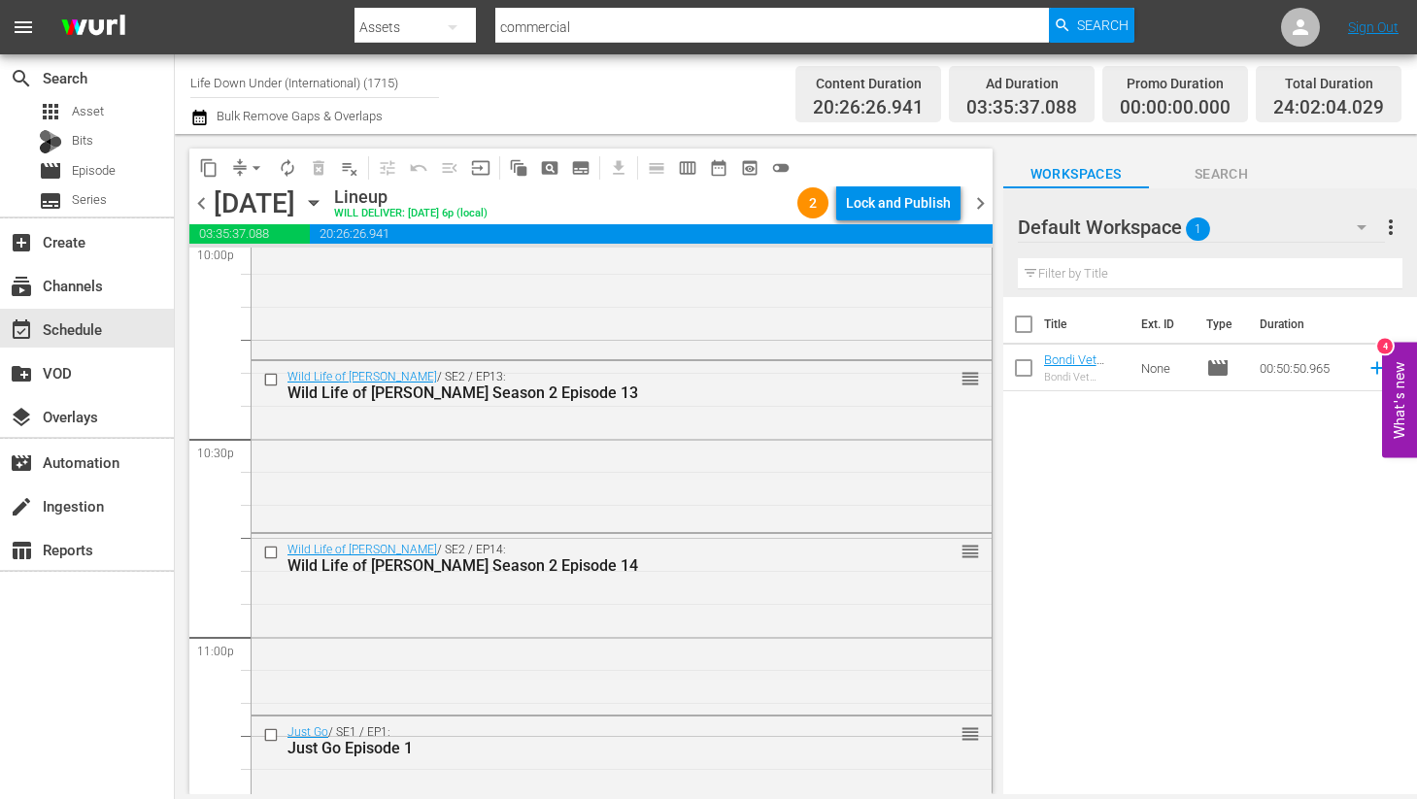
scroll to position [9095, 0]
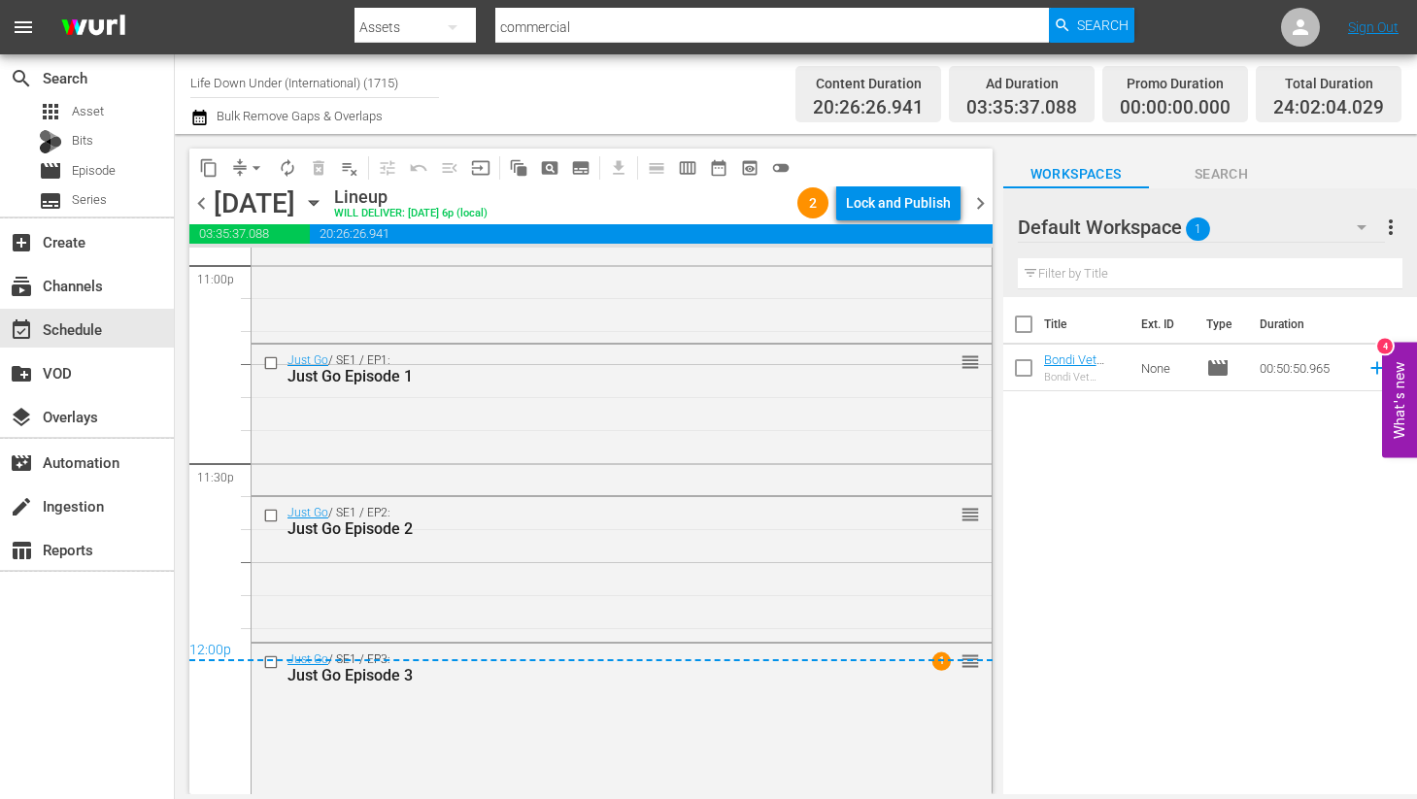
click at [977, 210] on span "chevron_right" at bounding box center [980, 203] width 24 height 24
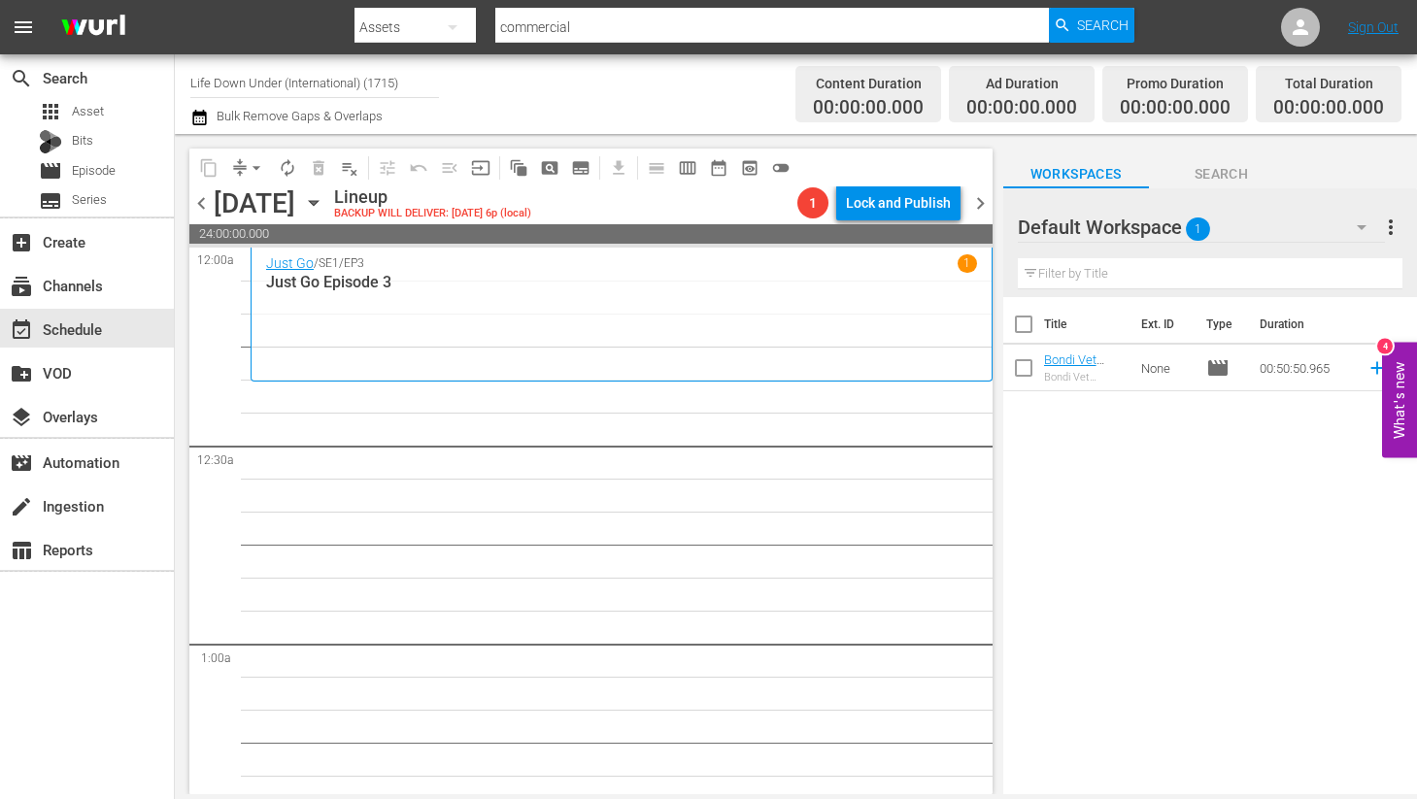
click at [324, 200] on icon "button" at bounding box center [313, 202] width 21 height 21
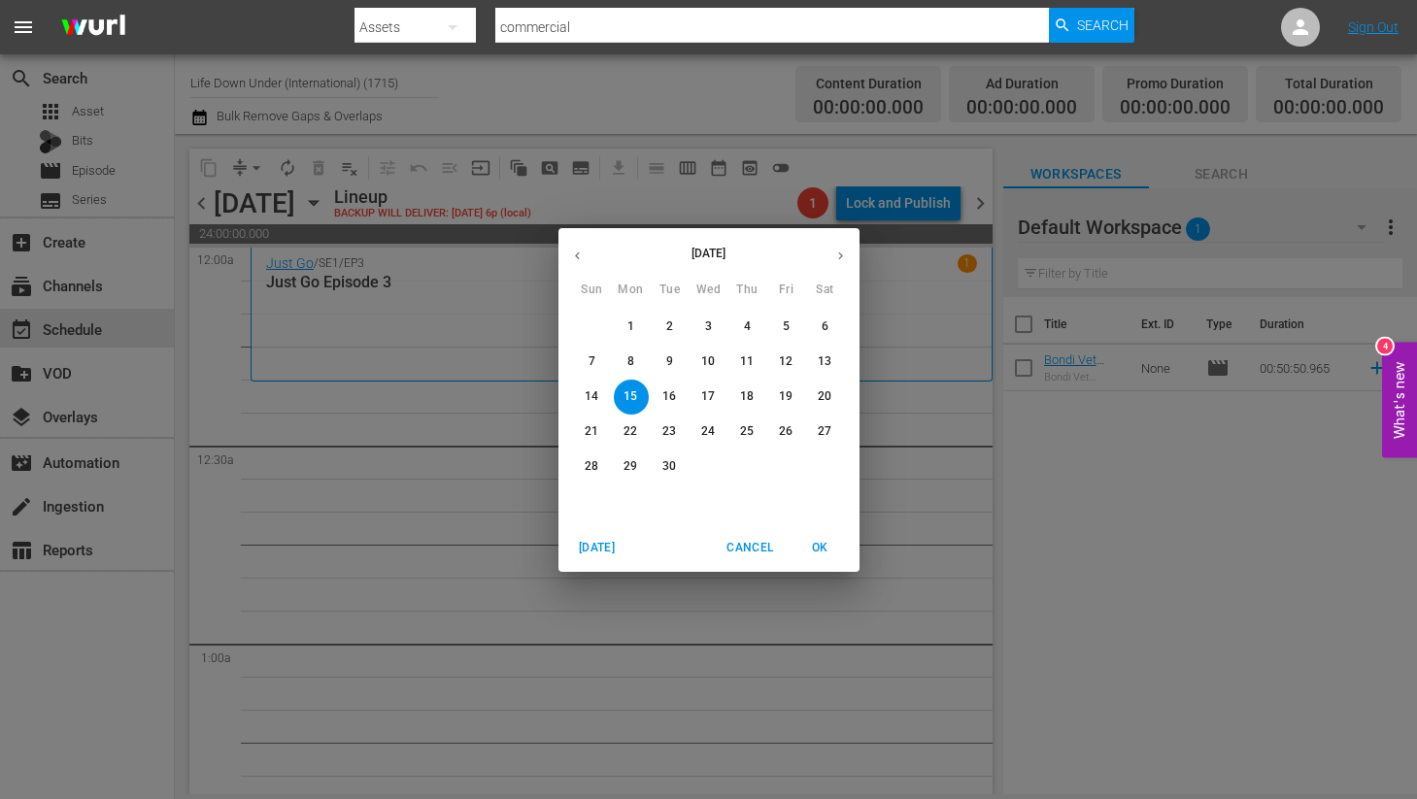
click at [664, 330] on span "2" at bounding box center [670, 326] width 35 height 17
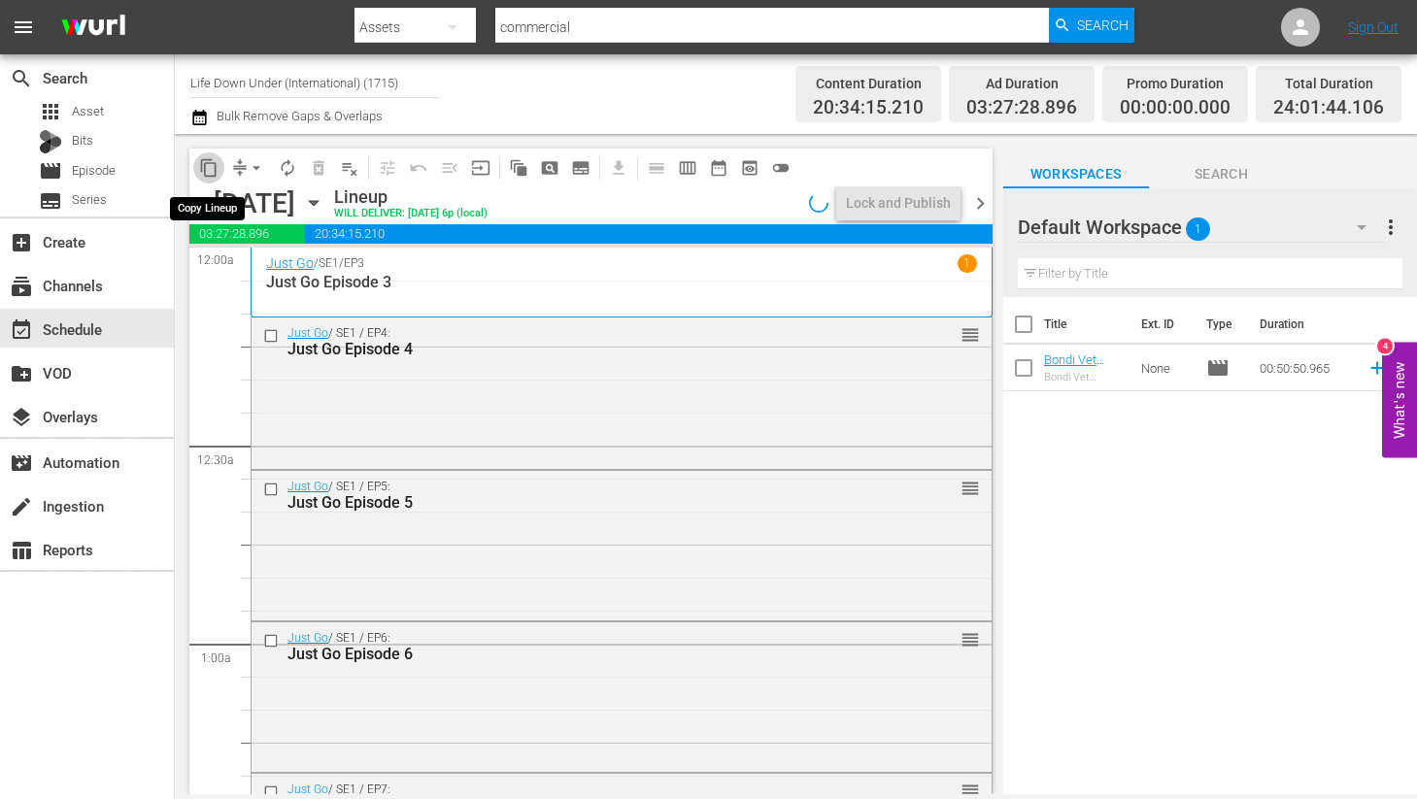
click at [210, 169] on span "content_copy" at bounding box center [208, 167] width 19 height 19
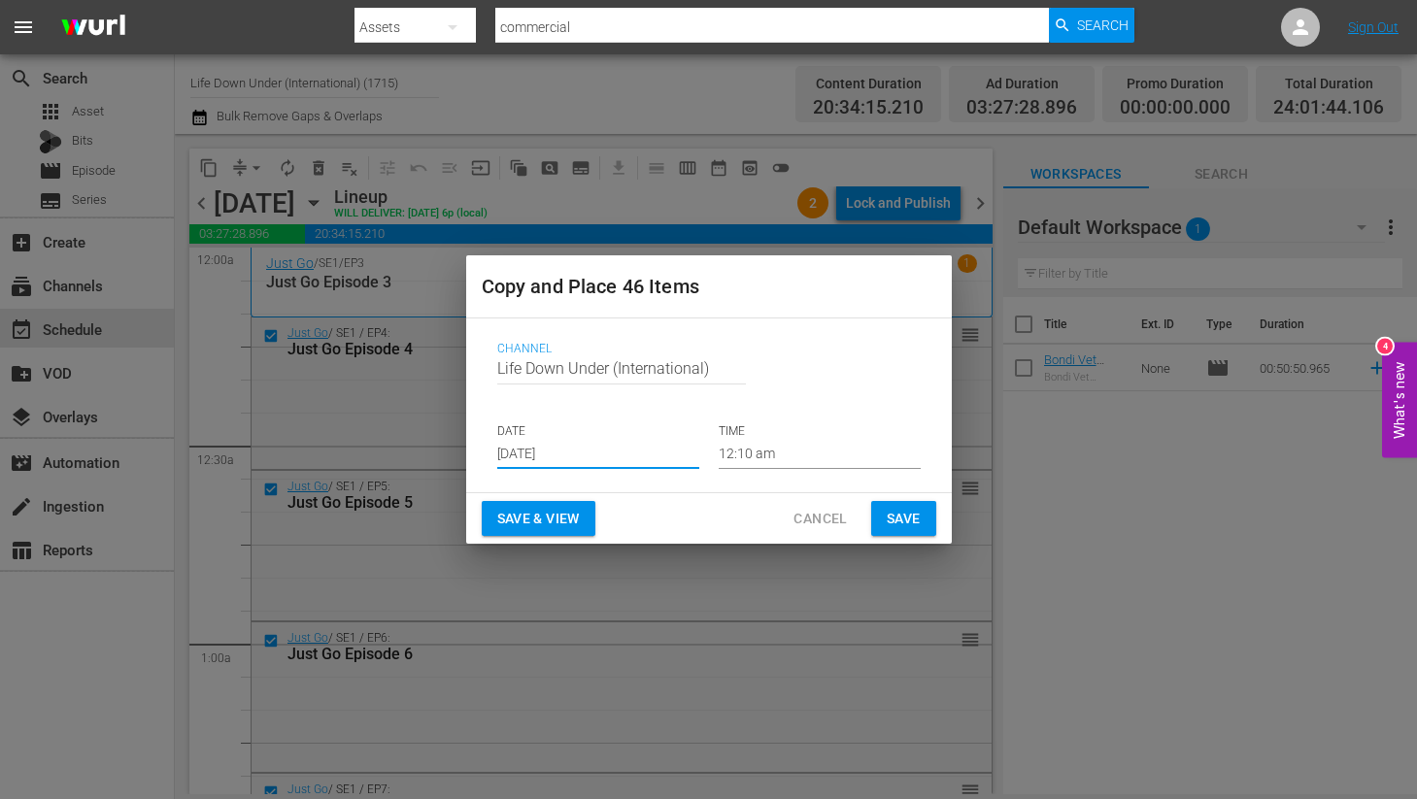
click at [598, 456] on input "[DATE]" at bounding box center [598, 454] width 202 height 29
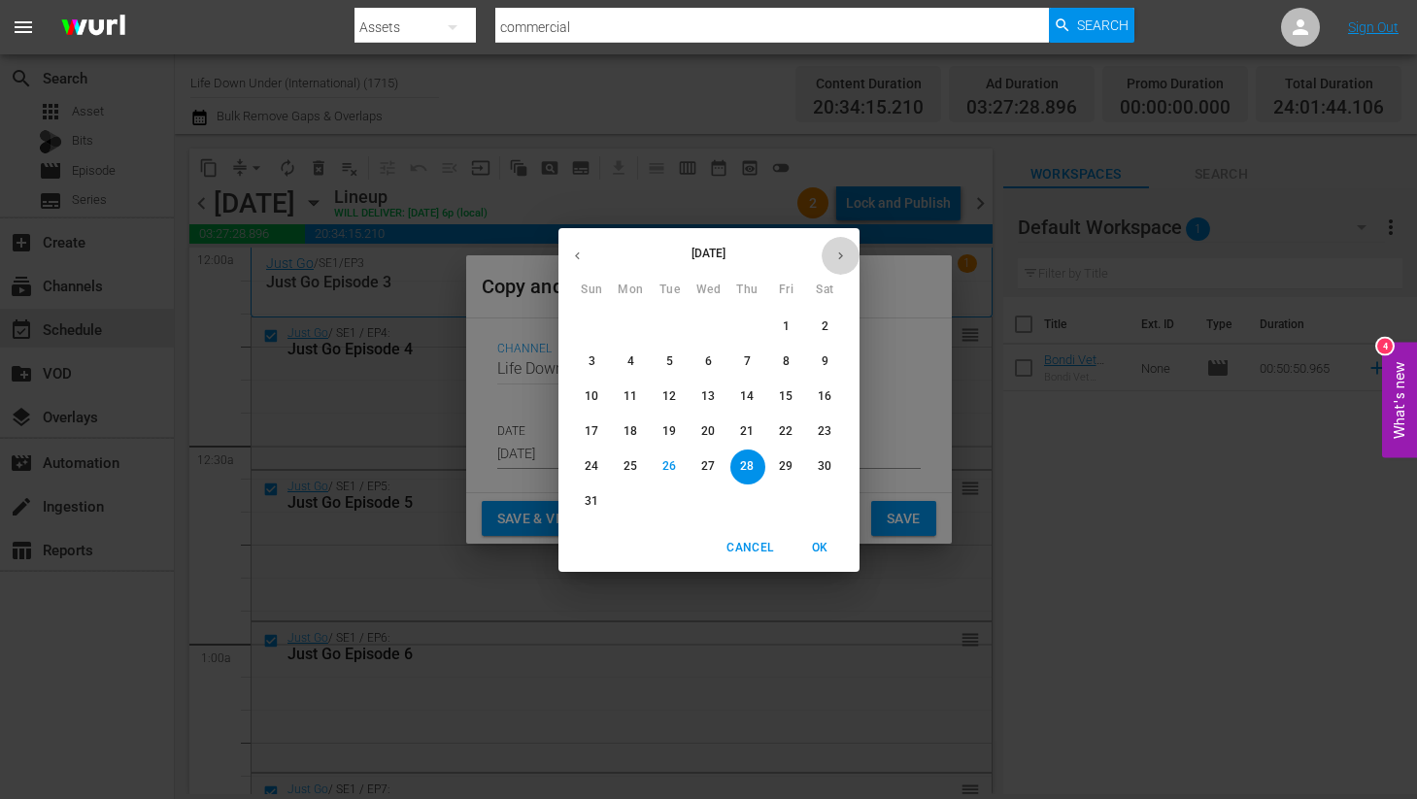
drag, startPoint x: 841, startPoint y: 255, endPoint x: 844, endPoint y: 278, distance: 22.5
click at [841, 255] on icon "button" at bounding box center [840, 255] width 5 height 8
click at [627, 398] on p "15" at bounding box center [630, 396] width 14 height 17
type input "[DATE]"
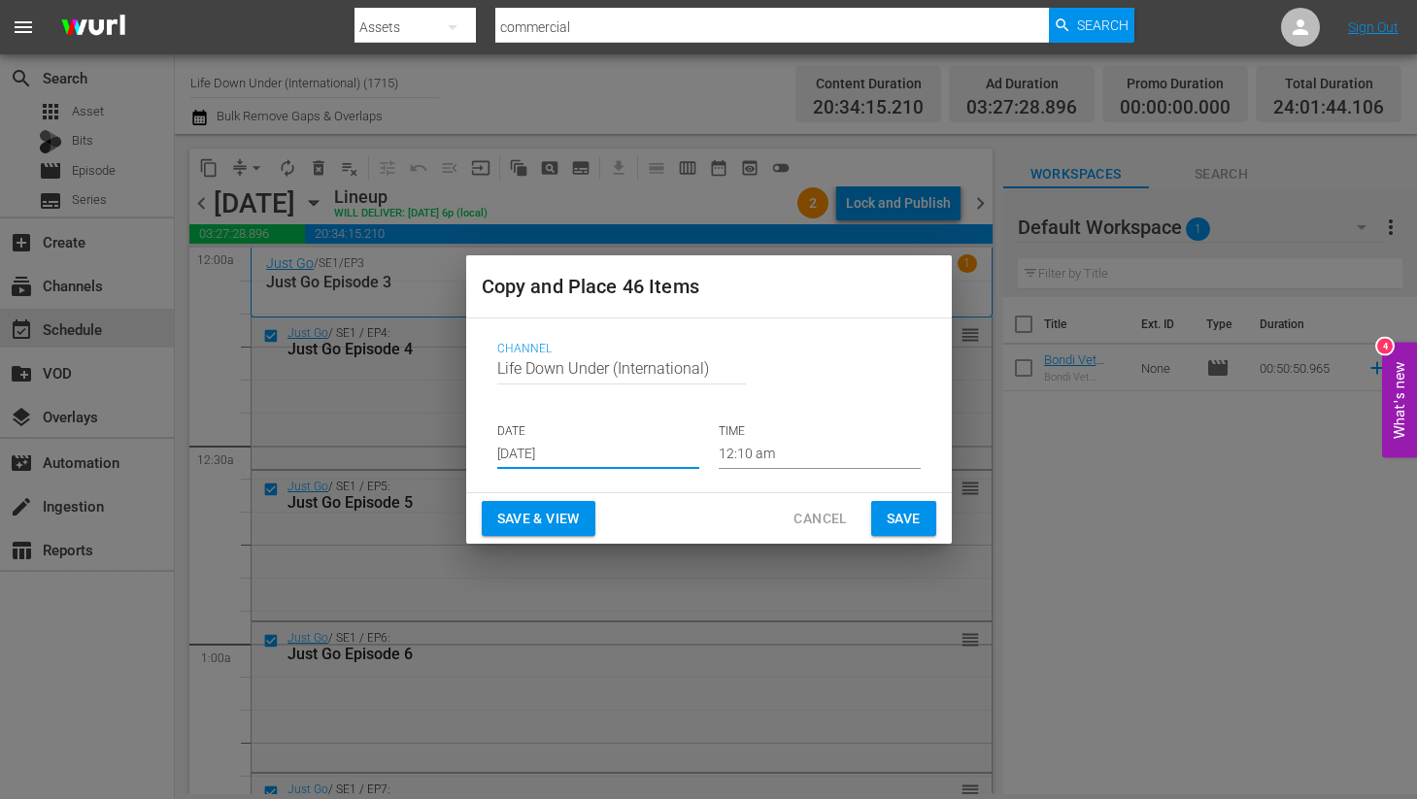
click at [543, 520] on span "Save & View" at bounding box center [538, 519] width 83 height 24
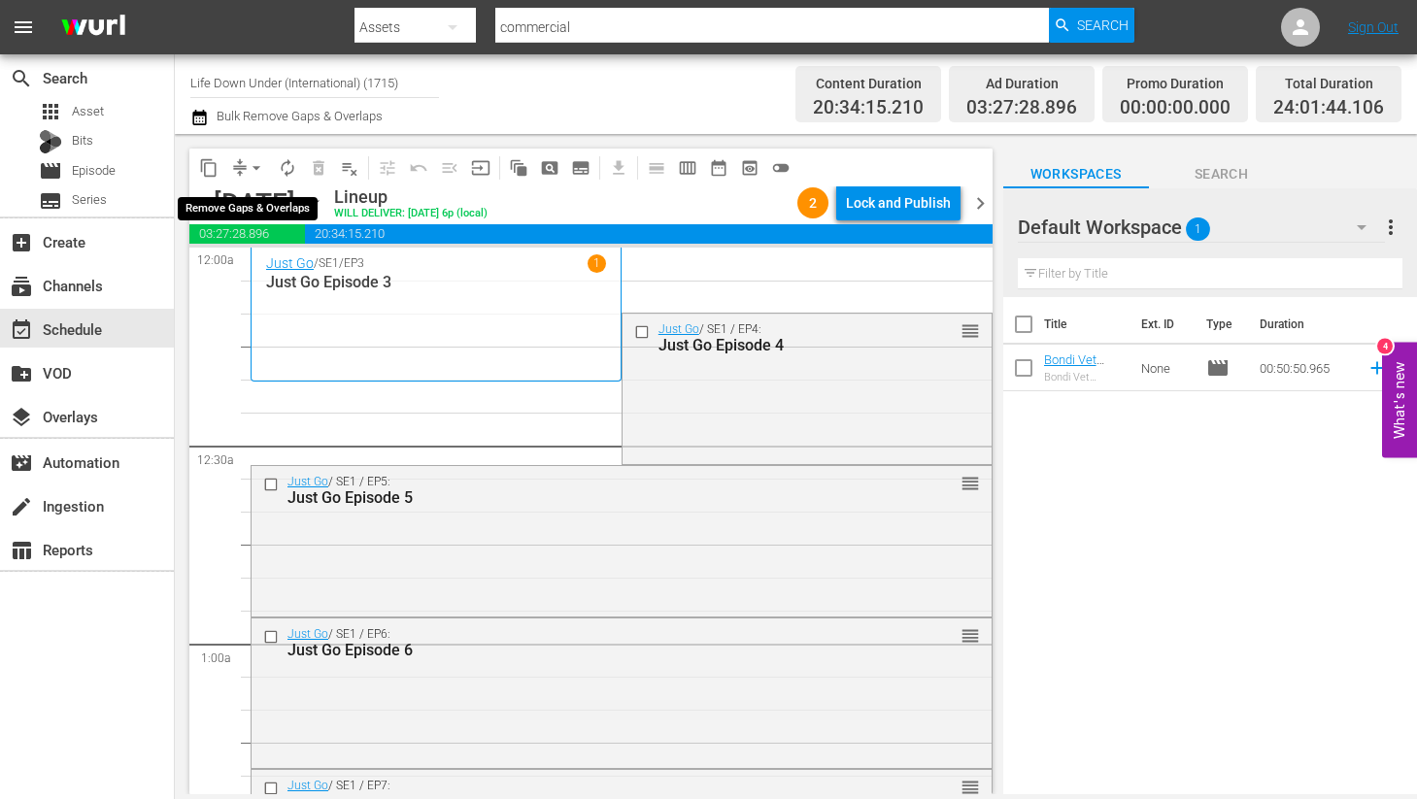
click at [241, 161] on span "compress" at bounding box center [239, 167] width 19 height 19
click at [250, 161] on span "arrow_drop_down" at bounding box center [256, 167] width 19 height 19
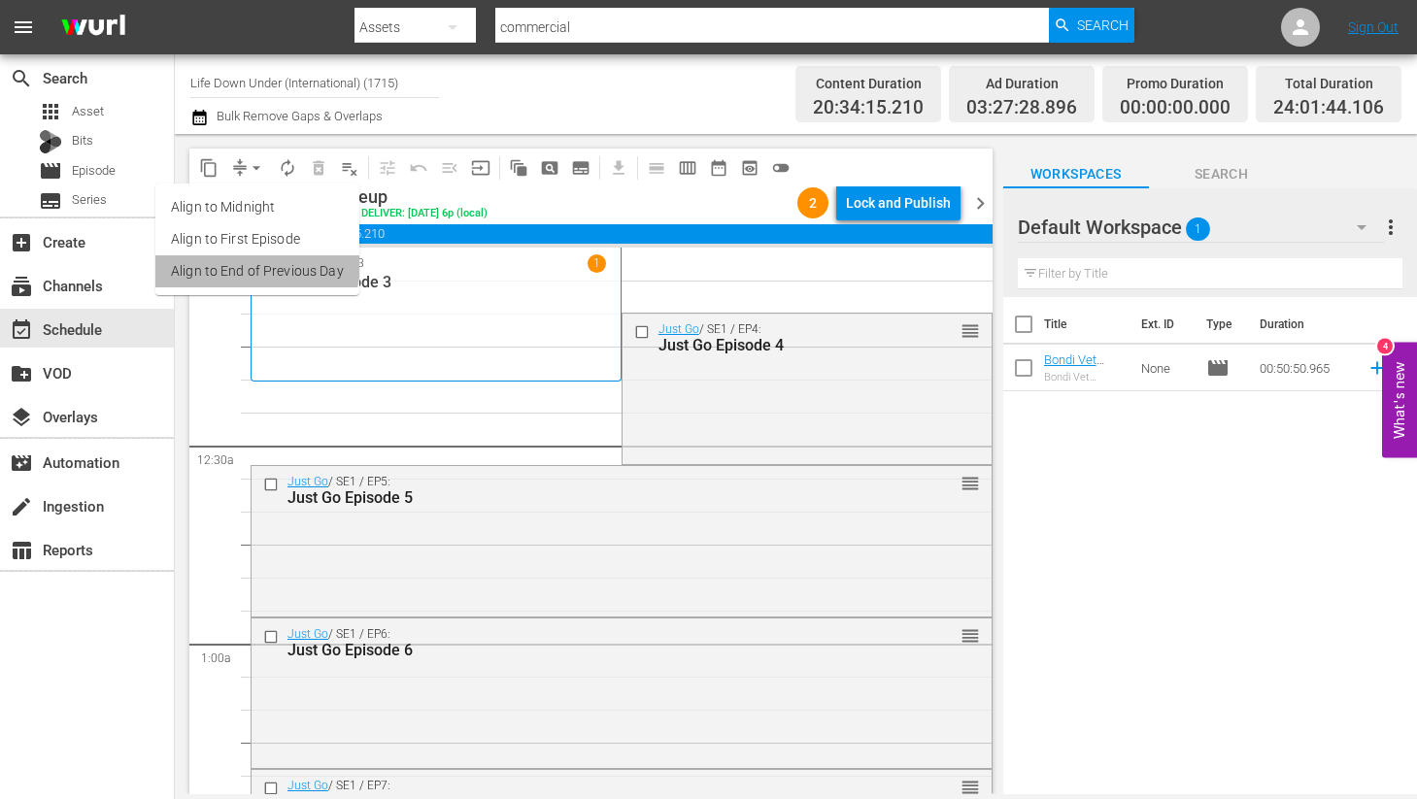
click at [231, 261] on li "Align to End of Previous Day" at bounding box center [257, 271] width 204 height 32
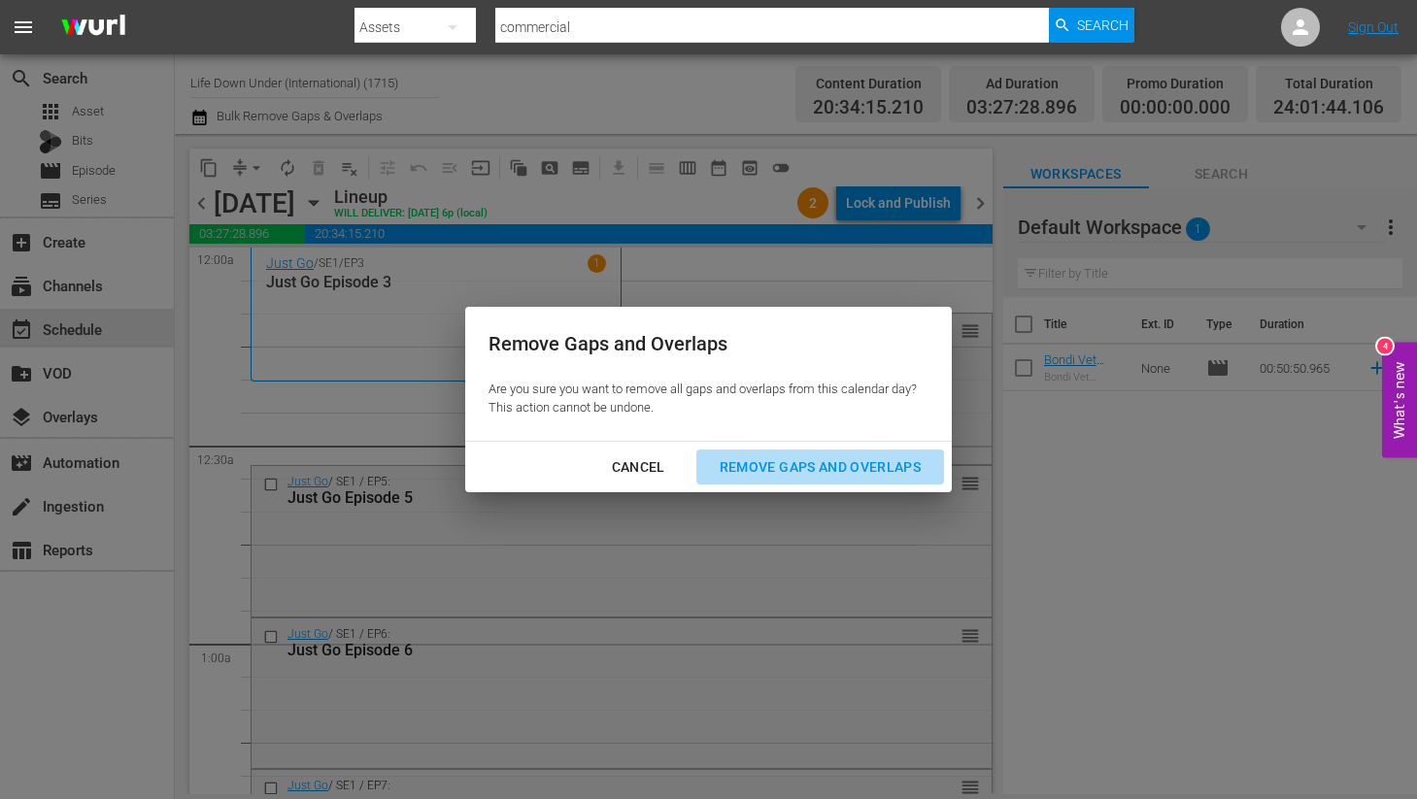
drag, startPoint x: 796, startPoint y: 469, endPoint x: 547, endPoint y: 496, distance: 251.0
click at [794, 469] on div "Remove Gaps and Overlaps" at bounding box center [820, 467] width 232 height 24
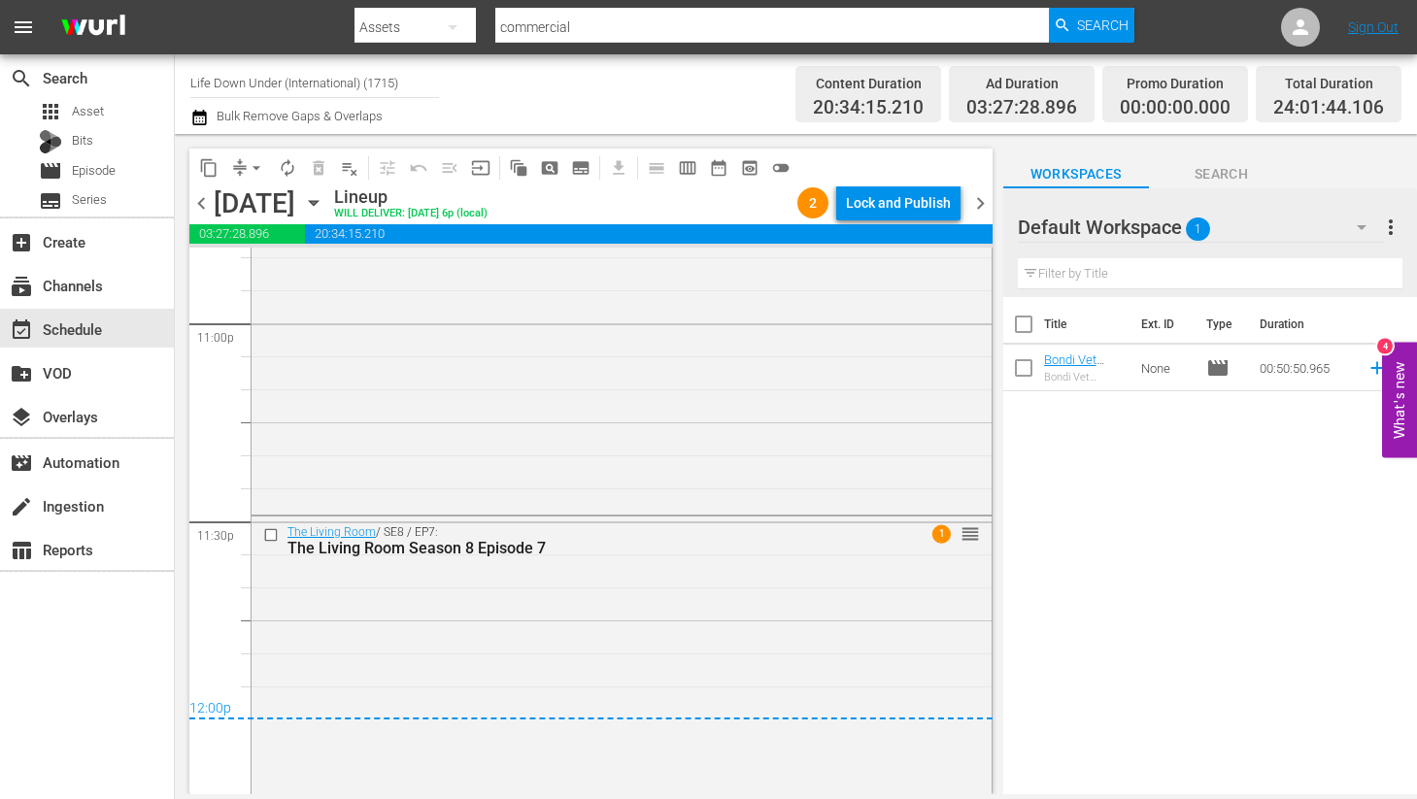
scroll to position [9106, 0]
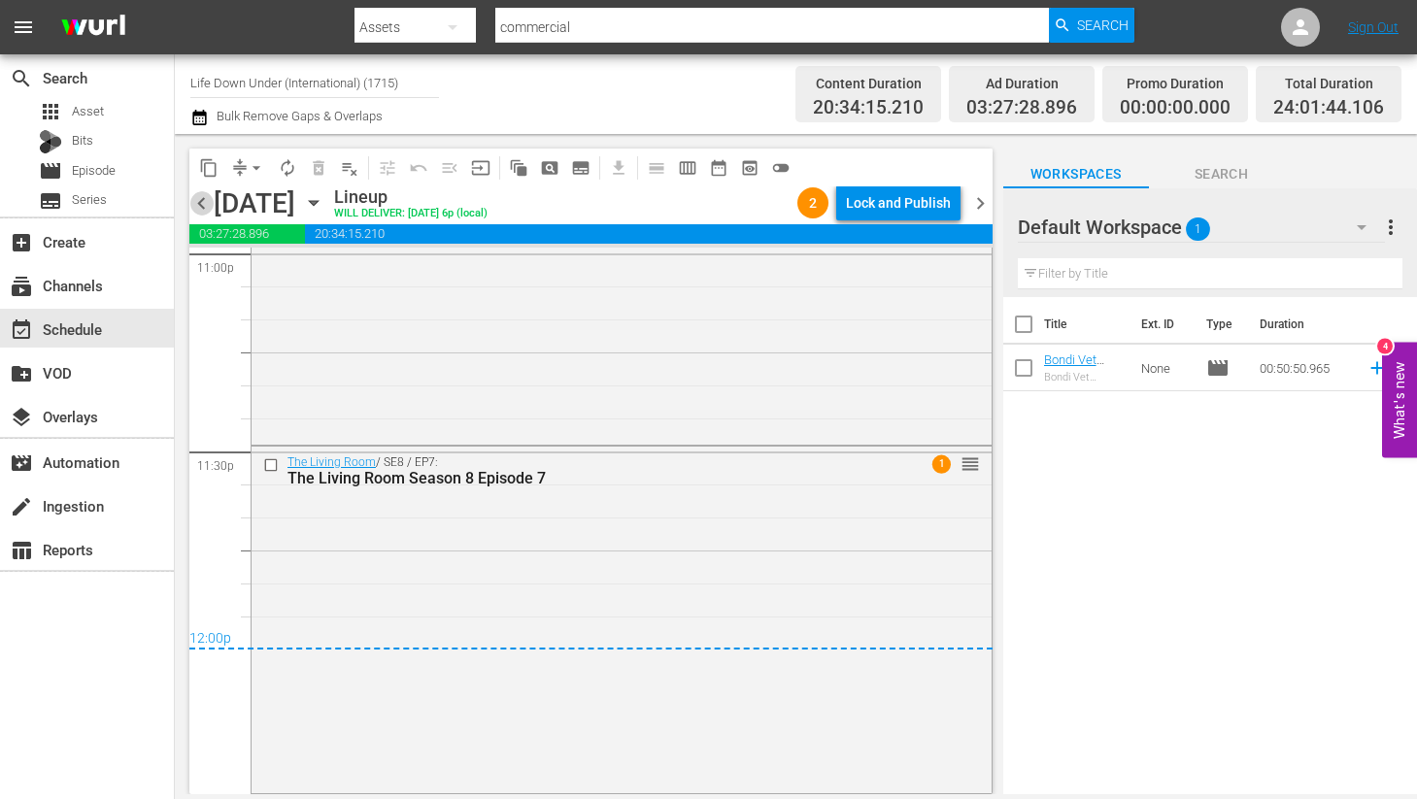
drag, startPoint x: 199, startPoint y: 198, endPoint x: 207, endPoint y: 210, distance: 14.0
click at [200, 201] on span "chevron_left" at bounding box center [201, 203] width 24 height 24
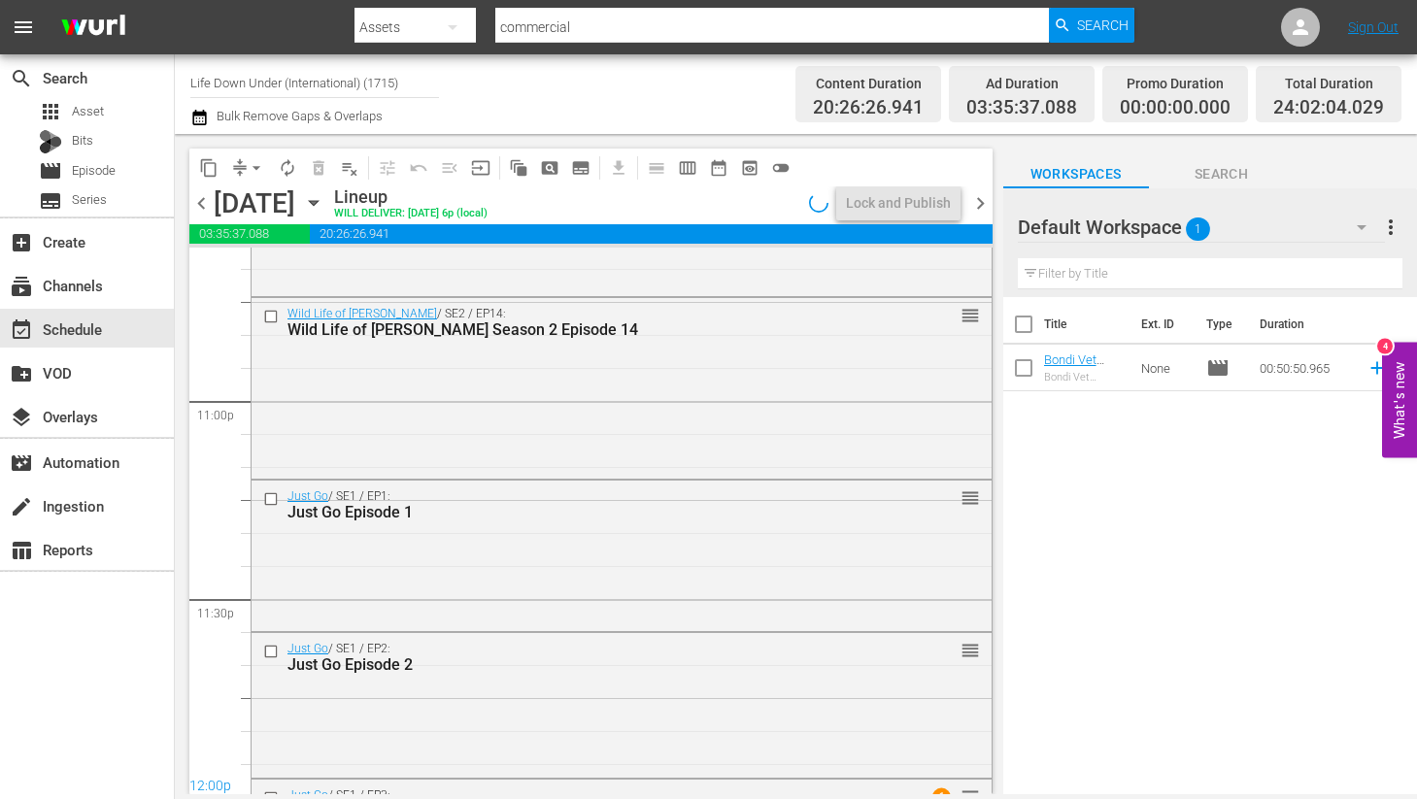
scroll to position [9095, 0]
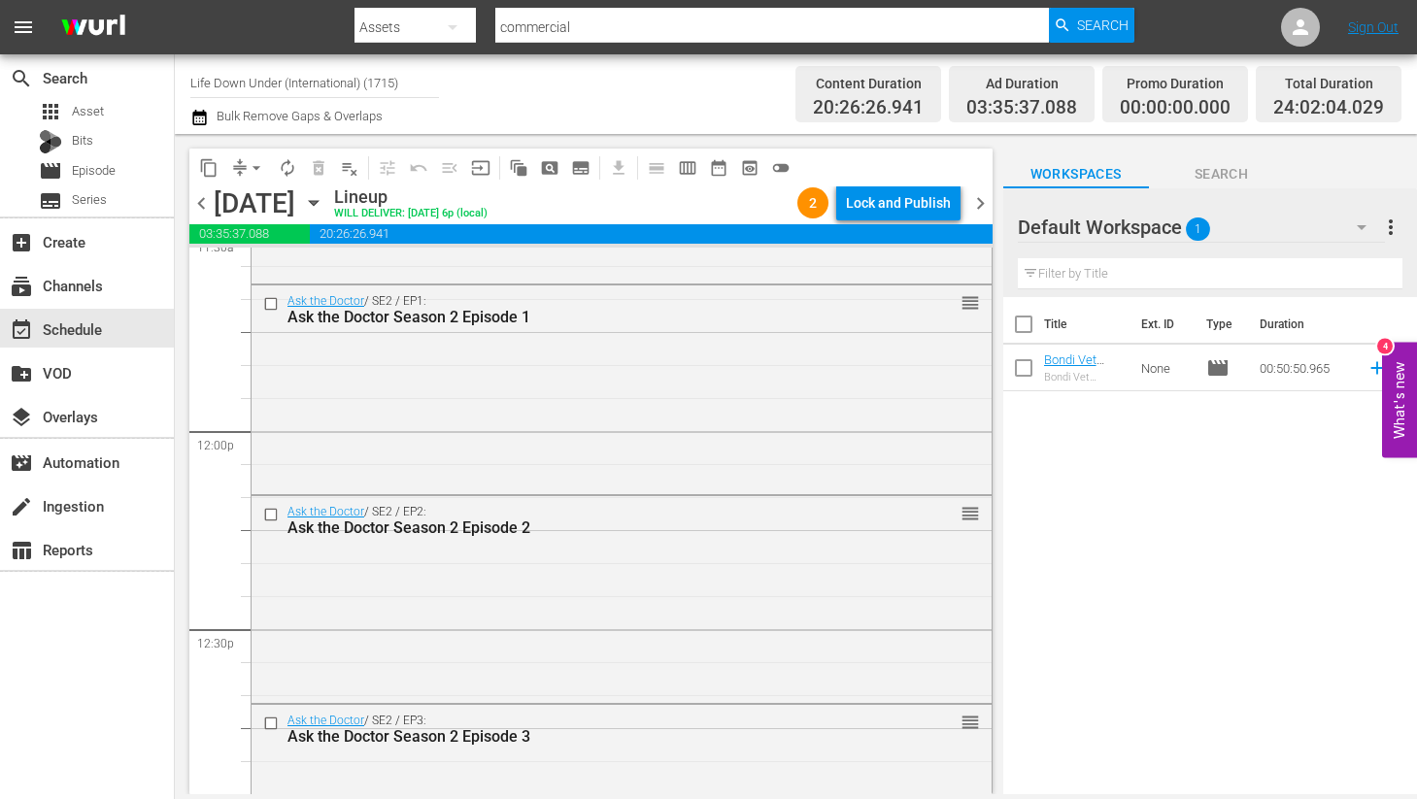
click at [975, 208] on span "chevron_right" at bounding box center [980, 203] width 24 height 24
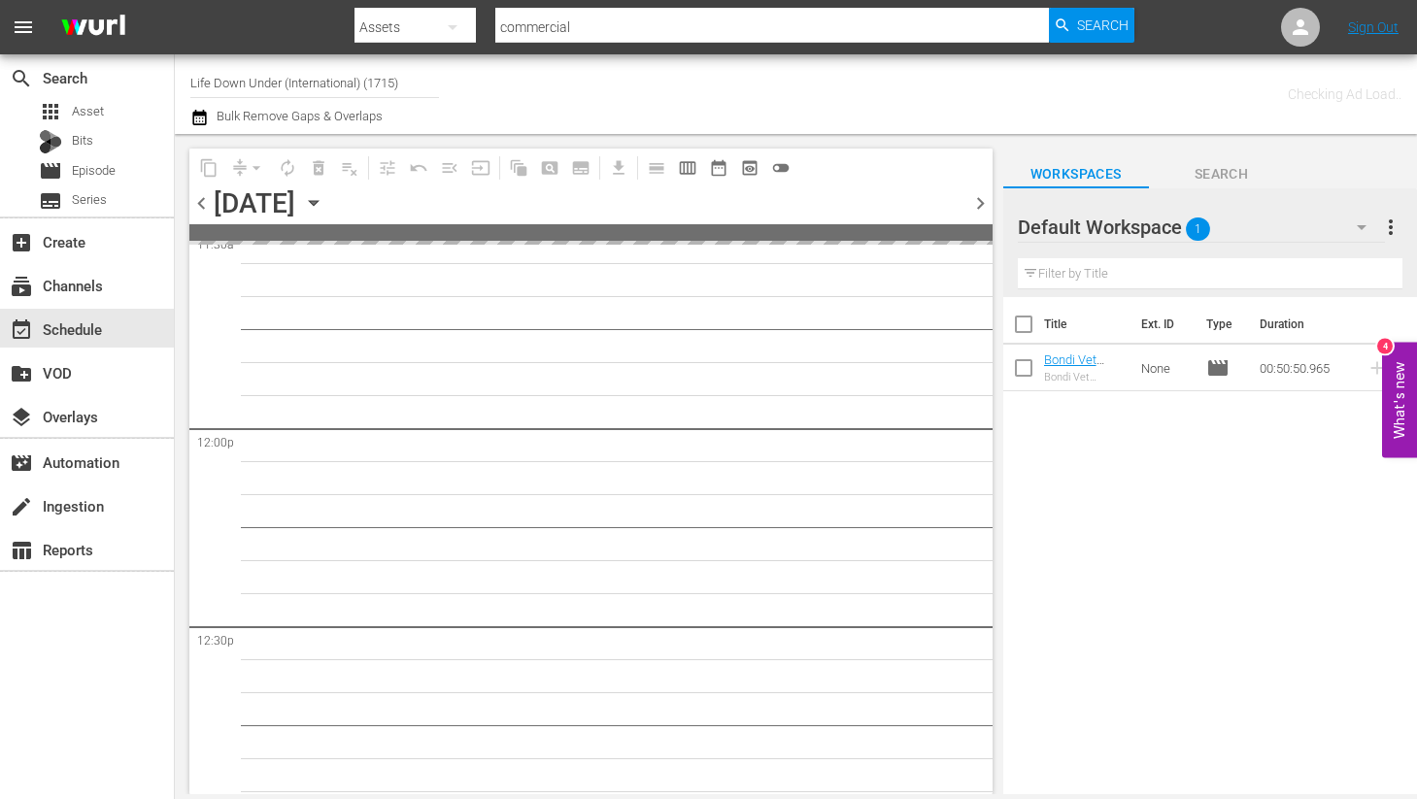
scroll to position [5132, 0]
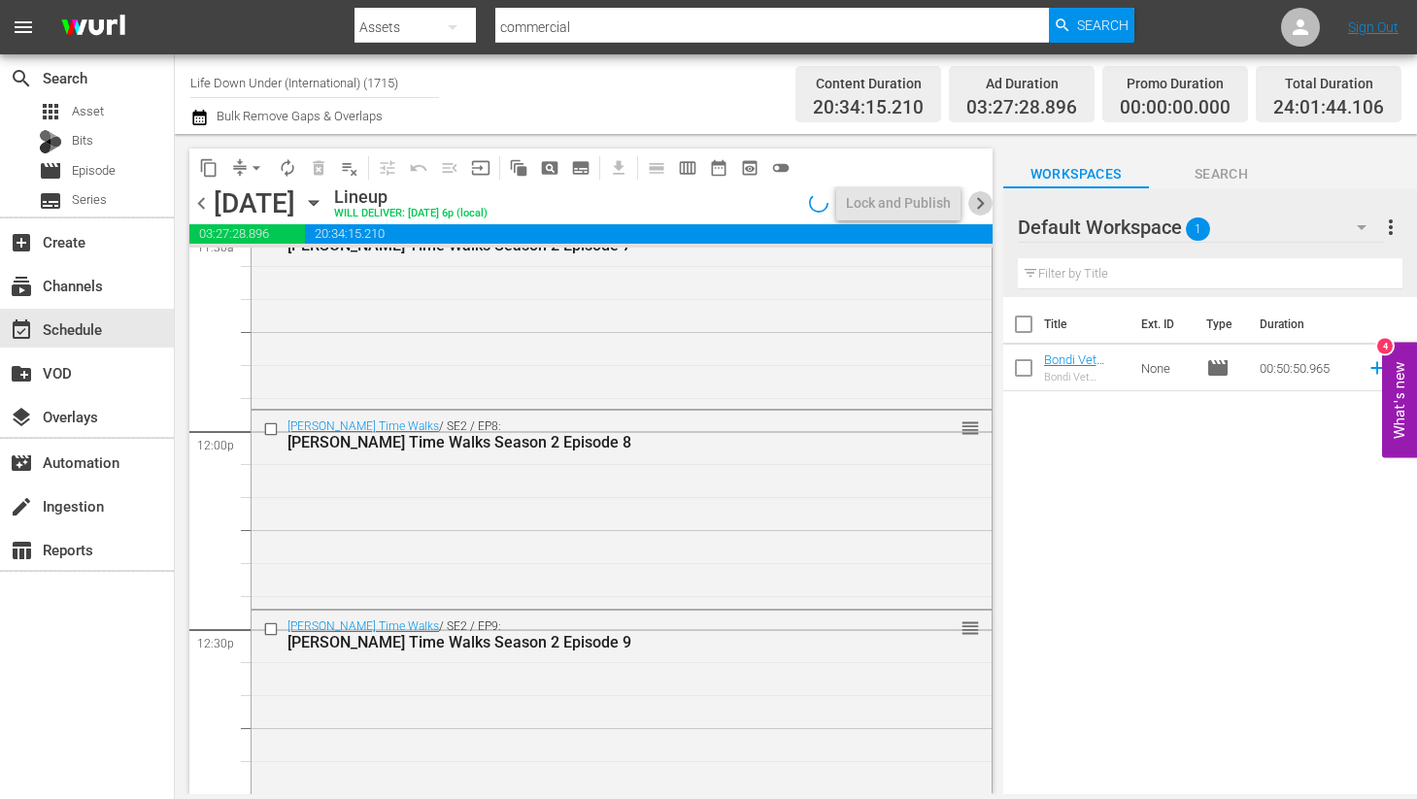
click at [976, 206] on span "chevron_right" at bounding box center [980, 203] width 24 height 24
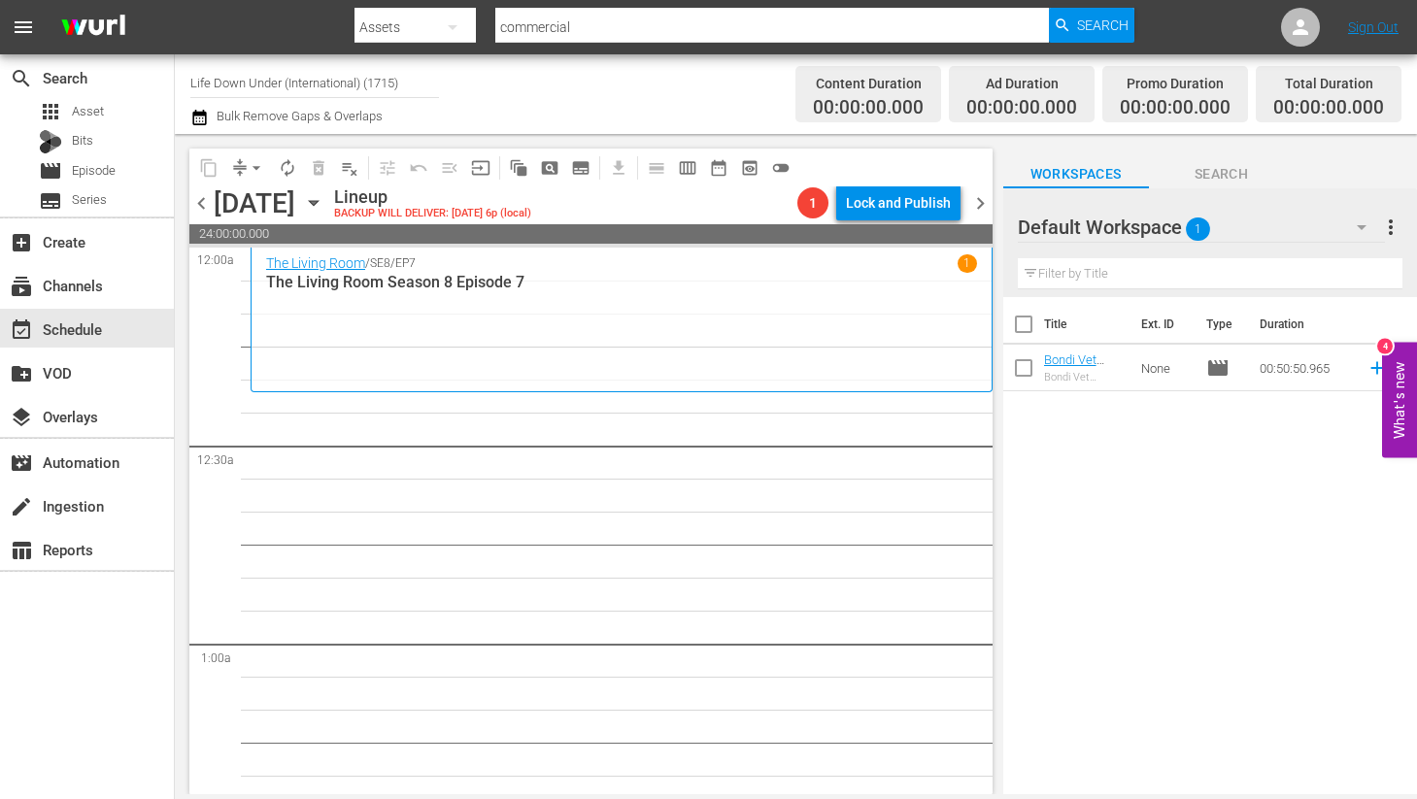
click at [203, 203] on span "chevron_left" at bounding box center [201, 203] width 24 height 24
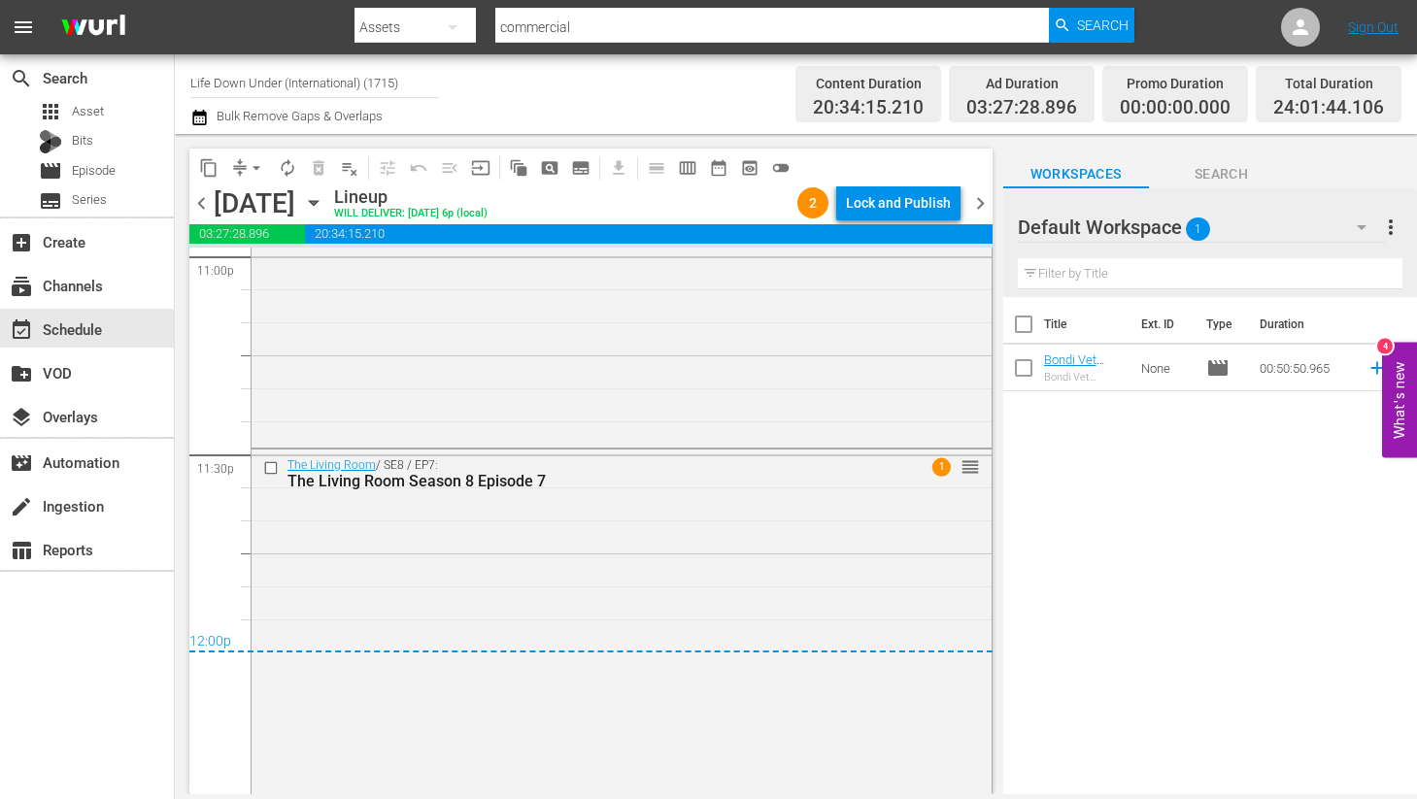
scroll to position [9106, 0]
click at [970, 199] on span "chevron_right" at bounding box center [980, 203] width 24 height 24
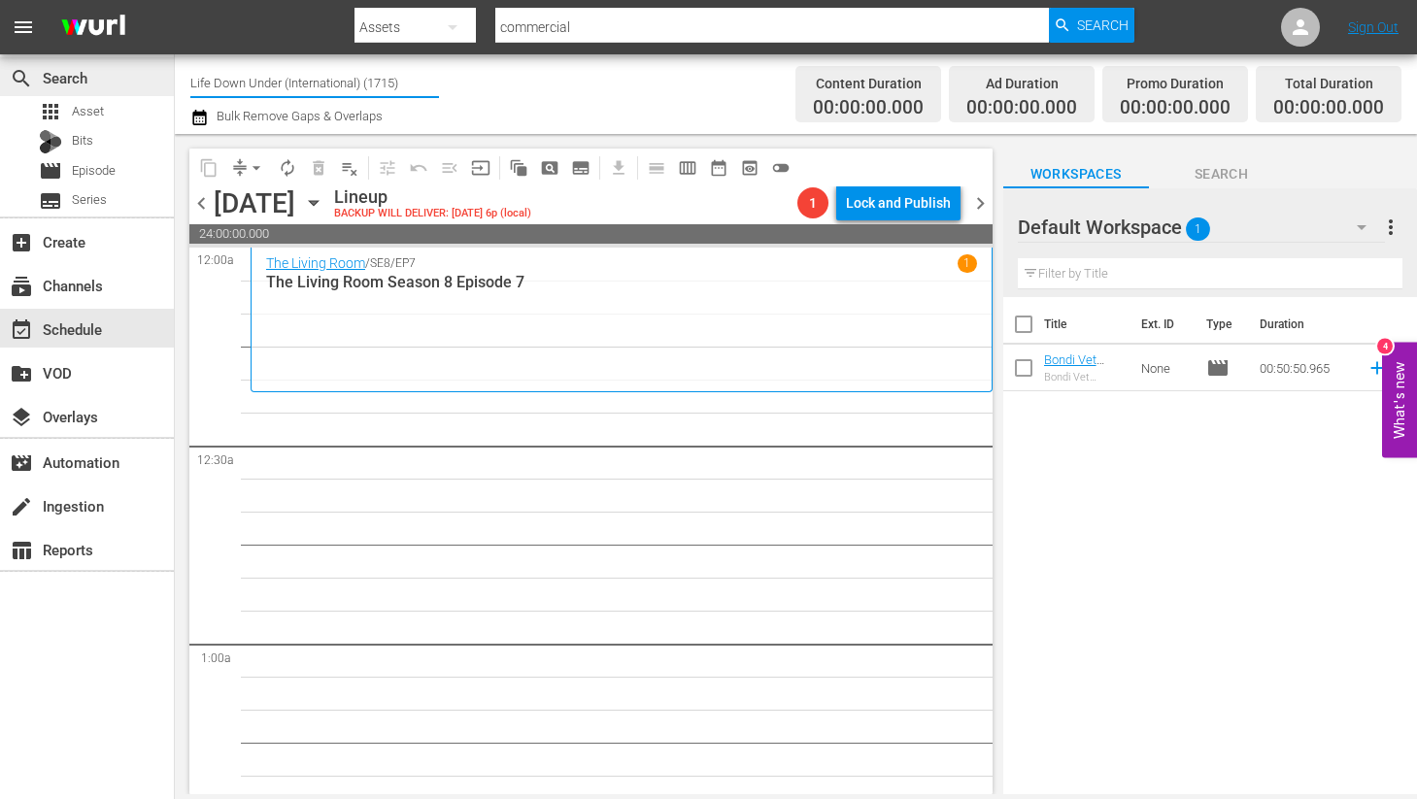
drag, startPoint x: 414, startPoint y: 84, endPoint x: 171, endPoint y: 85, distance: 242.8
click at [175, 0] on div "search Search apps Asset Bits movie Episode subtitles Series add_box Create sub…" at bounding box center [796, 0] width 1242 height 0
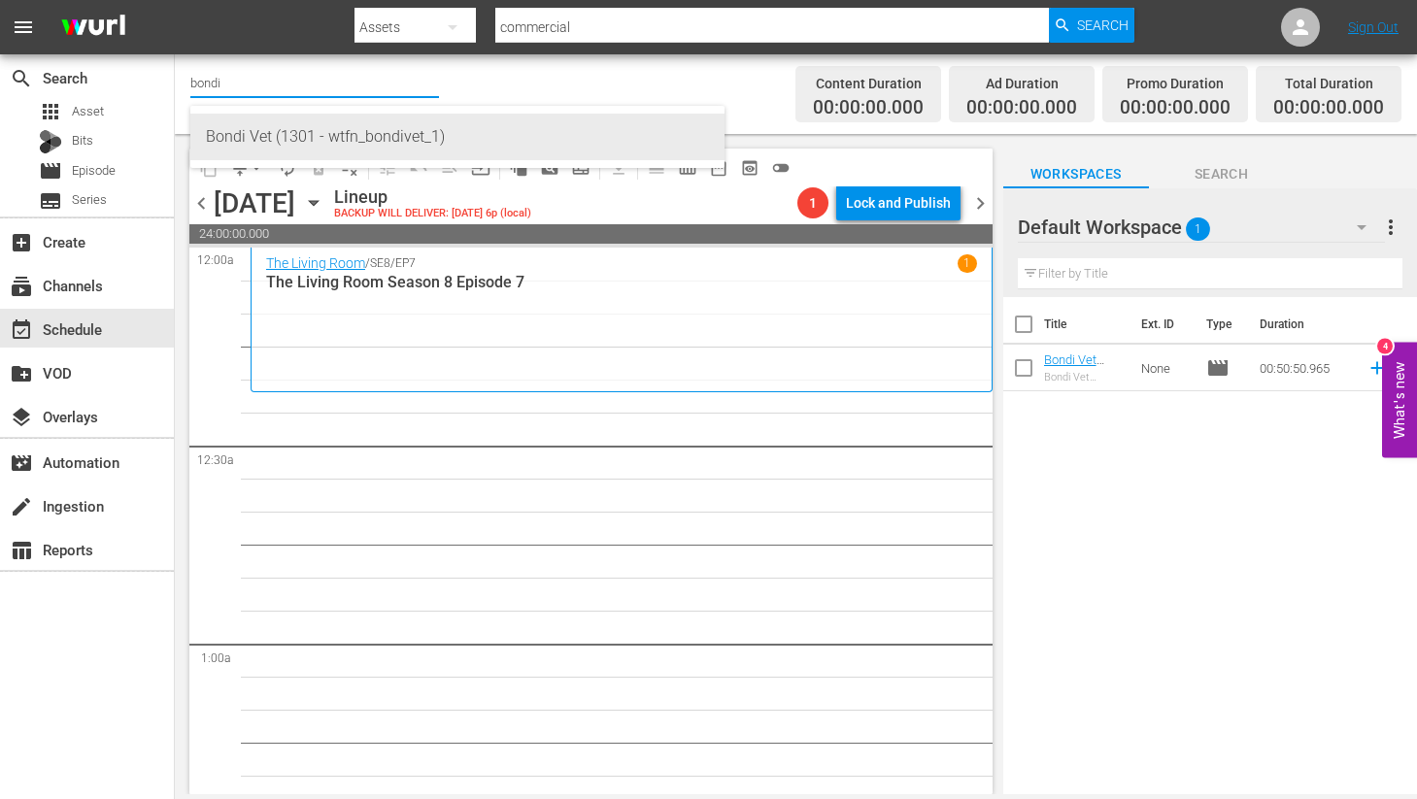
click at [269, 138] on div "Bondi Vet (1301 - wtfn_bondivet_1)" at bounding box center [457, 137] width 503 height 47
type input "Bondi Vet (1301 - wtfn_bondivet_1)"
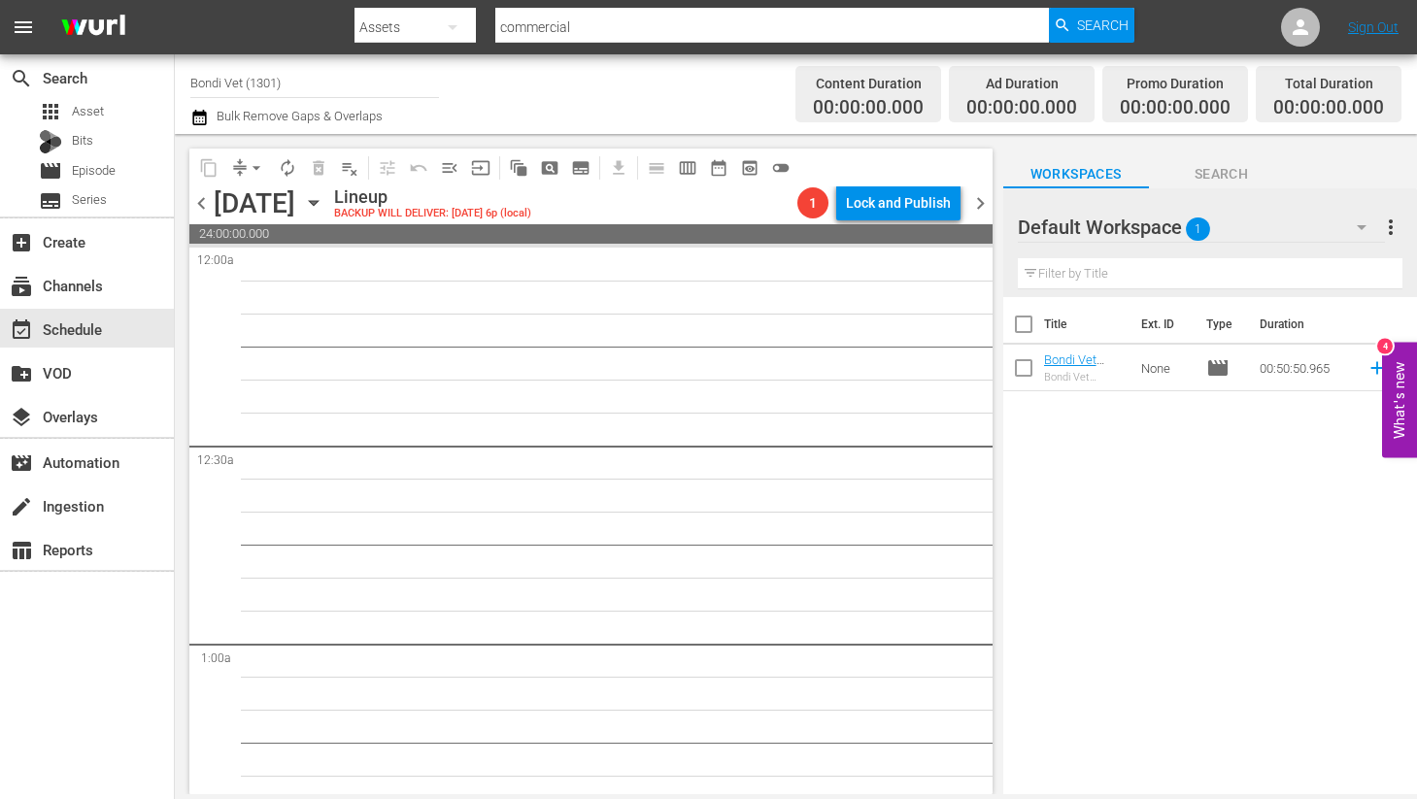
click at [203, 208] on span "chevron_left" at bounding box center [201, 203] width 24 height 24
click at [202, 207] on span "chevron_left" at bounding box center [201, 203] width 24 height 24
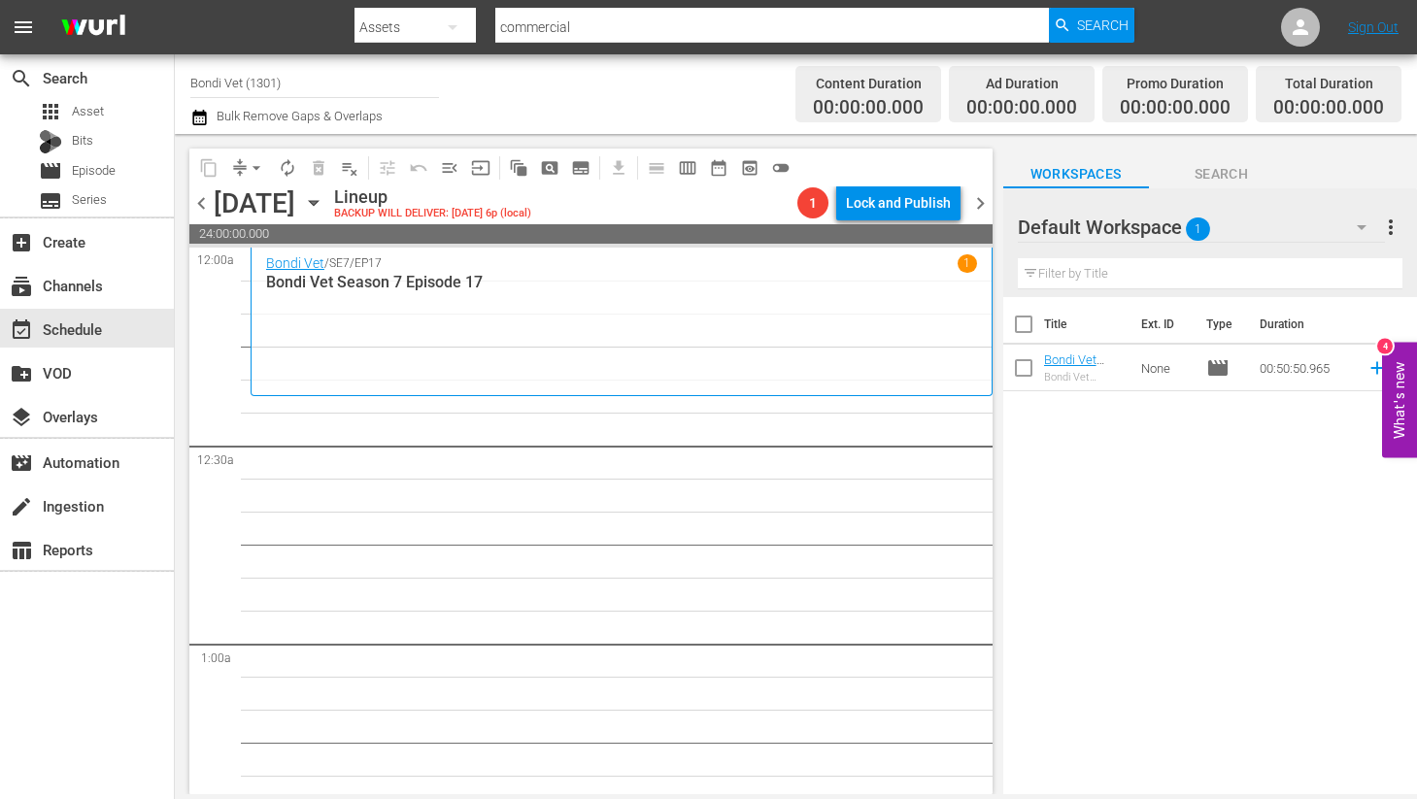
click at [324, 200] on icon "button" at bounding box center [313, 202] width 21 height 21
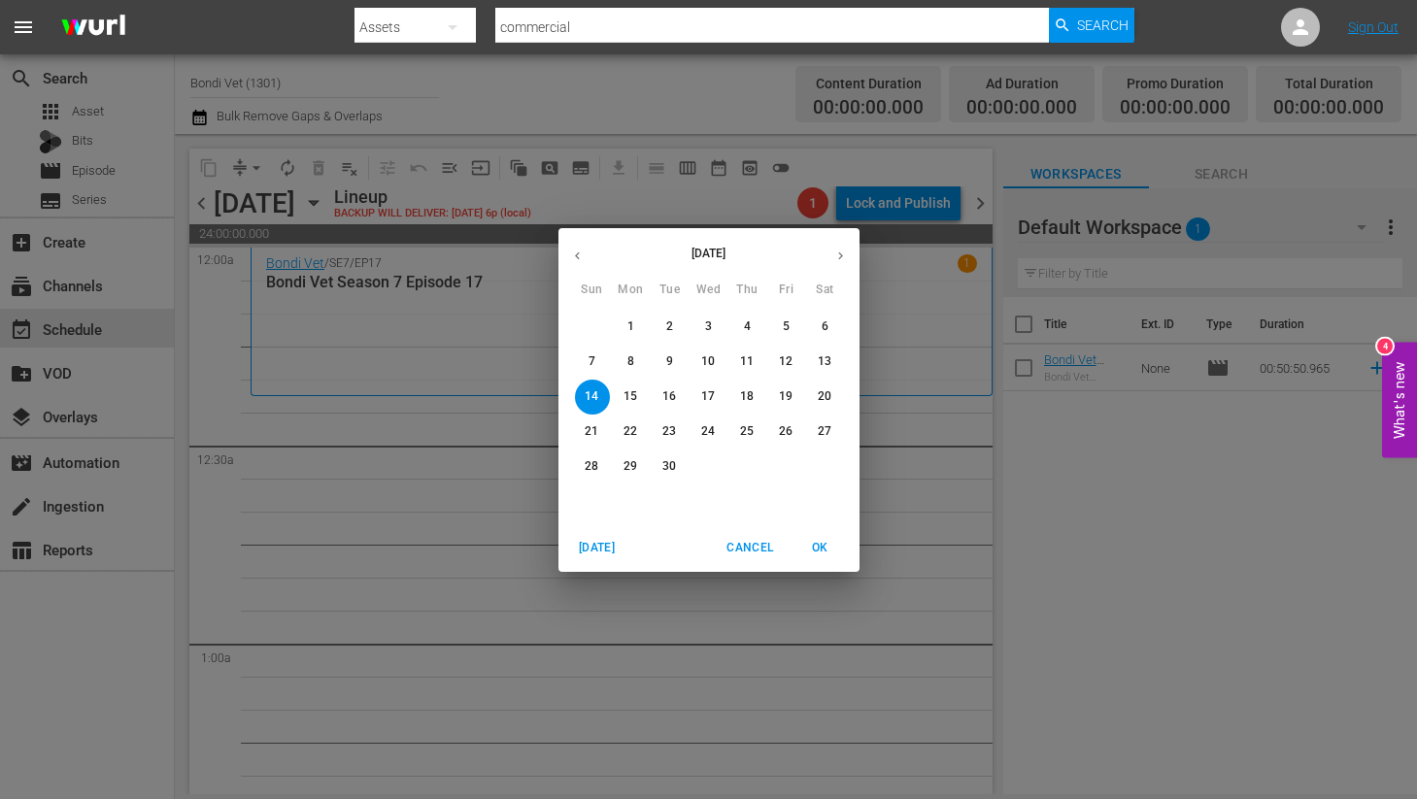
click at [588, 255] on button "button" at bounding box center [577, 256] width 38 height 38
drag, startPoint x: 591, startPoint y: 498, endPoint x: 571, endPoint y: 506, distance: 21.8
click at [591, 498] on p "31" at bounding box center [592, 501] width 14 height 17
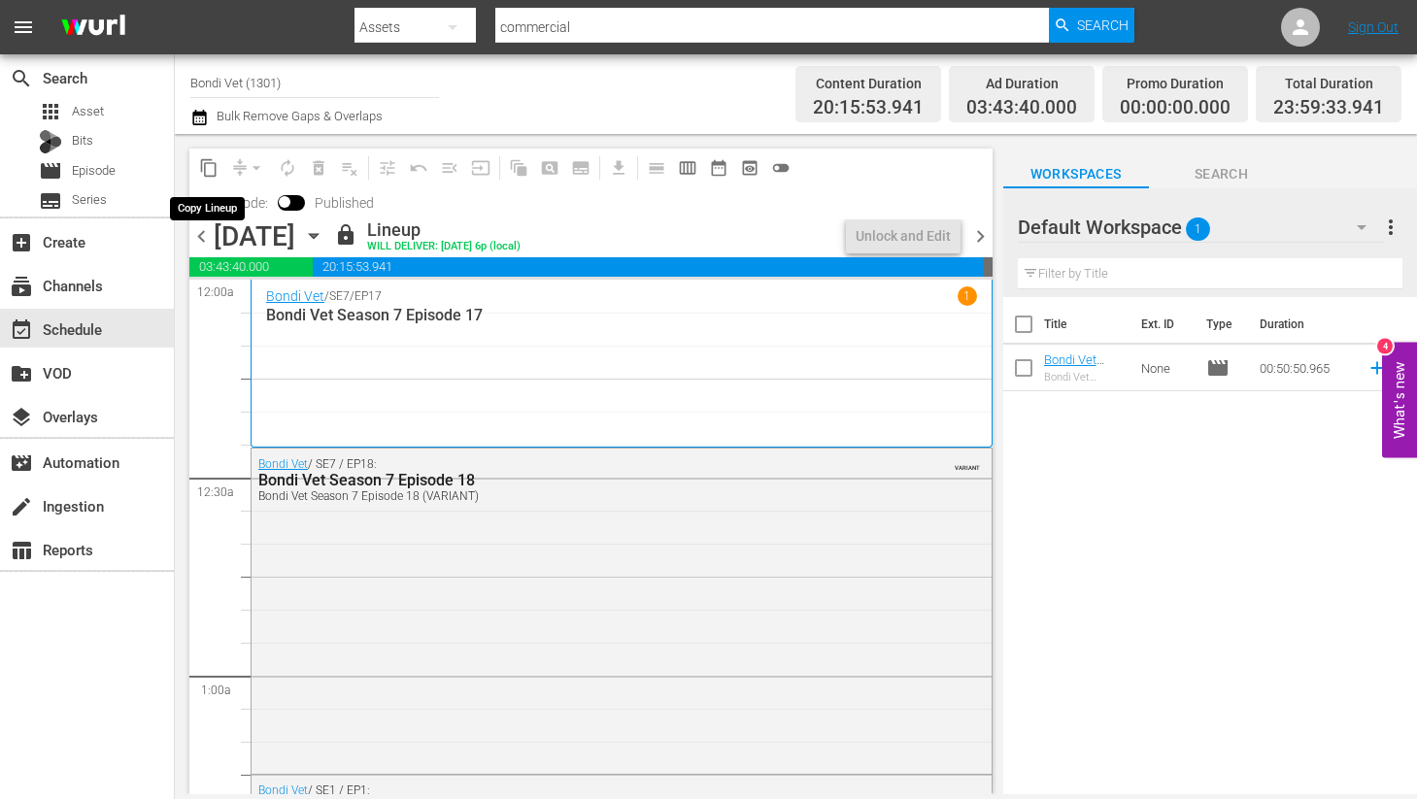
click at [212, 165] on span "content_copy" at bounding box center [208, 167] width 19 height 19
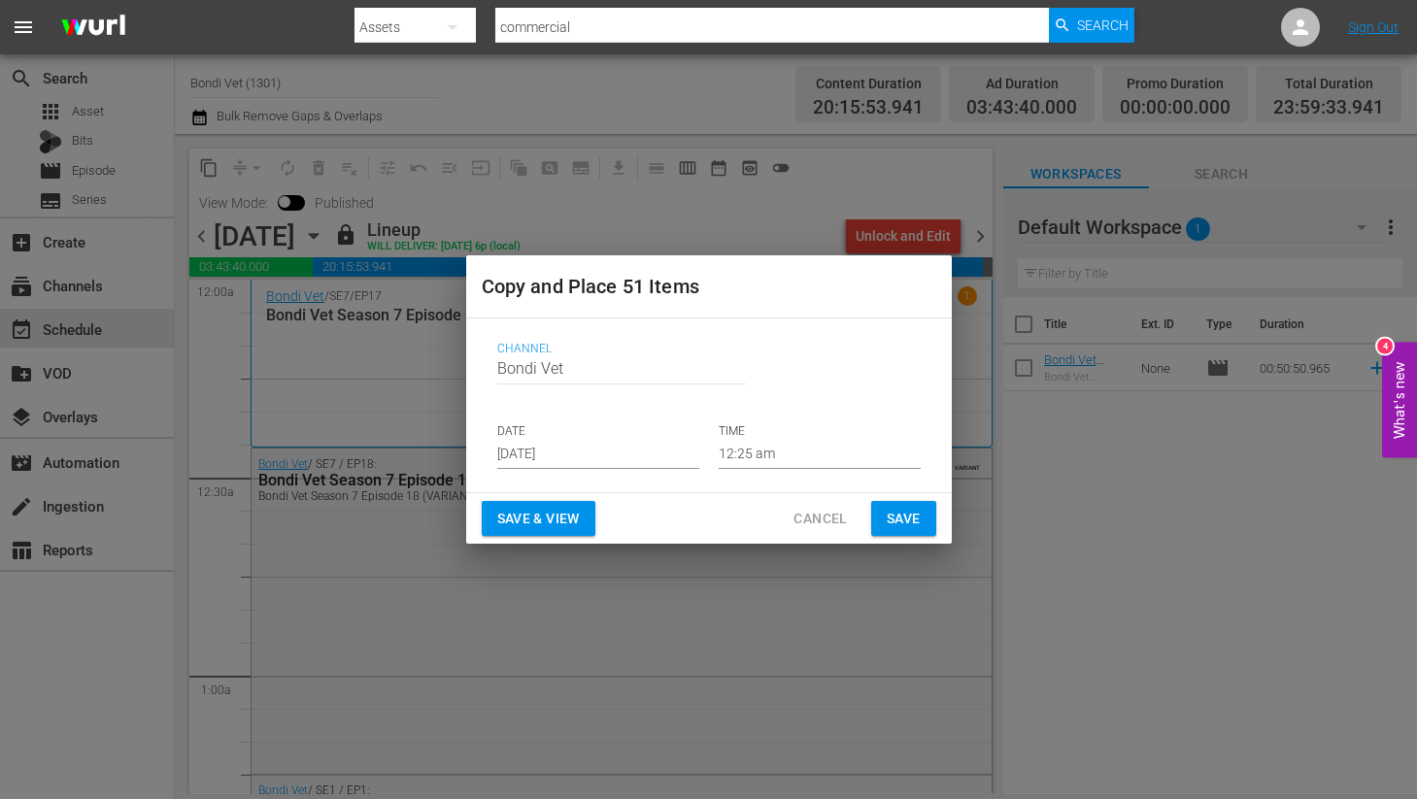
click at [615, 457] on input "[DATE]" at bounding box center [598, 454] width 202 height 29
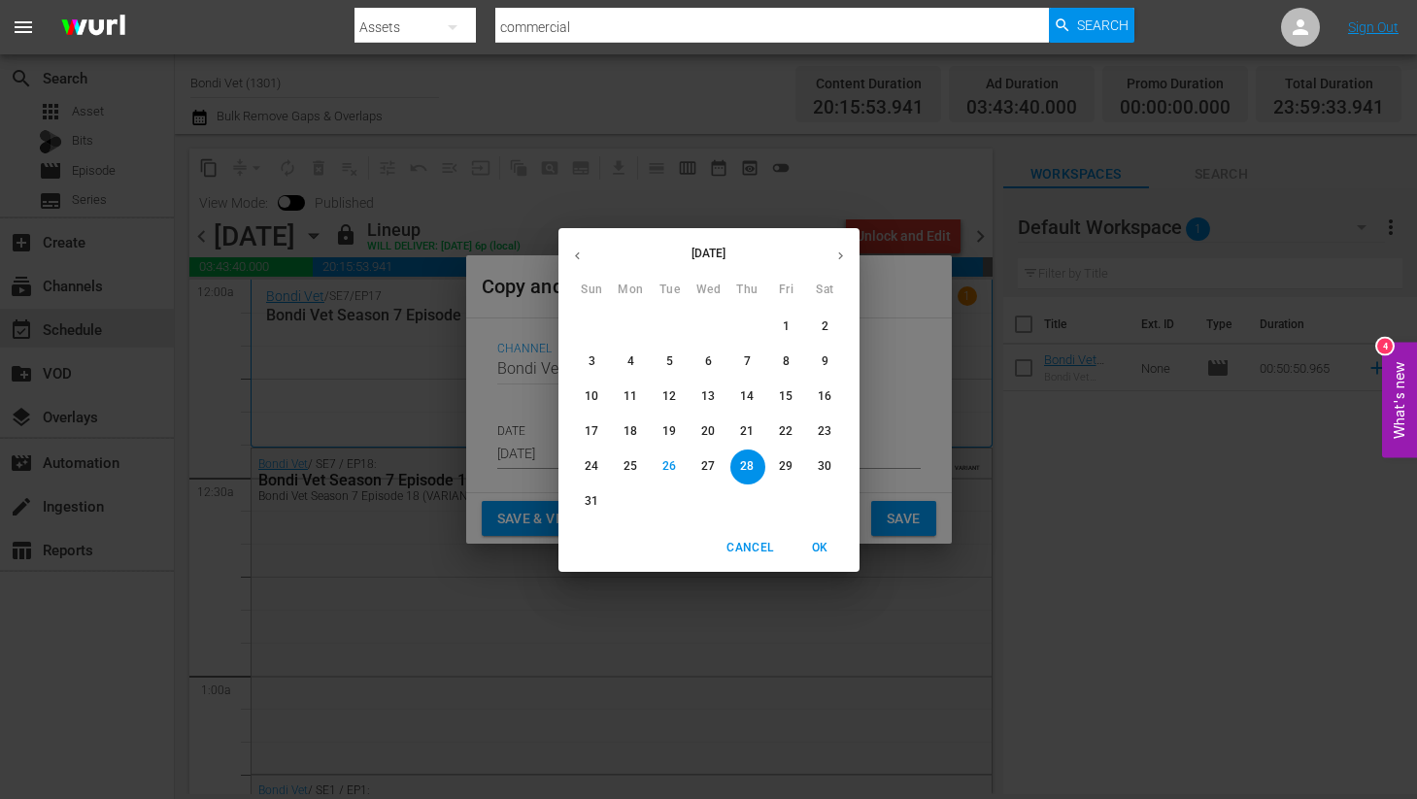
click at [839, 254] on icon "button" at bounding box center [840, 256] width 15 height 15
drag, startPoint x: 594, startPoint y: 397, endPoint x: 605, endPoint y: 402, distance: 11.7
click at [596, 397] on p "14" at bounding box center [592, 396] width 14 height 17
type input "[DATE]"
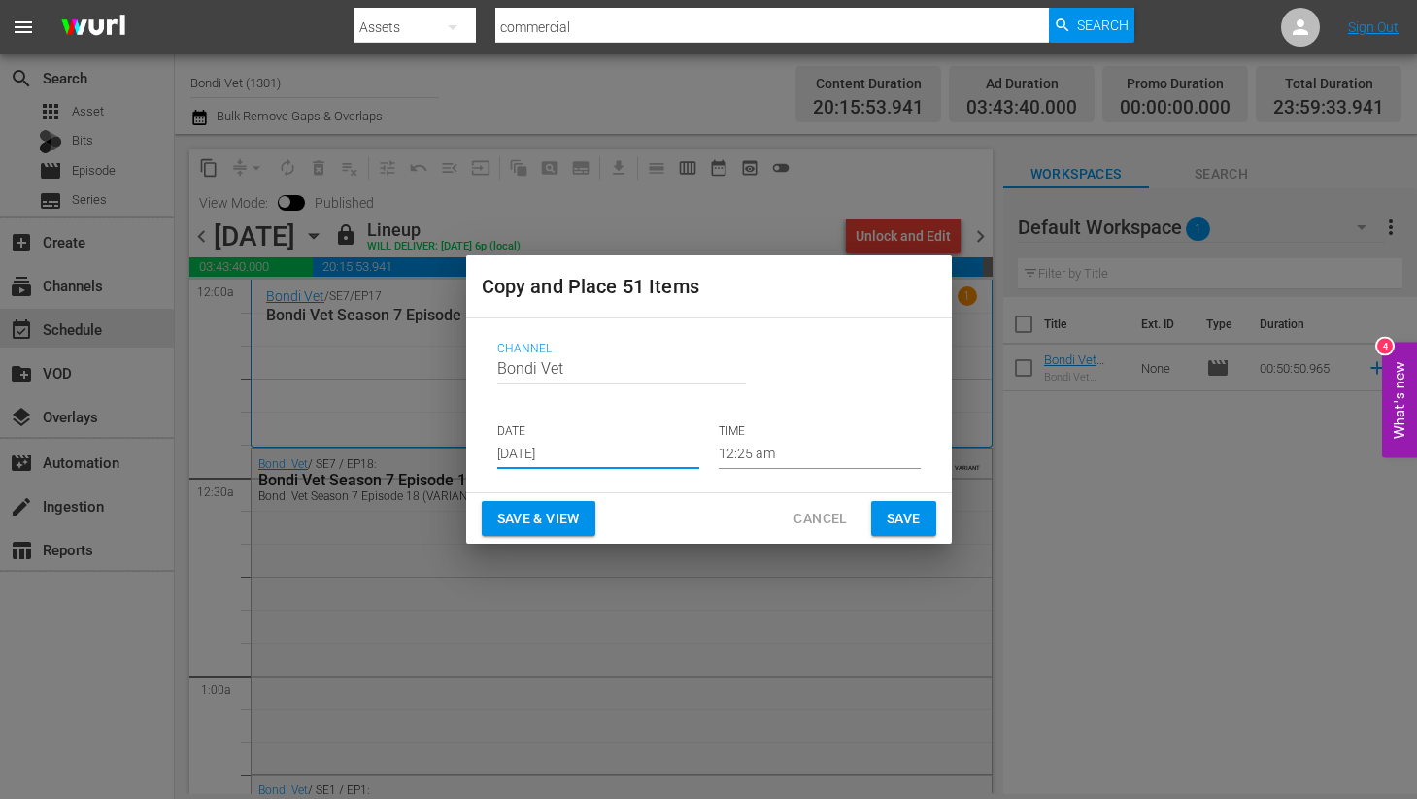
click at [540, 524] on span "Save & View" at bounding box center [538, 519] width 83 height 24
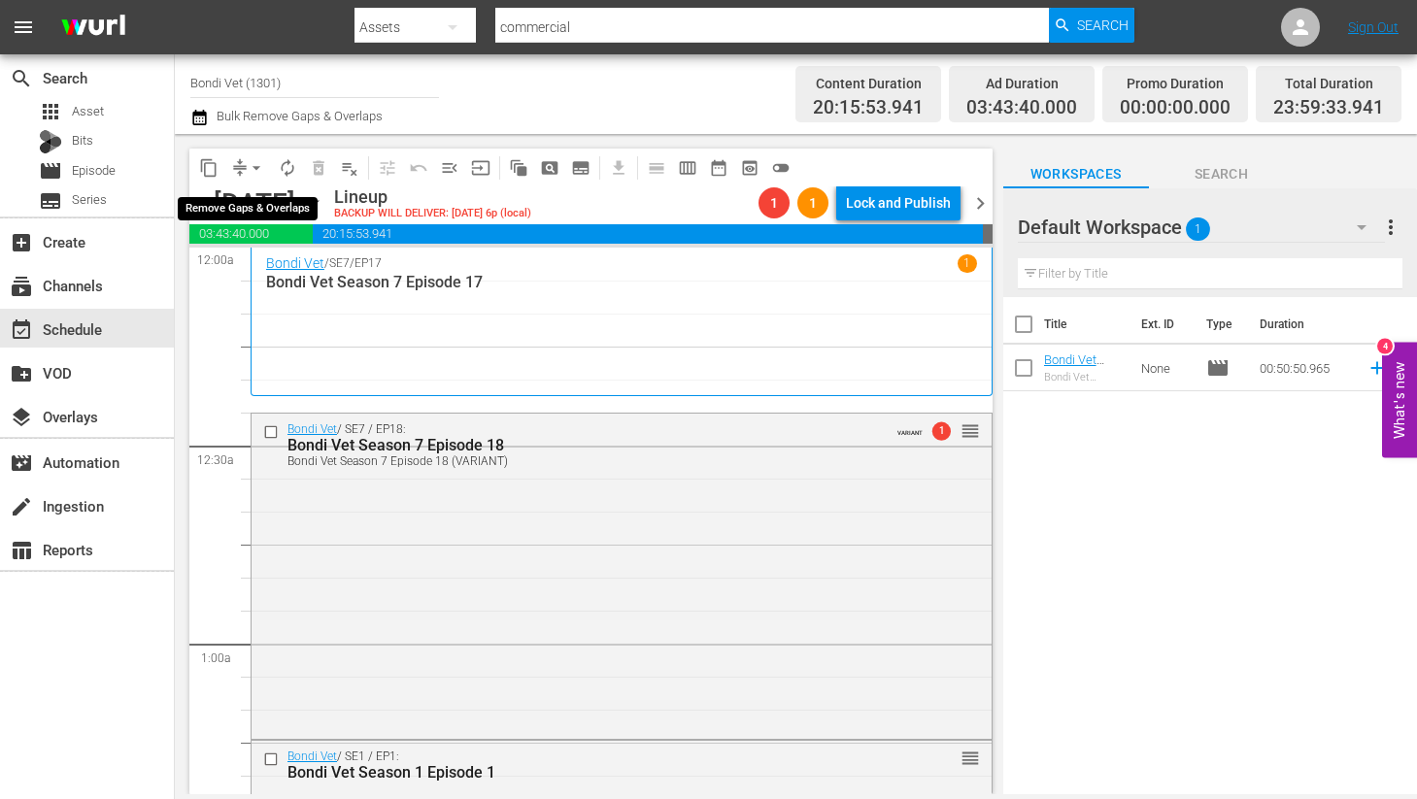
click at [260, 161] on span "arrow_drop_down" at bounding box center [256, 167] width 19 height 19
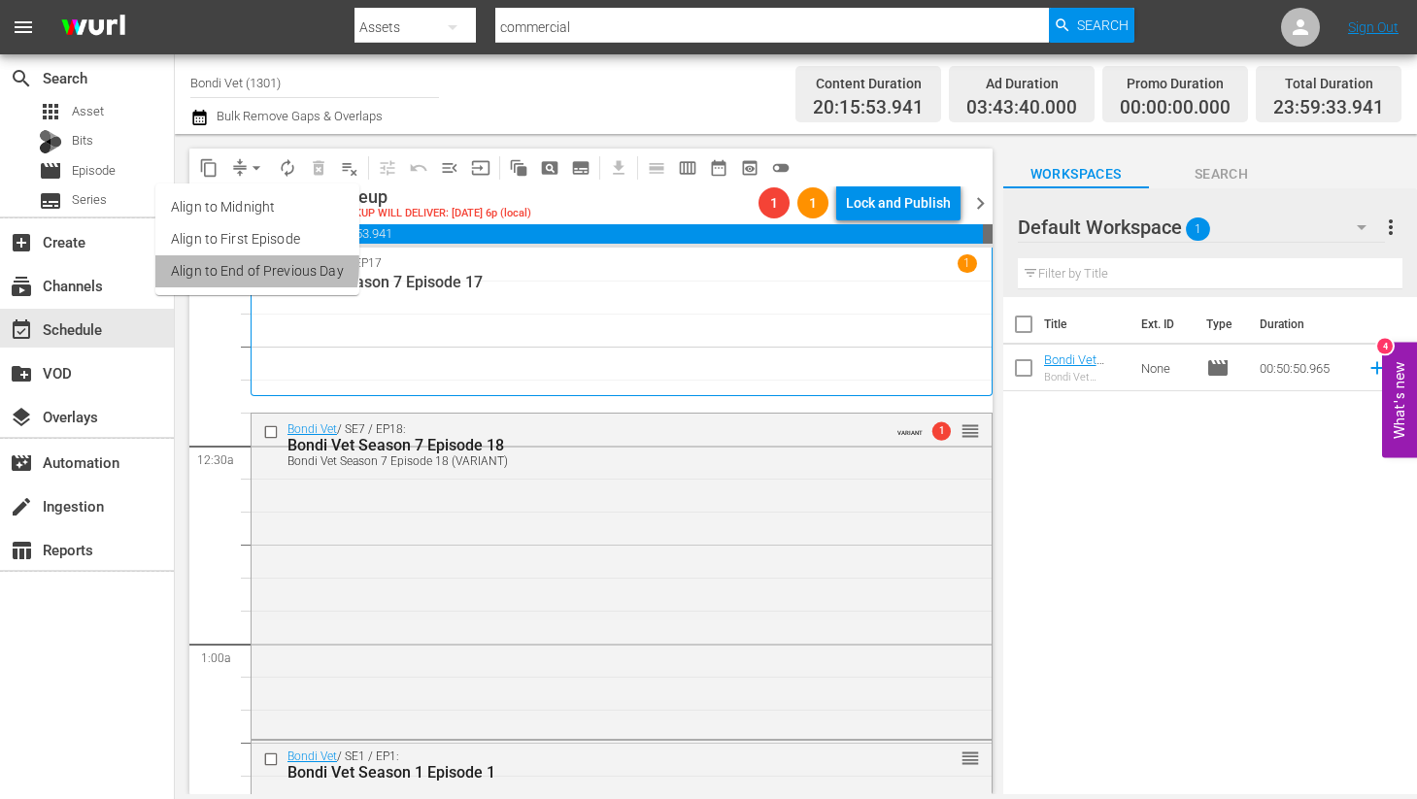
click at [214, 263] on li "Align to End of Previous Day" at bounding box center [257, 271] width 204 height 32
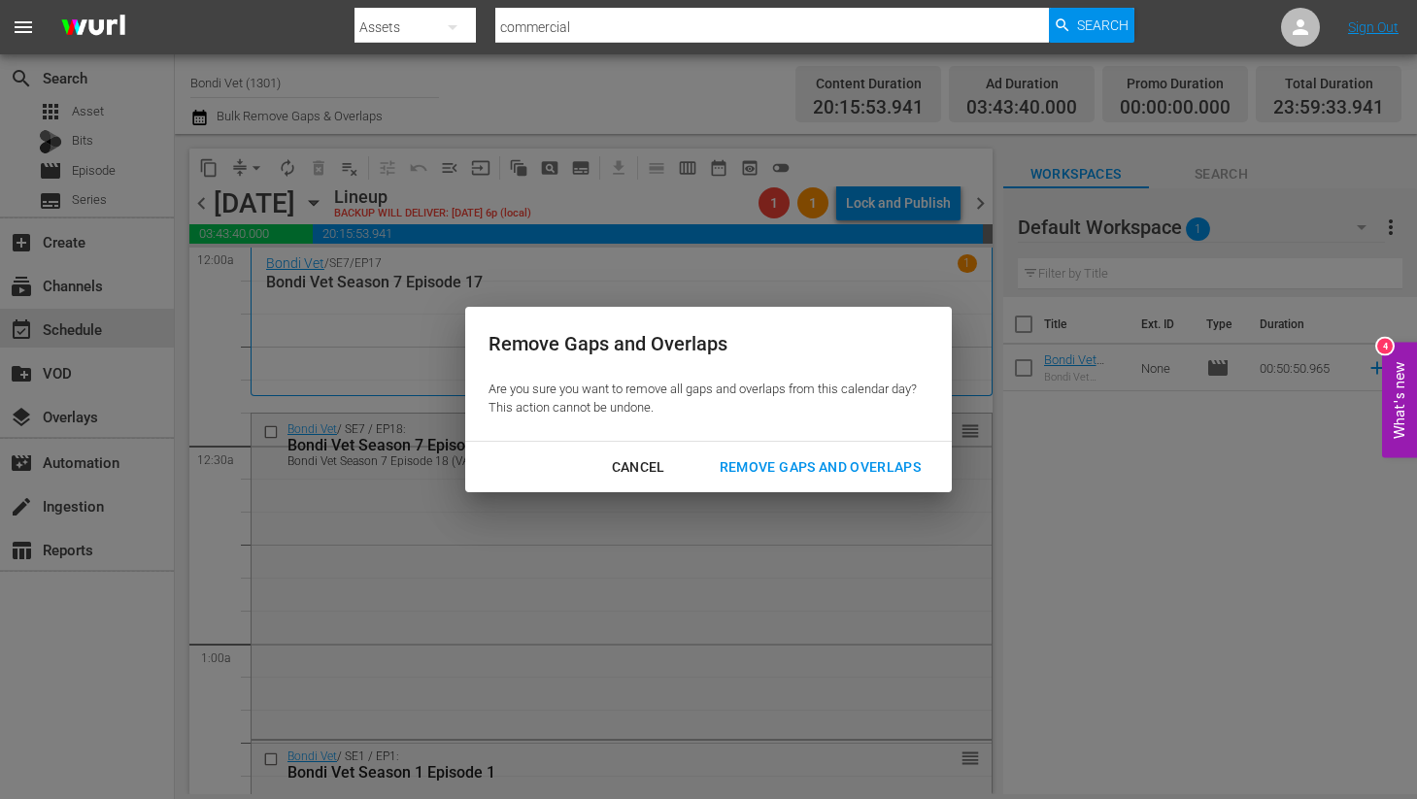
drag, startPoint x: 795, startPoint y: 460, endPoint x: 685, endPoint y: 472, distance: 111.3
click at [792, 461] on div "Remove Gaps and Overlaps" at bounding box center [820, 467] width 232 height 24
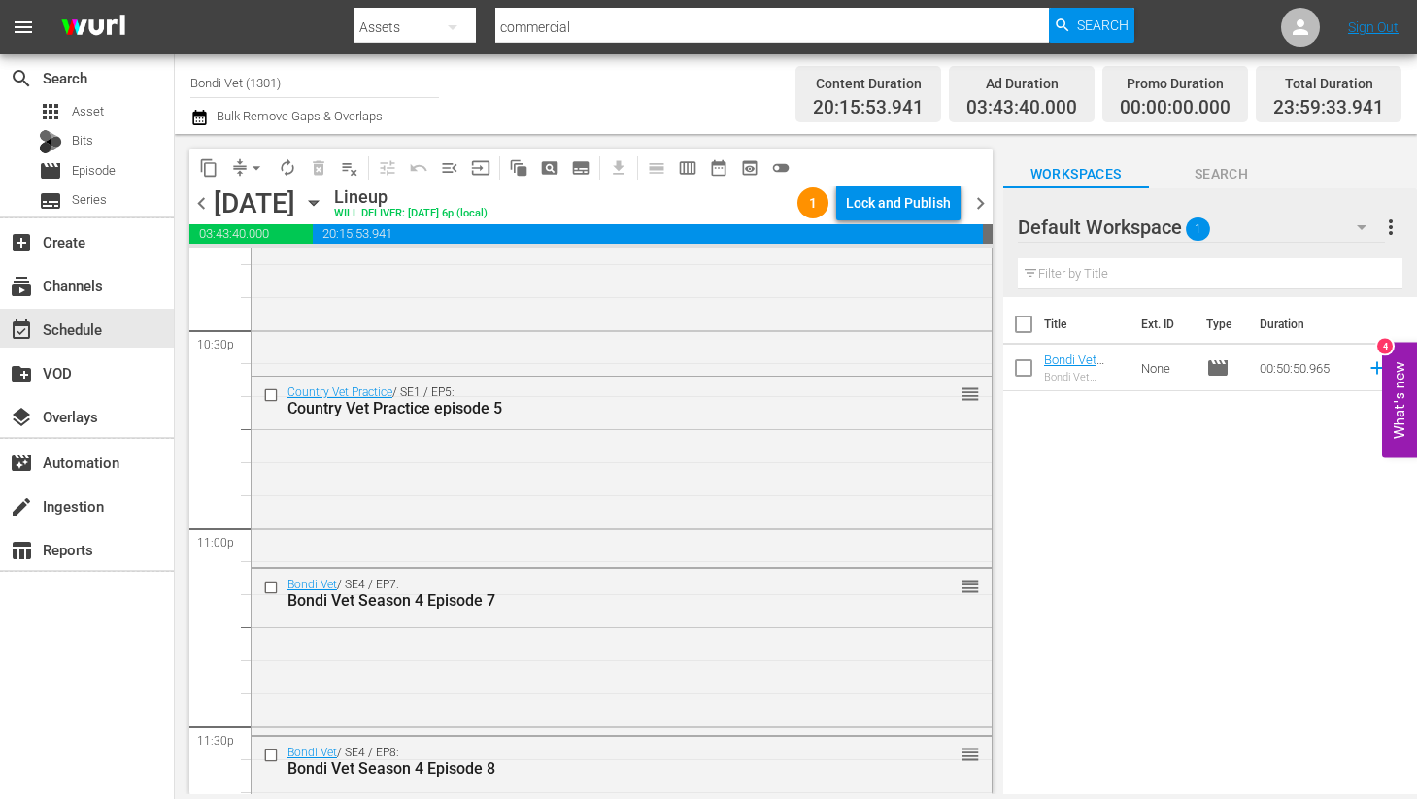
scroll to position [9107, 0]
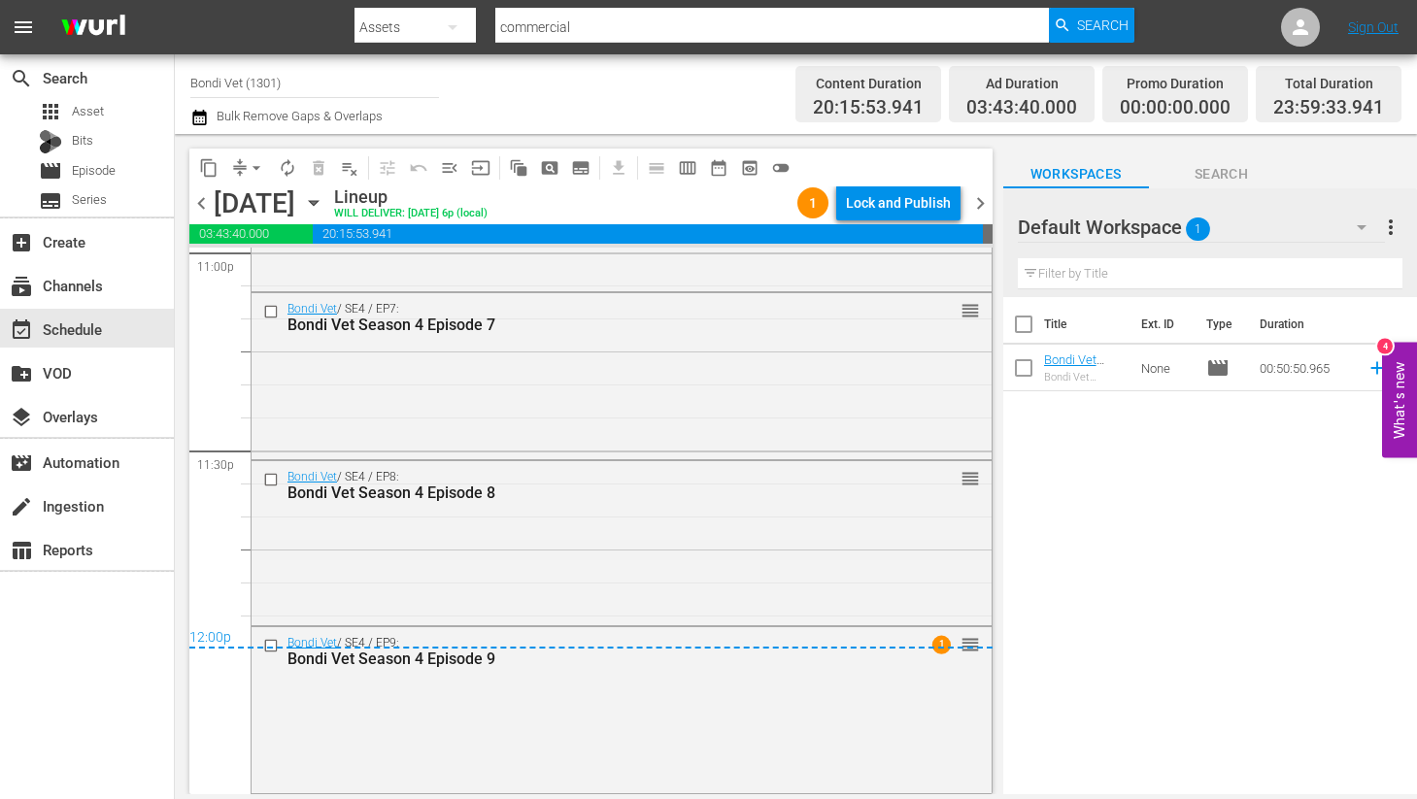
click at [980, 205] on span "chevron_right" at bounding box center [980, 203] width 24 height 24
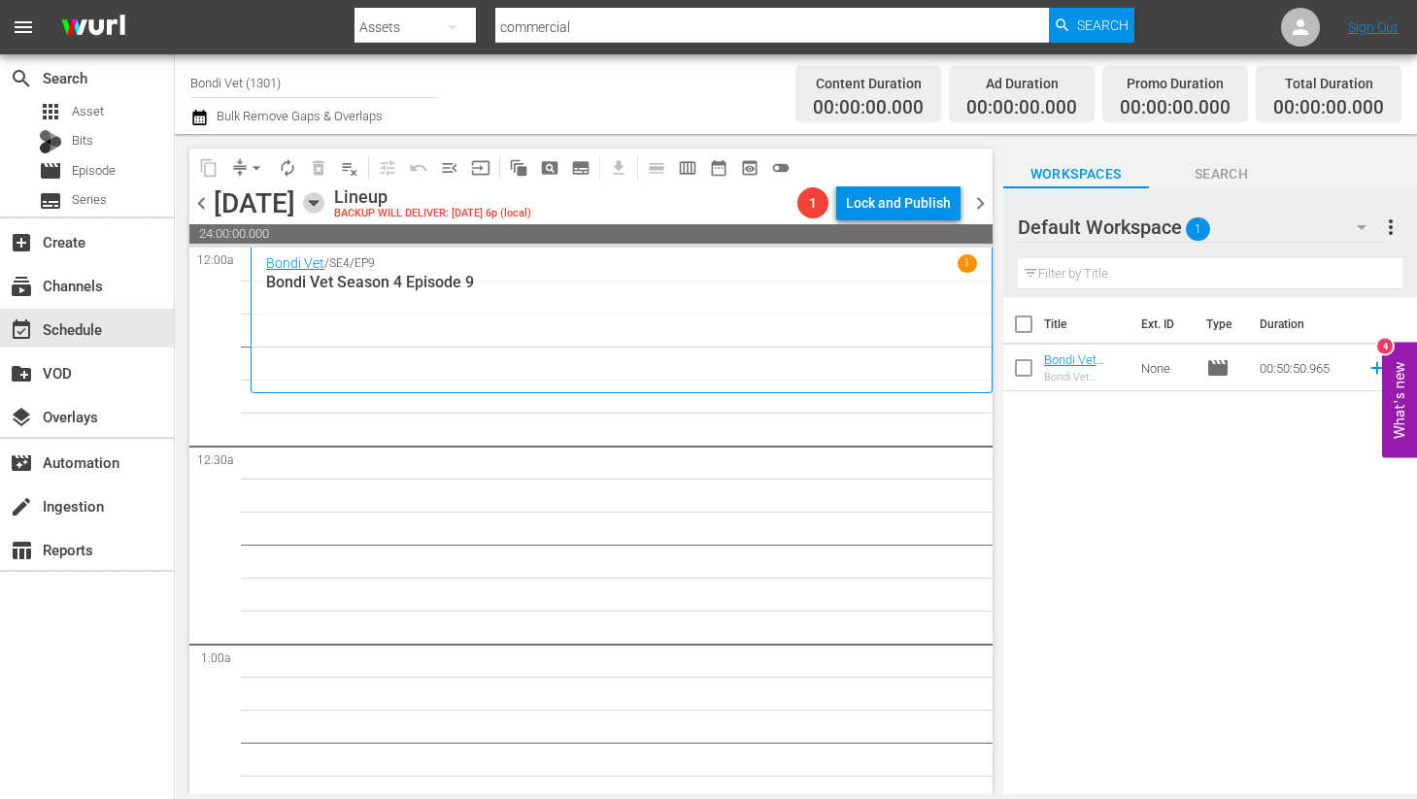
click at [324, 204] on icon "button" at bounding box center [313, 202] width 21 height 21
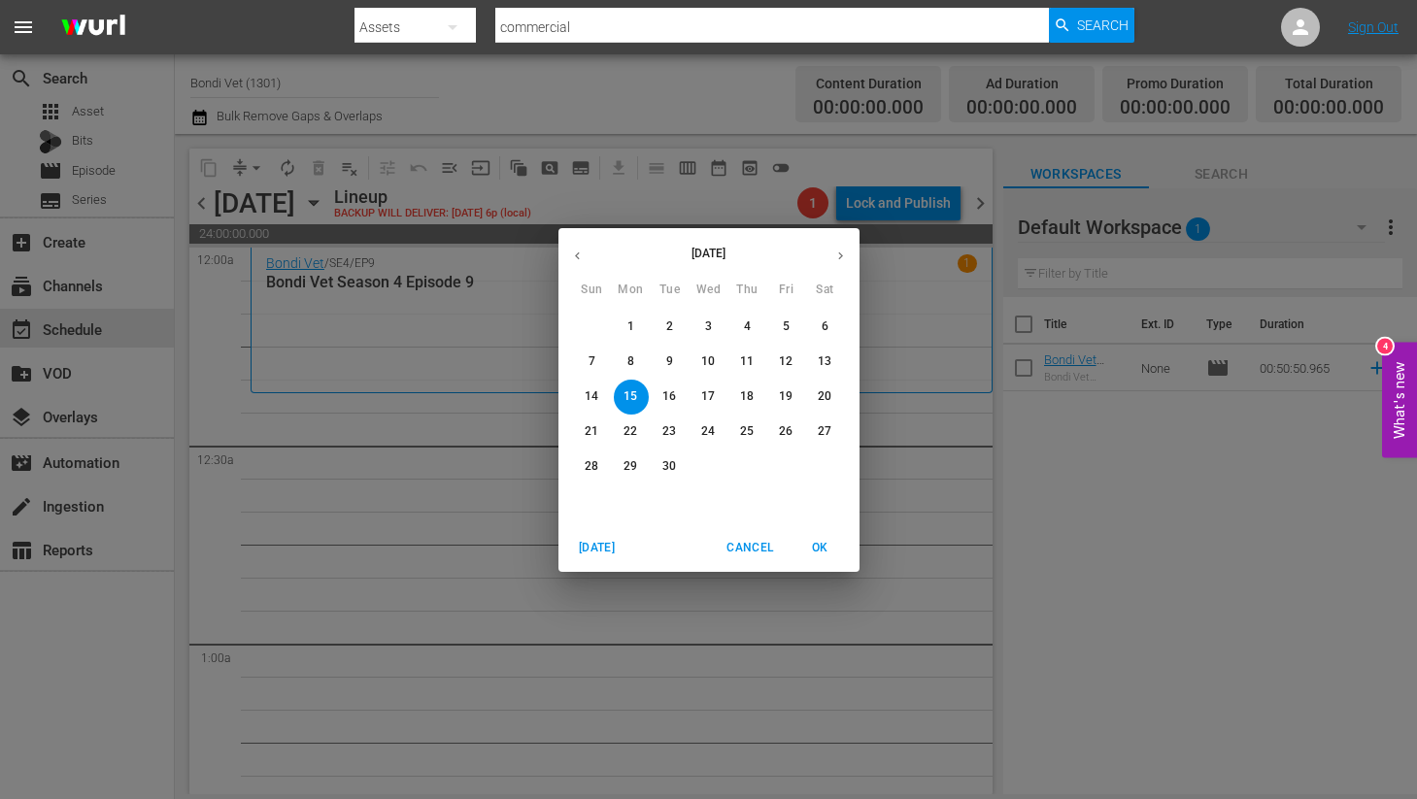
drag, startPoint x: 629, startPoint y: 317, endPoint x: 615, endPoint y: 325, distance: 17.0
click at [630, 317] on button "1" at bounding box center [631, 327] width 35 height 35
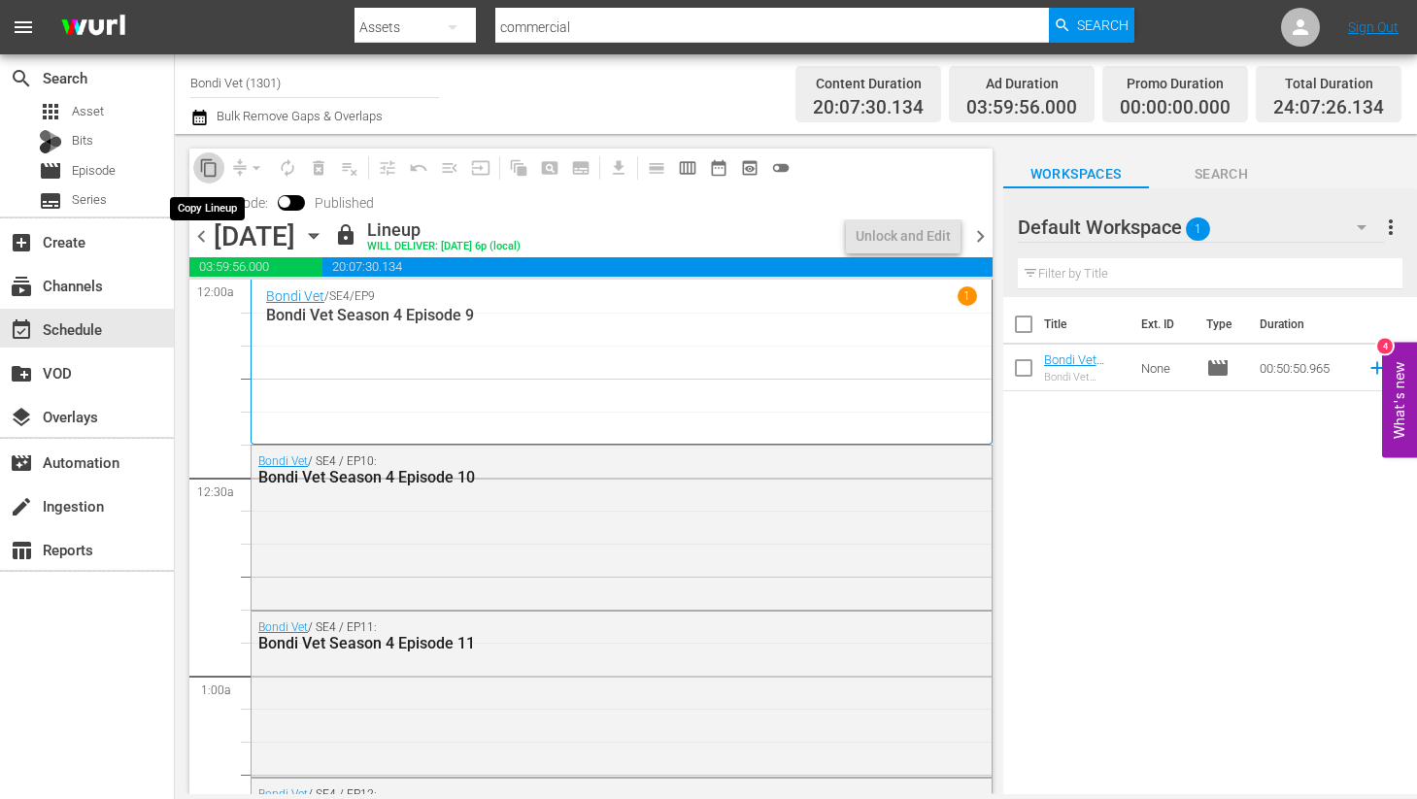
click at [209, 169] on span "content_copy" at bounding box center [208, 167] width 19 height 19
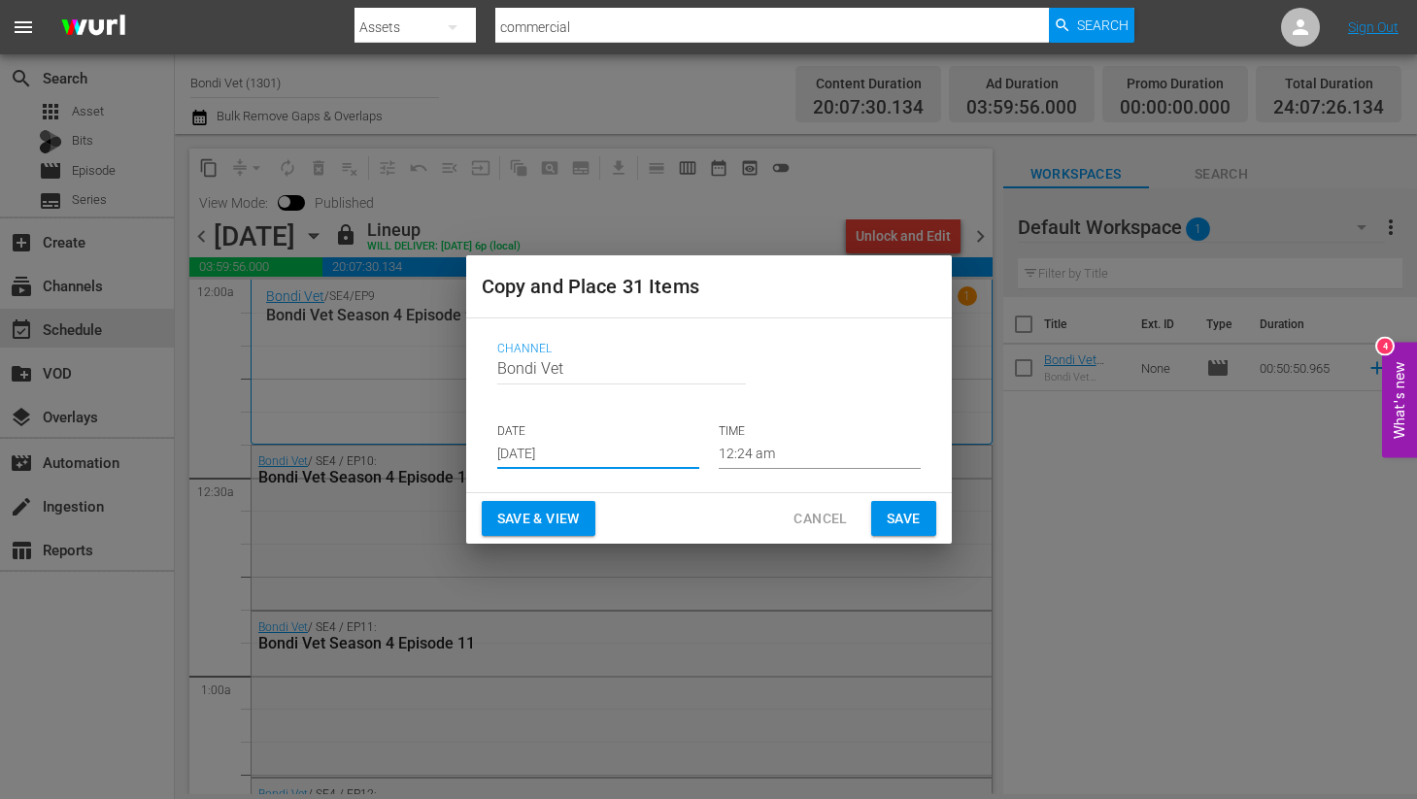
click at [607, 458] on input "[DATE]" at bounding box center [598, 454] width 202 height 29
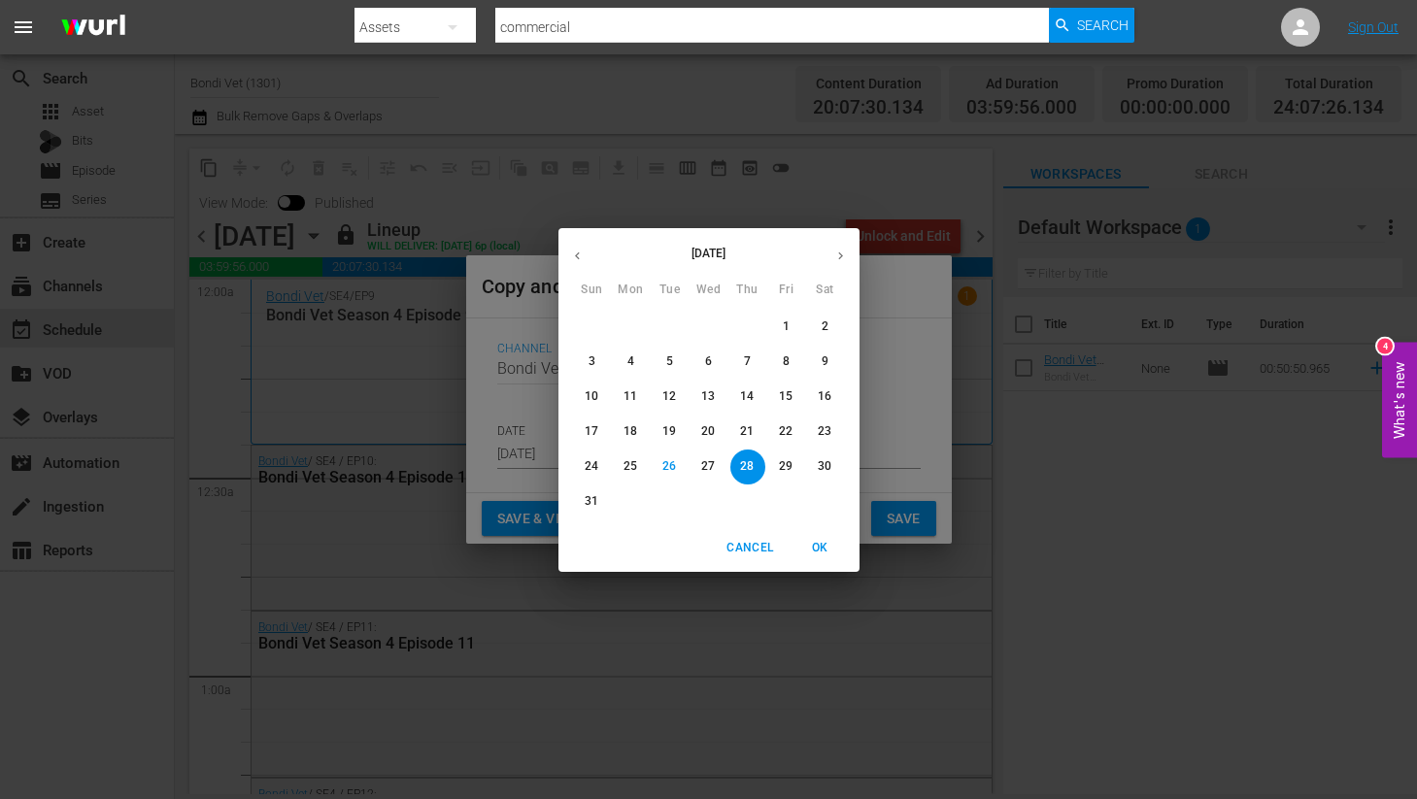
drag, startPoint x: 833, startPoint y: 251, endPoint x: 850, endPoint y: 263, distance: 20.8
click at [834, 251] on icon "button" at bounding box center [840, 256] width 15 height 15
drag, startPoint x: 631, startPoint y: 399, endPoint x: 633, endPoint y: 420, distance: 21.5
click at [632, 402] on p "15" at bounding box center [630, 396] width 14 height 17
type input "[DATE]"
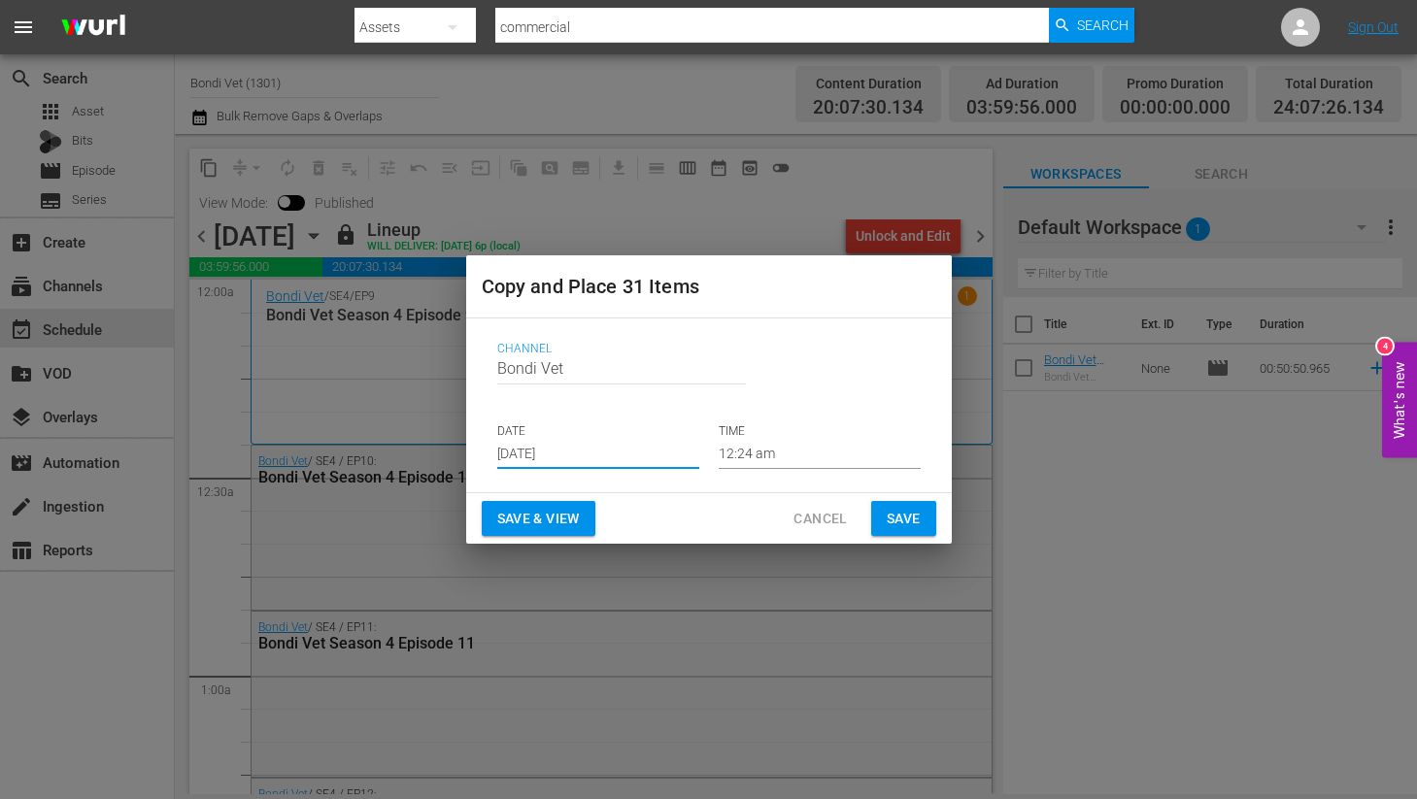
click at [555, 511] on span "Save & View" at bounding box center [538, 519] width 83 height 24
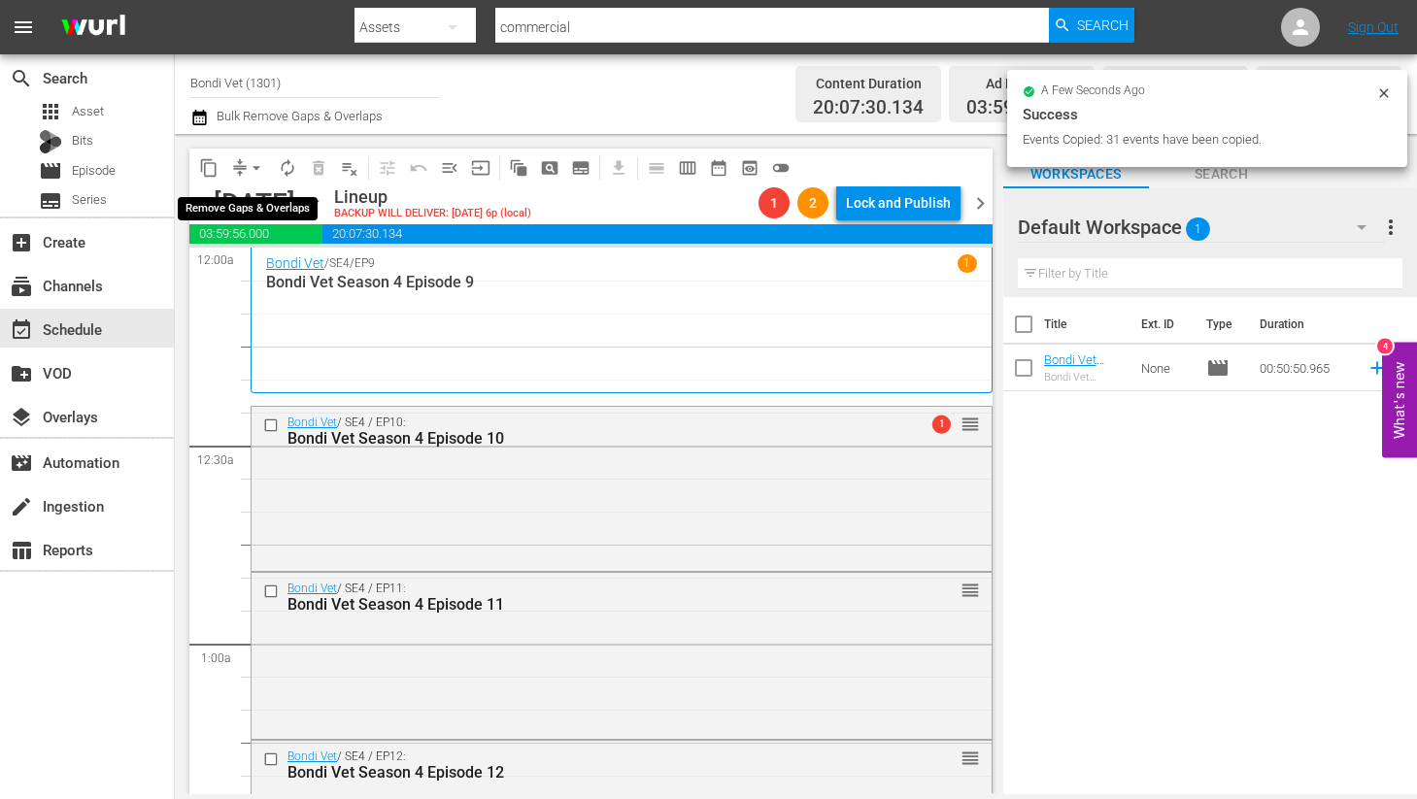
click at [242, 155] on button "compress" at bounding box center [239, 167] width 31 height 31
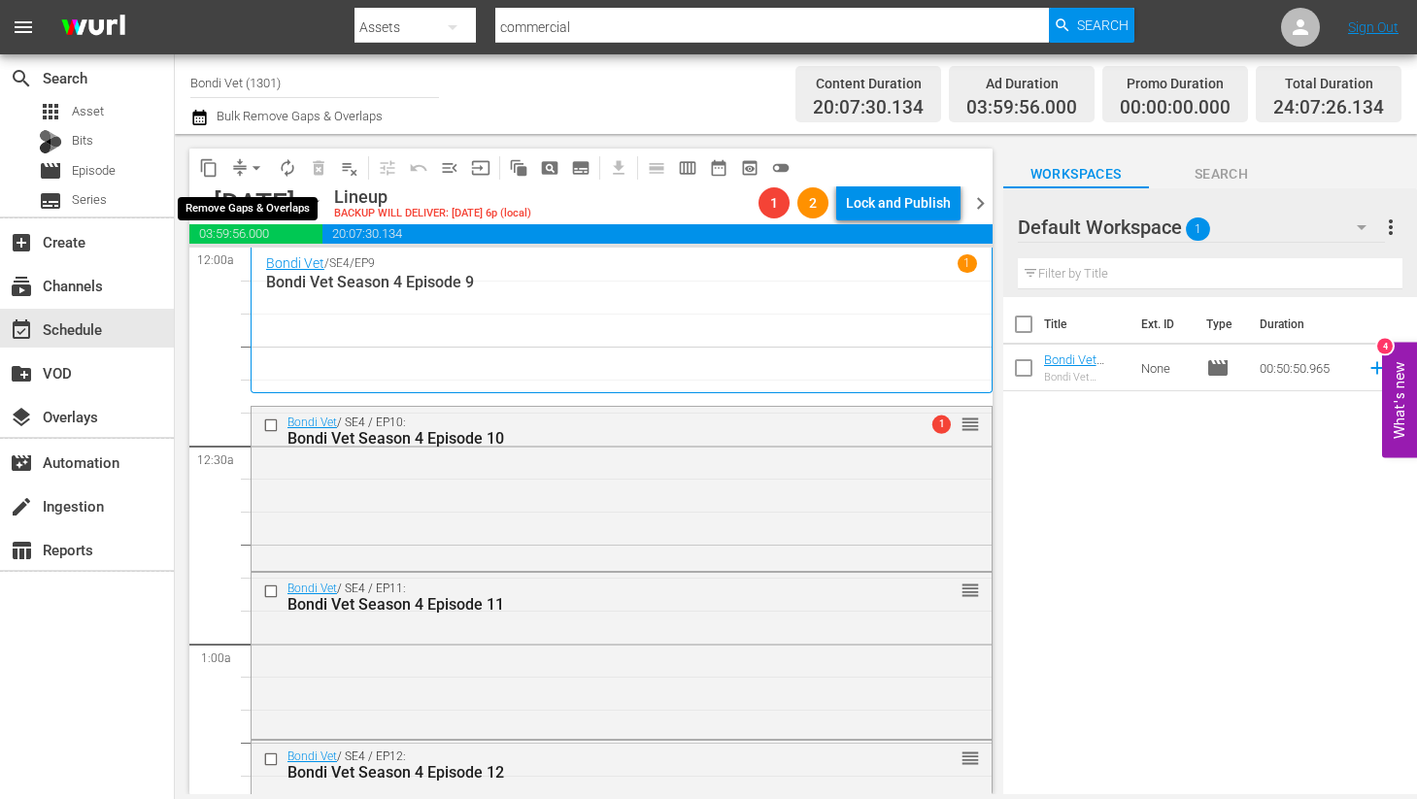
click at [247, 166] on span "arrow_drop_down" at bounding box center [256, 167] width 19 height 19
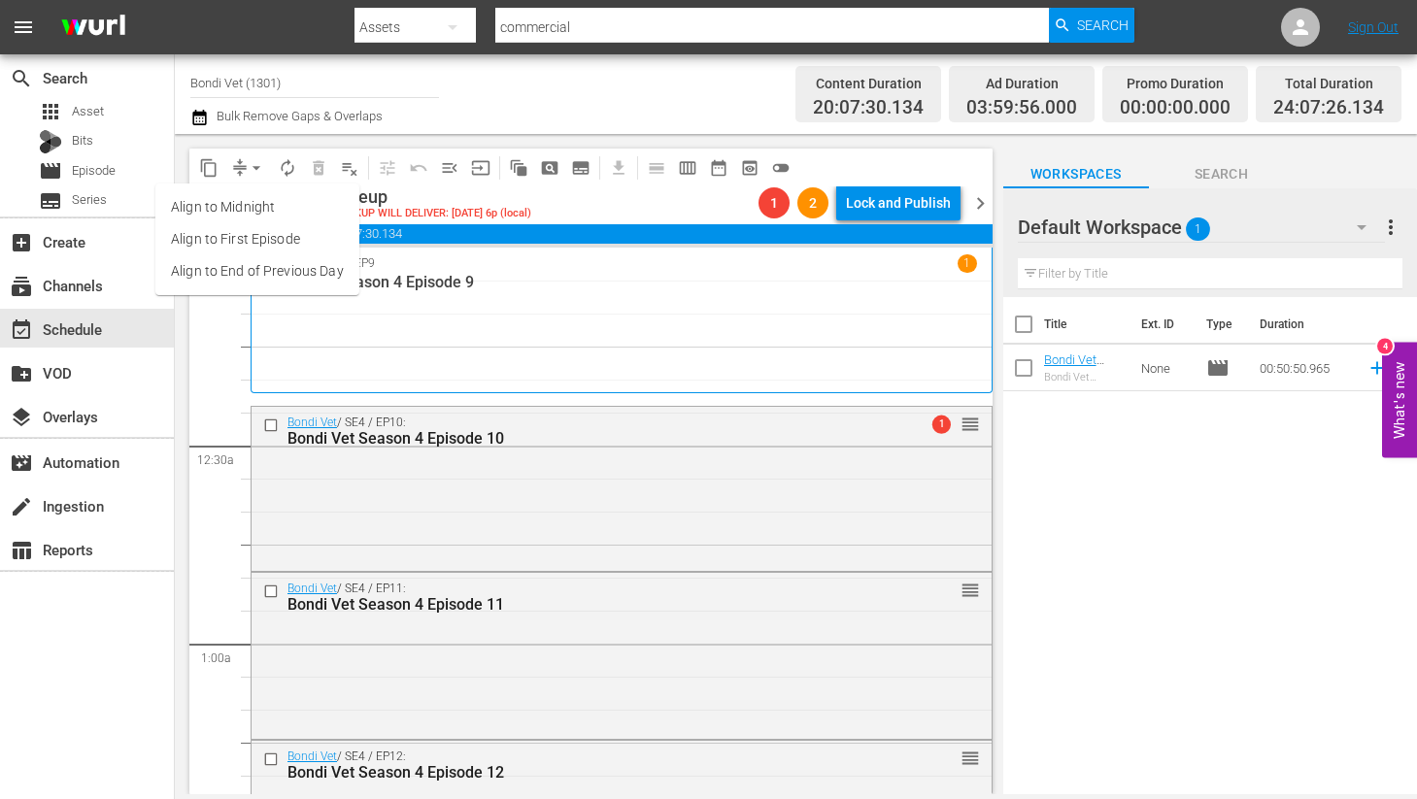
click at [215, 269] on li "Align to End of Previous Day" at bounding box center [257, 271] width 204 height 32
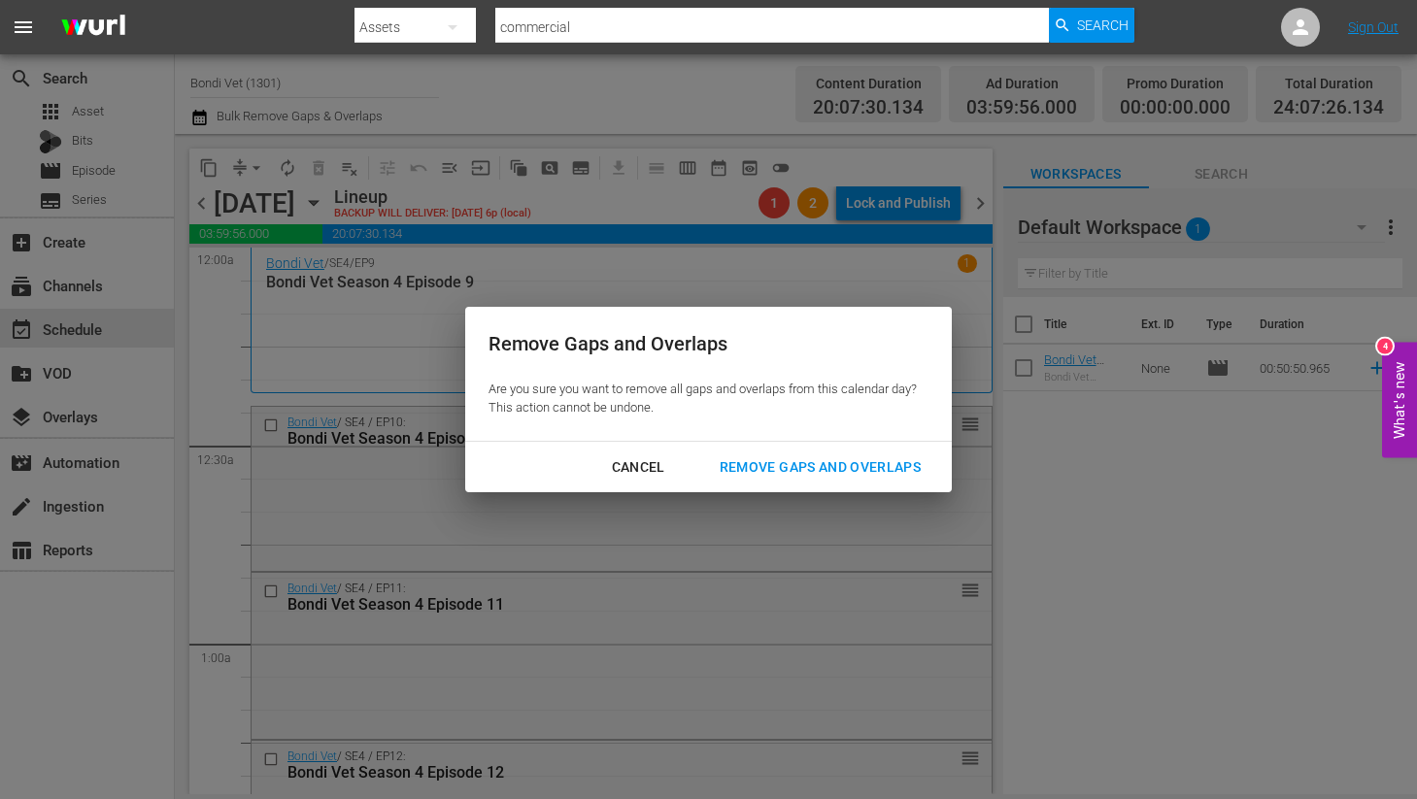
click at [763, 458] on div "Remove Gaps and Overlaps" at bounding box center [820, 467] width 232 height 24
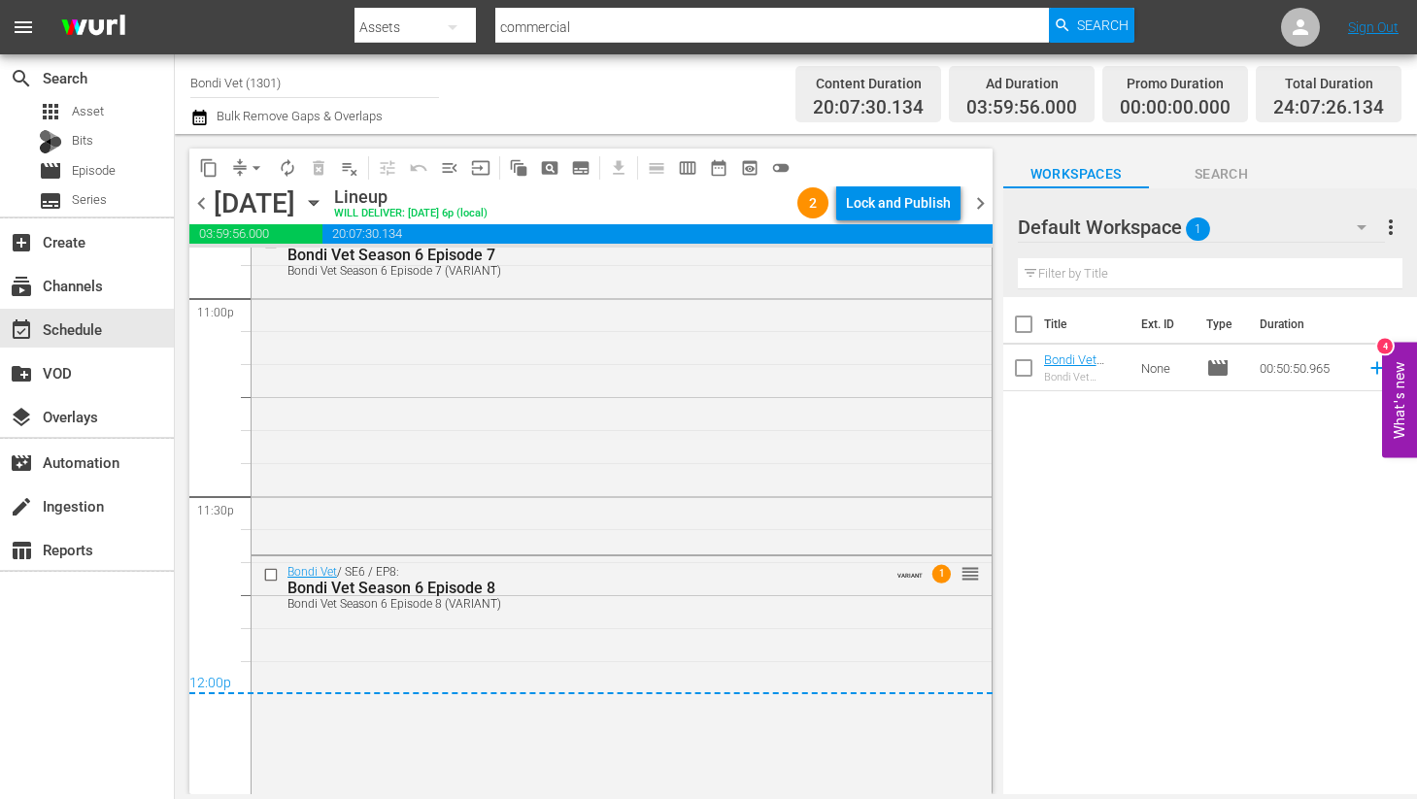
scroll to position [9156, 0]
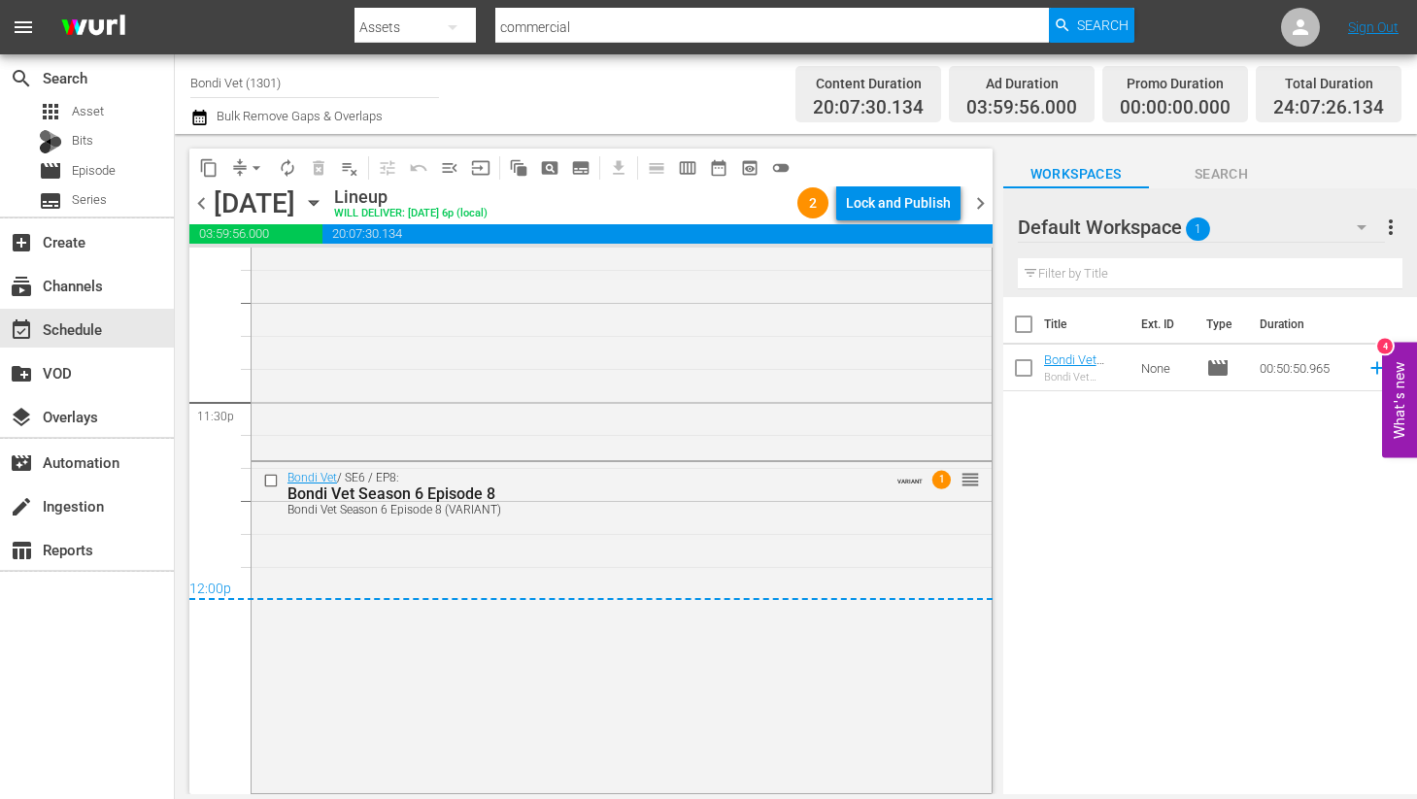
drag, startPoint x: 976, startPoint y: 207, endPoint x: 962, endPoint y: 222, distance: 20.6
click at [976, 207] on span "chevron_right" at bounding box center [980, 203] width 24 height 24
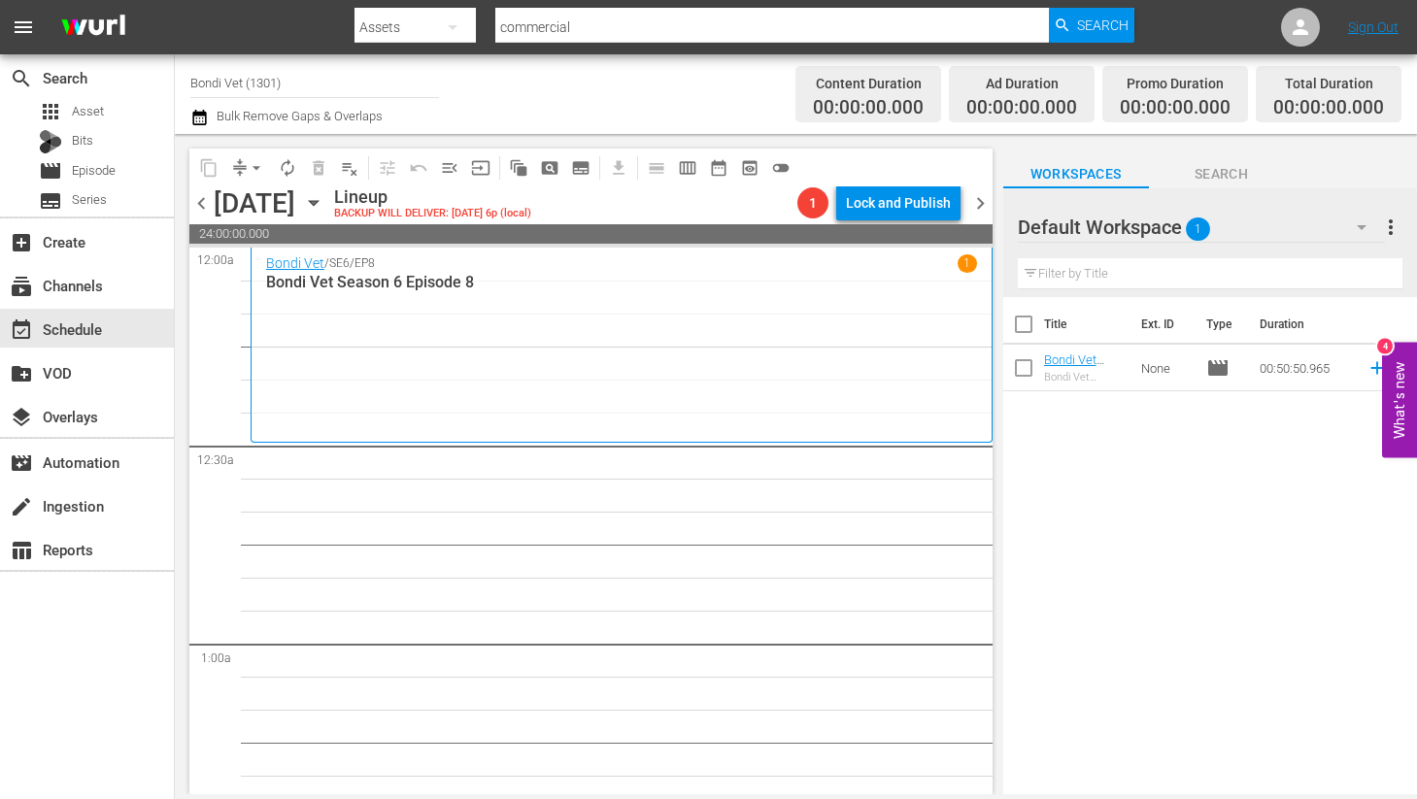
click at [318, 201] on icon "button" at bounding box center [313, 203] width 9 height 5
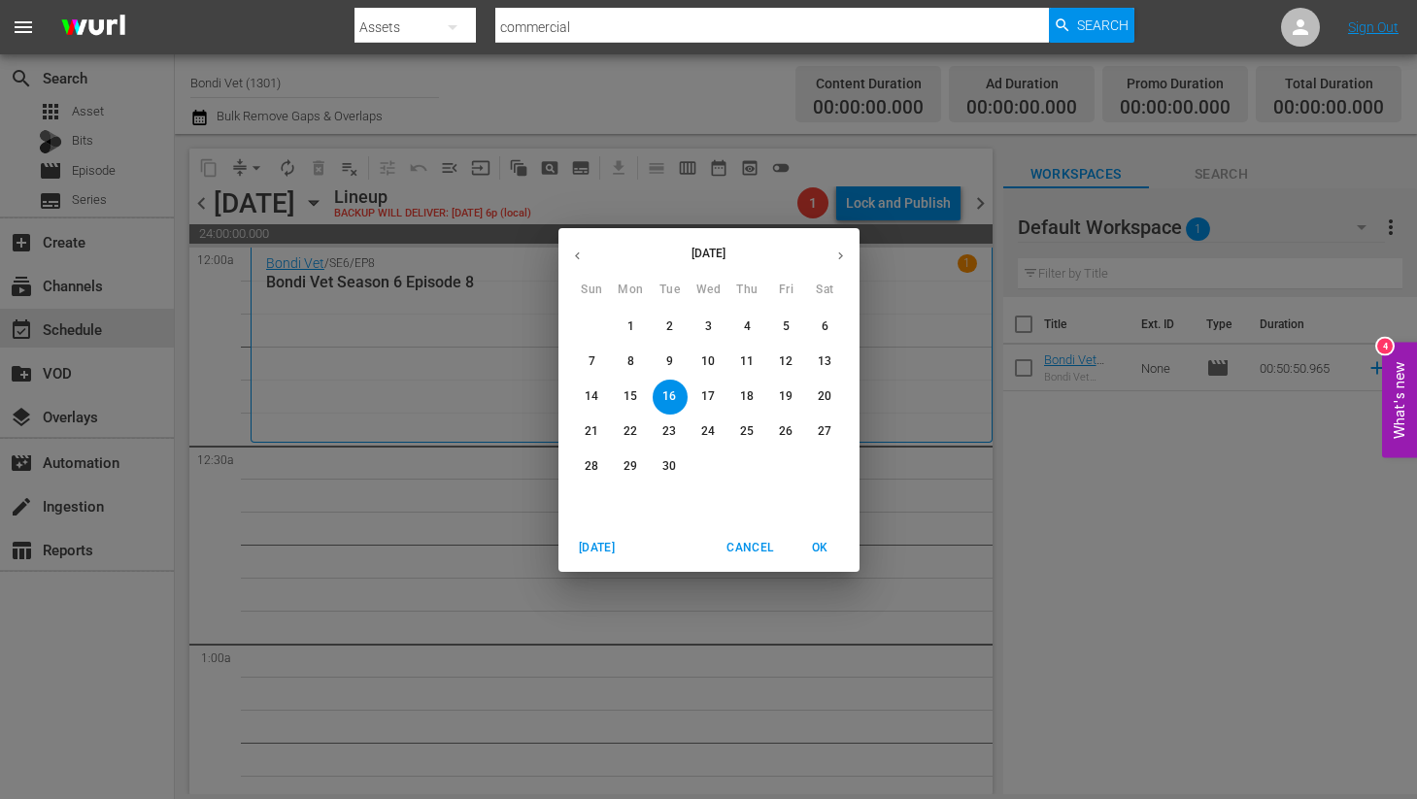
click at [666, 321] on span "2" at bounding box center [670, 326] width 35 height 17
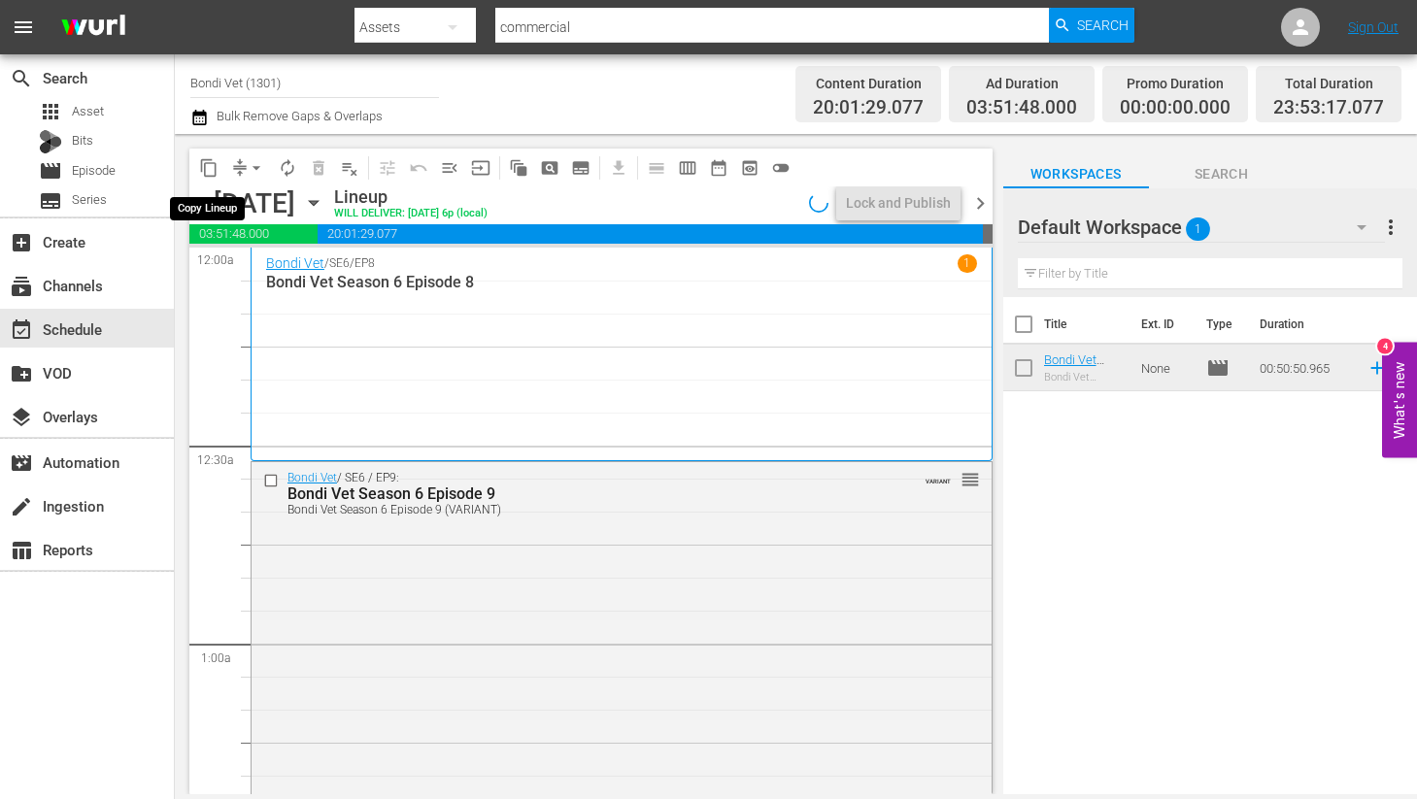
click at [208, 169] on span "content_copy" at bounding box center [208, 167] width 19 height 19
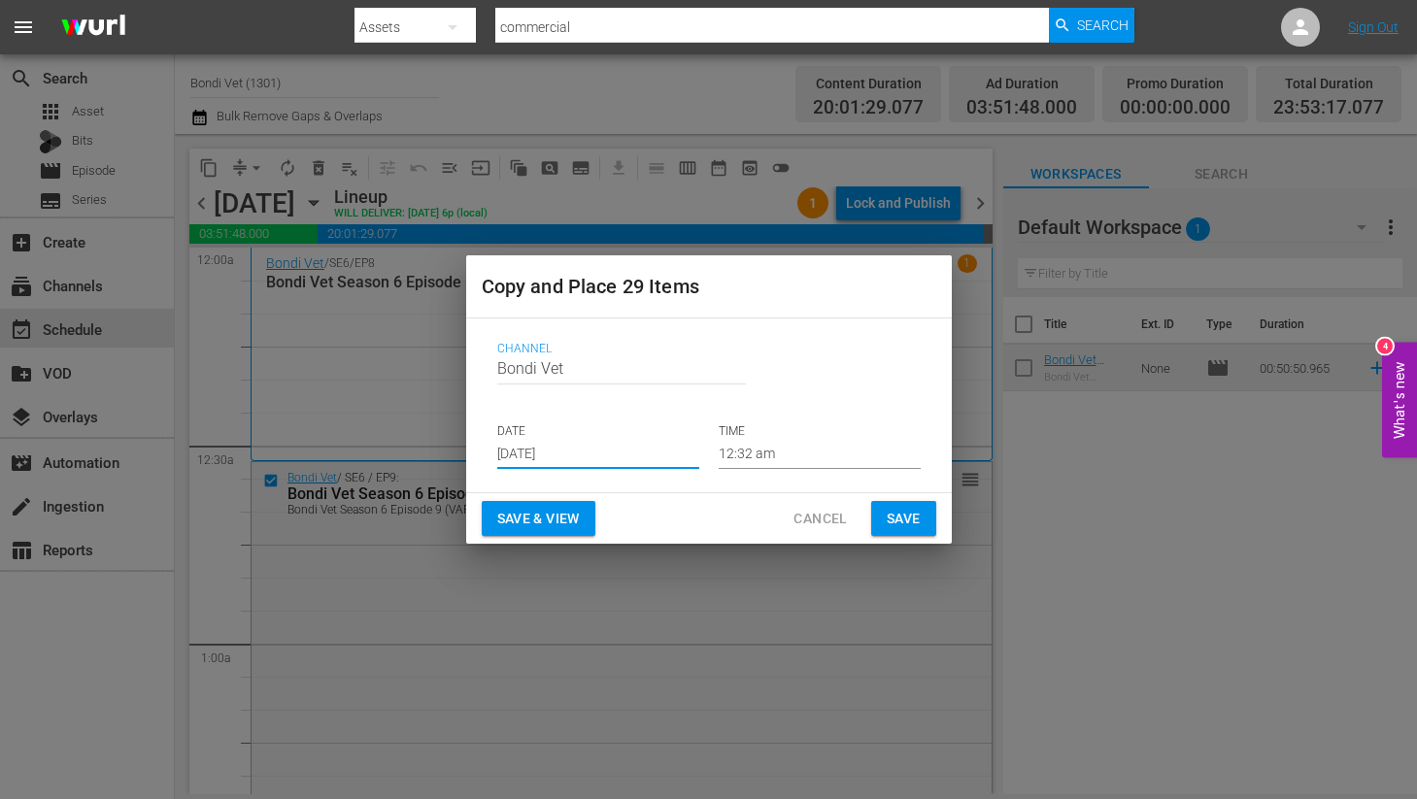
click at [586, 454] on input "[DATE]" at bounding box center [598, 454] width 202 height 29
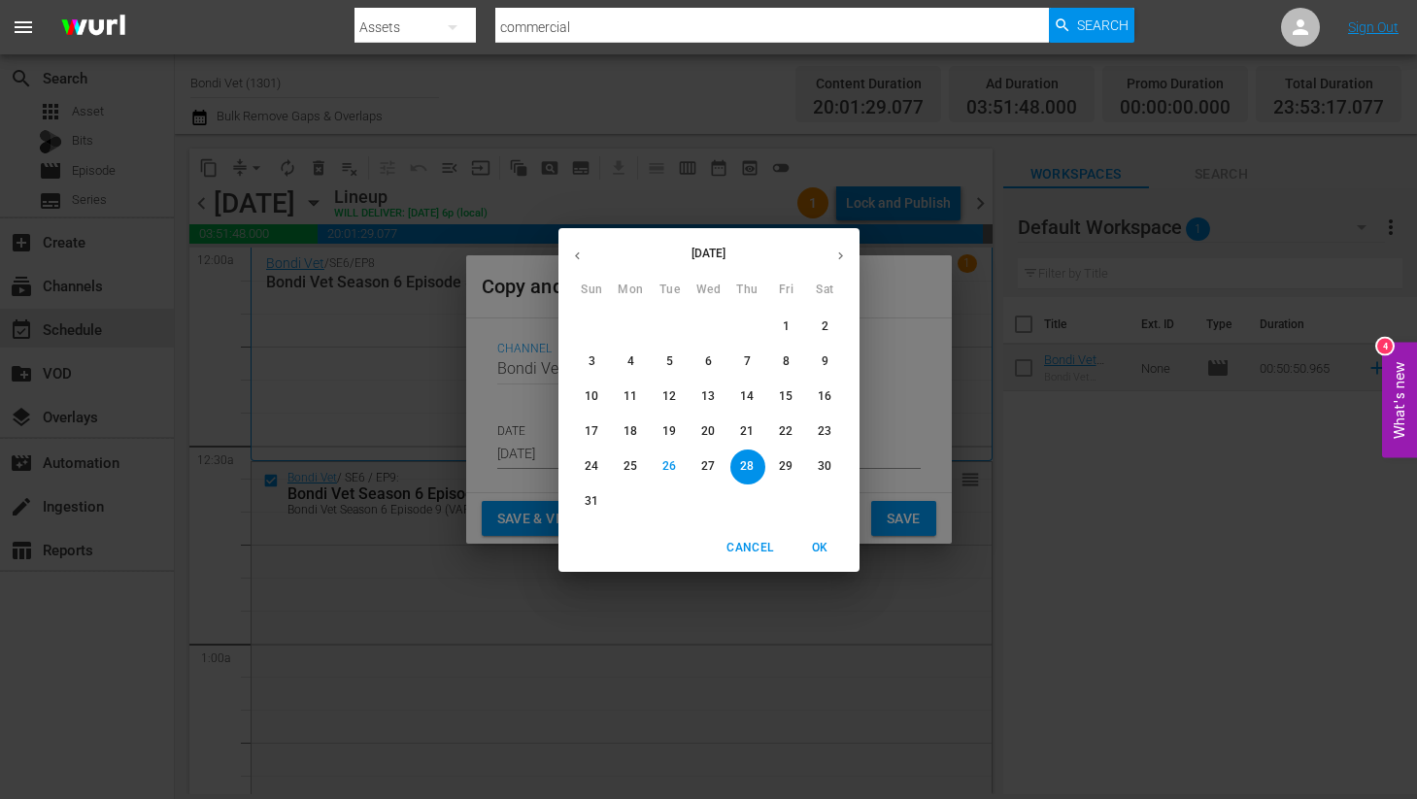
click at [840, 256] on icon "button" at bounding box center [840, 255] width 5 height 8
drag, startPoint x: 671, startPoint y: 395, endPoint x: 662, endPoint y: 438, distance: 43.6
click at [671, 398] on p "16" at bounding box center [669, 396] width 14 height 17
type input "Sep 16th 2025"
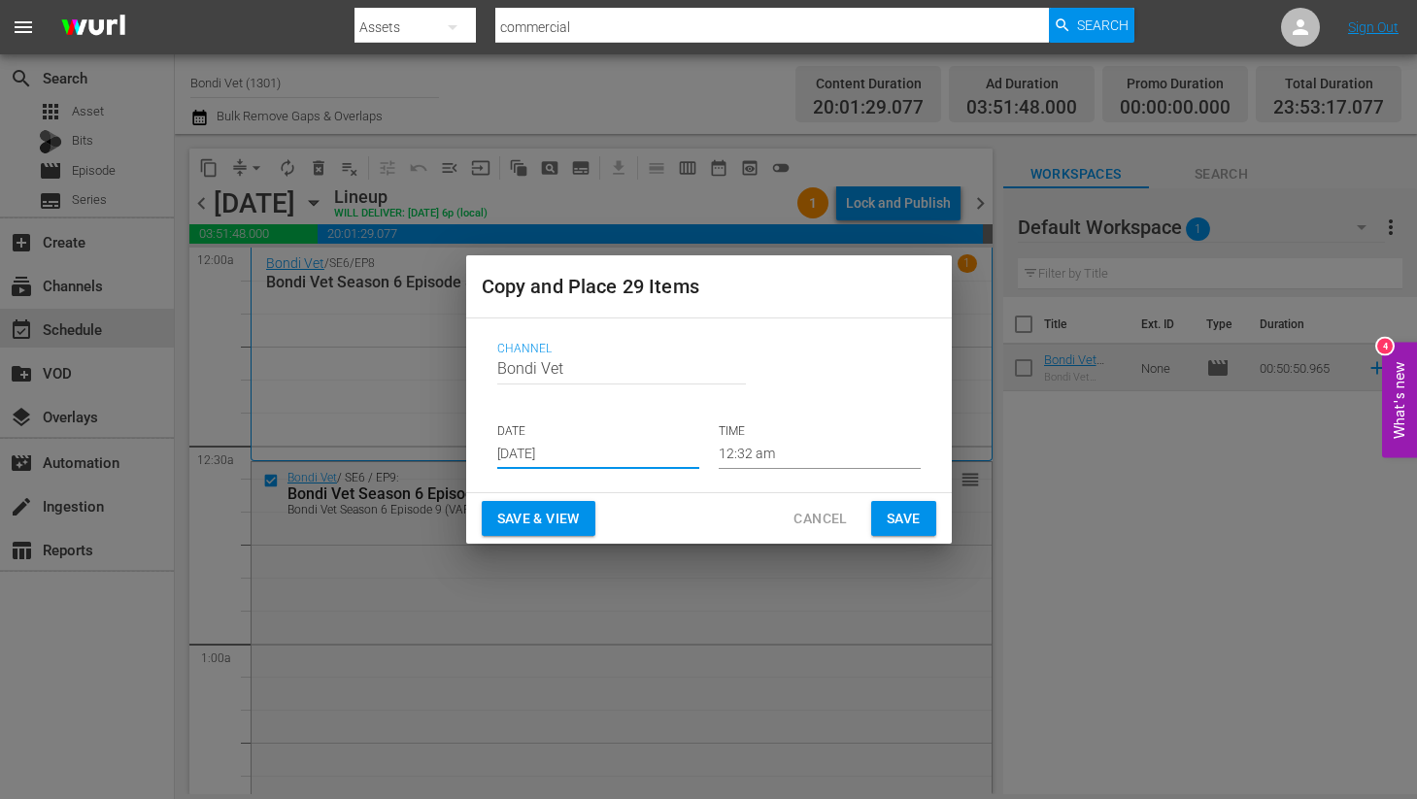
click at [528, 532] on button "Save & View" at bounding box center [539, 519] width 114 height 36
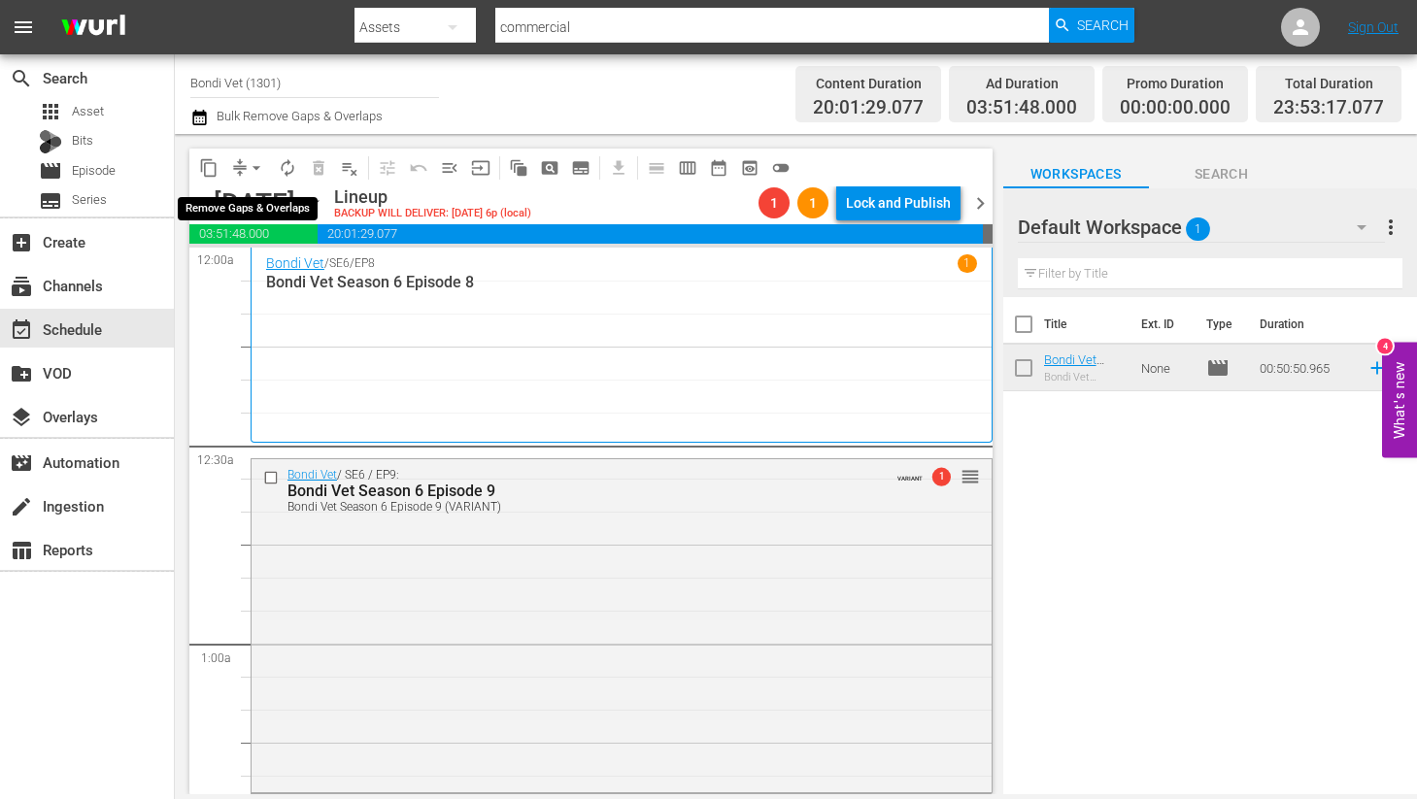
click at [257, 163] on span "arrow_drop_down" at bounding box center [256, 167] width 19 height 19
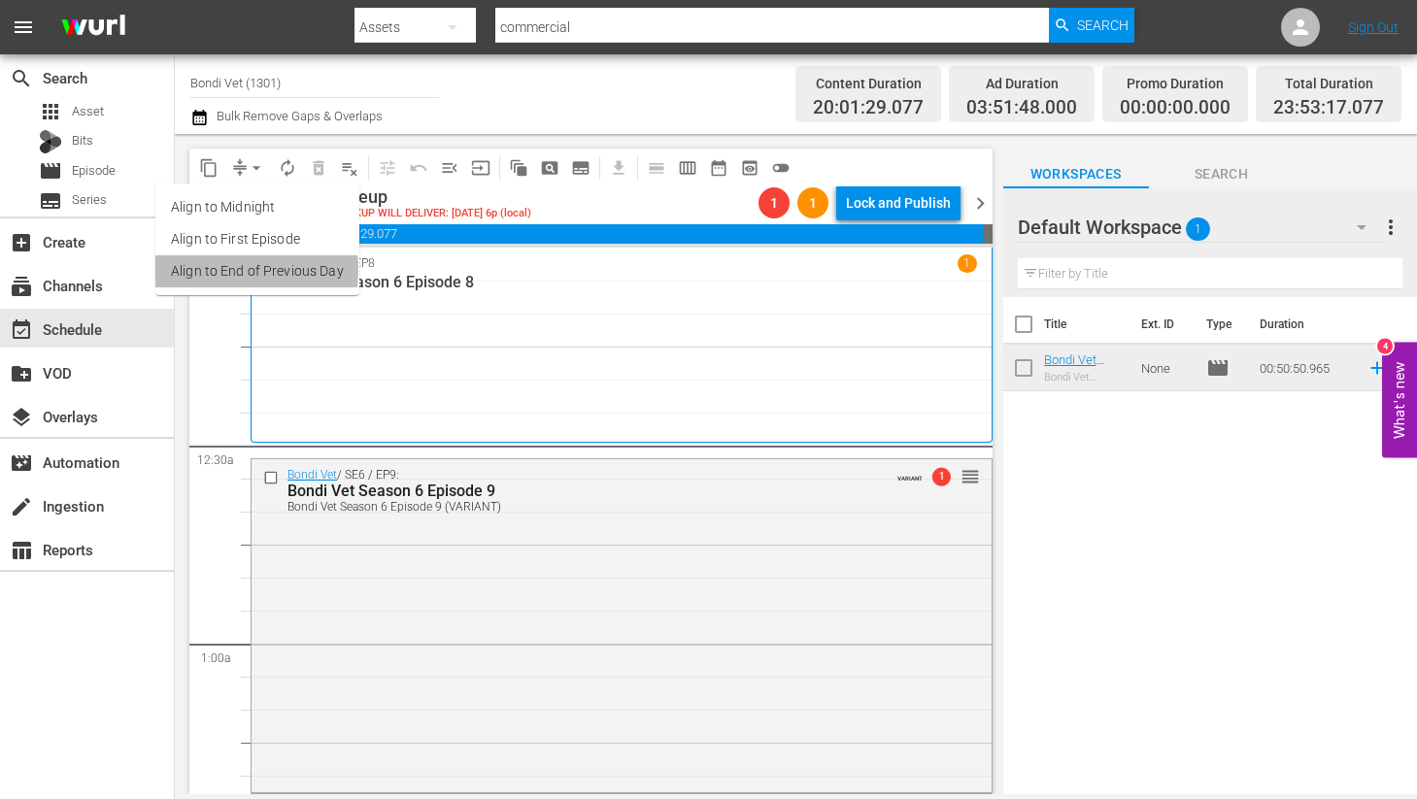
click at [222, 270] on li "Align to End of Previous Day" at bounding box center [257, 271] width 204 height 32
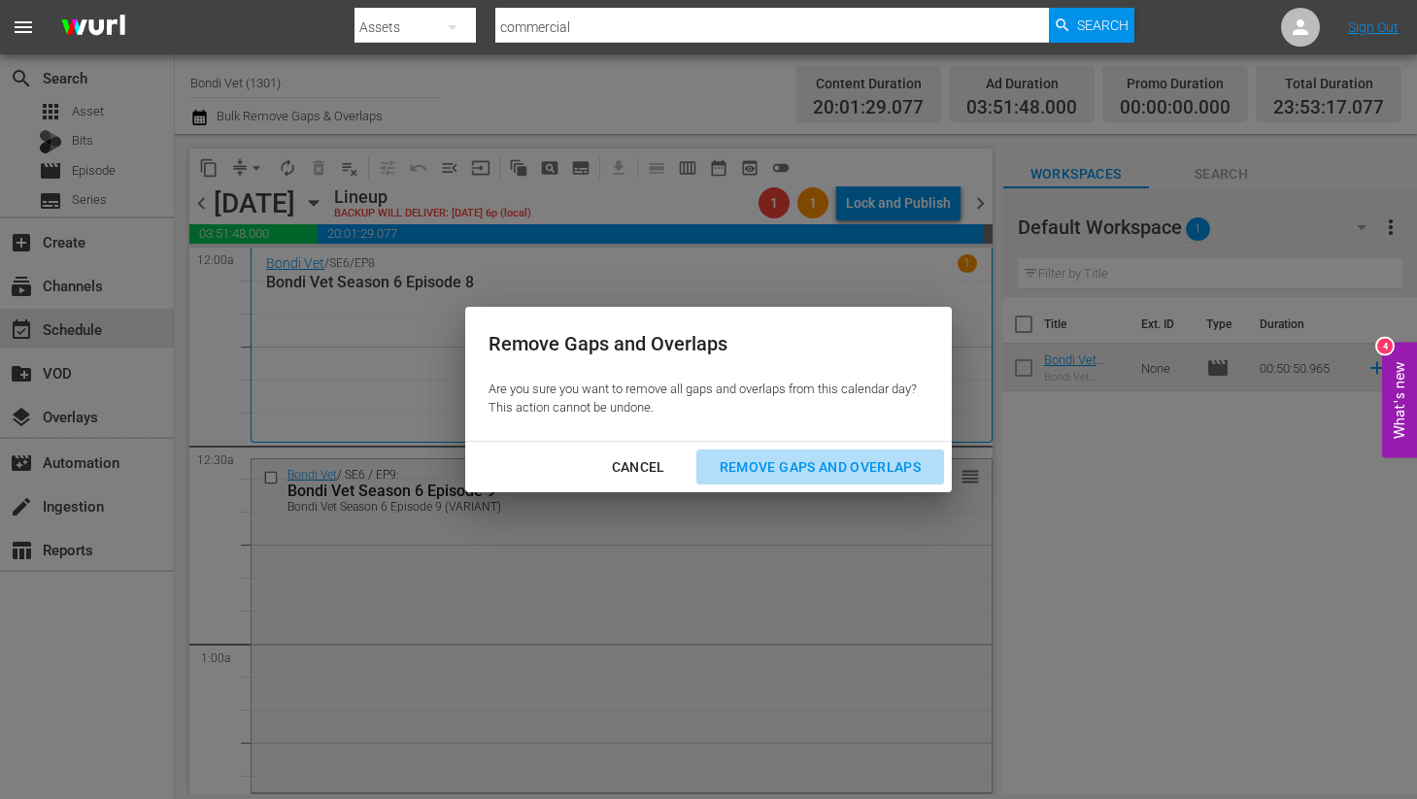
drag, startPoint x: 792, startPoint y: 462, endPoint x: 645, endPoint y: 490, distance: 150.3
click at [791, 462] on div "Remove Gaps and Overlaps" at bounding box center [820, 467] width 232 height 24
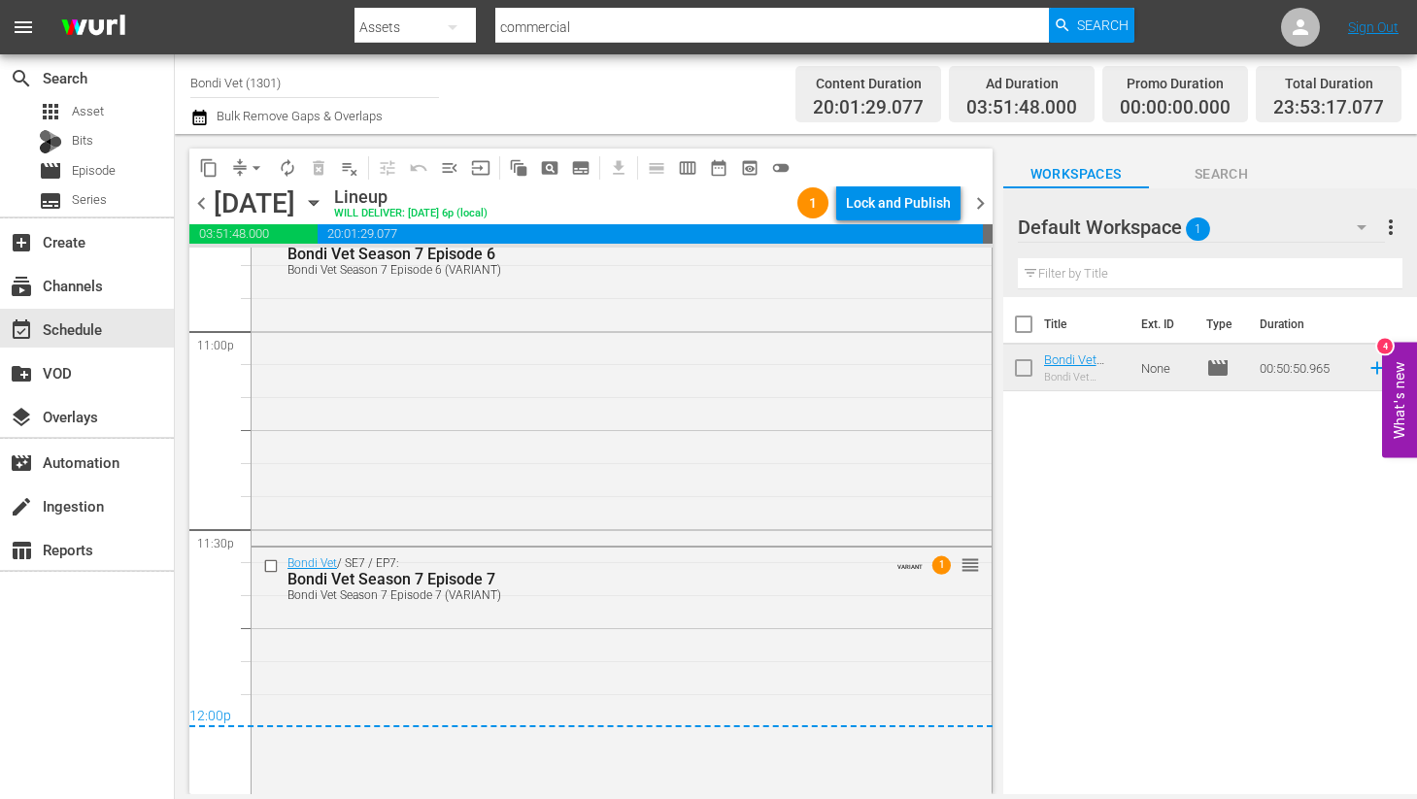
scroll to position [9112, 0]
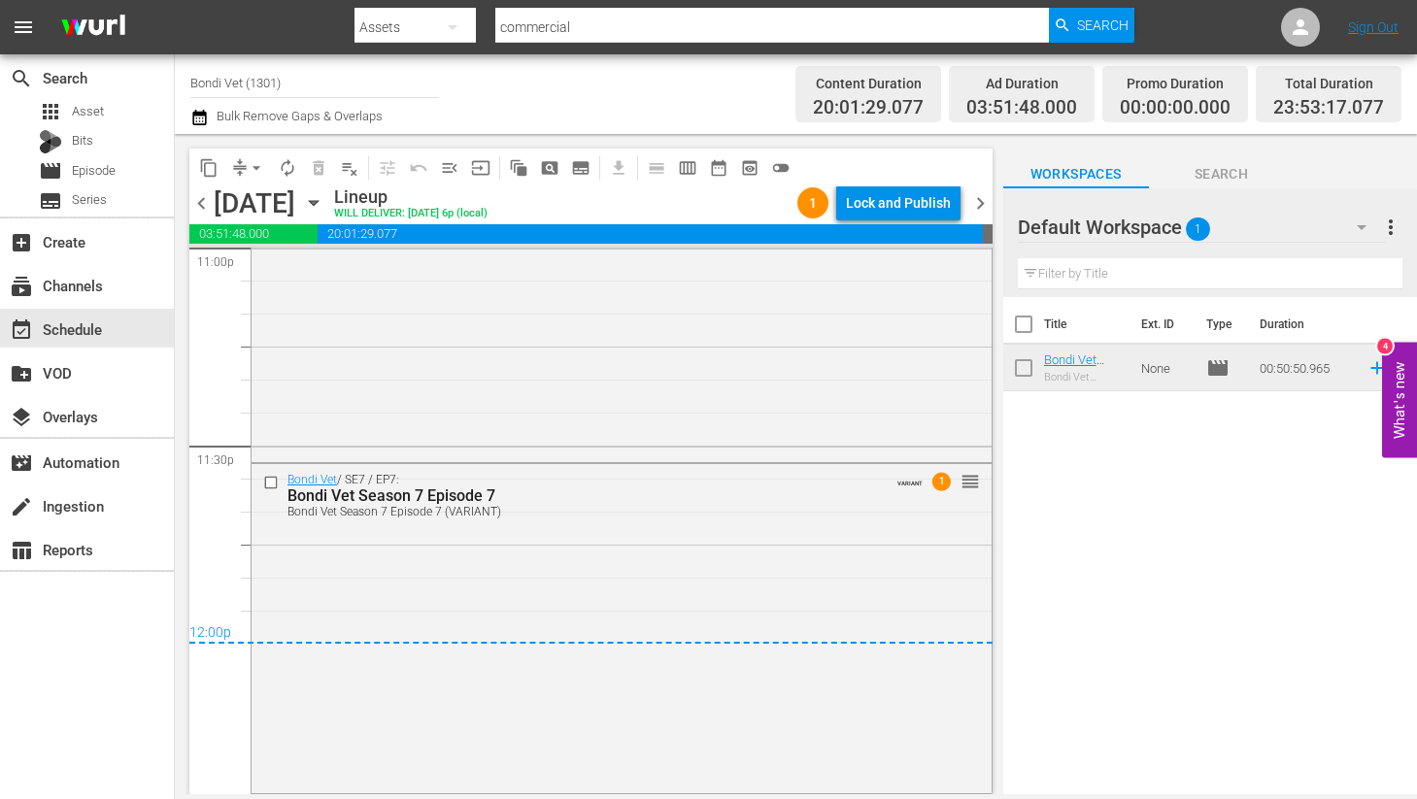
click at [984, 199] on span "chevron_right" at bounding box center [980, 203] width 24 height 24
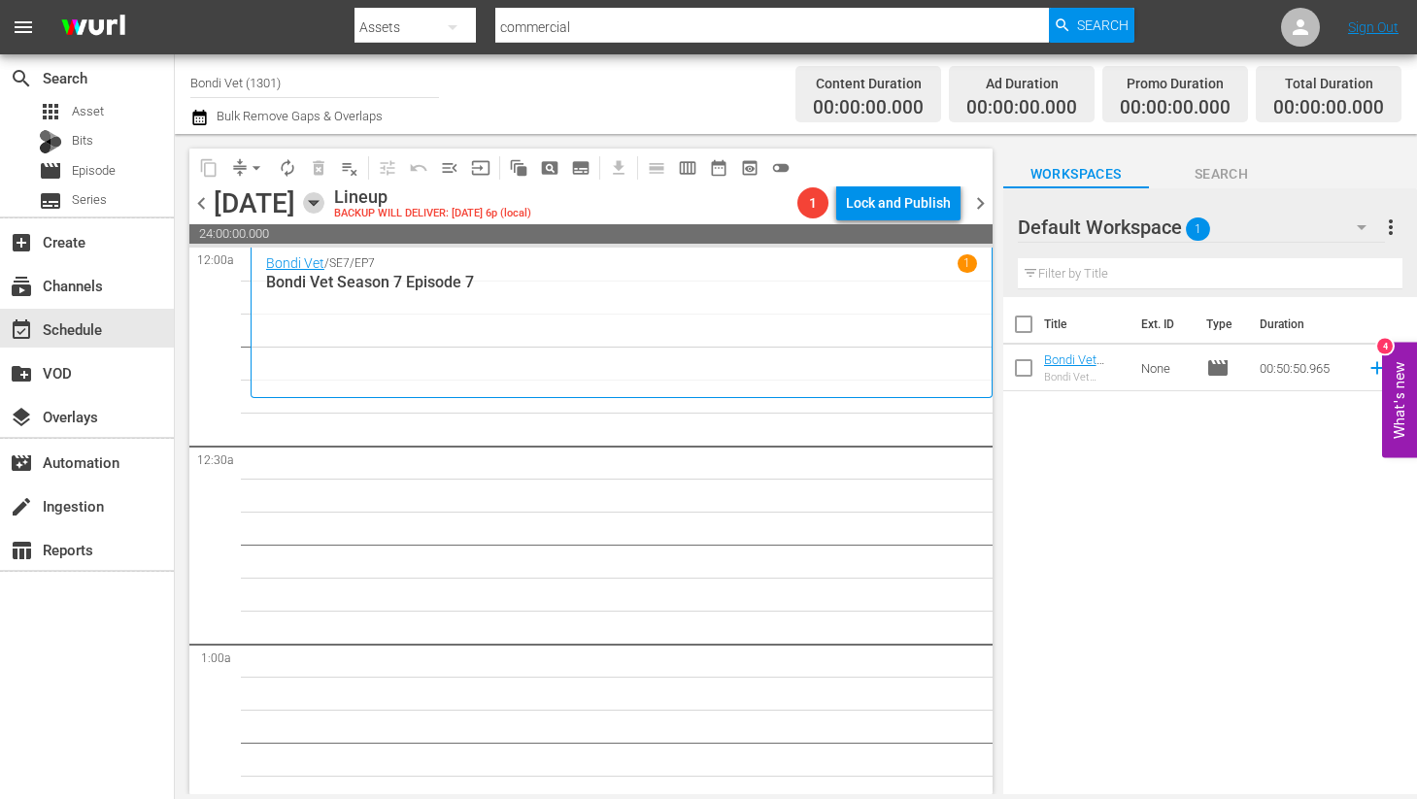
click at [318, 201] on icon "button" at bounding box center [313, 203] width 9 height 5
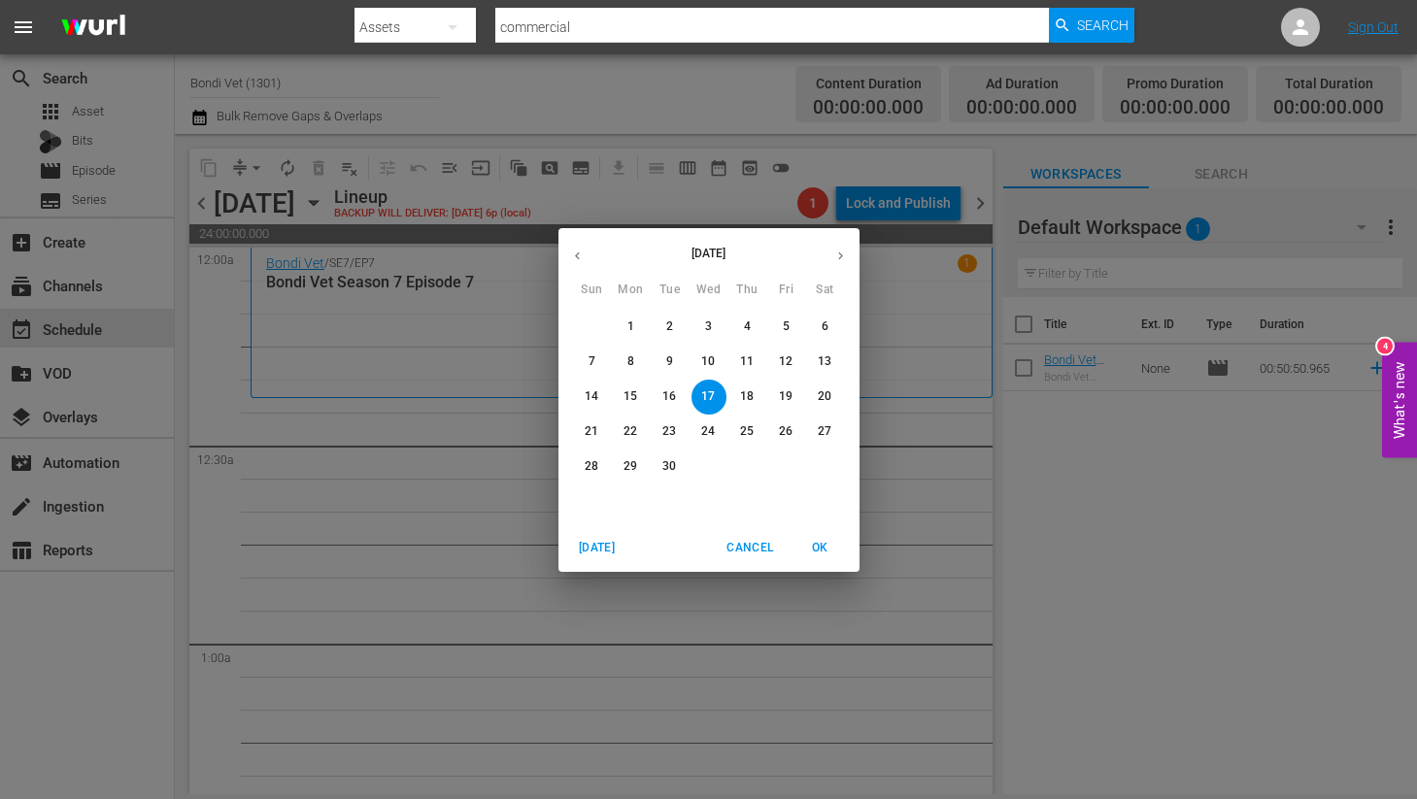
click at [707, 326] on p "3" at bounding box center [708, 326] width 7 height 17
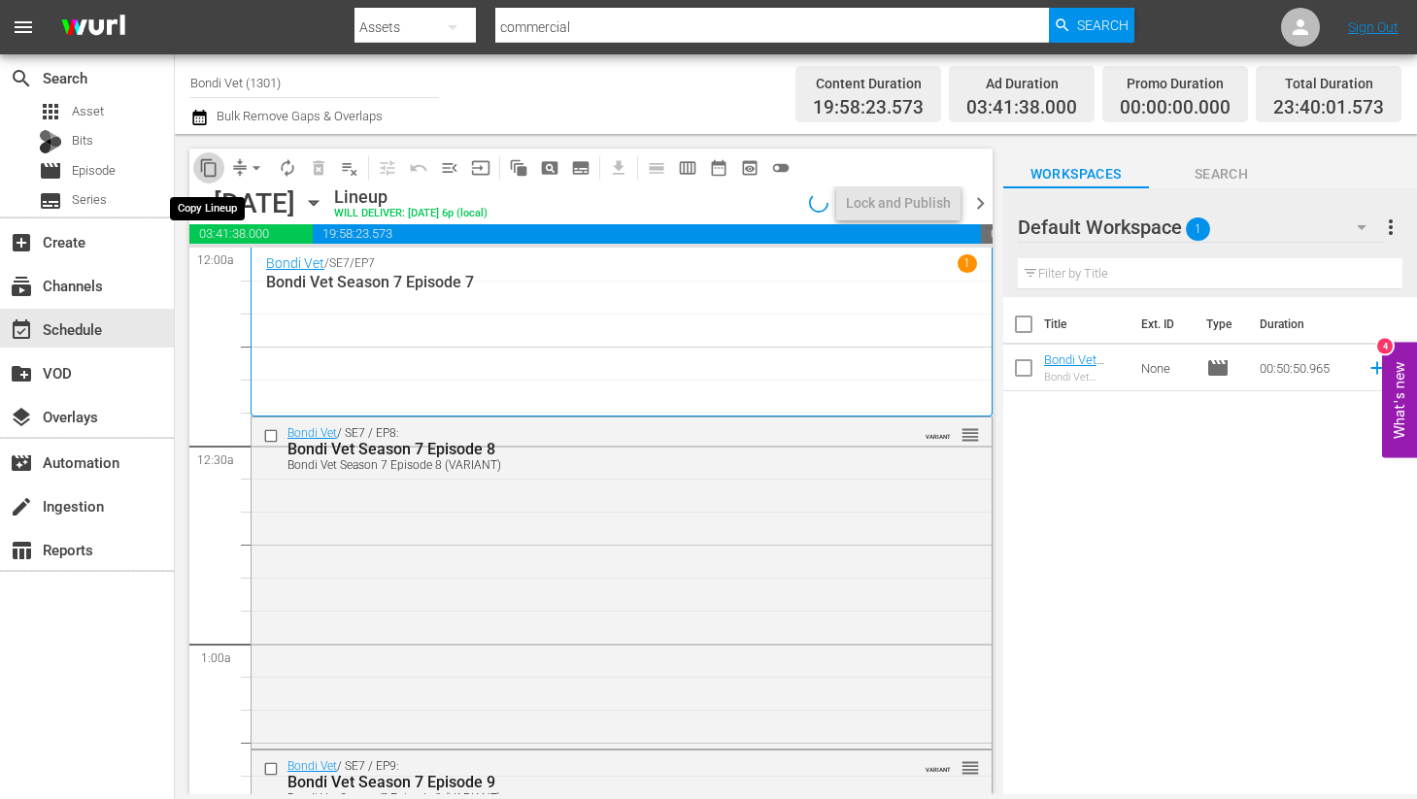
click at [210, 169] on span "content_copy" at bounding box center [208, 167] width 19 height 19
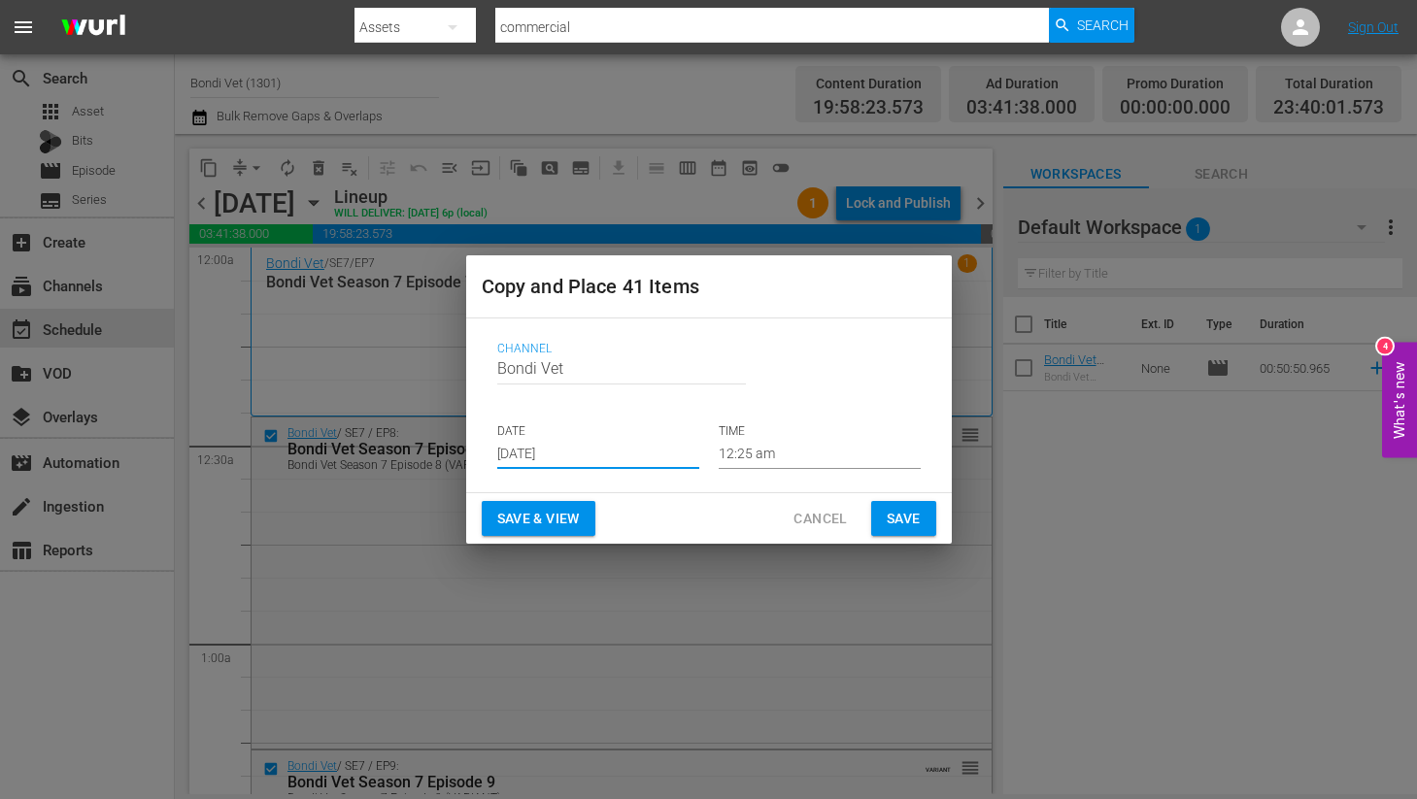
click at [603, 457] on input "[DATE]" at bounding box center [598, 454] width 202 height 29
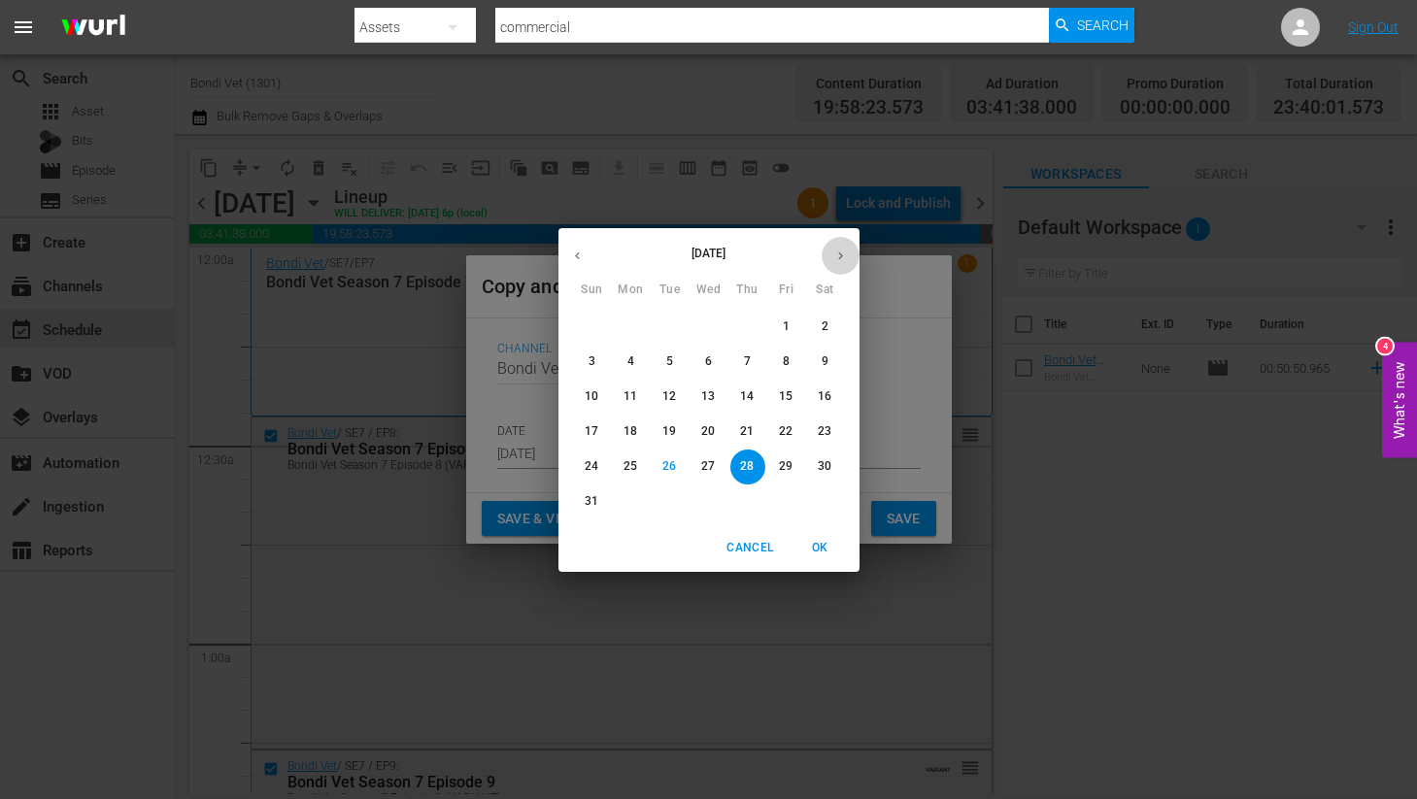
drag, startPoint x: 837, startPoint y: 252, endPoint x: 837, endPoint y: 266, distance: 13.6
click at [837, 252] on icon "button" at bounding box center [840, 256] width 15 height 15
click at [702, 394] on p "17" at bounding box center [708, 396] width 14 height 17
type input "Sep 17th 2025"
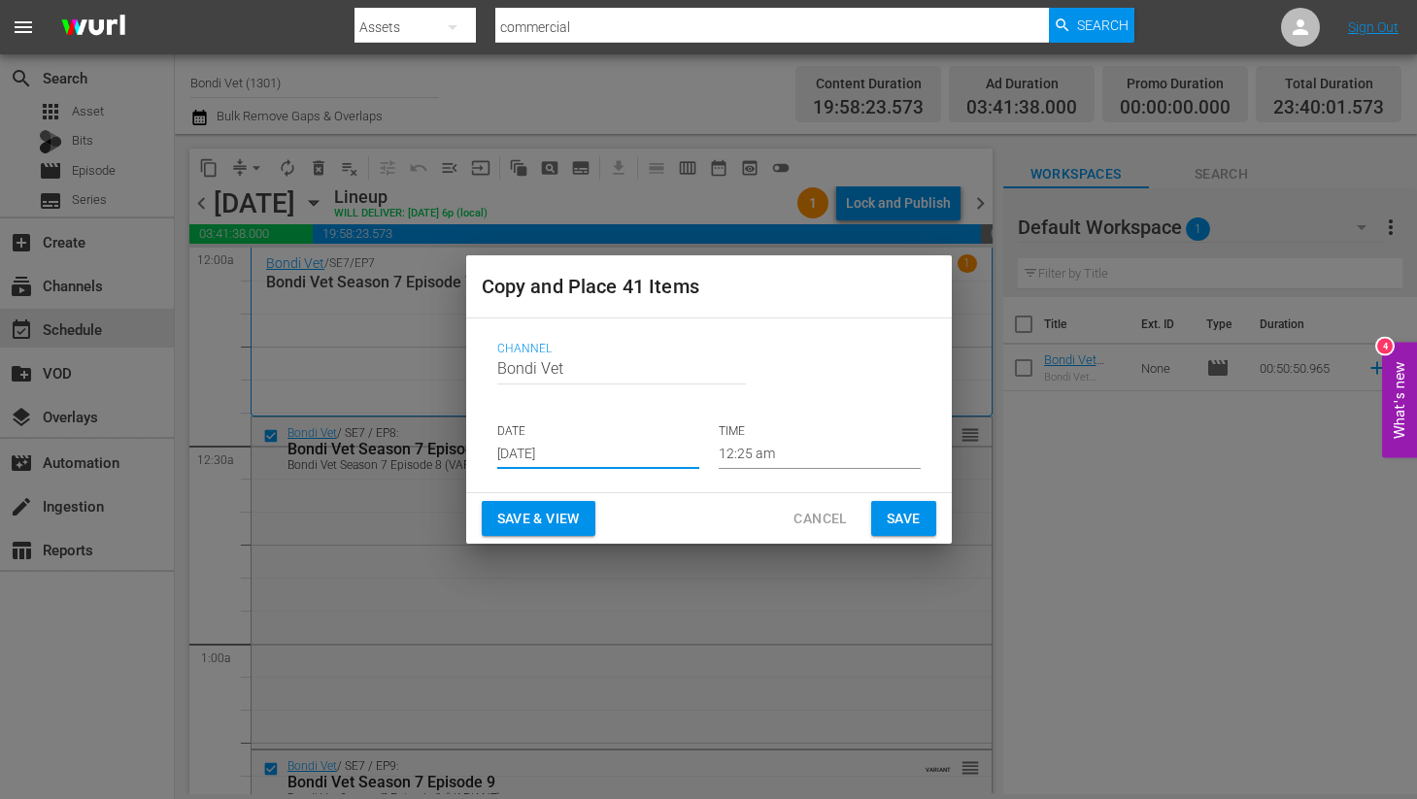
click at [520, 523] on span "Save & View" at bounding box center [538, 519] width 83 height 24
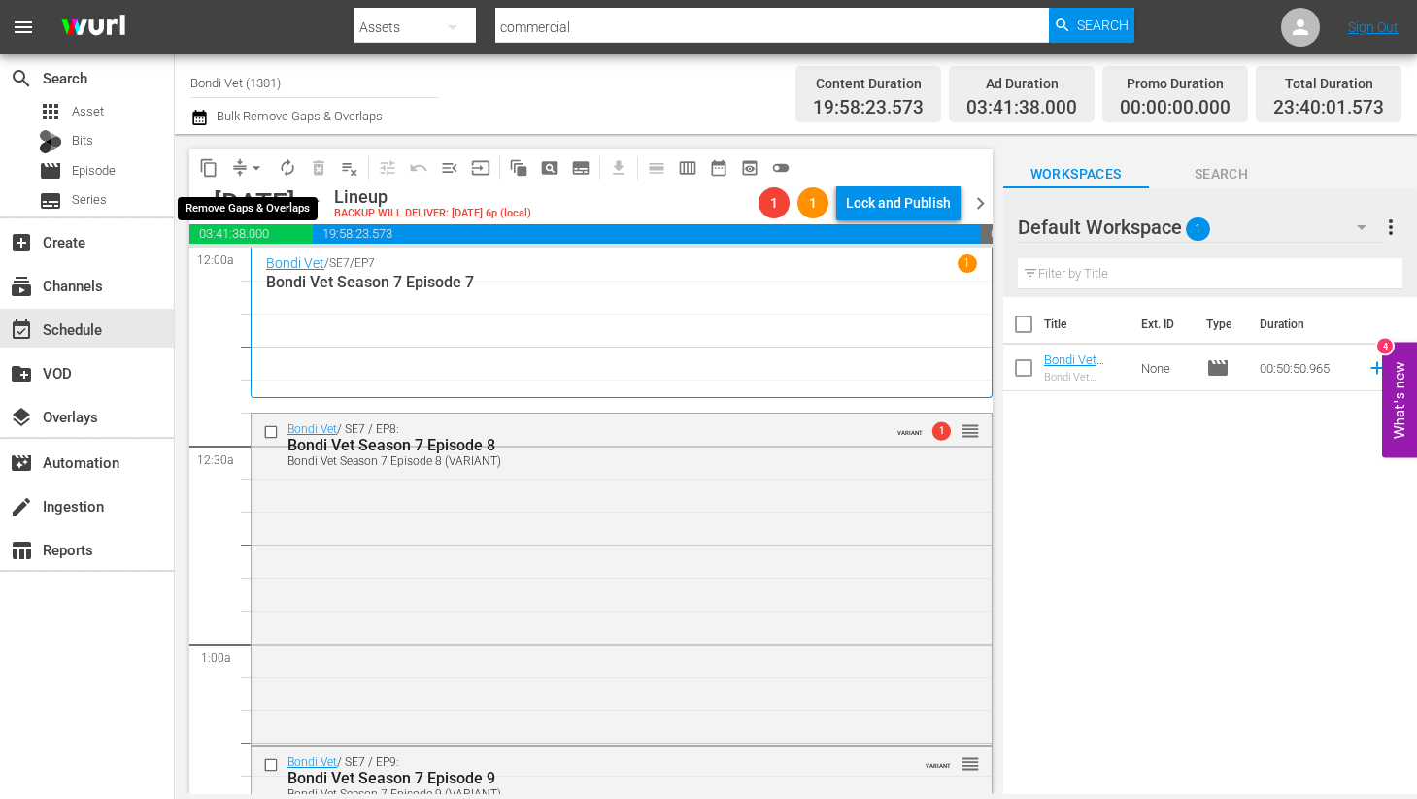
click at [254, 169] on span "arrow_drop_down" at bounding box center [256, 167] width 19 height 19
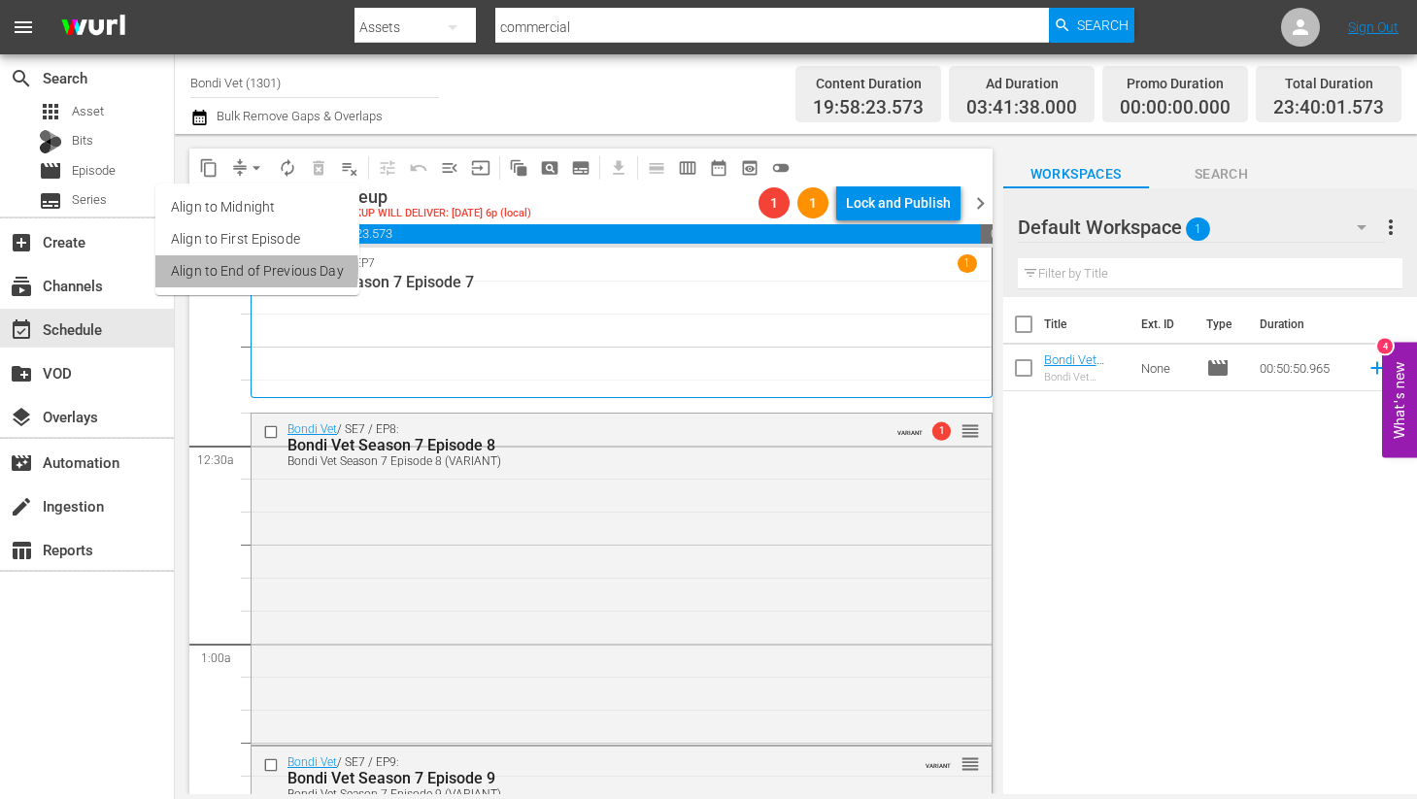
click at [218, 269] on li "Align to End of Previous Day" at bounding box center [257, 271] width 204 height 32
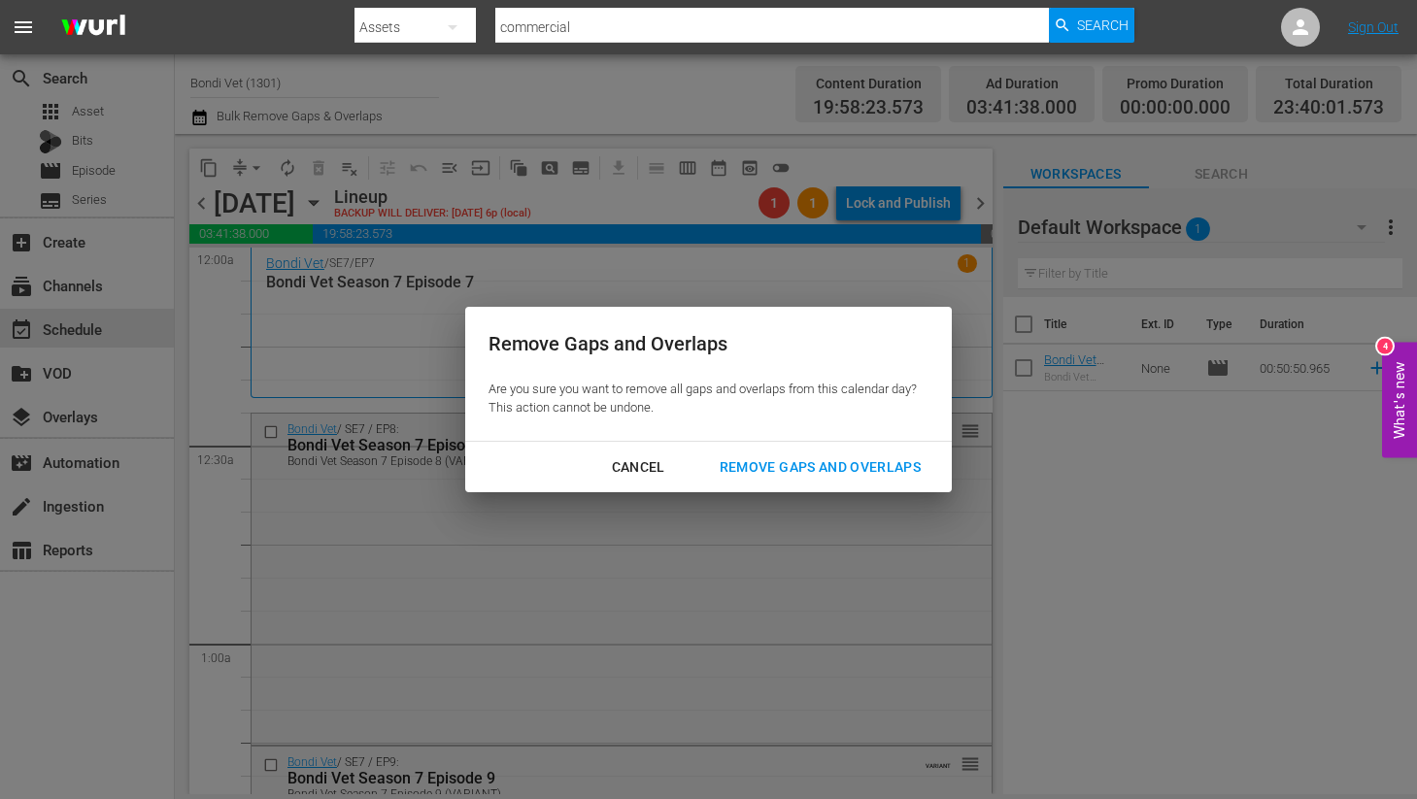
click at [773, 470] on div "Remove Gaps and Overlaps" at bounding box center [820, 467] width 232 height 24
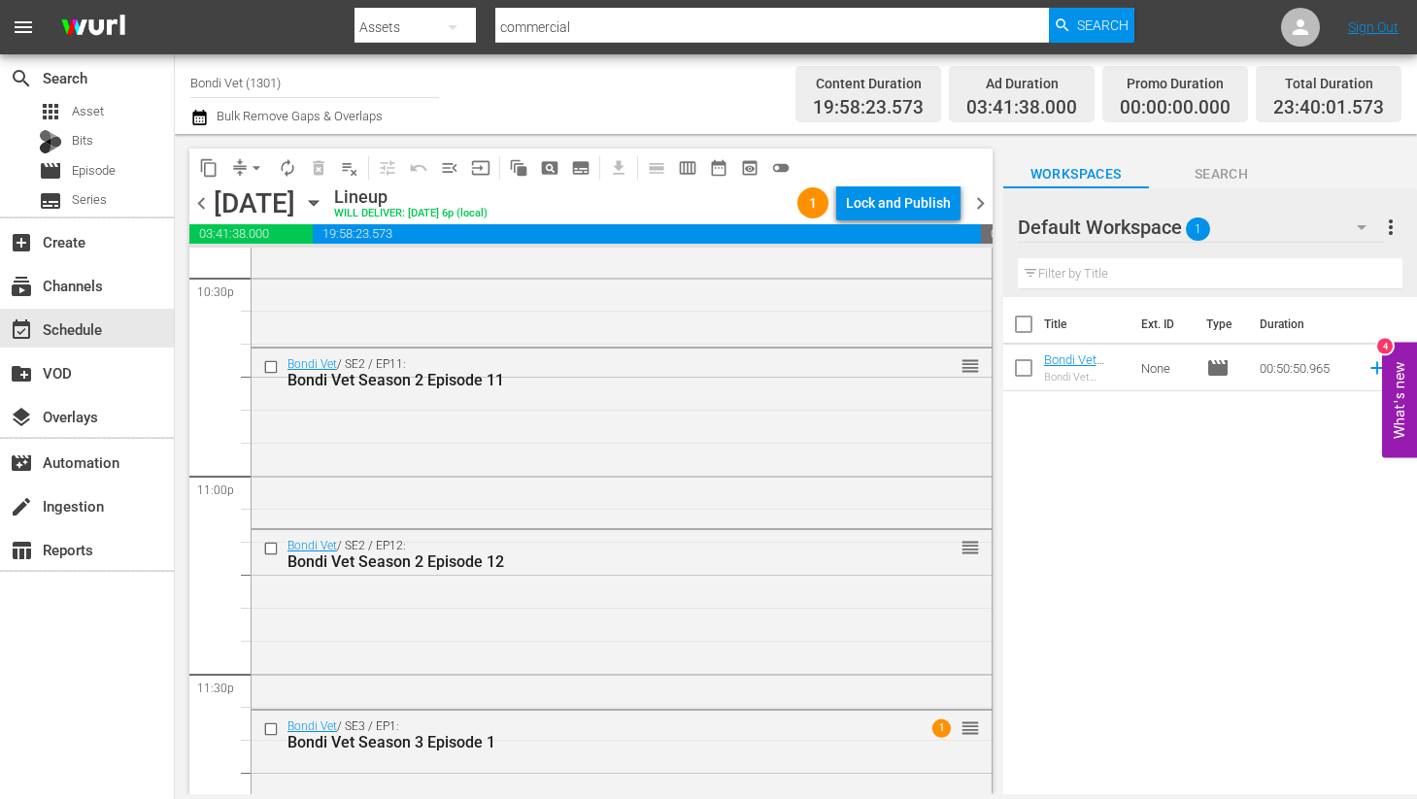
scroll to position [8980, 0]
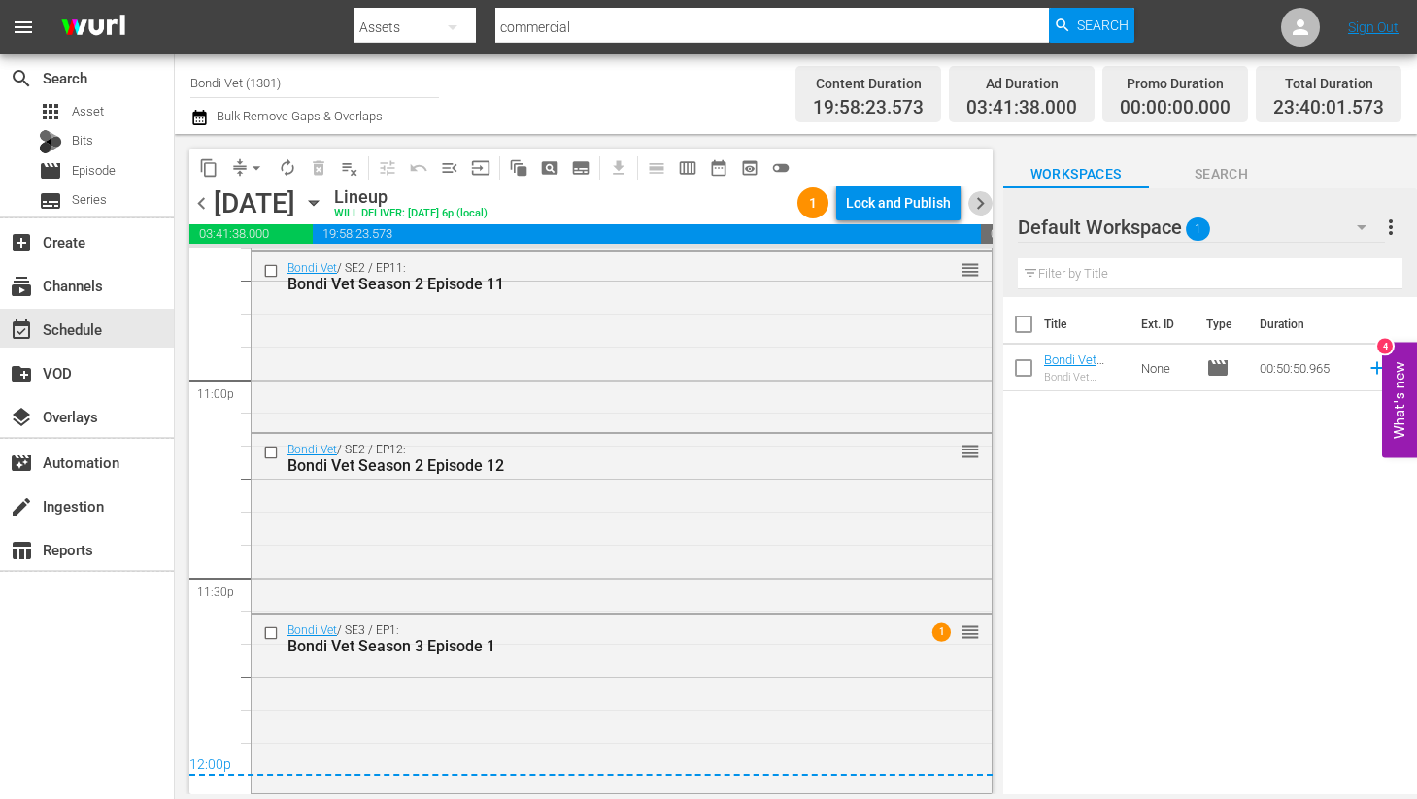
drag, startPoint x: 973, startPoint y: 212, endPoint x: 965, endPoint y: 220, distance: 11.7
click at [973, 212] on span "chevron_right" at bounding box center [980, 203] width 24 height 24
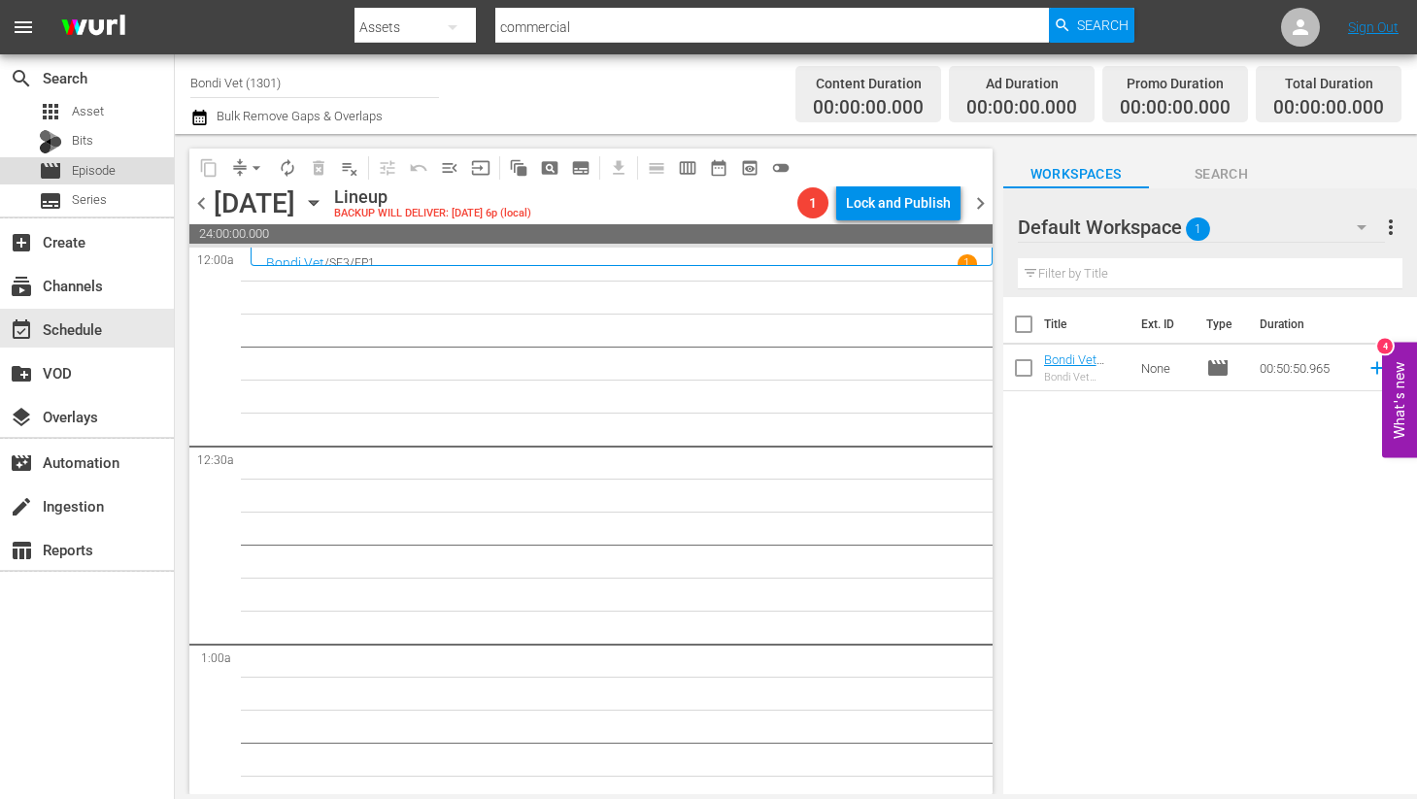
click at [99, 172] on span "Episode" at bounding box center [94, 170] width 44 height 19
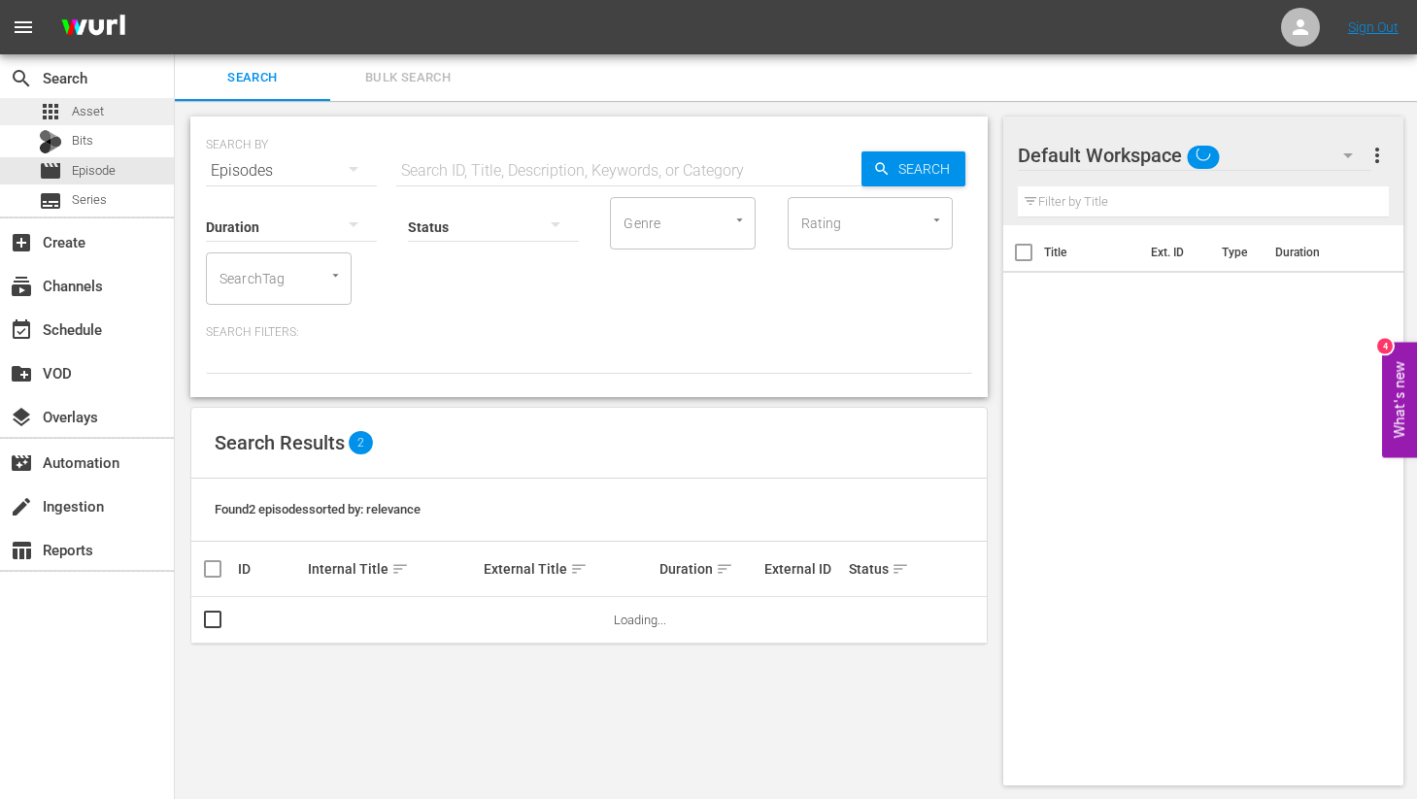
click at [79, 113] on span "Asset" at bounding box center [88, 111] width 32 height 19
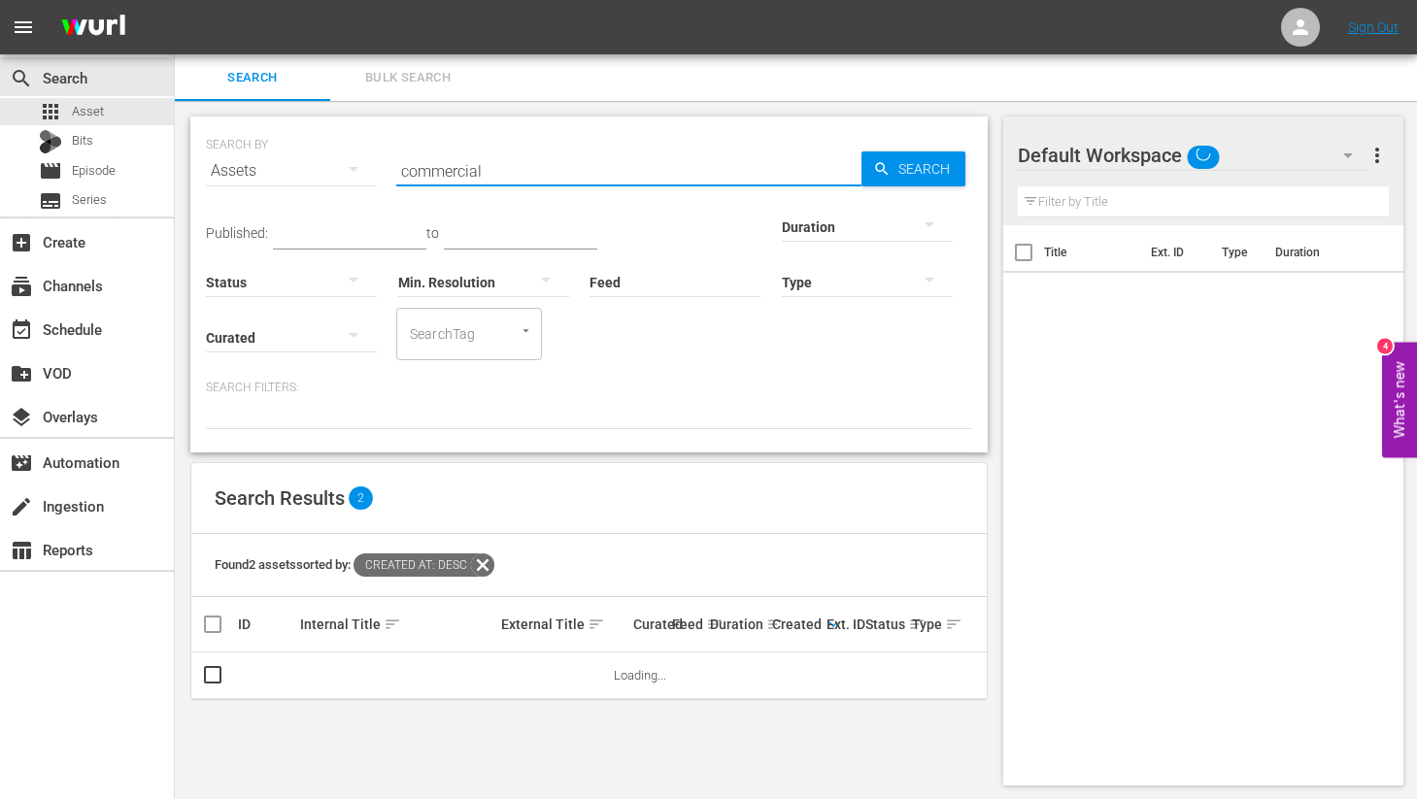
drag, startPoint x: 363, startPoint y: 167, endPoint x: 351, endPoint y: 166, distance: 12.7
click at [351, 166] on div "SEARCH BY Search By Assets Search ID, Title, Description, Keywords, or Category…" at bounding box center [589, 159] width 766 height 70
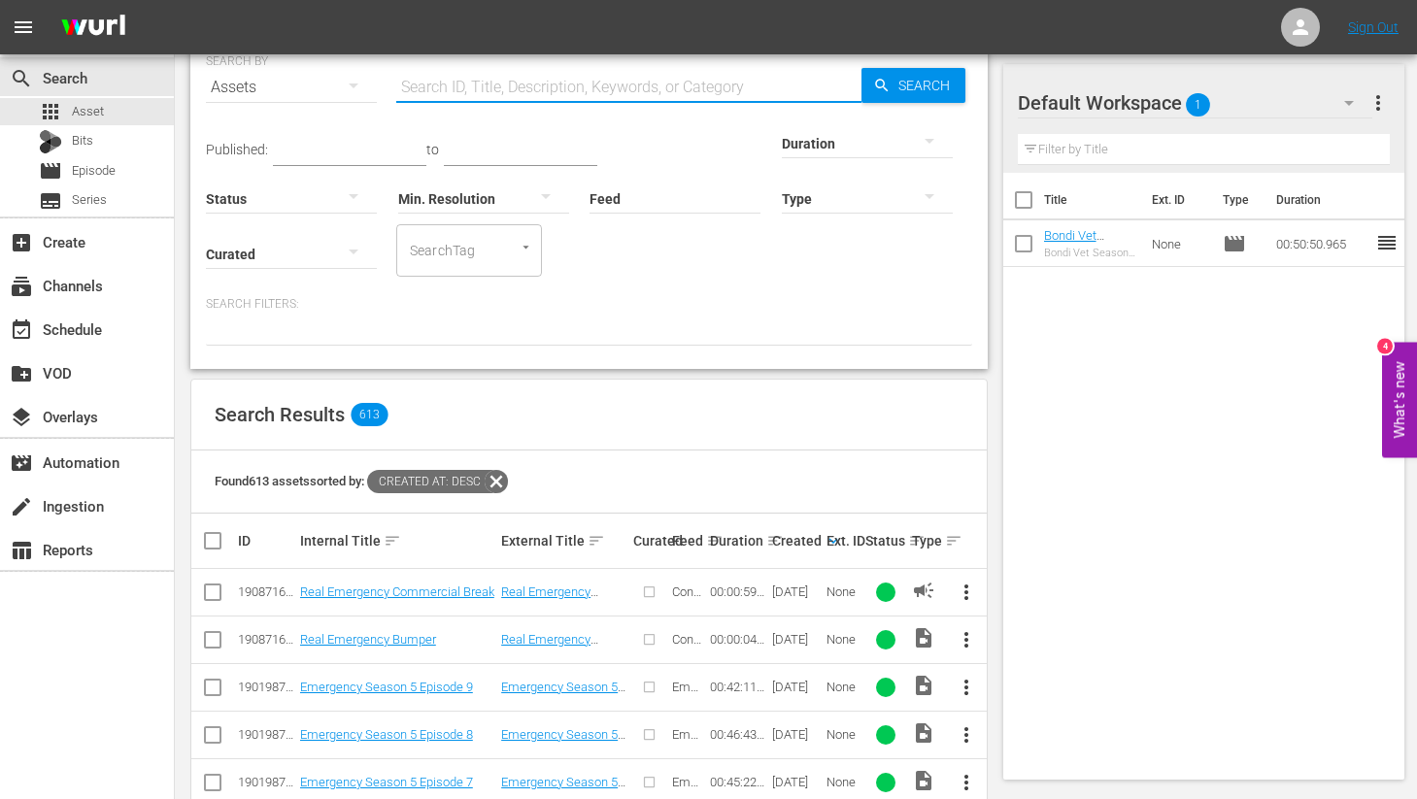
scroll to position [74, 0]
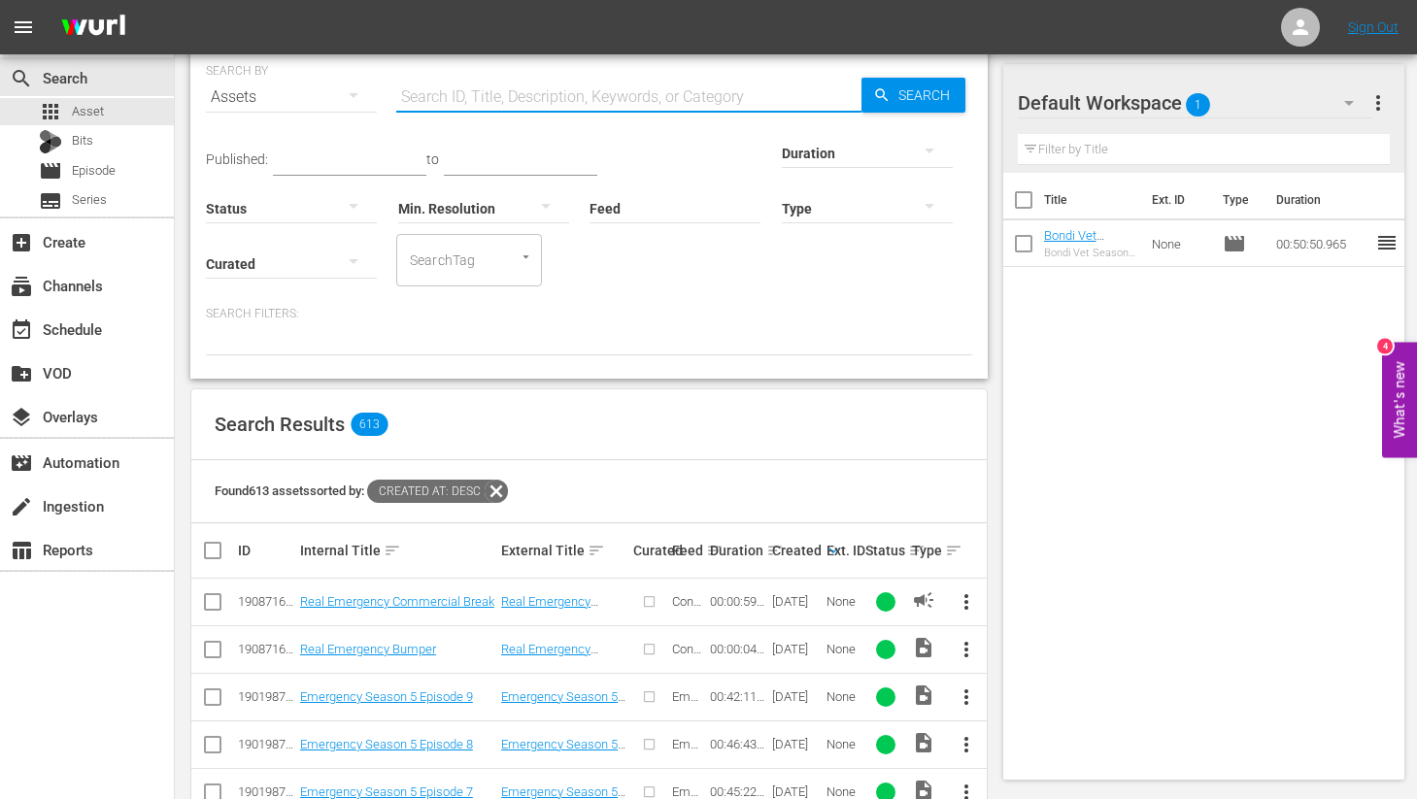
click at [492, 98] on input "text" at bounding box center [628, 97] width 465 height 47
type input "commercial"
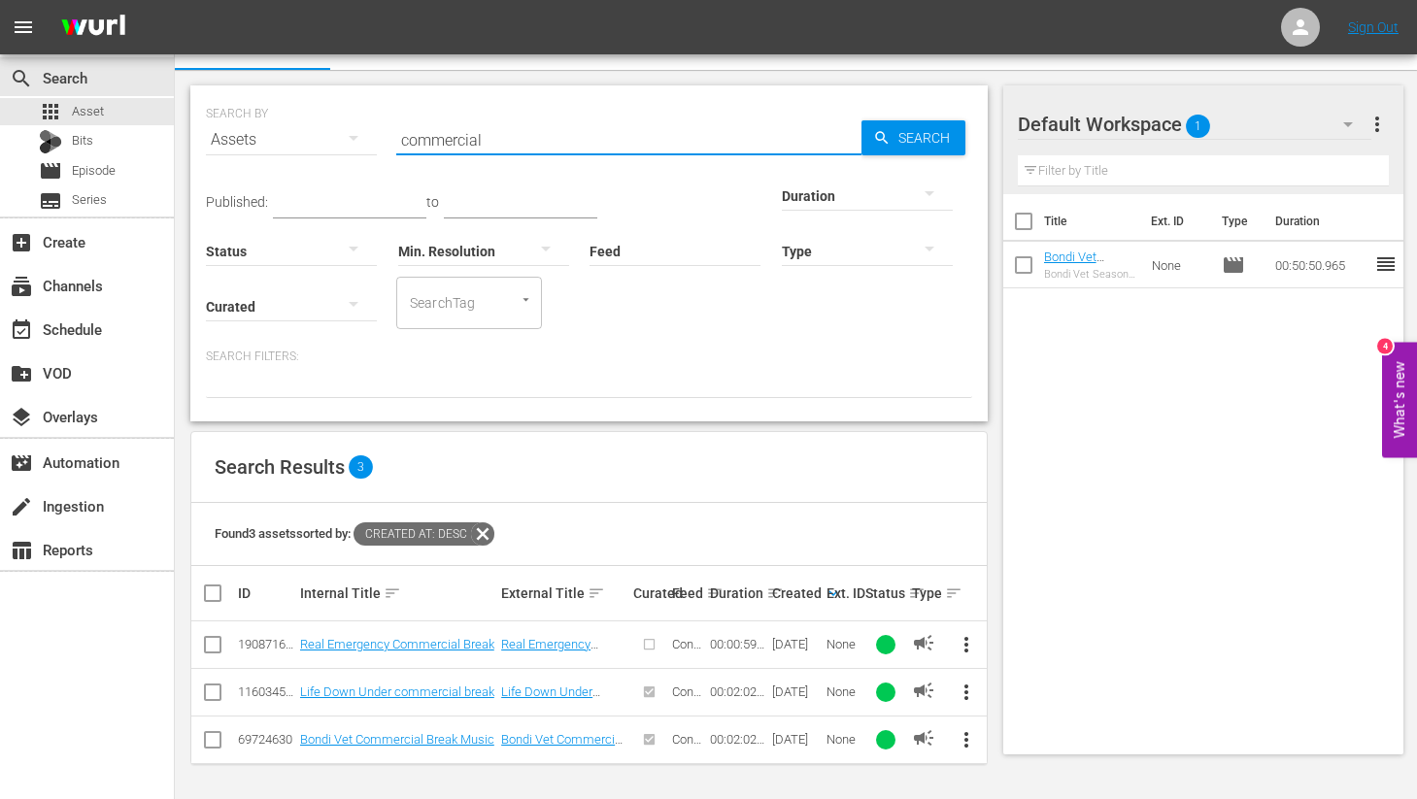
scroll to position [19, 0]
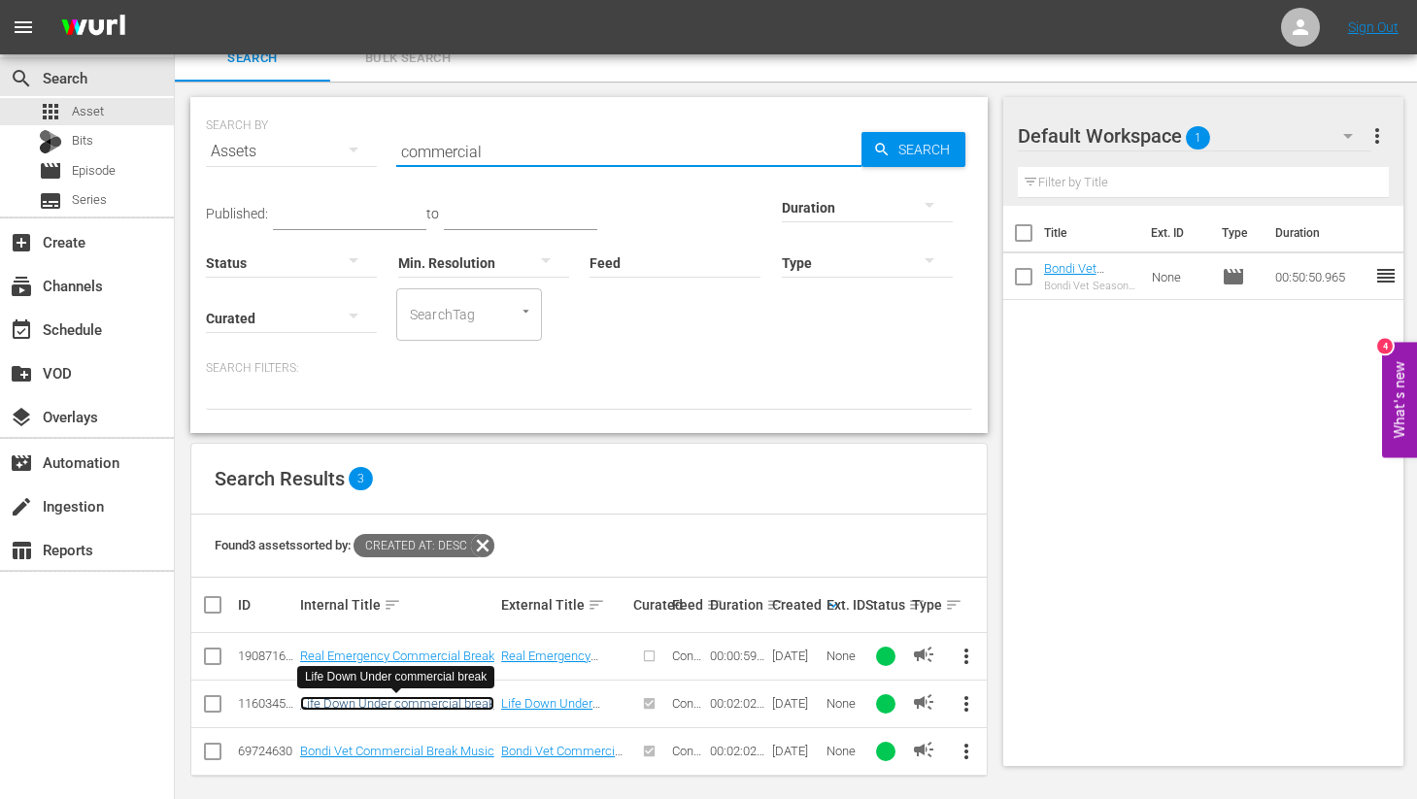
click at [402, 704] on link "Life Down Under commercial break" at bounding box center [397, 703] width 194 height 15
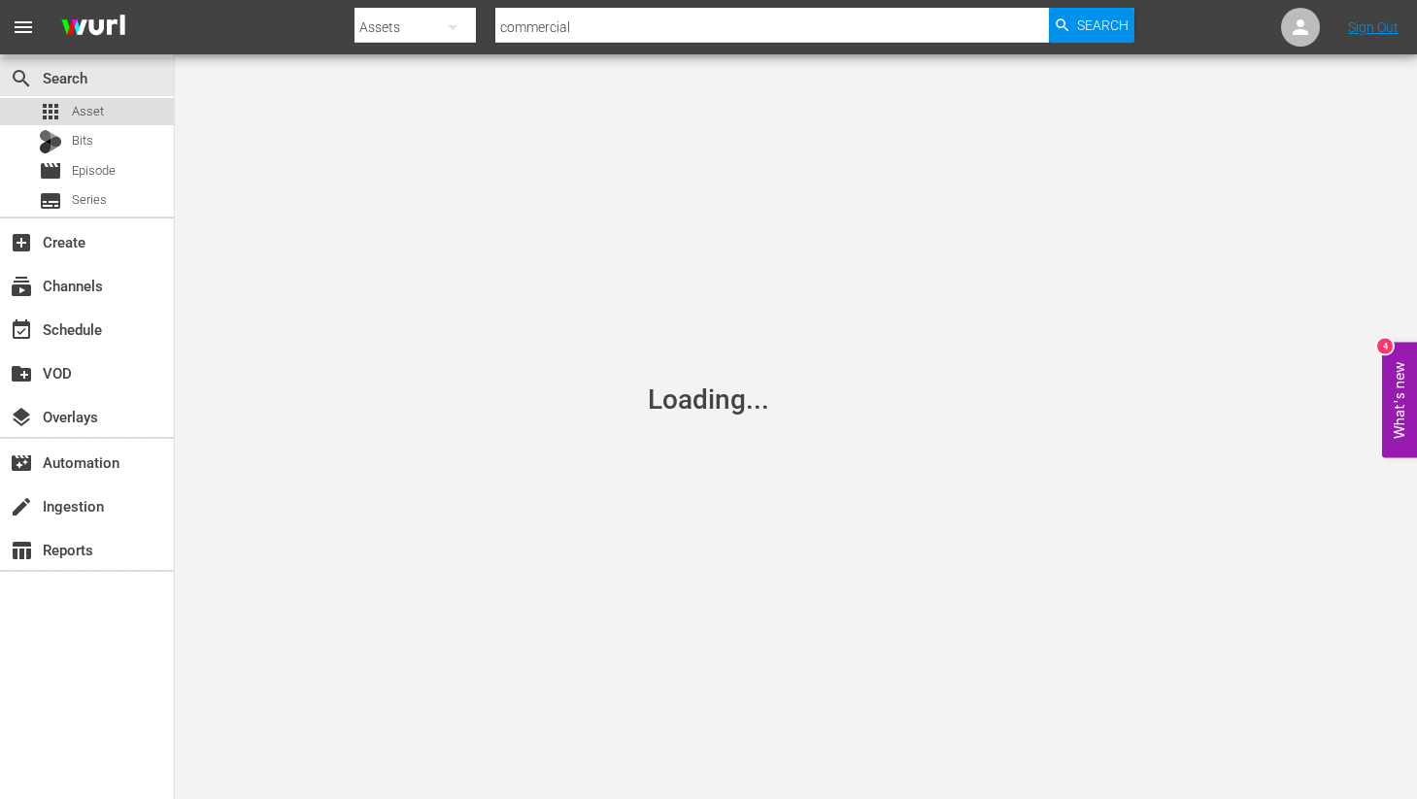
click at [86, 113] on span "Asset" at bounding box center [88, 111] width 32 height 19
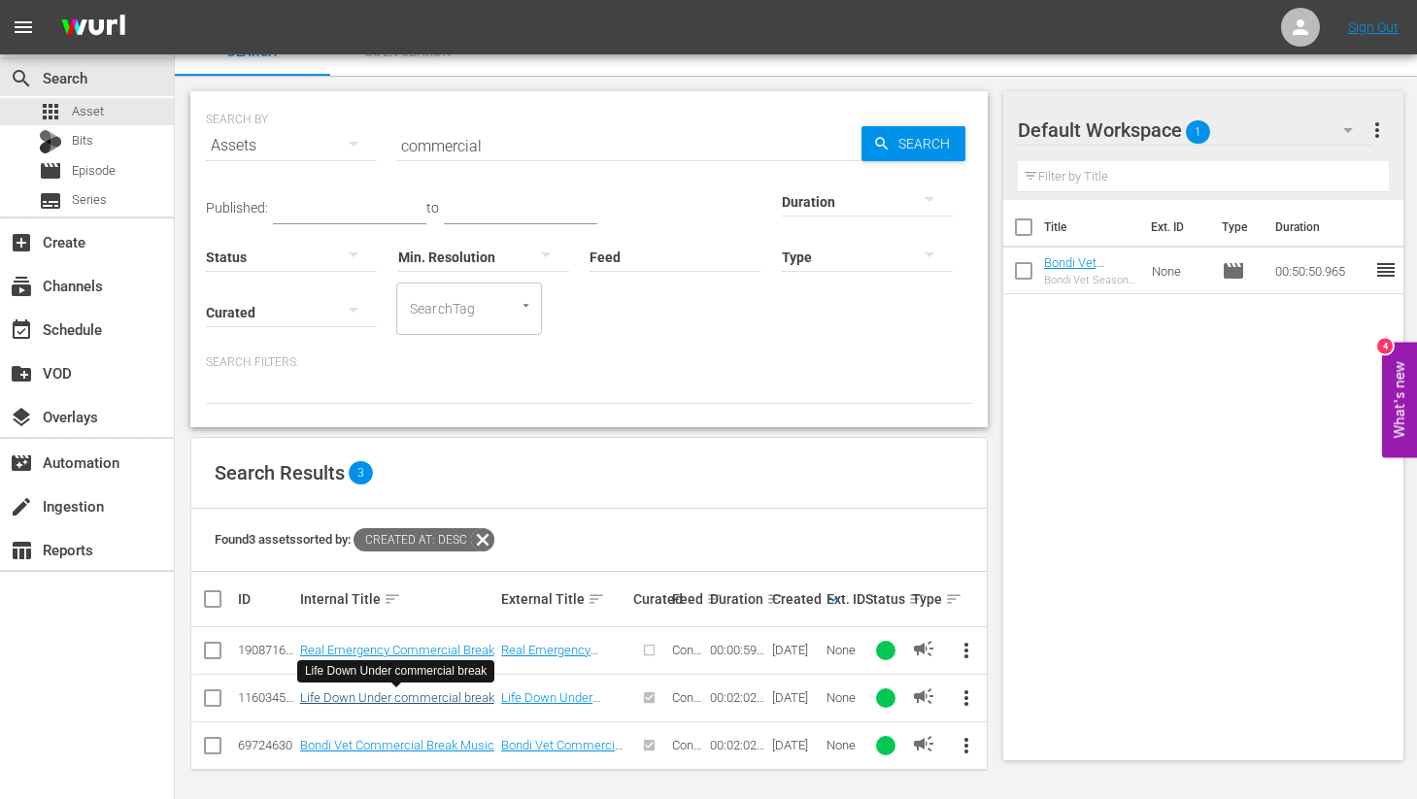
scroll to position [31, 0]
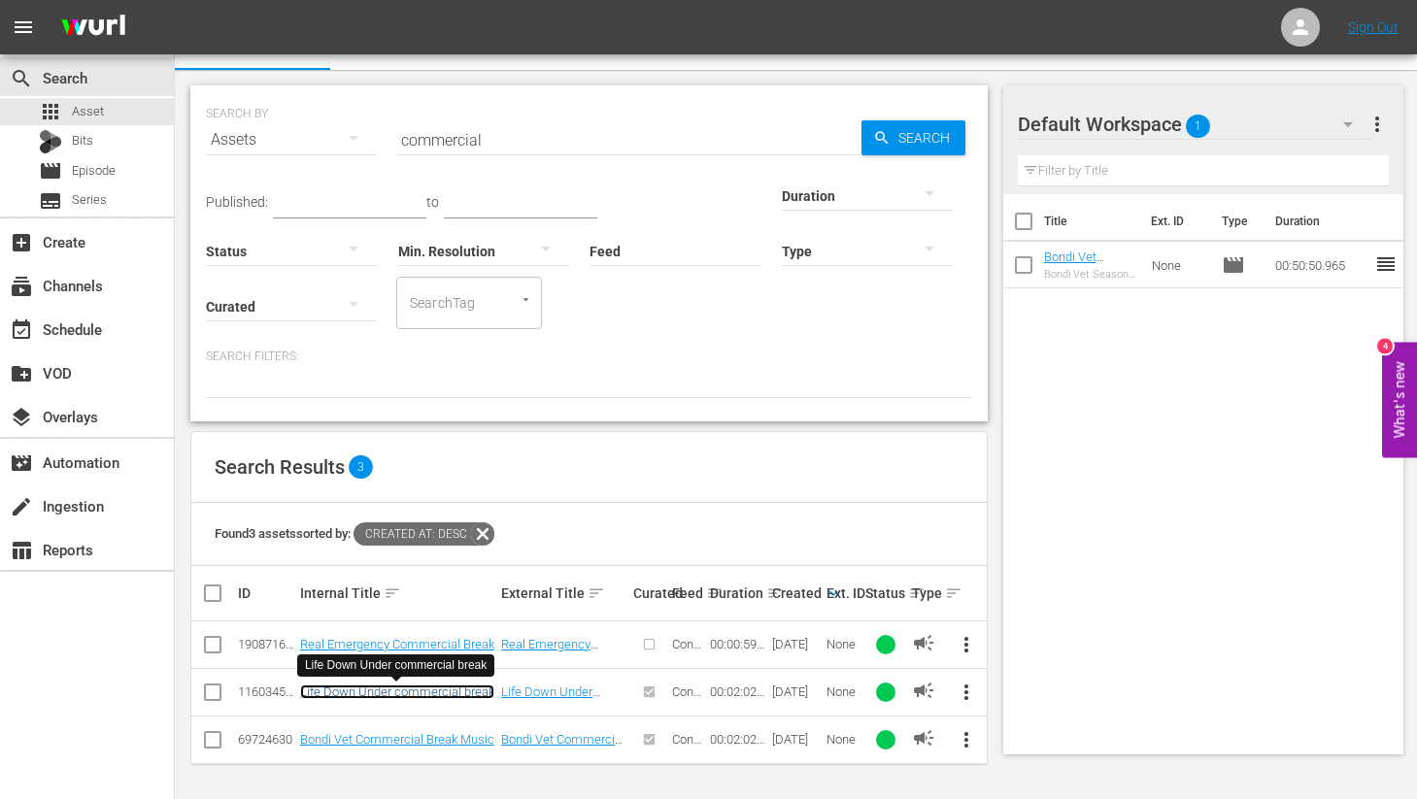
click at [361, 693] on link "Life Down Under commercial break" at bounding box center [397, 692] width 194 height 15
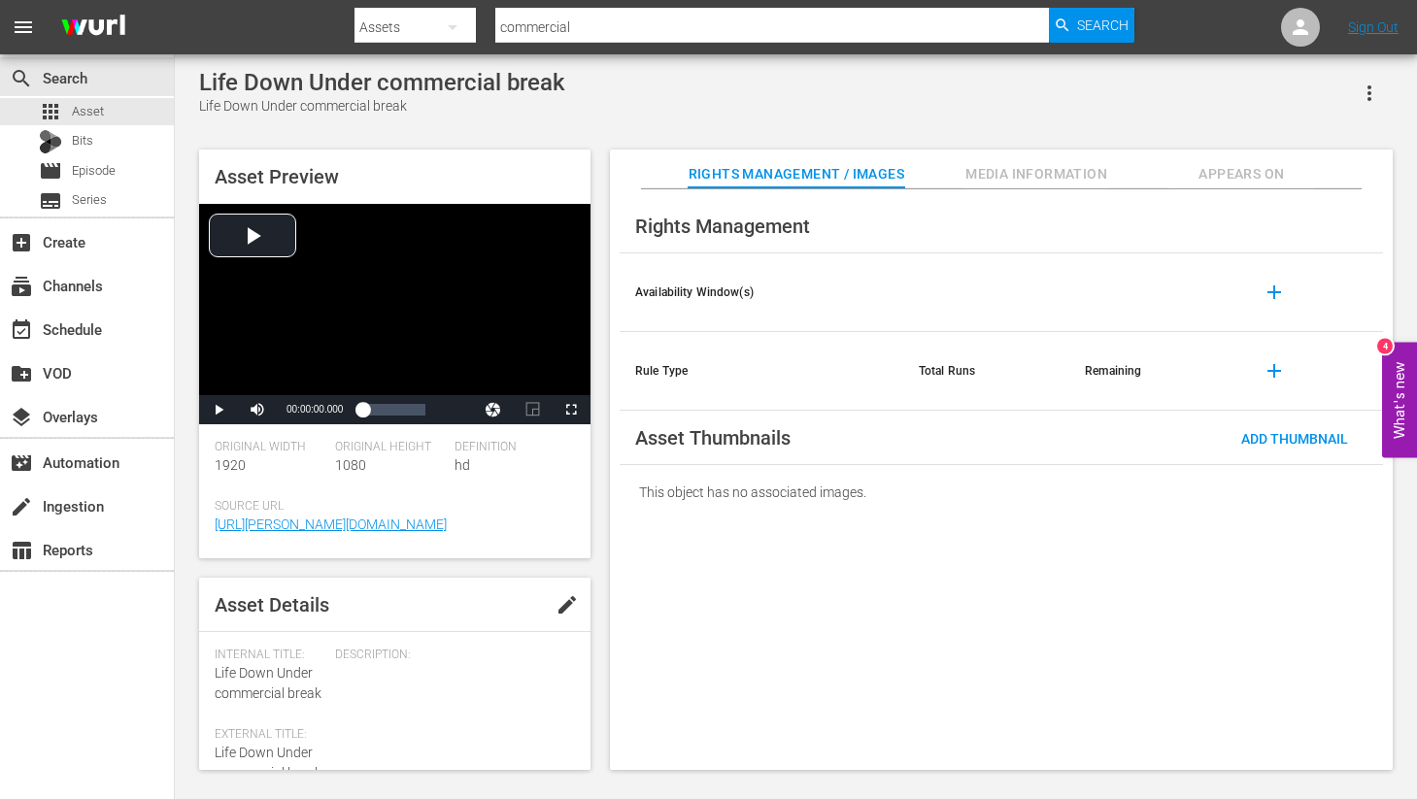
click at [995, 180] on span "Media Information" at bounding box center [1036, 174] width 146 height 24
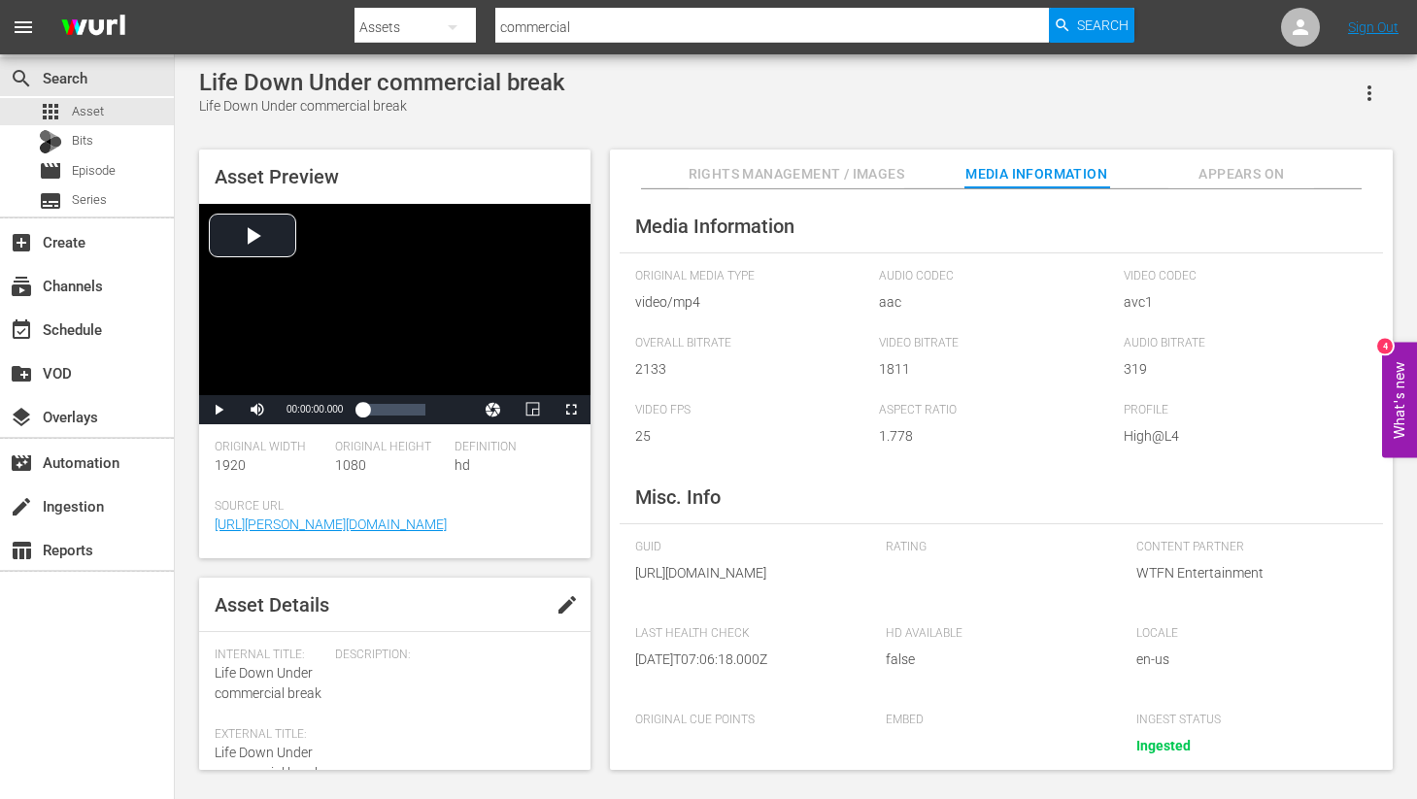
click at [781, 174] on span "Rights Management / Images" at bounding box center [796, 174] width 216 height 24
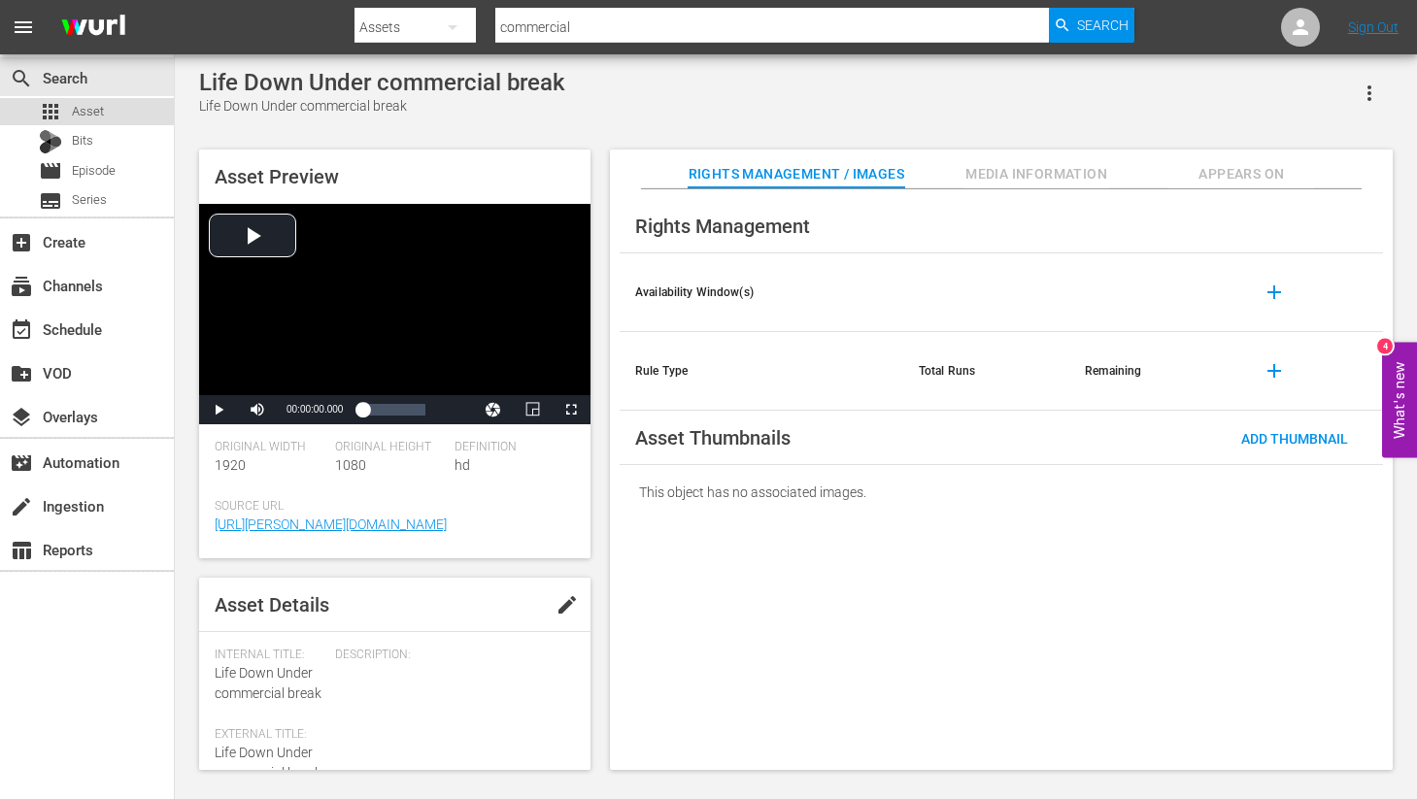
click at [62, 109] on div "apps Asset" at bounding box center [71, 111] width 65 height 27
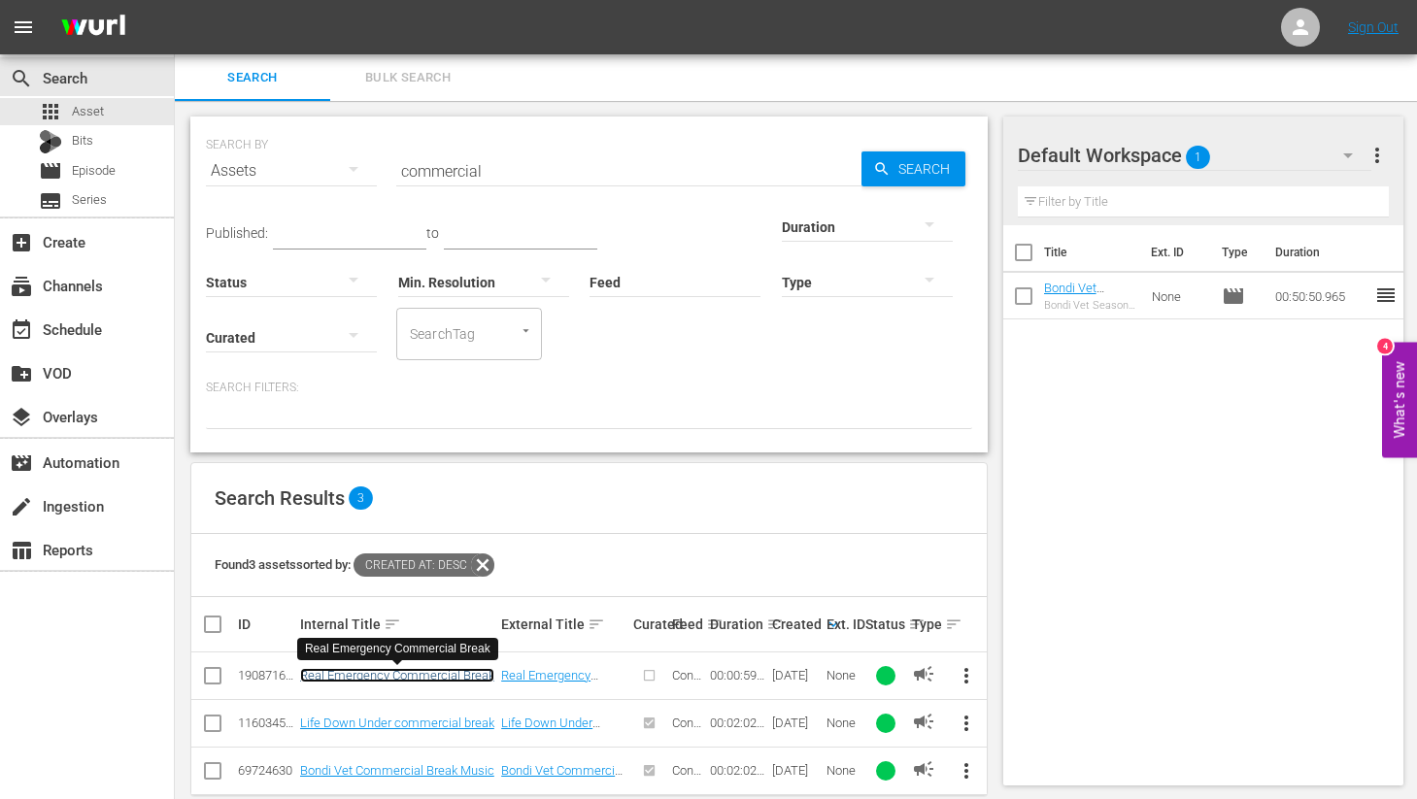
click at [336, 680] on link "Real Emergency Commercial Break" at bounding box center [397, 675] width 194 height 15
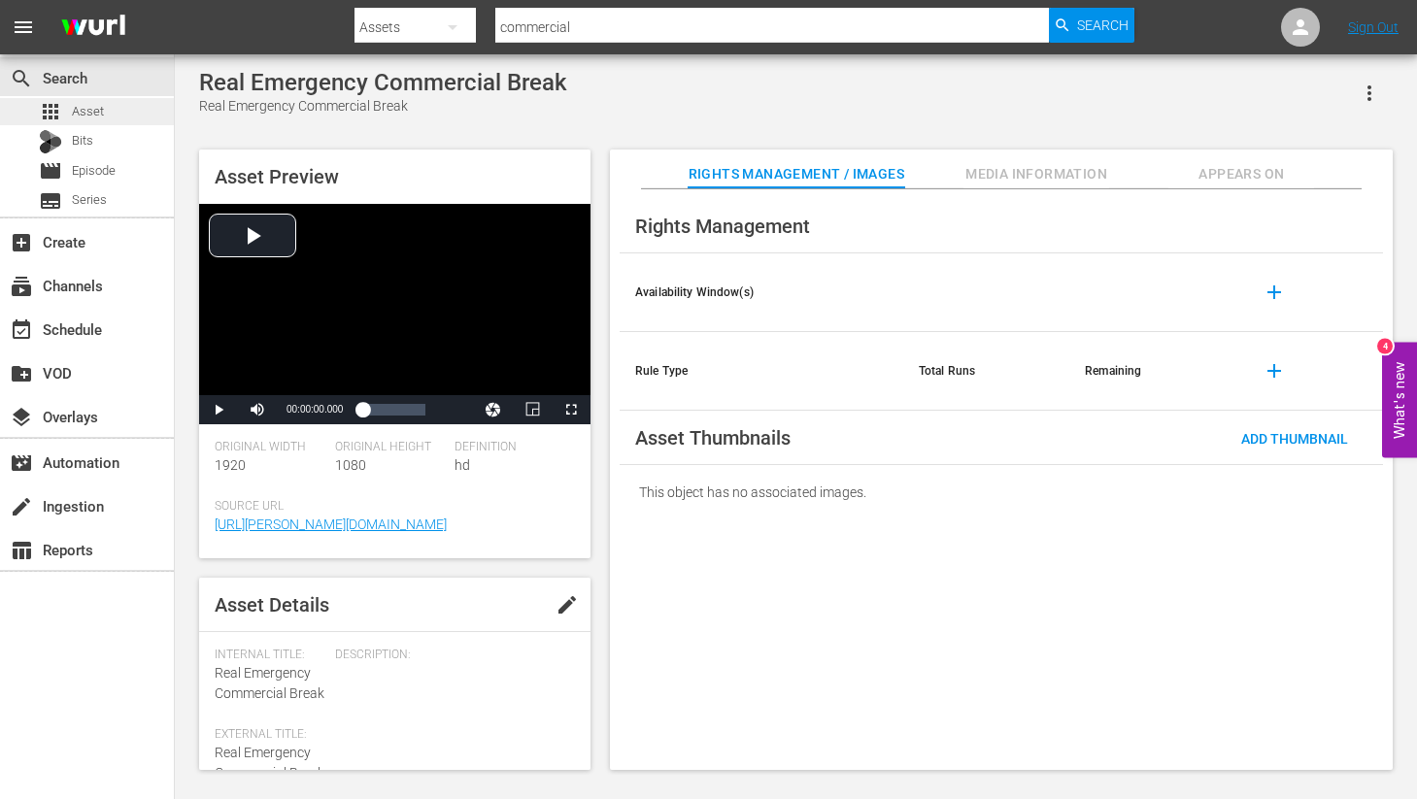
click at [84, 116] on span "Asset" at bounding box center [88, 111] width 32 height 19
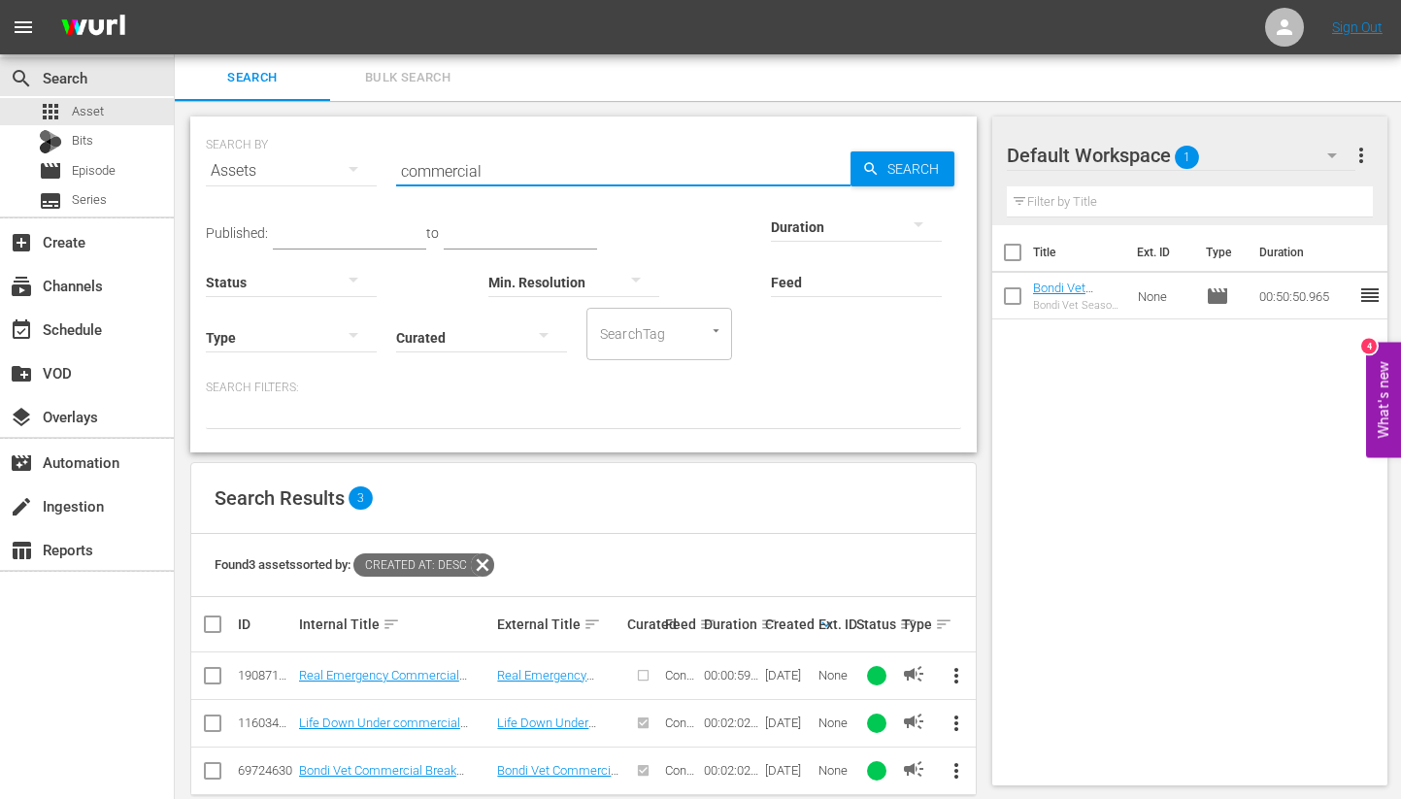
drag, startPoint x: 502, startPoint y: 171, endPoint x: 383, endPoint y: 167, distance: 119.5
click at [383, 167] on div "SEARCH BY Search By Assets Search ID, Title, Description, Keywords, or Category…" at bounding box center [583, 159] width 755 height 70
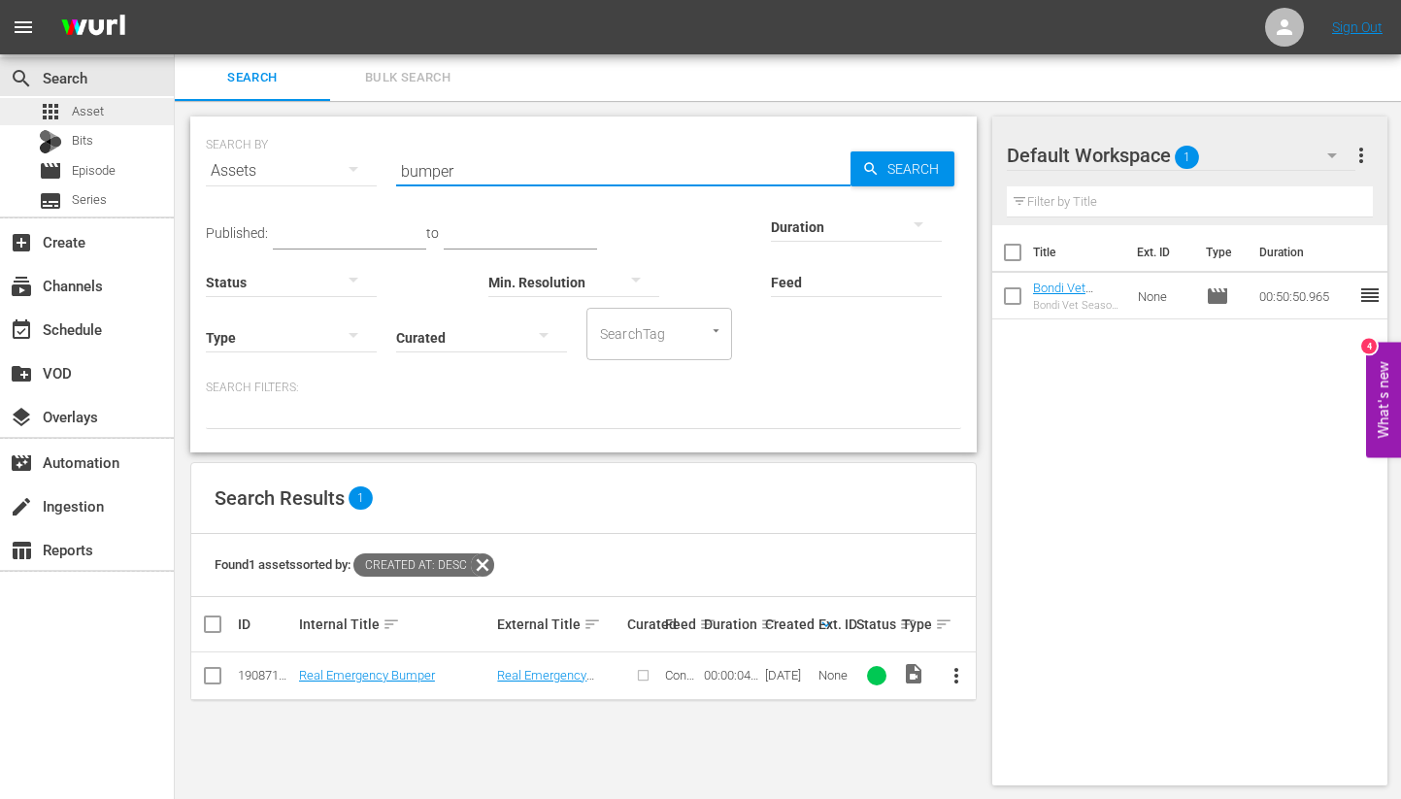
click at [83, 107] on span "Asset" at bounding box center [88, 111] width 32 height 19
drag, startPoint x: 494, startPoint y: 176, endPoint x: 382, endPoint y: 164, distance: 113.2
click at [382, 164] on div "SEARCH BY Search By Assets Search ID, Title, Description, Keywords, or Category…" at bounding box center [583, 159] width 755 height 70
type input "e"
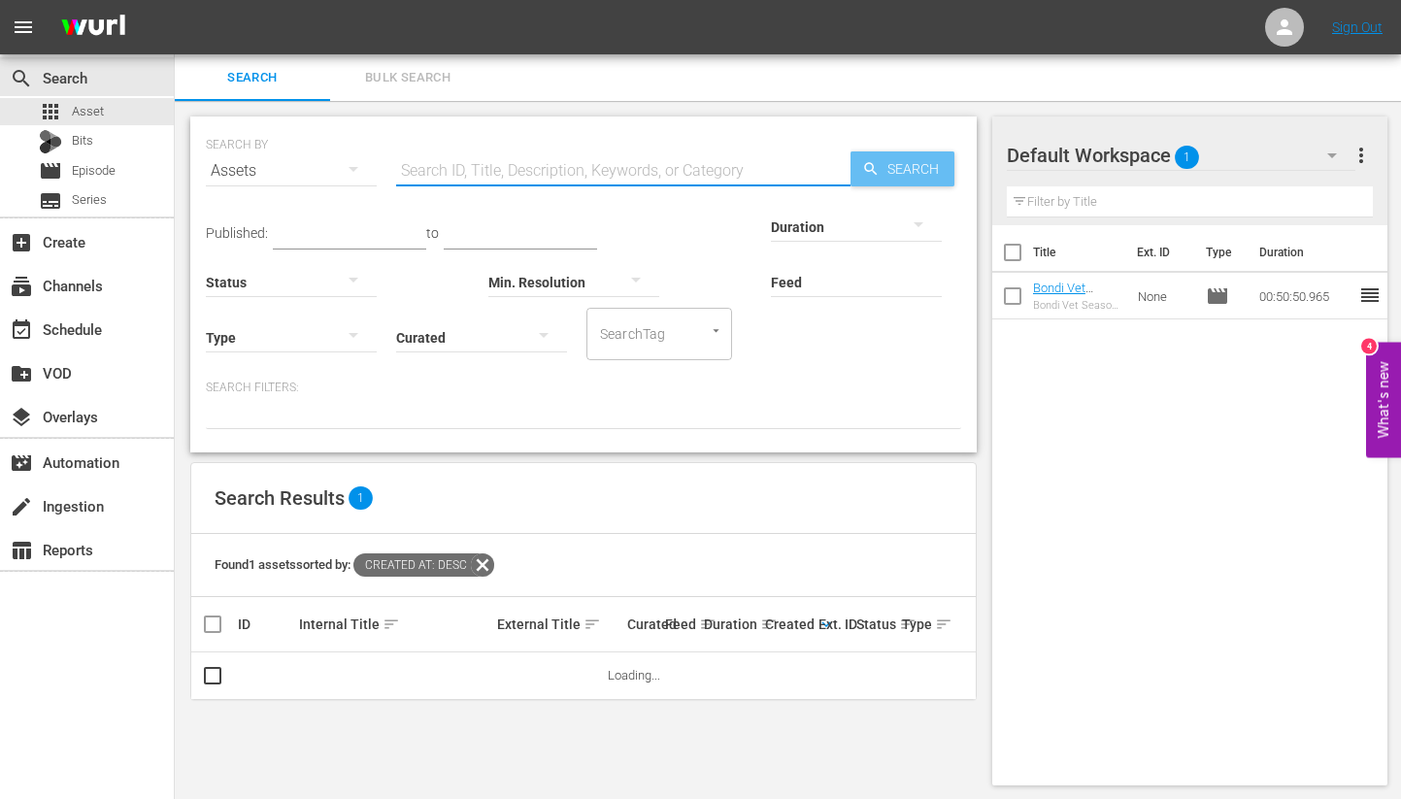
click at [912, 165] on span "Search" at bounding box center [917, 168] width 75 height 35
